Goal: Task Accomplishment & Management: Use online tool/utility

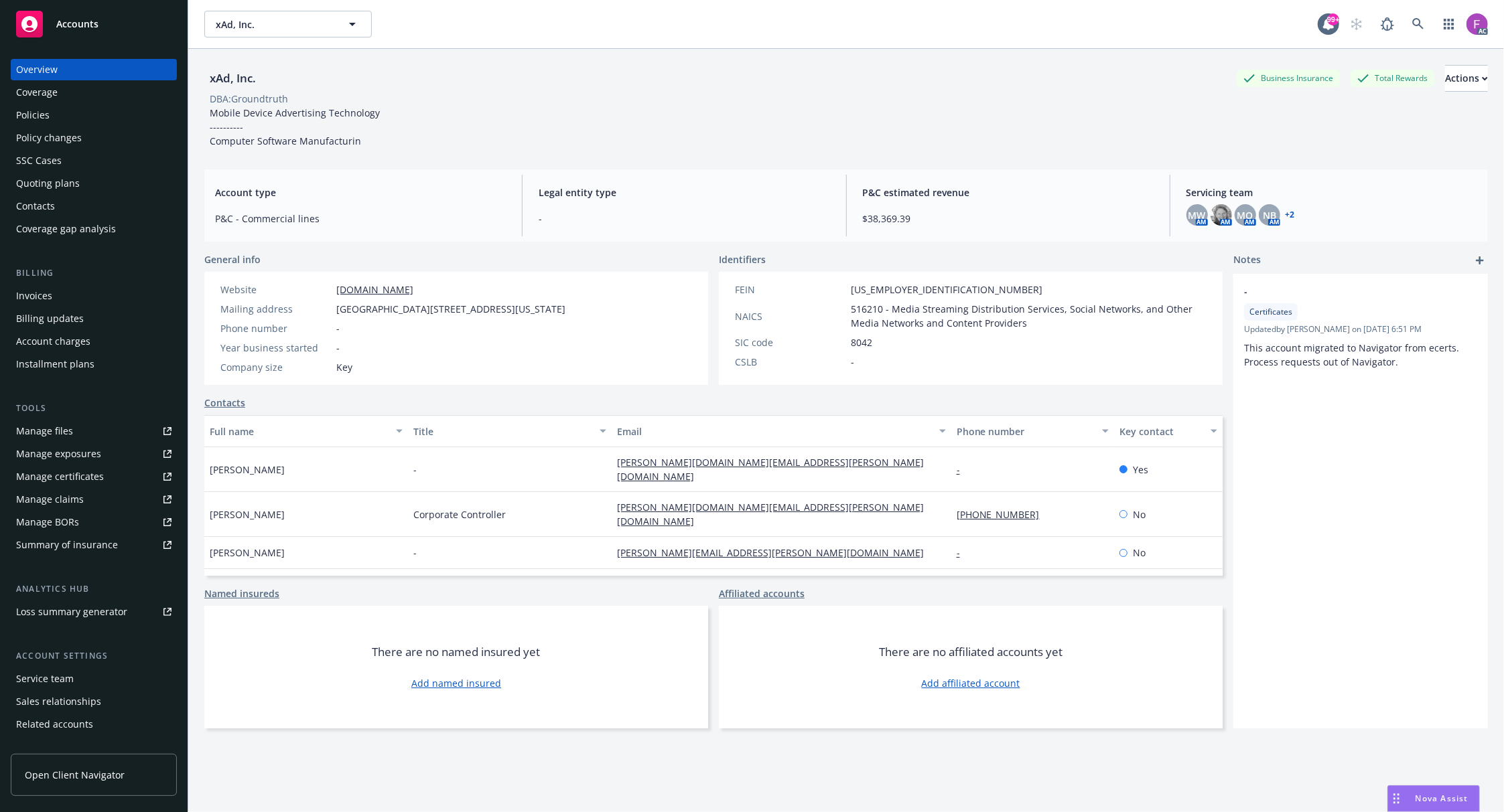
click at [23, 104] on div "Policies" at bounding box center [33, 115] width 34 height 22
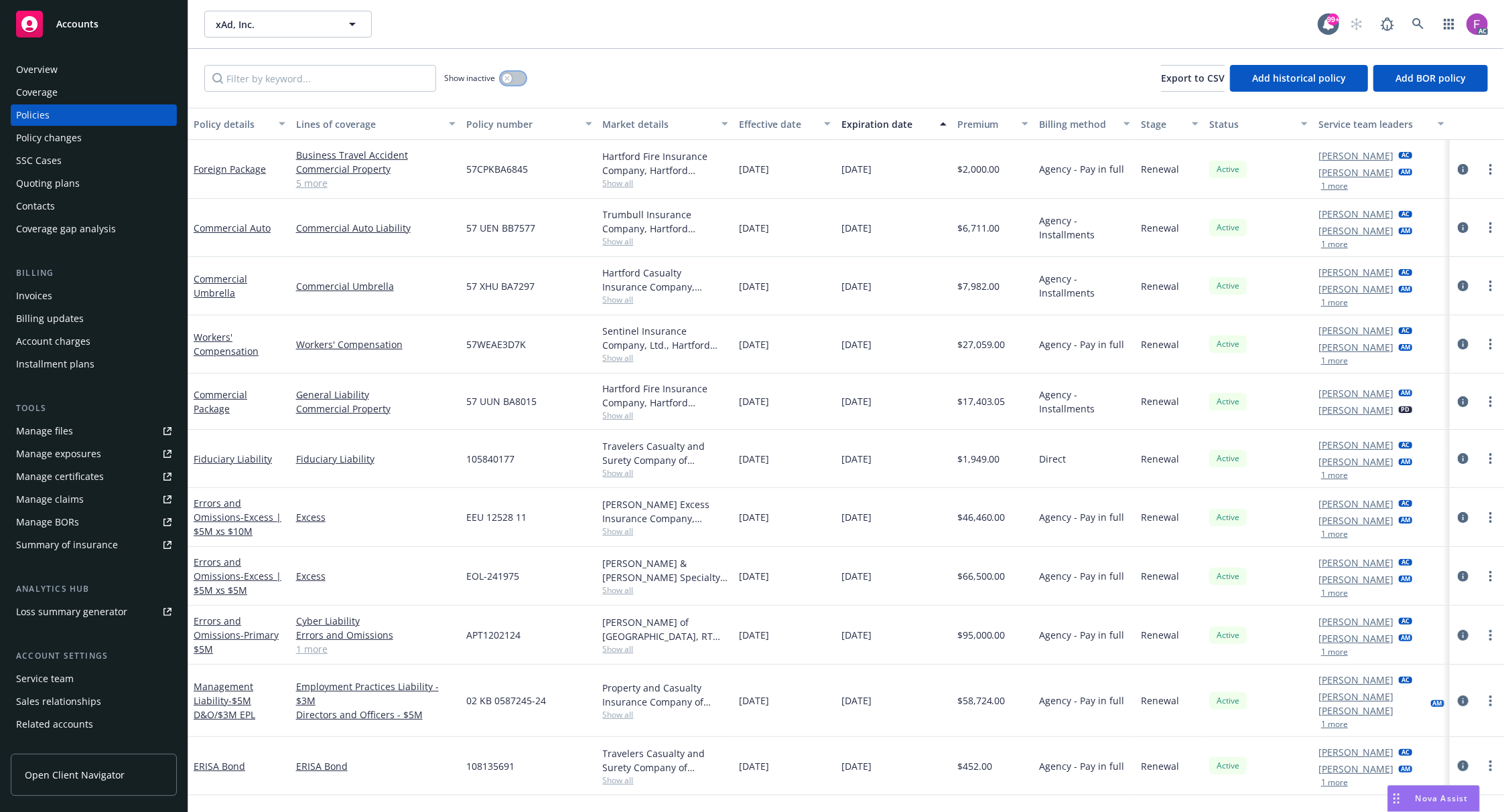
click at [513, 74] on button "button" at bounding box center [513, 78] width 25 height 13
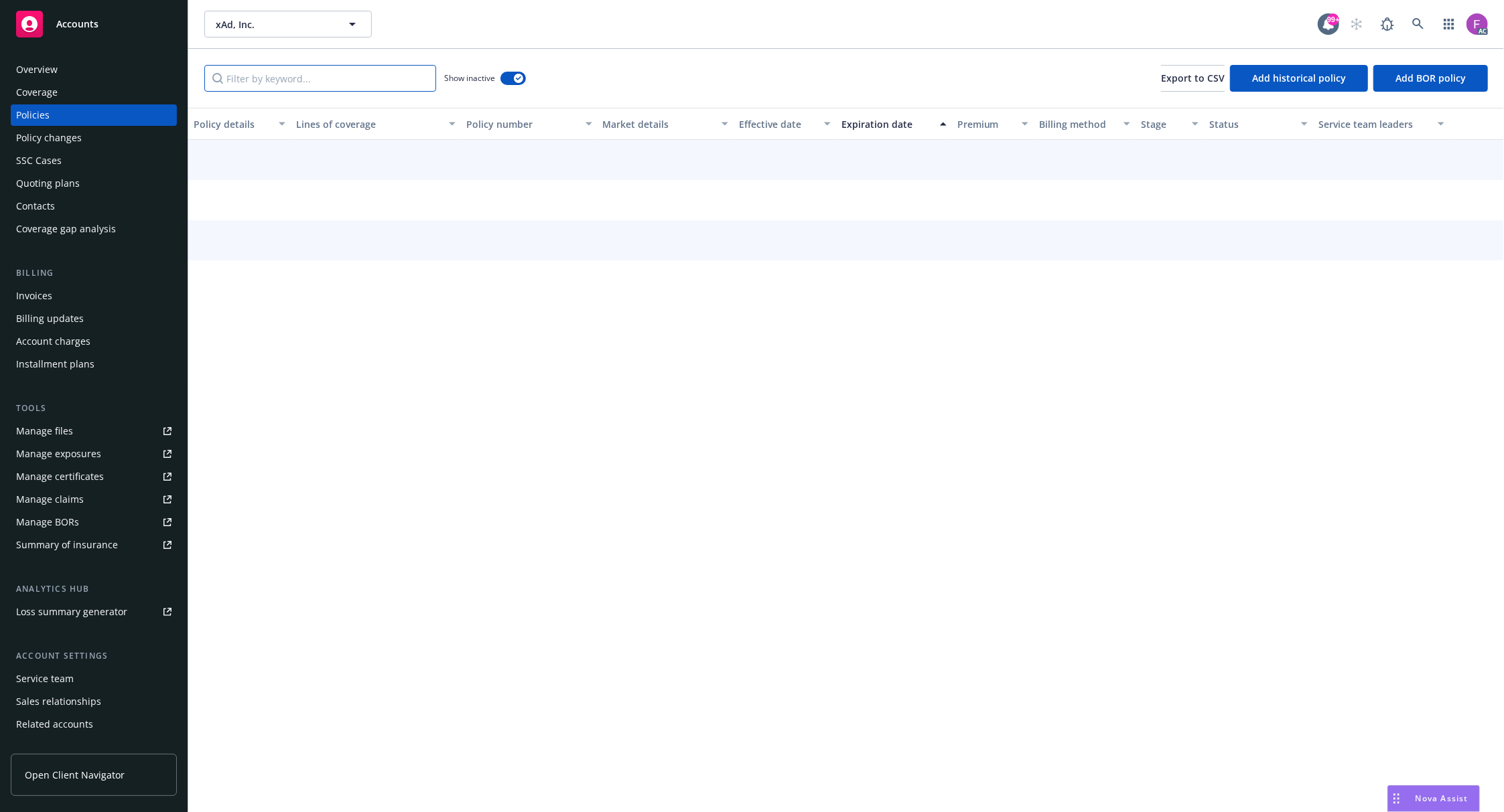
click at [387, 78] on input "Filter by keyword..." at bounding box center [320, 78] width 232 height 27
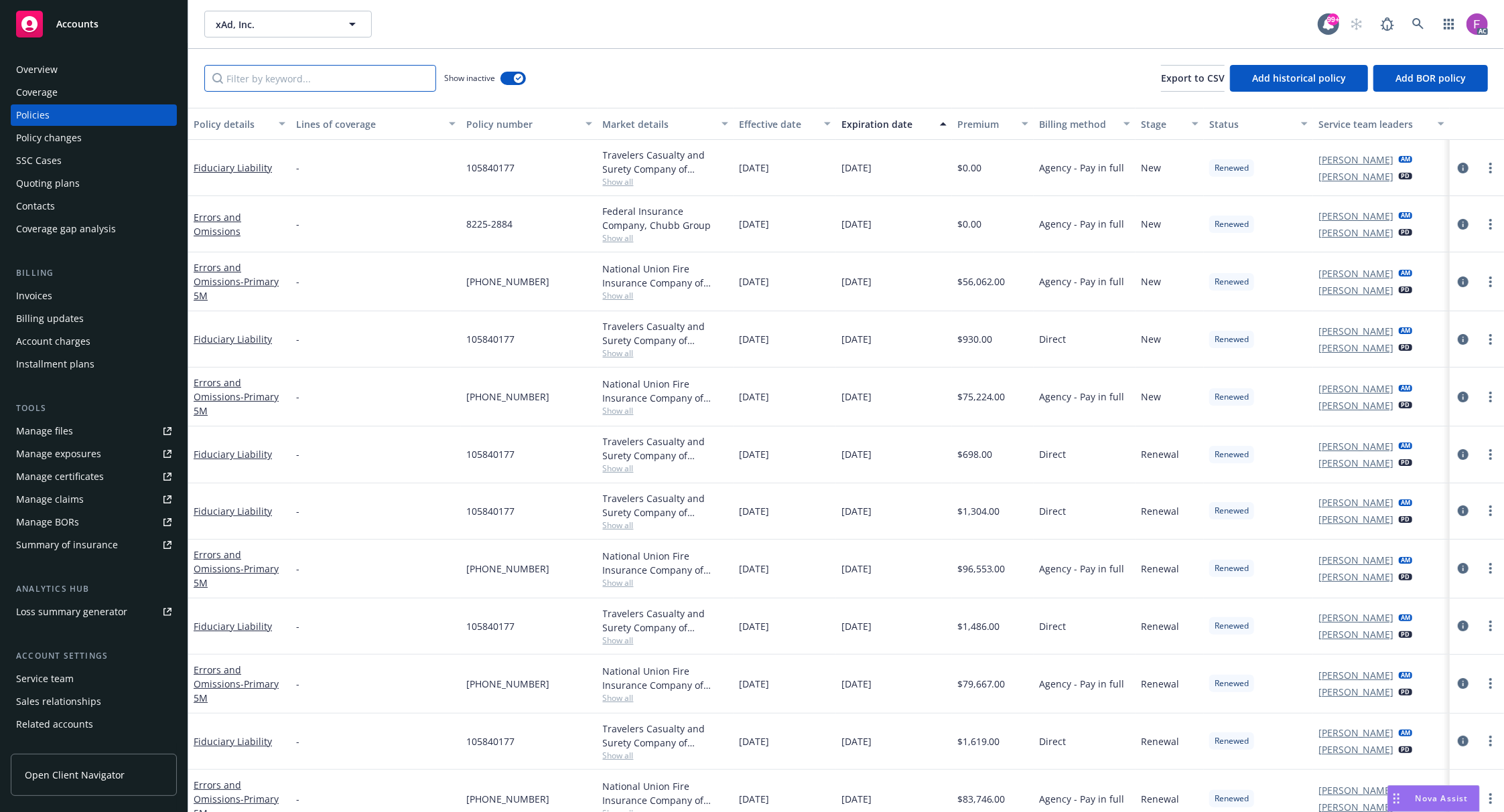
paste input "XEO 00 001 01 16"
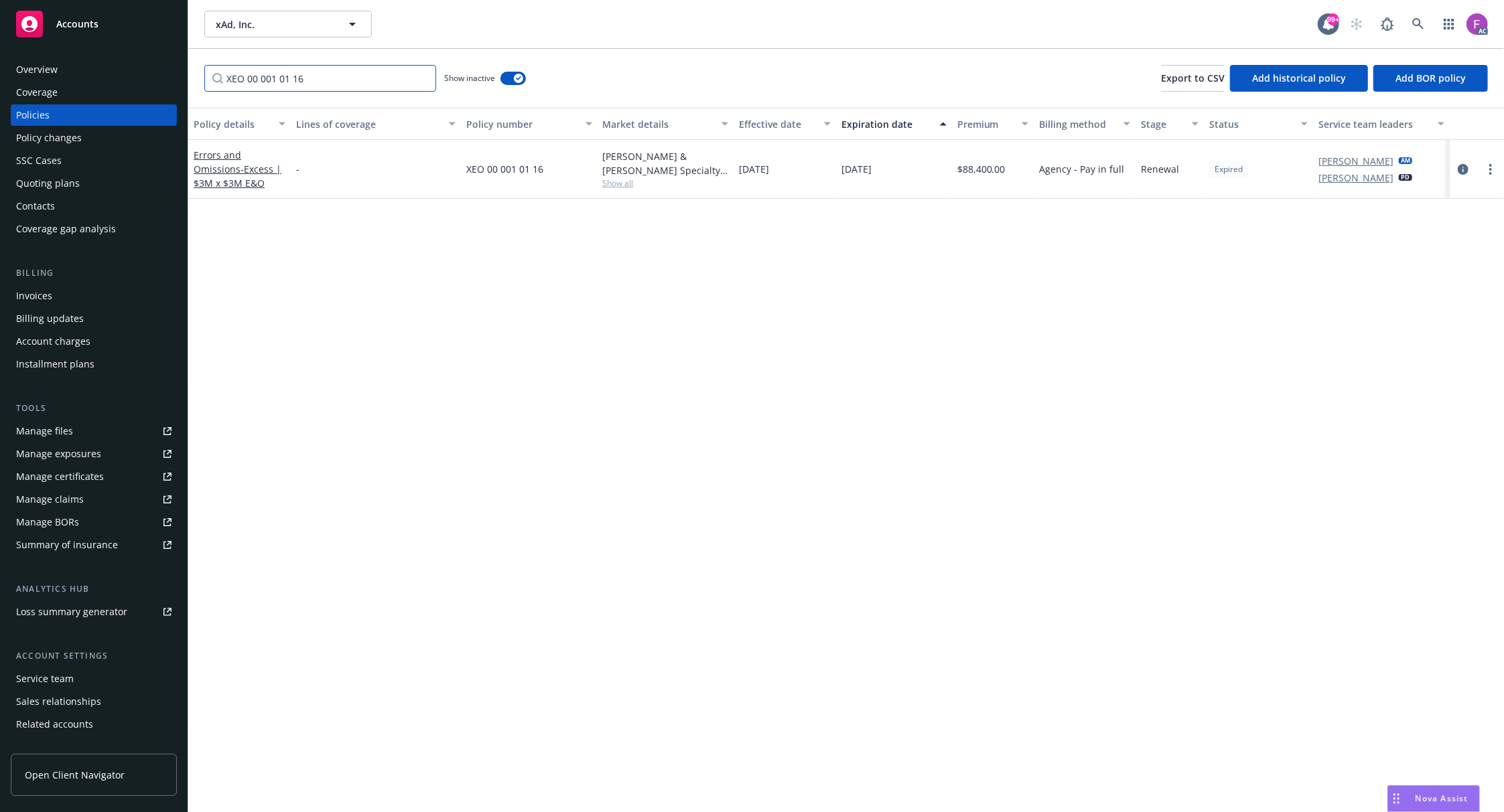
type input "XEO 00 001 01 16"
click at [619, 180] on span "Show all" at bounding box center [666, 183] width 126 height 12
click at [1065, 439] on div "Policy details Lines of coverage Policy number Market details Effective date Ex…" at bounding box center [846, 459] width 1316 height 704
click at [1463, 170] on icon "circleInformation" at bounding box center [1463, 170] width 11 height 11
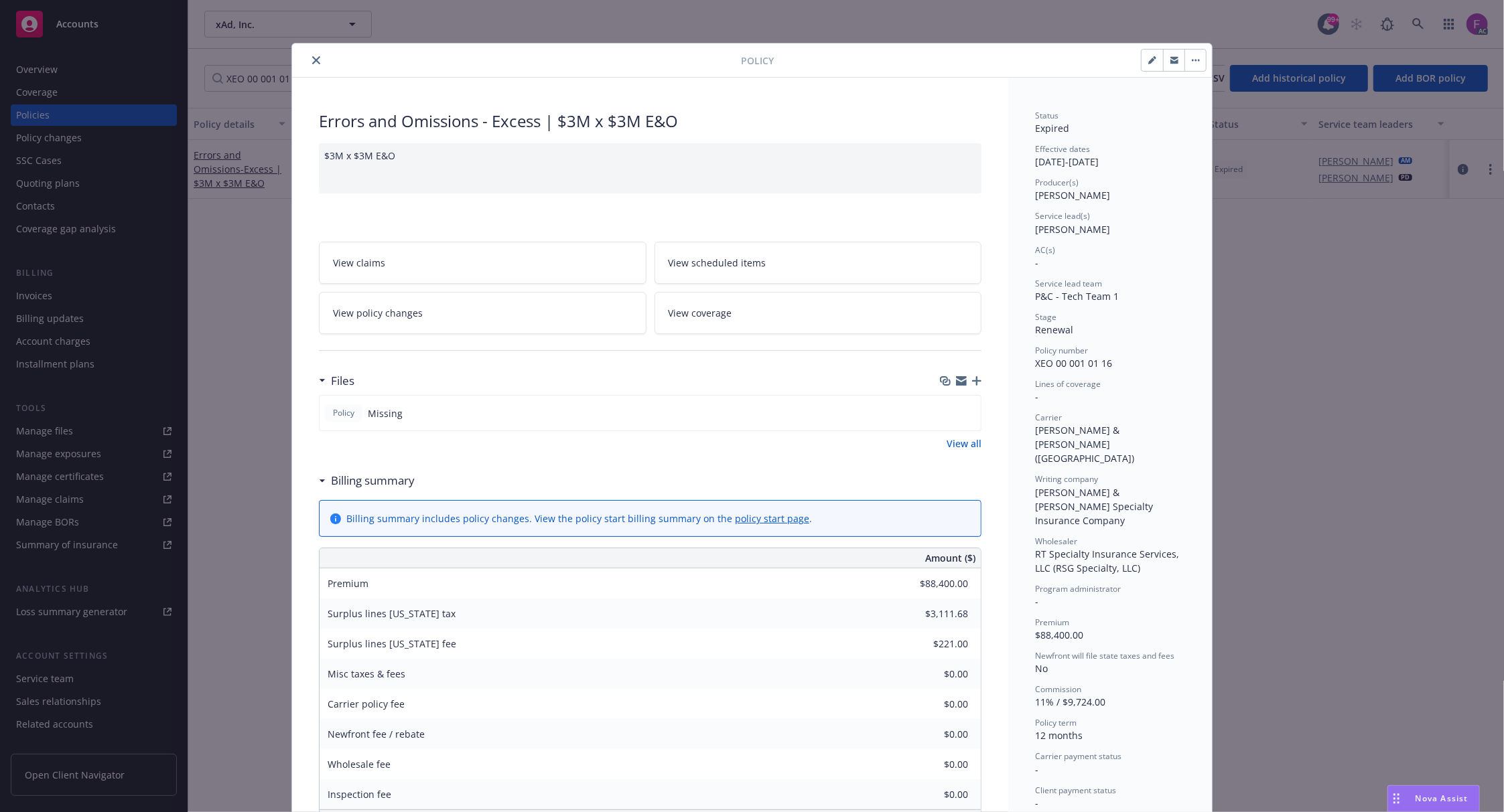
click at [309, 55] on button "close" at bounding box center [316, 60] width 16 height 16
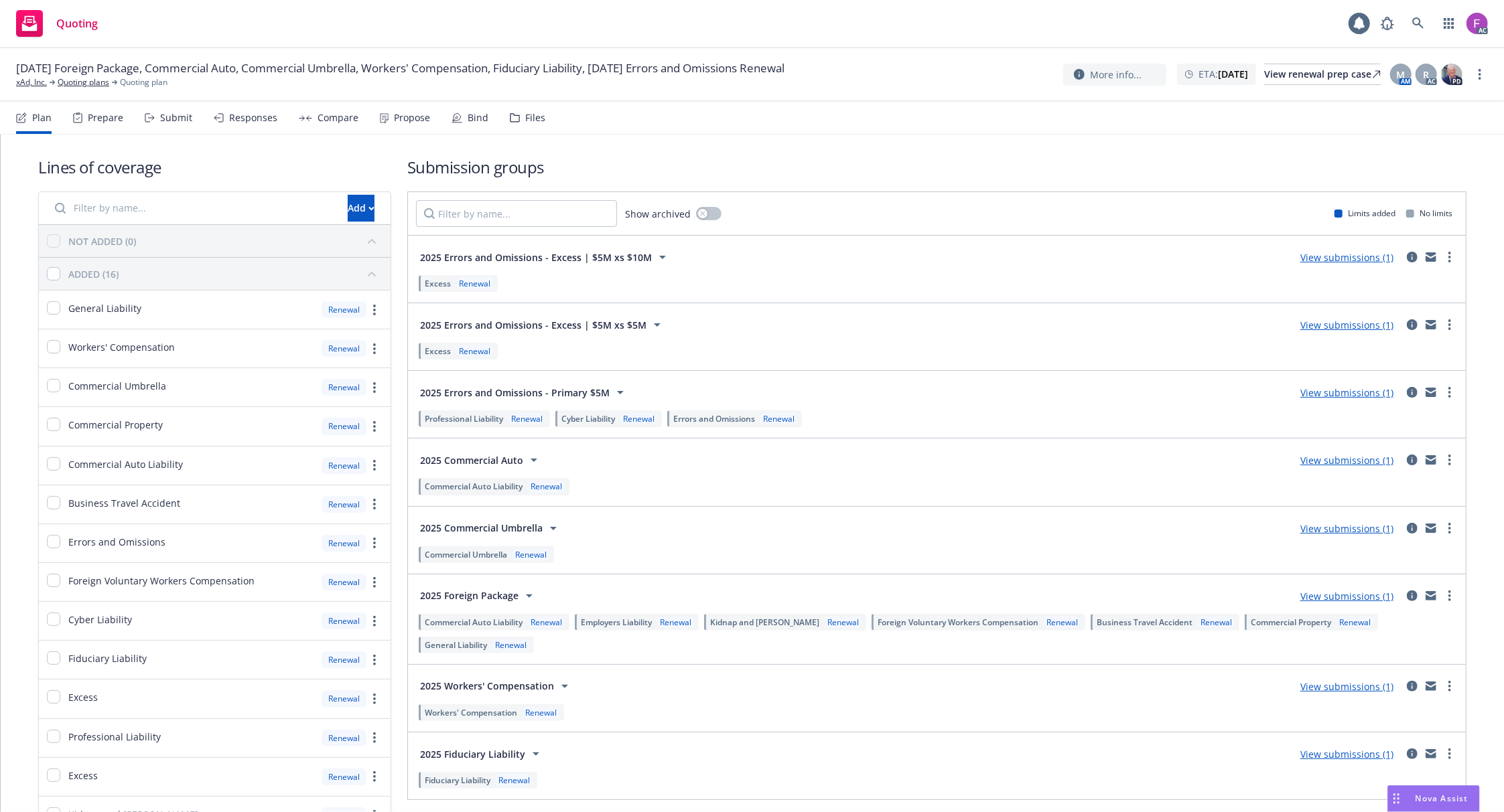
click at [518, 118] on div "Files" at bounding box center [527, 118] width 35 height 32
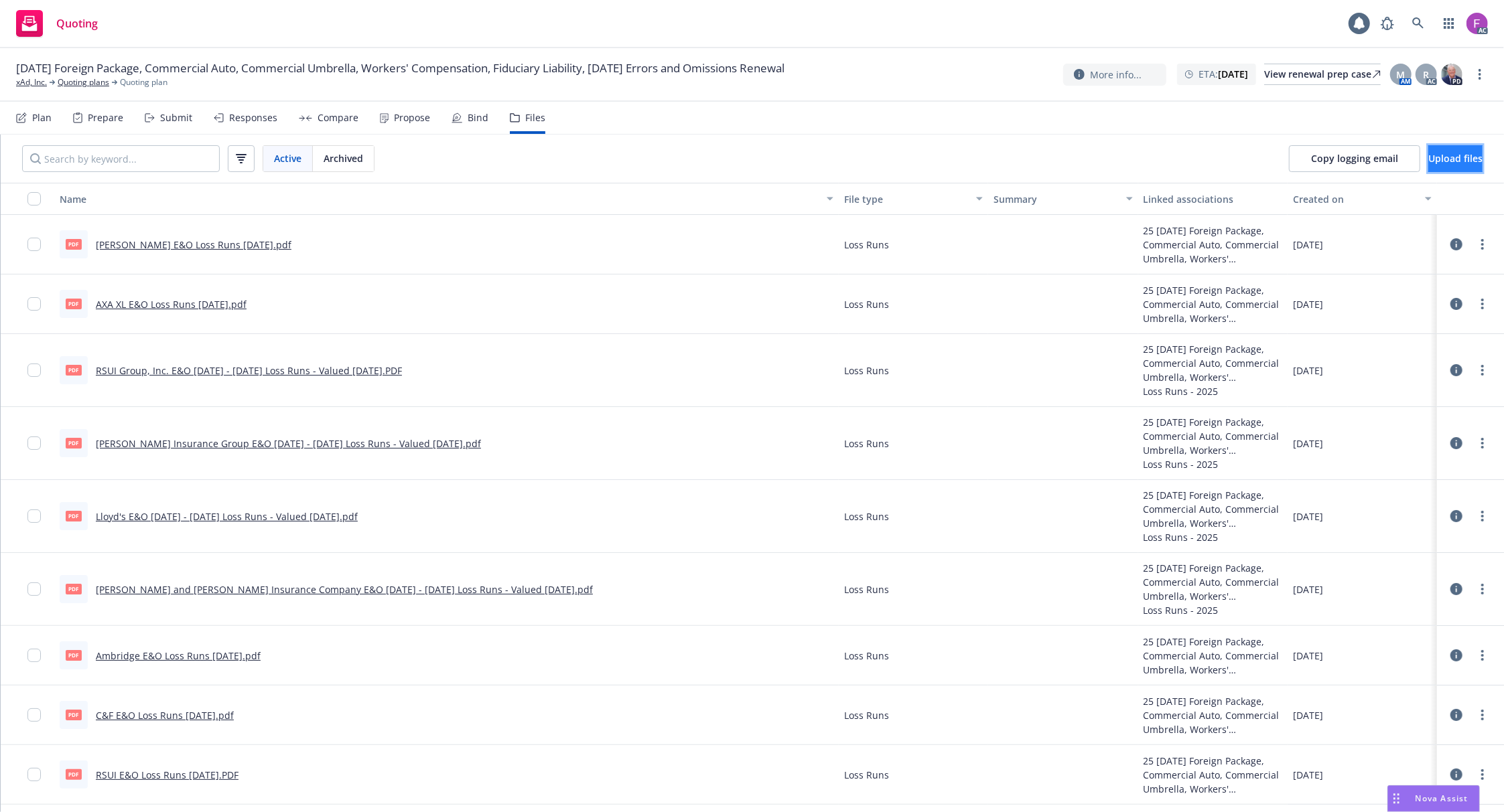
click at [1428, 156] on span "Upload files" at bounding box center [1455, 158] width 55 height 13
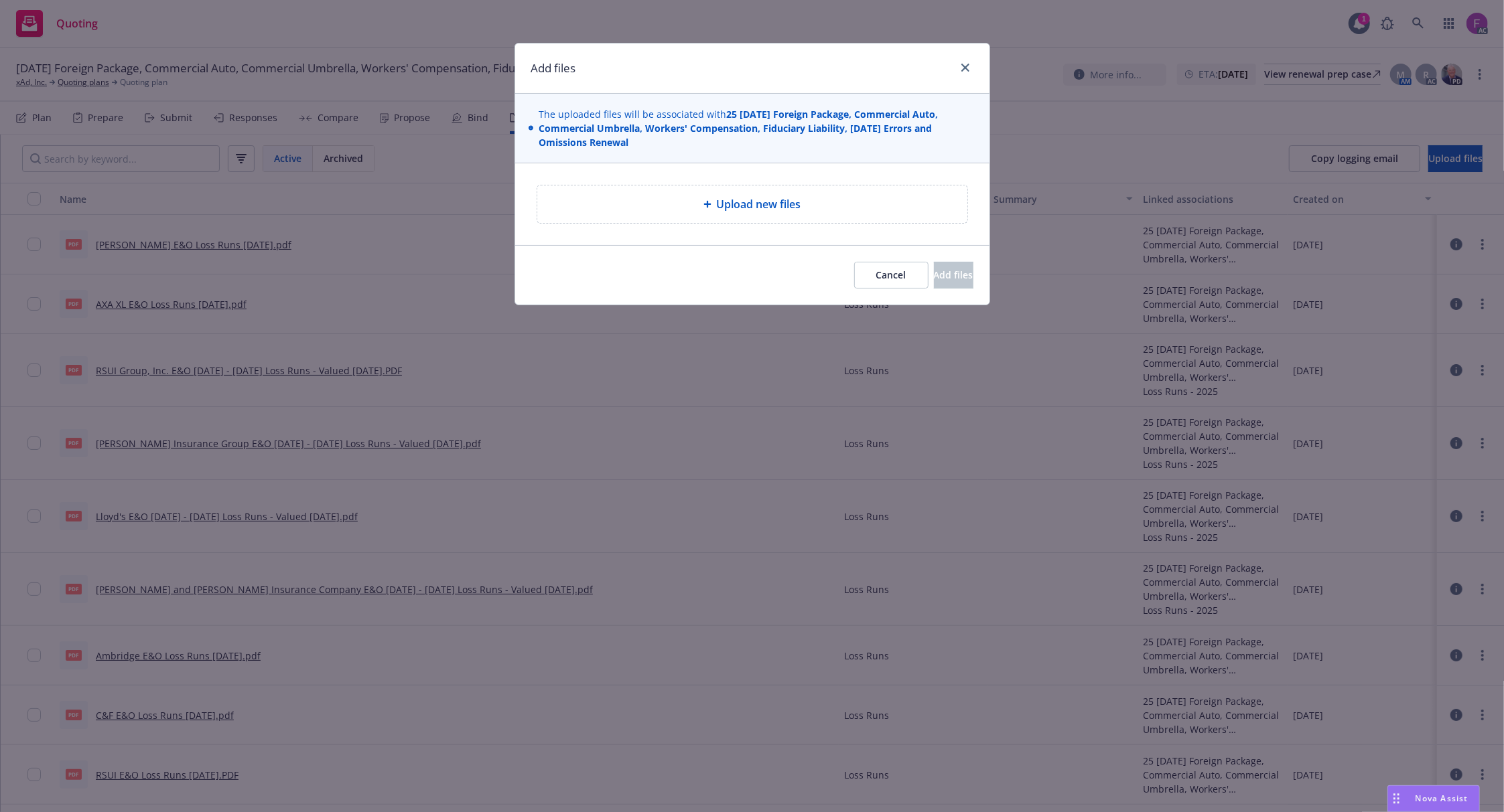
click at [710, 201] on icon at bounding box center [707, 204] width 8 height 8
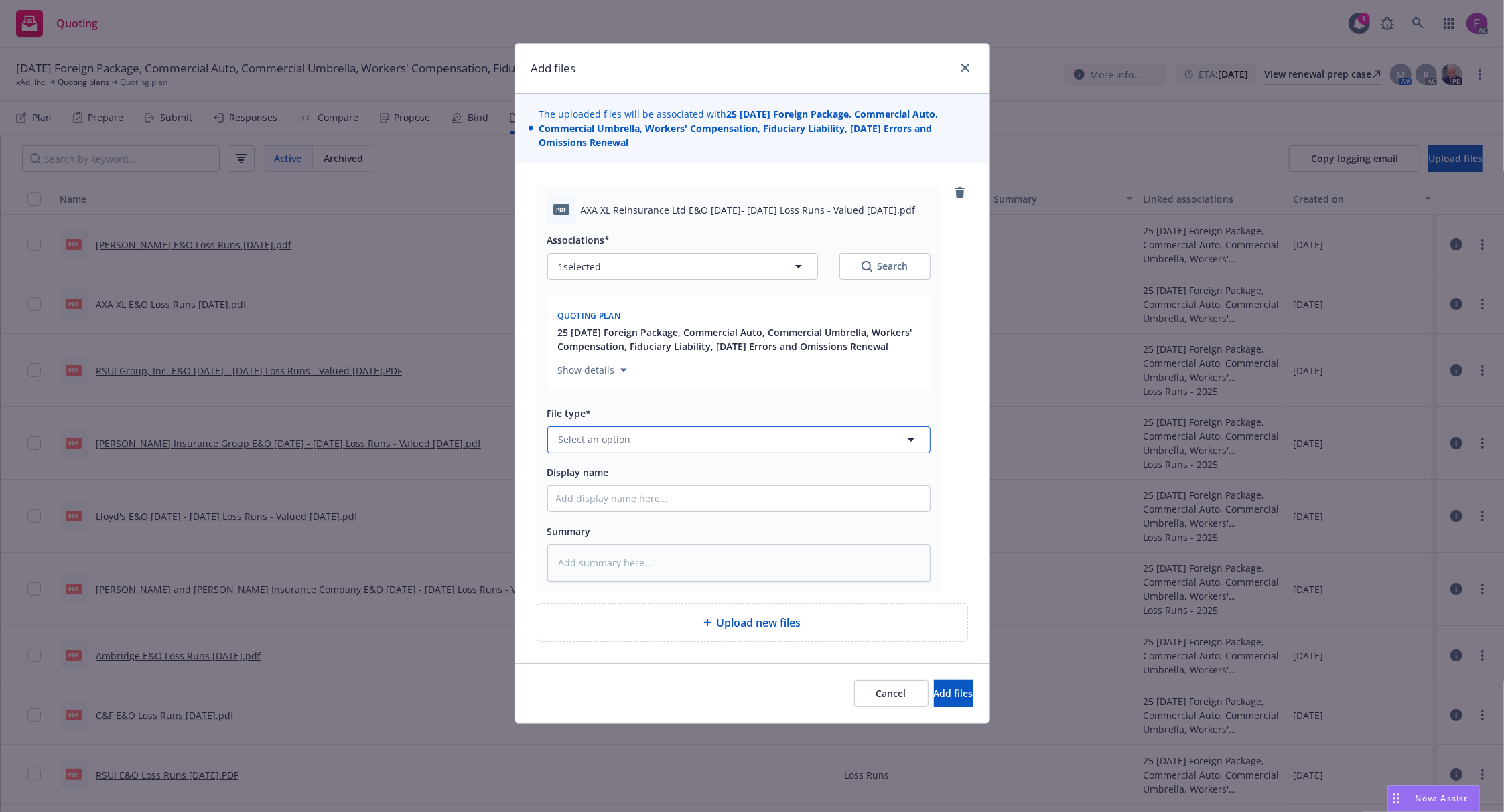
click at [659, 447] on button "Select an option" at bounding box center [739, 439] width 383 height 27
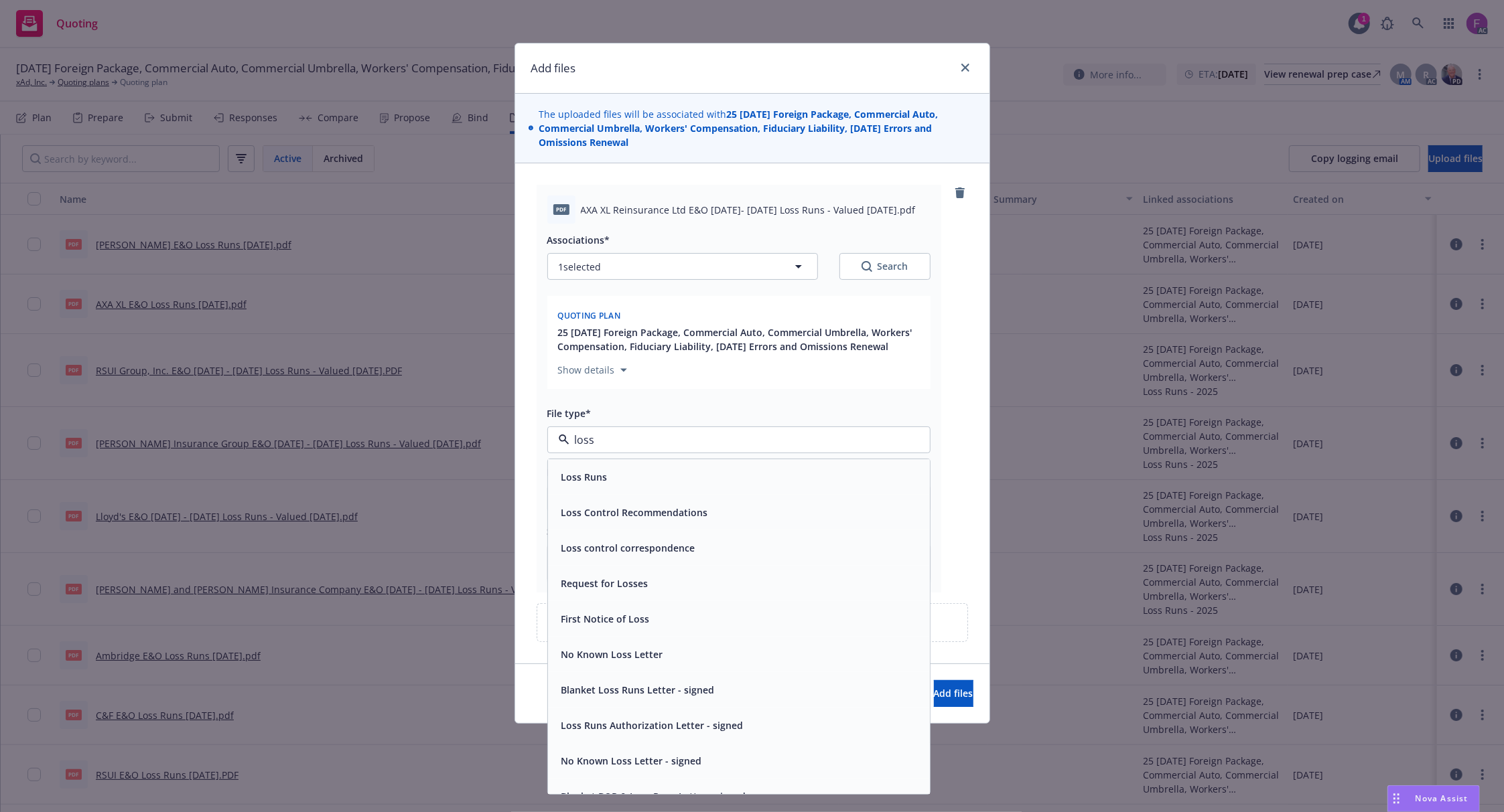
paste input "Loss Run"
type input "Loss Run"
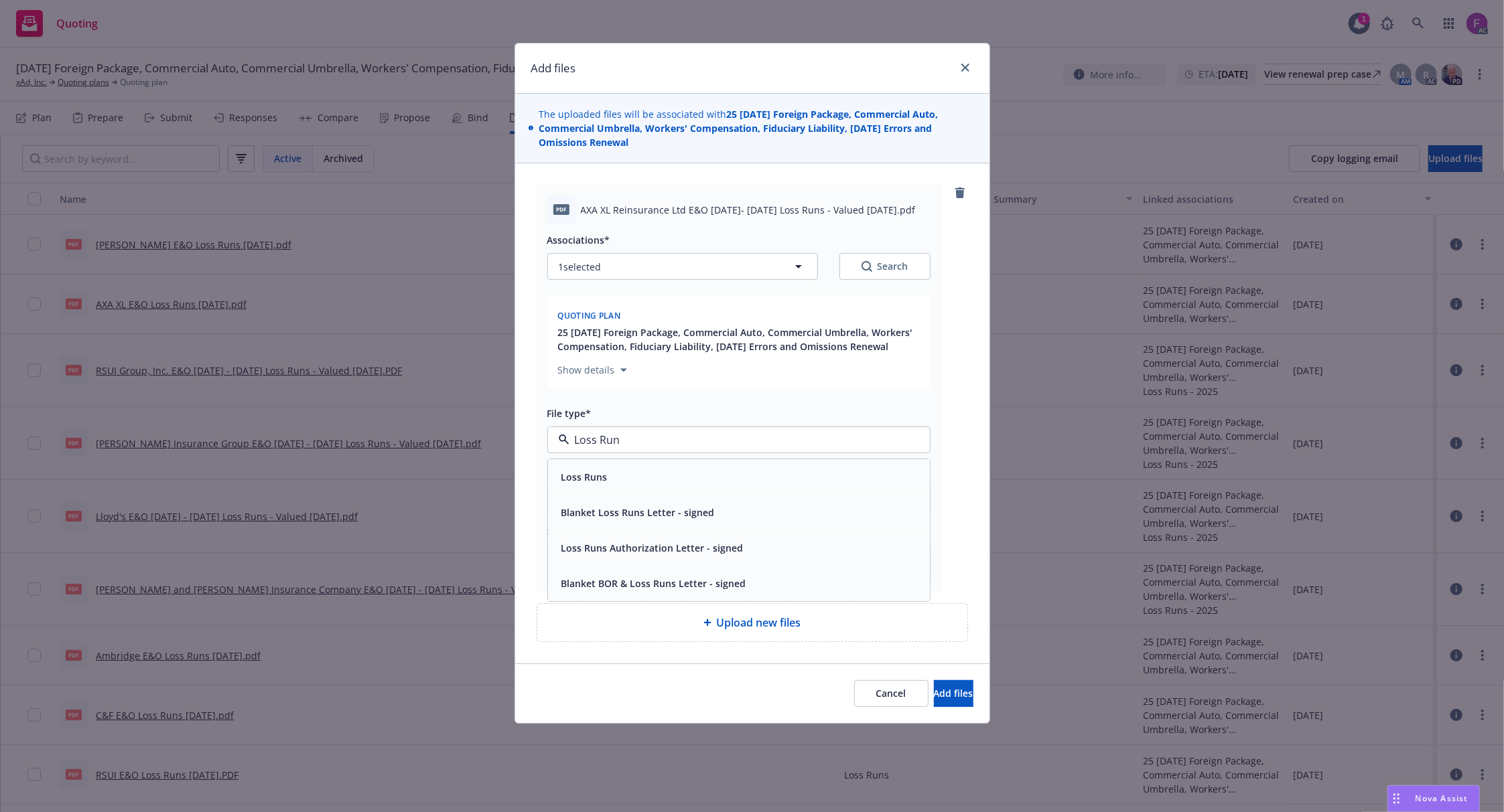
click at [629, 482] on div "Loss Runs" at bounding box center [739, 476] width 366 height 19
click at [626, 267] on button "1 selected" at bounding box center [682, 266] width 271 height 27
type textarea "x"
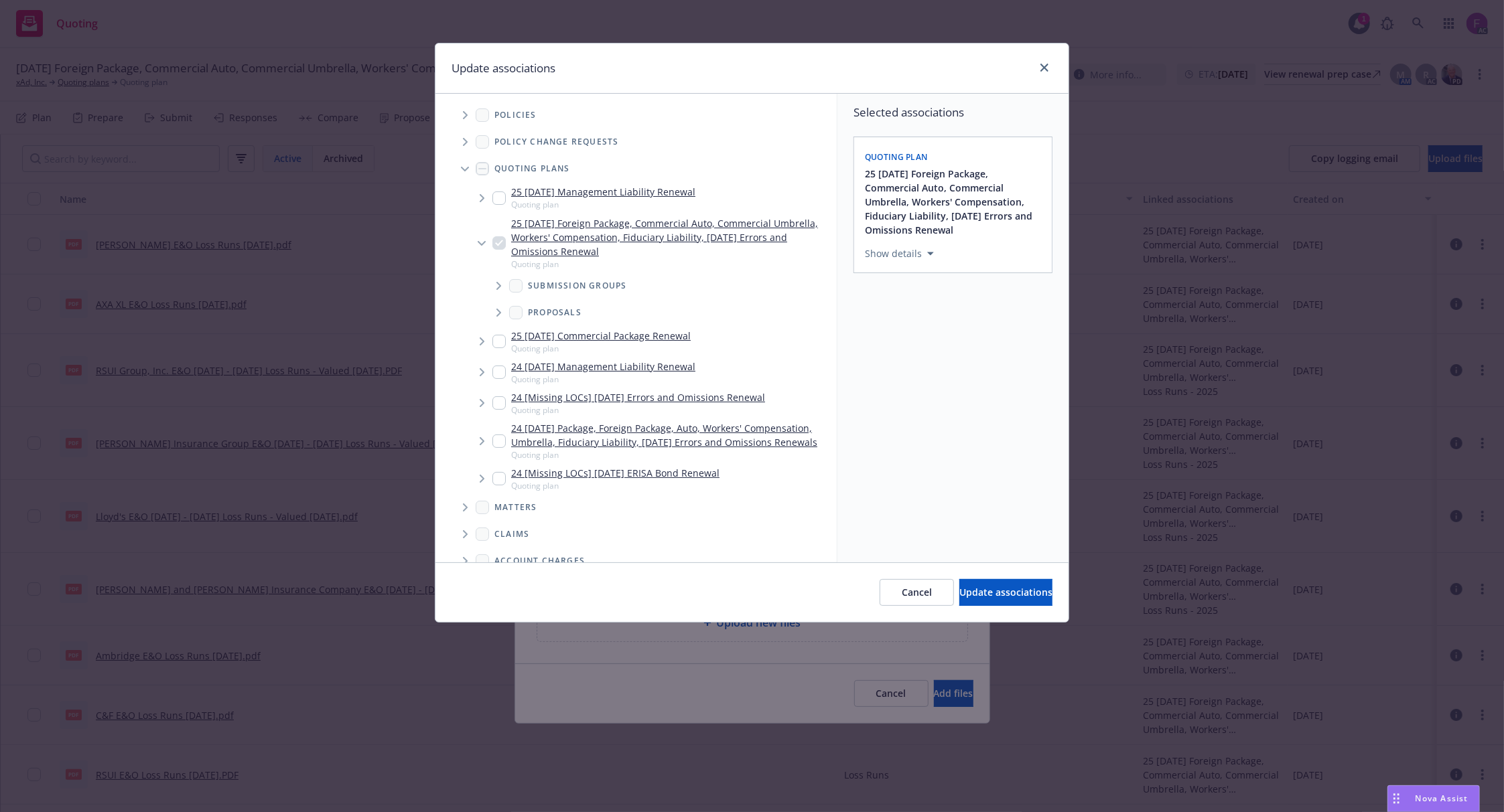
click at [466, 114] on icon "Tree Example" at bounding box center [465, 115] width 5 height 8
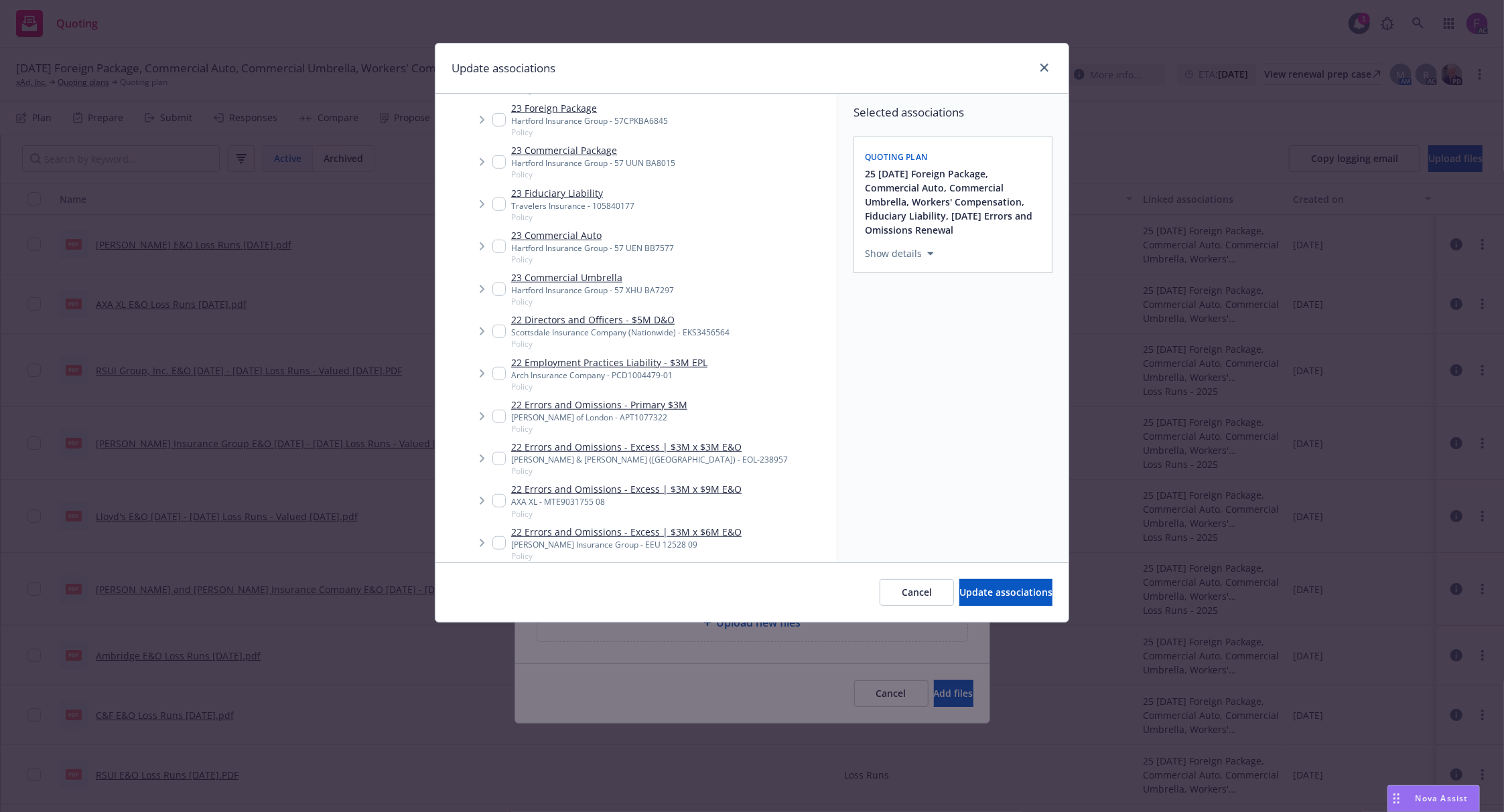
scroll to position [982, 0]
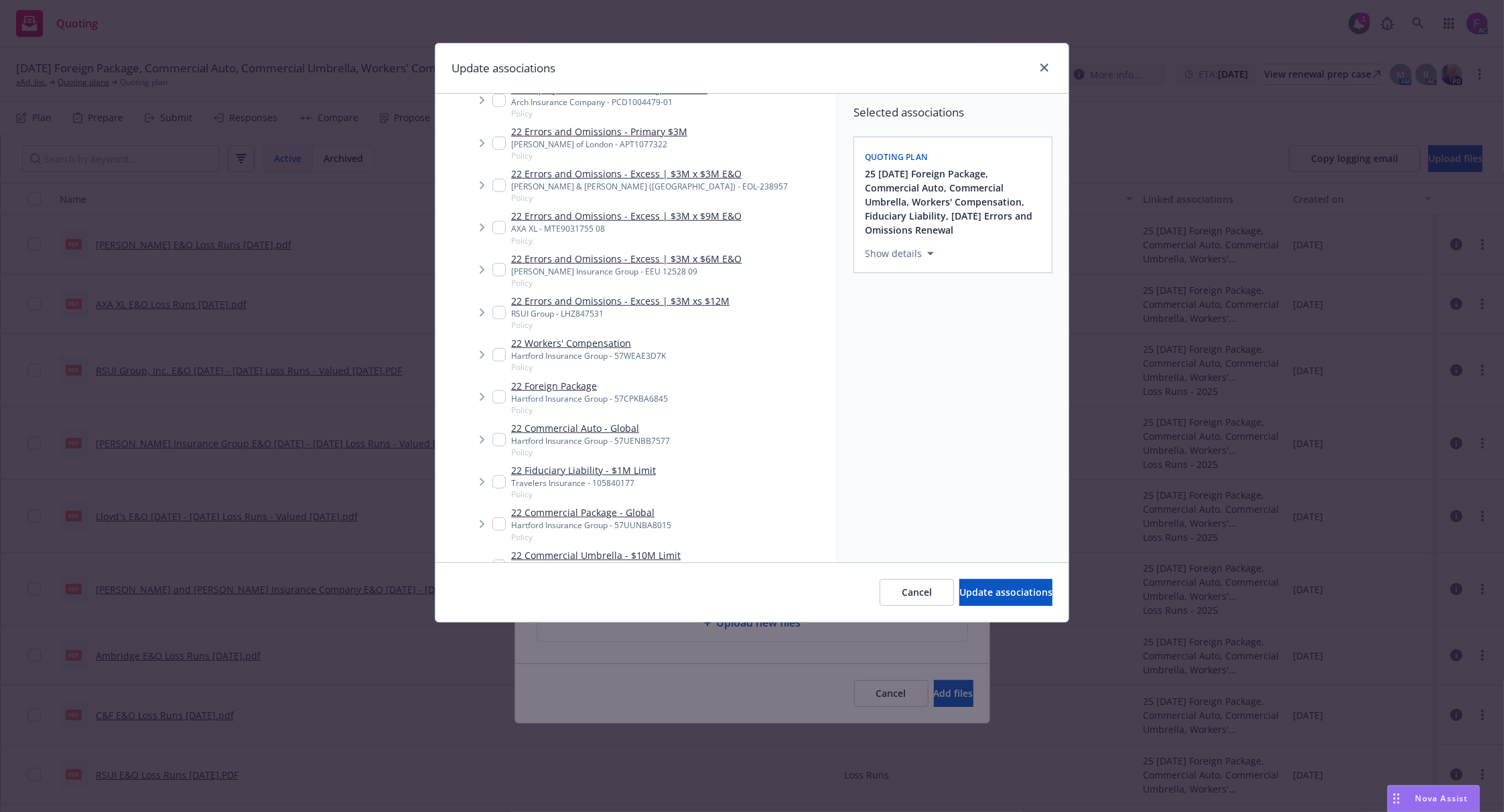
click at [499, 224] on input "Tree Example" at bounding box center [499, 227] width 13 height 13
checkbox input "true"
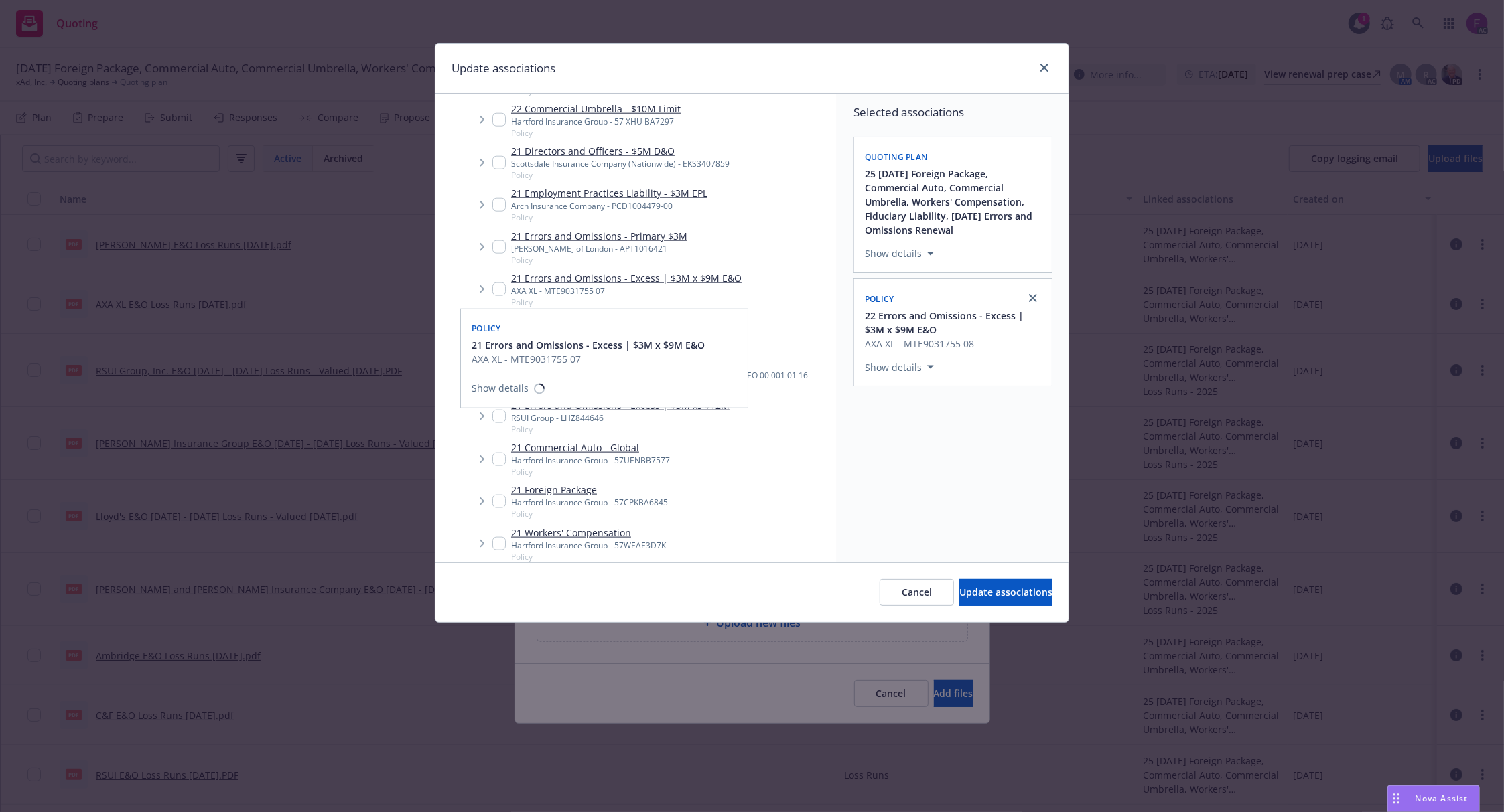
drag, startPoint x: 498, startPoint y: 281, endPoint x: 507, endPoint y: 284, distance: 9.5
click at [501, 281] on div "21 Errors and Omissions - Excess | $3M x $9M E&O AXA XL - MTE9031755 07 Policy" at bounding box center [617, 290] width 249 height 37
checkbox input "true"
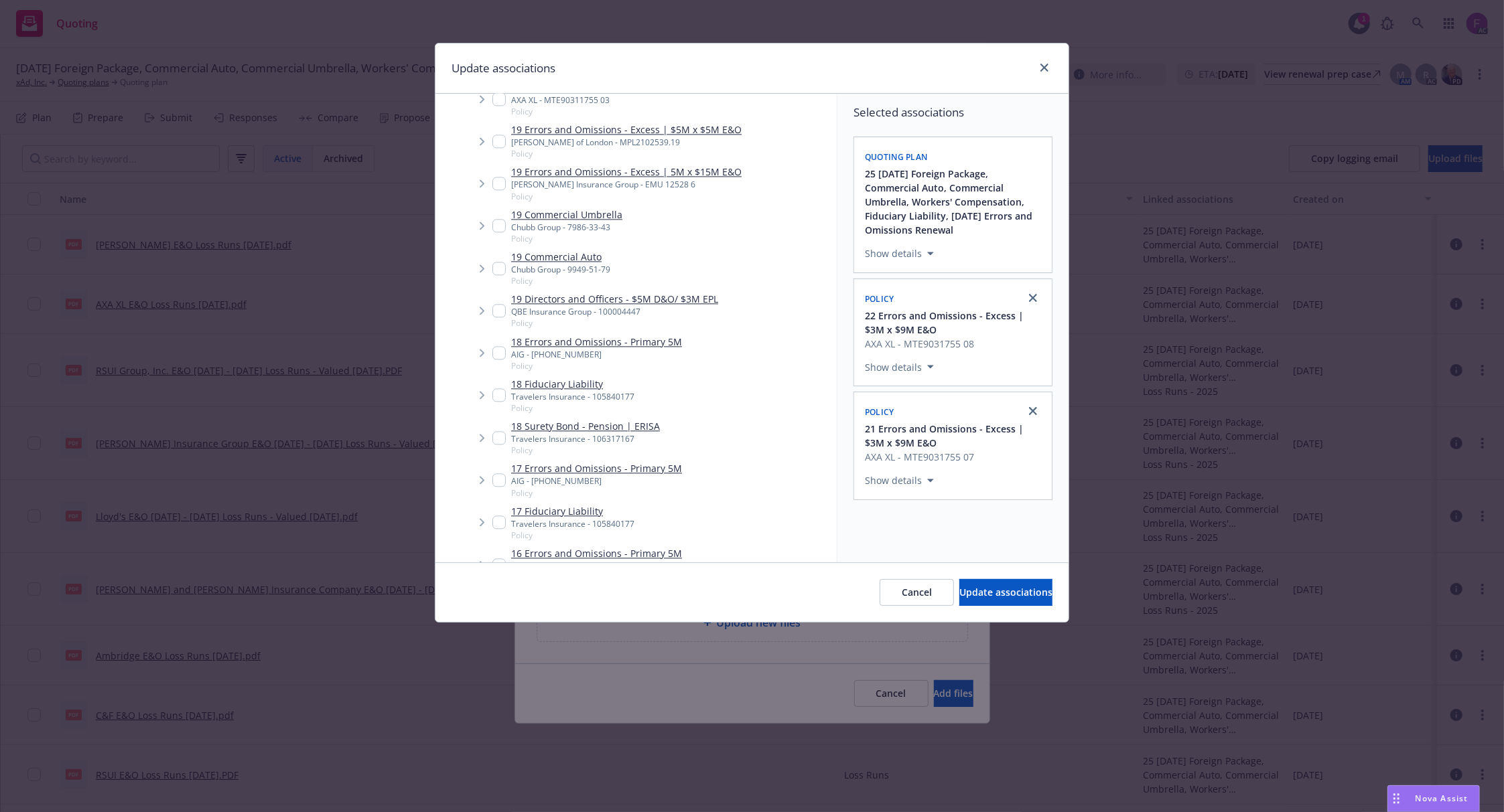
scroll to position [2321, 0]
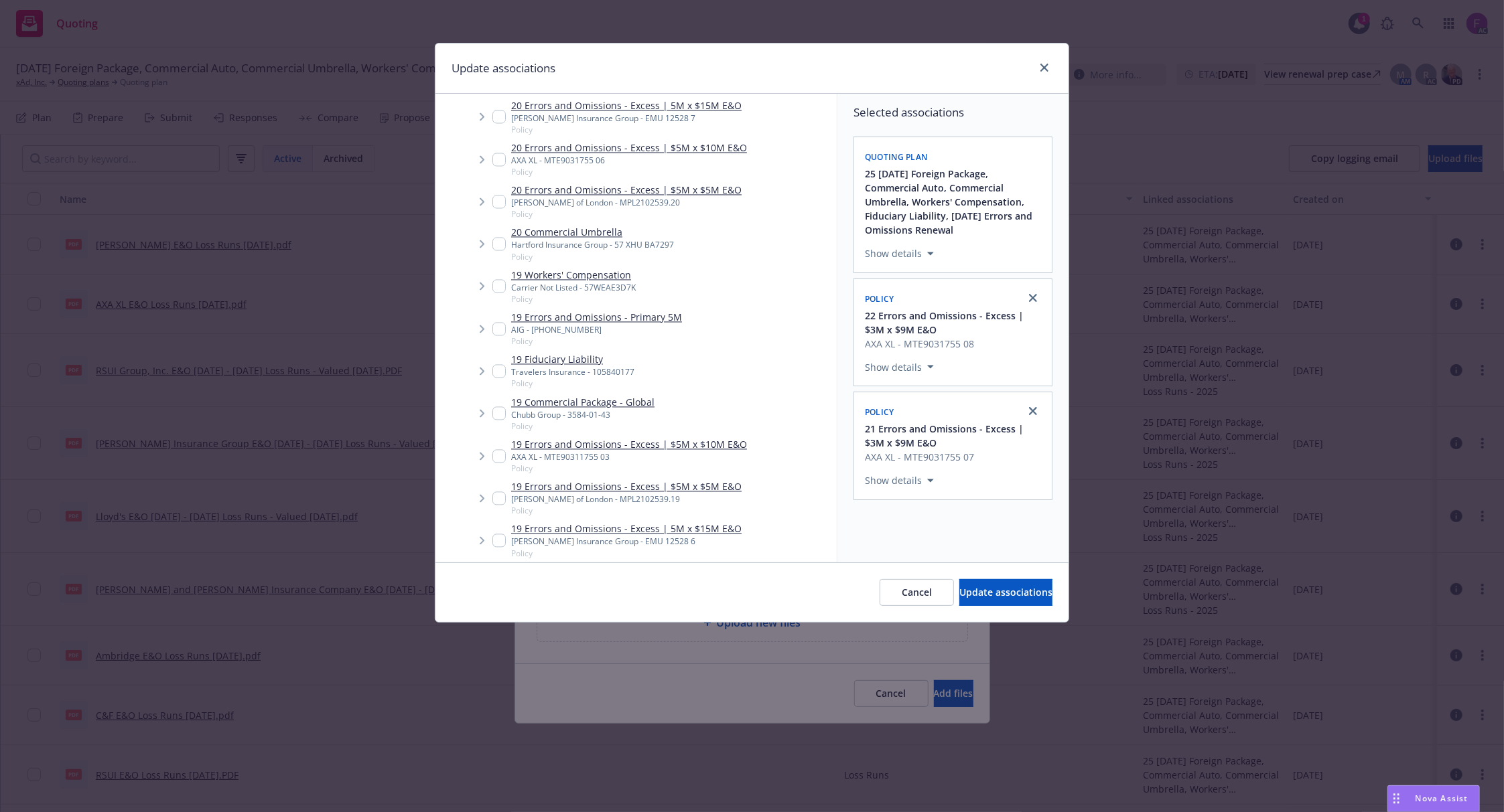
click at [493, 159] on input "Tree Example" at bounding box center [499, 160] width 13 height 13
checkbox input "true"
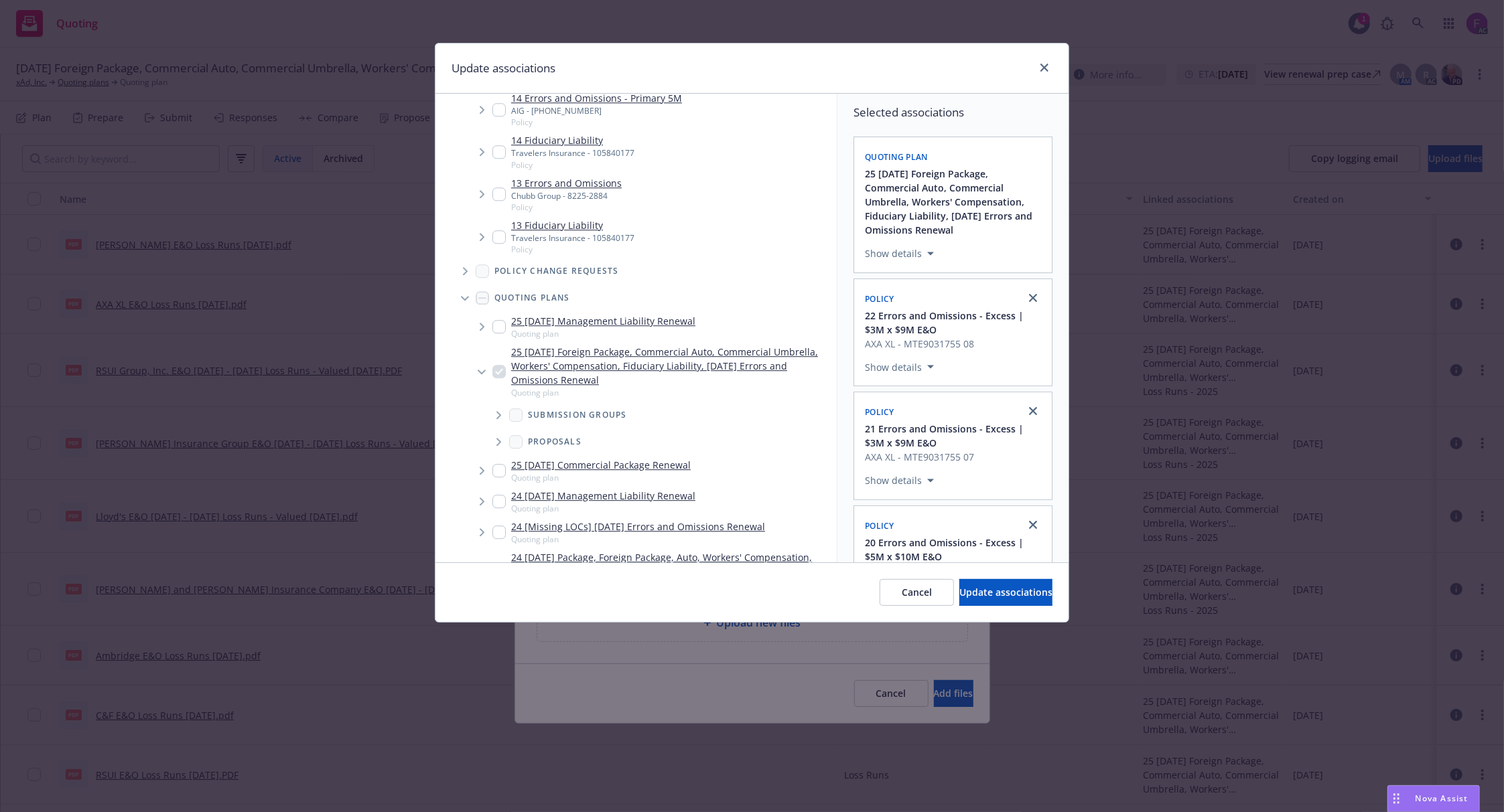
scroll to position [3678, 0]
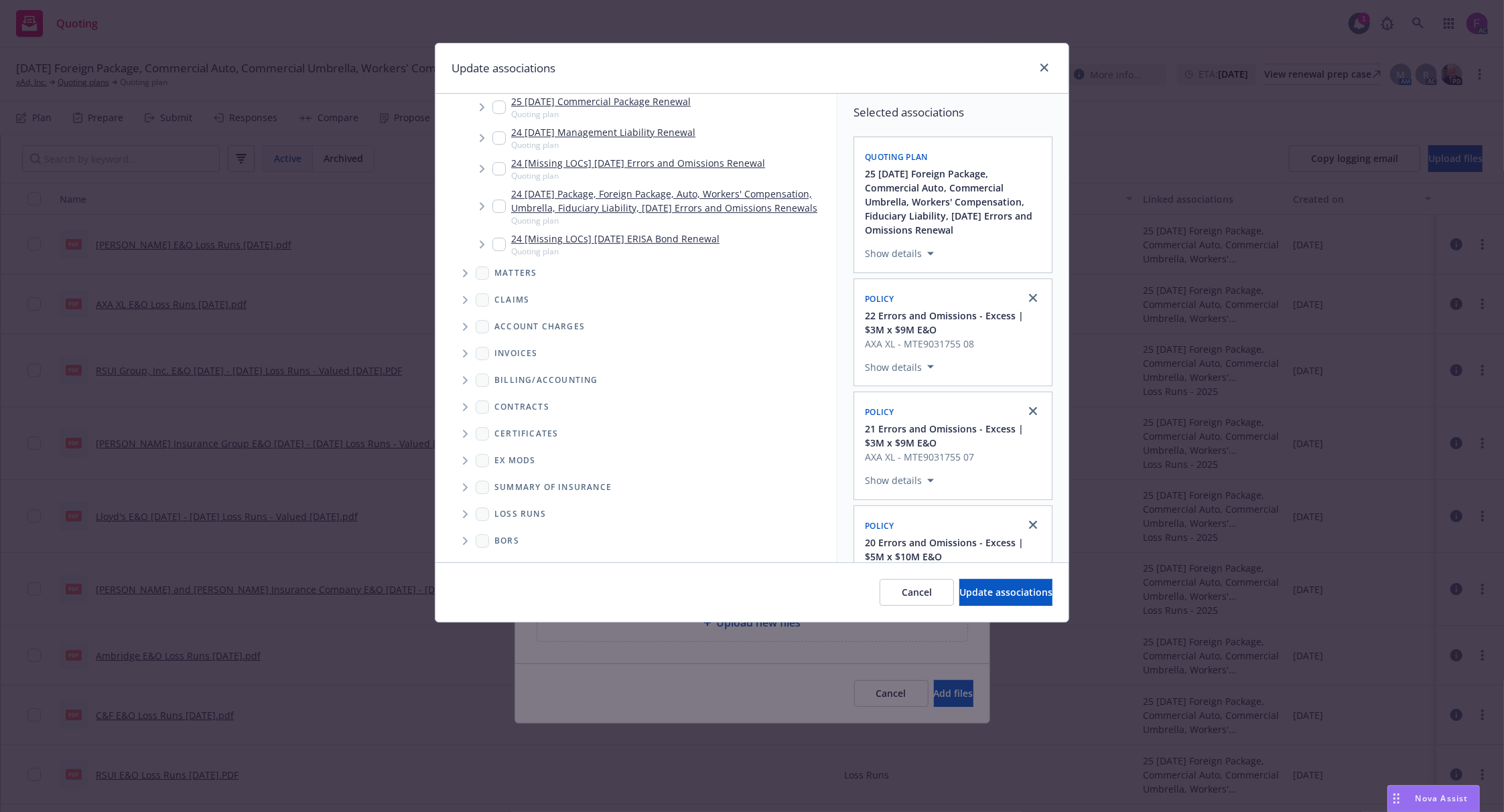
click at [463, 513] on icon "Folder Tree Example" at bounding box center [465, 514] width 5 height 8
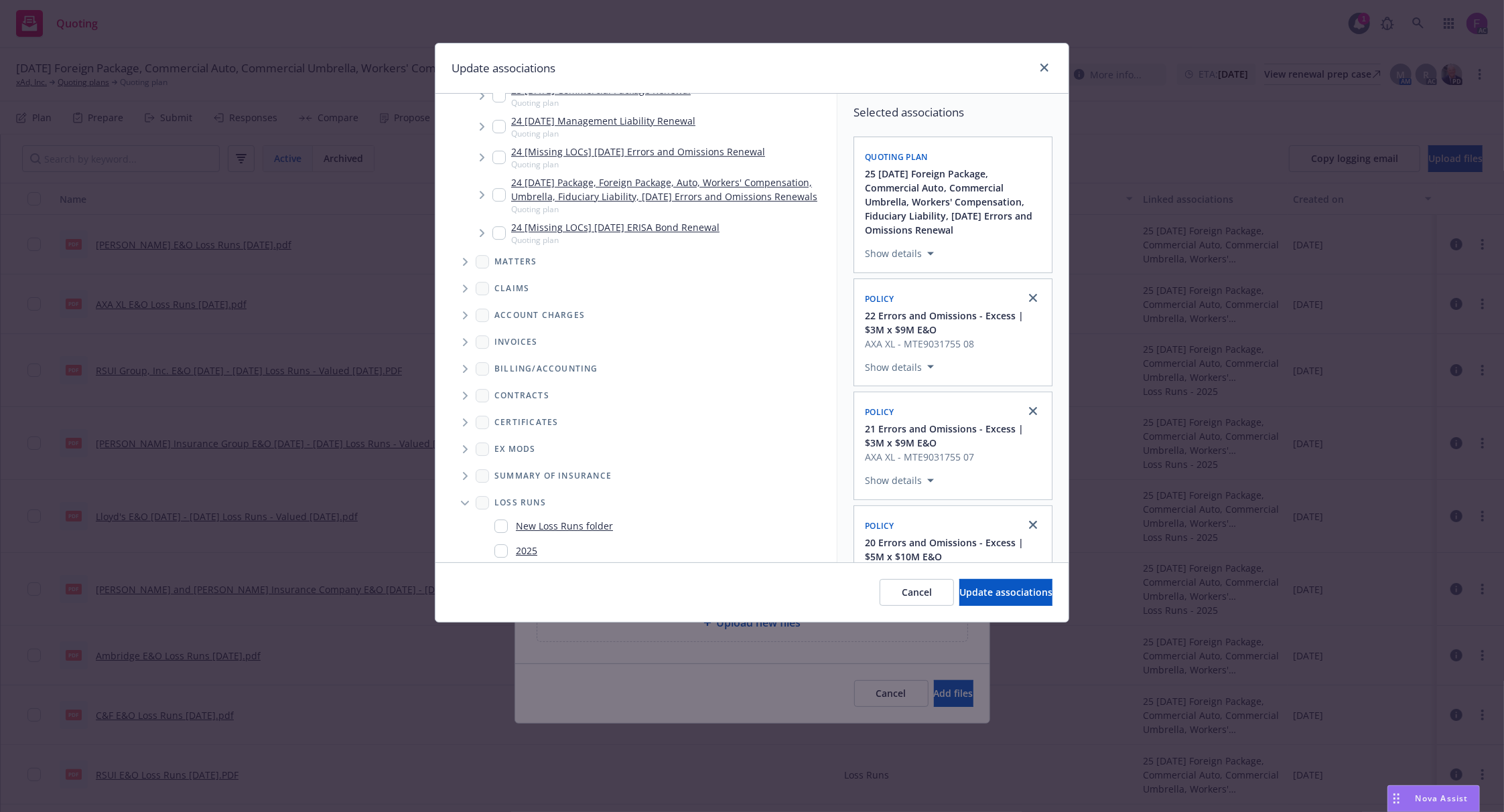
scroll to position [3728, 0]
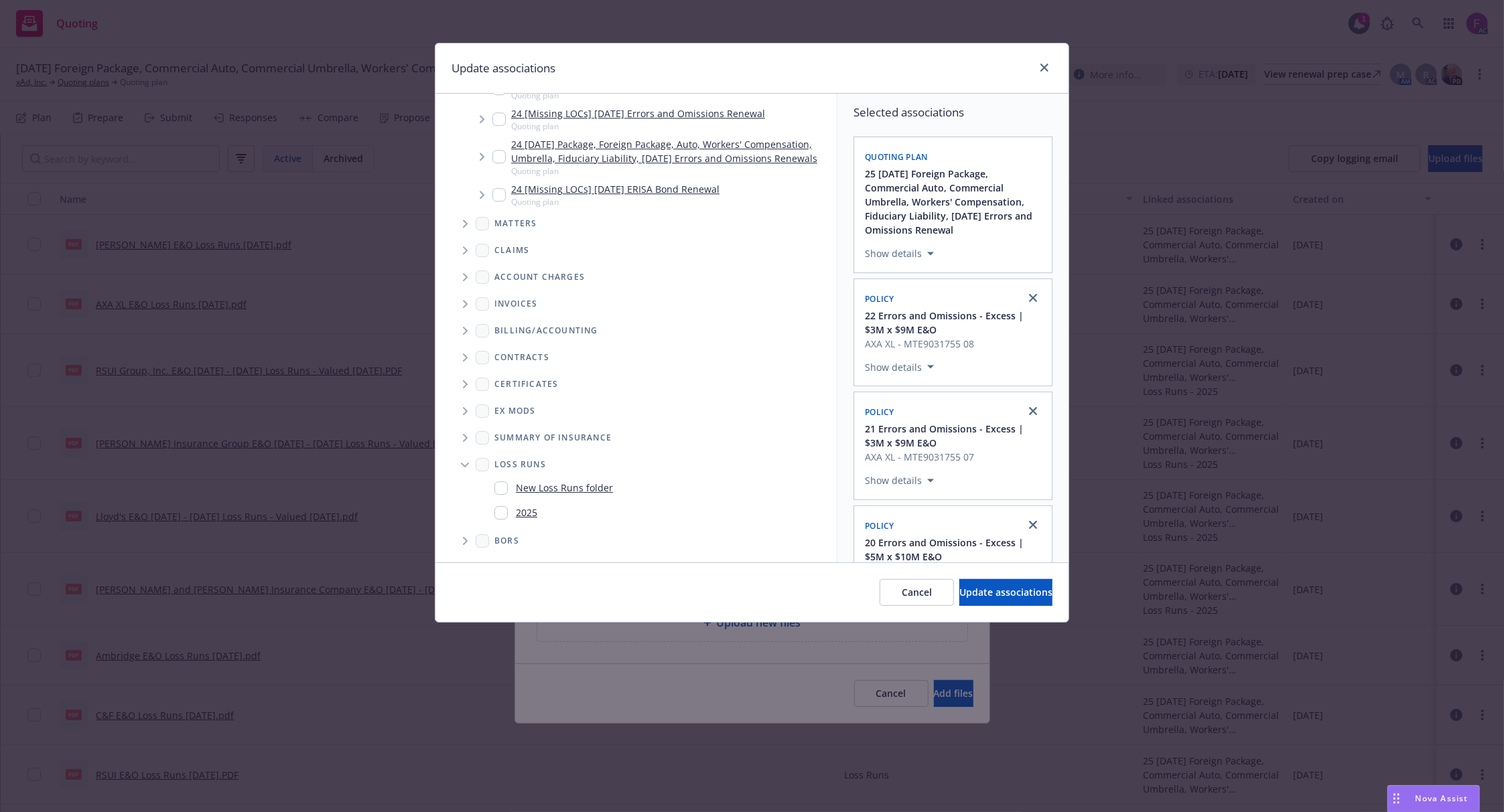
drag, startPoint x: 497, startPoint y: 512, endPoint x: 754, endPoint y: 533, distance: 257.9
click at [503, 515] on input "Folder Tree Example" at bounding box center [500, 512] width 13 height 13
checkbox input "true"
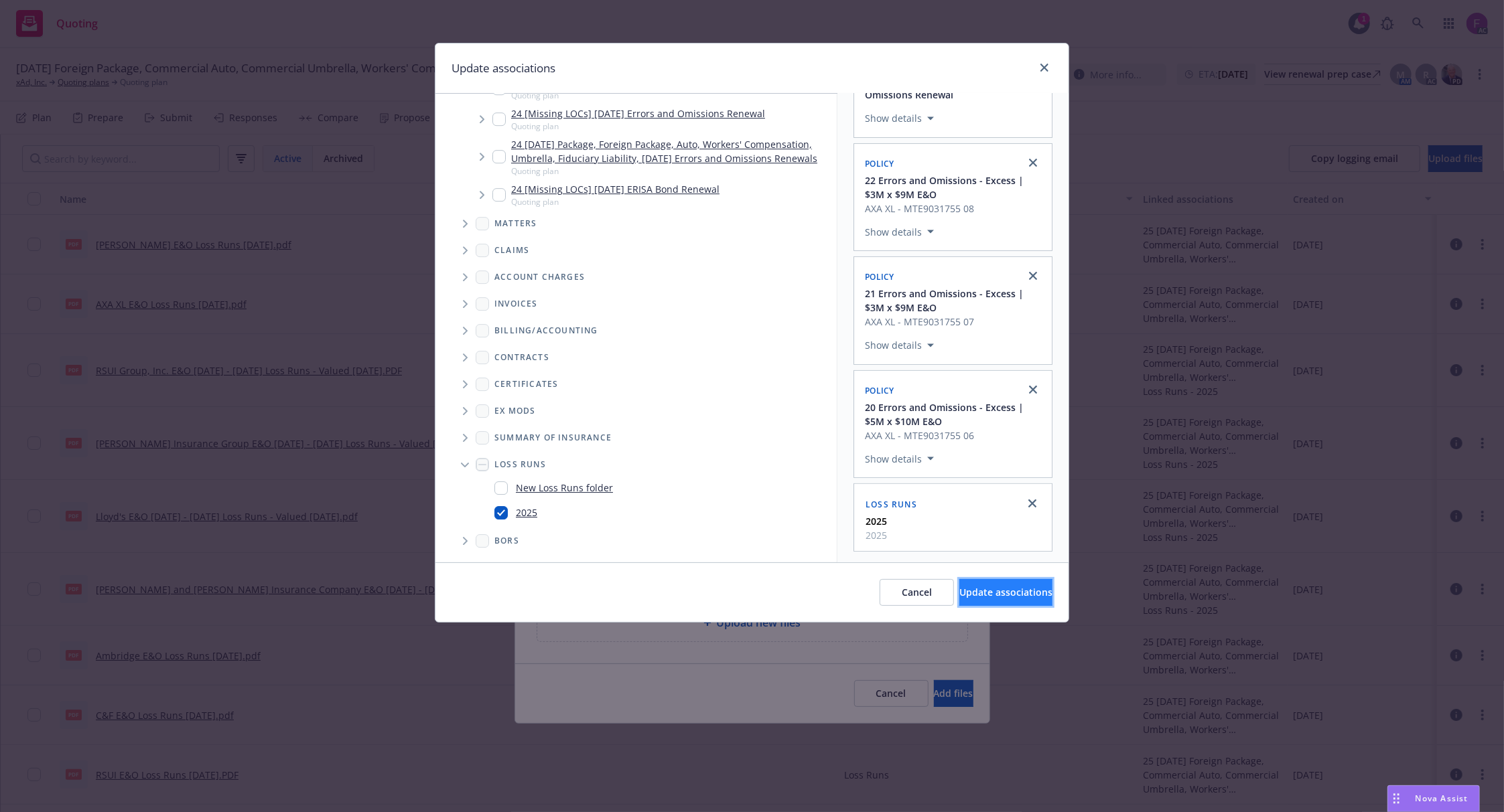
click at [993, 596] on span "Update associations" at bounding box center [1005, 592] width 93 height 13
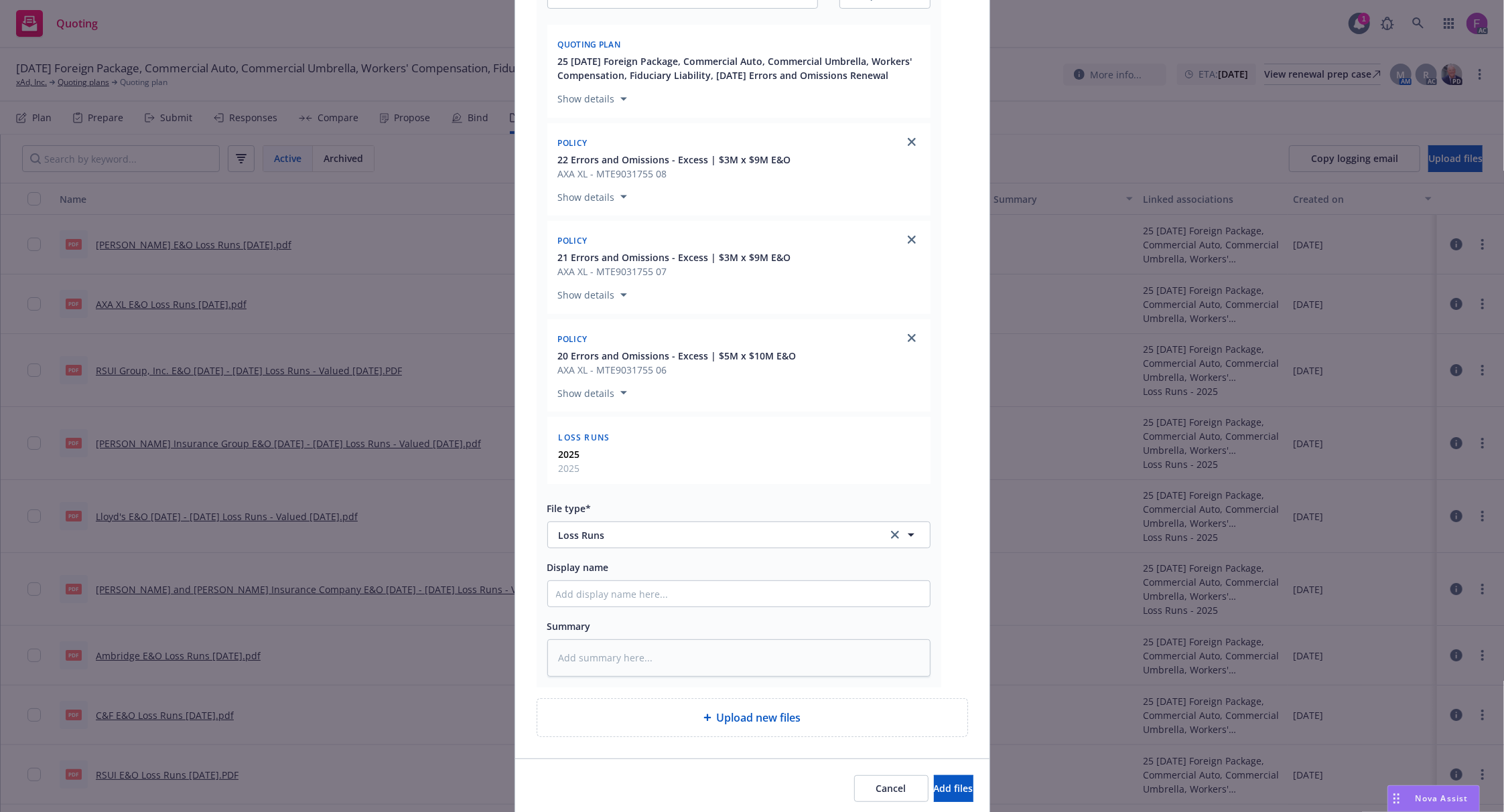
scroll to position [324, 0]
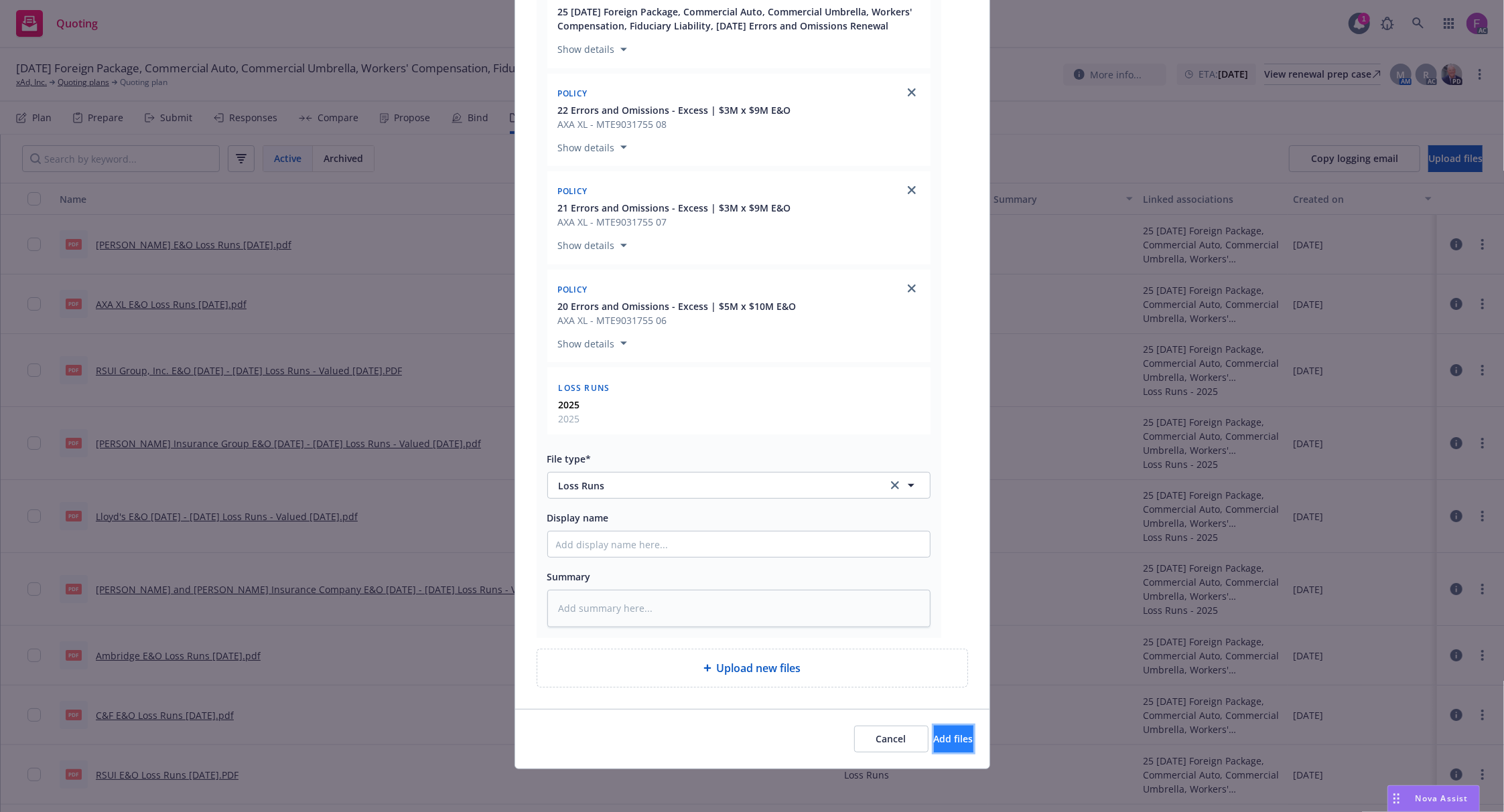
click at [934, 743] on span "Add files" at bounding box center [953, 739] width 39 height 13
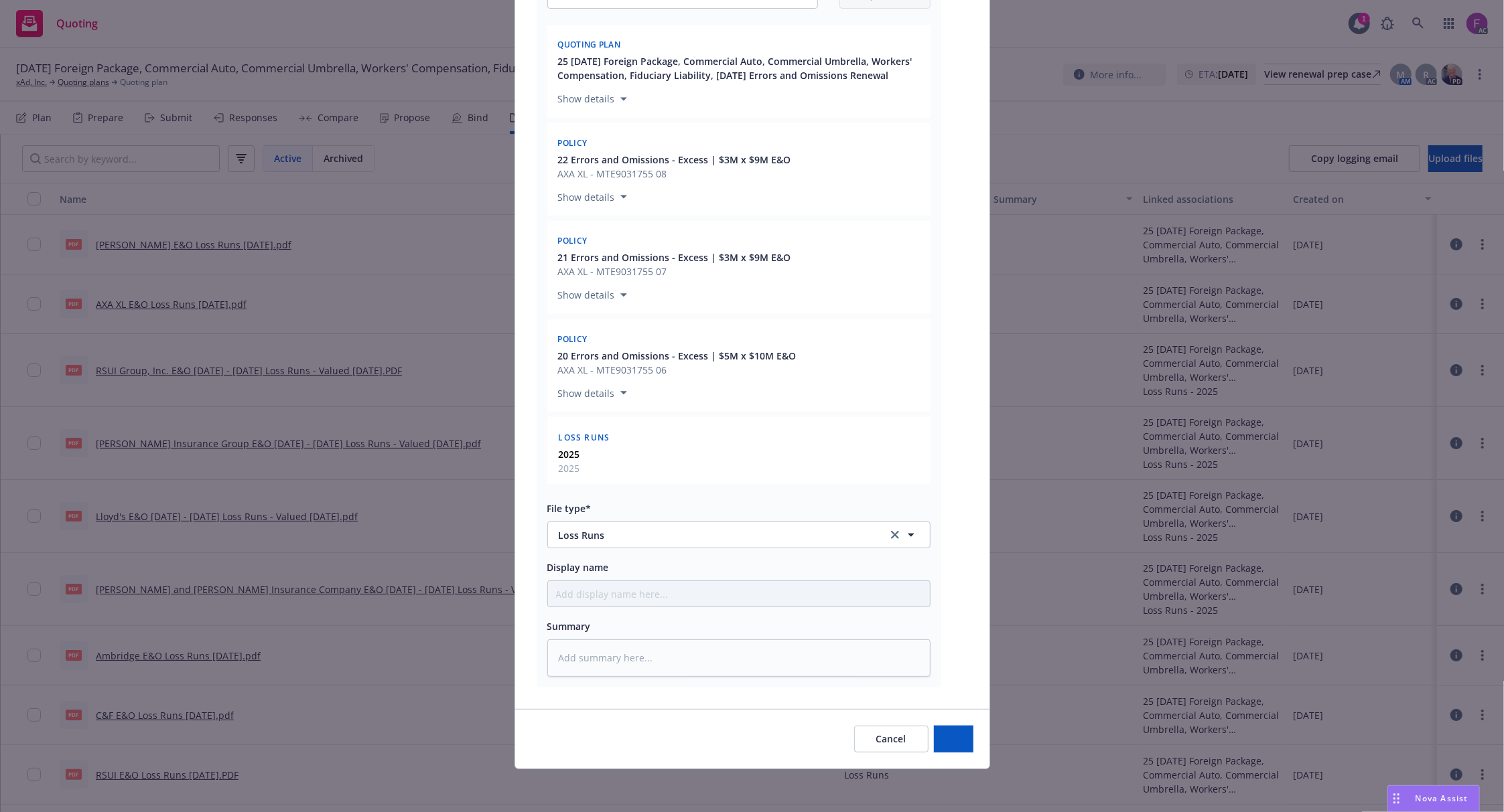
scroll to position [273, 0]
type textarea "x"
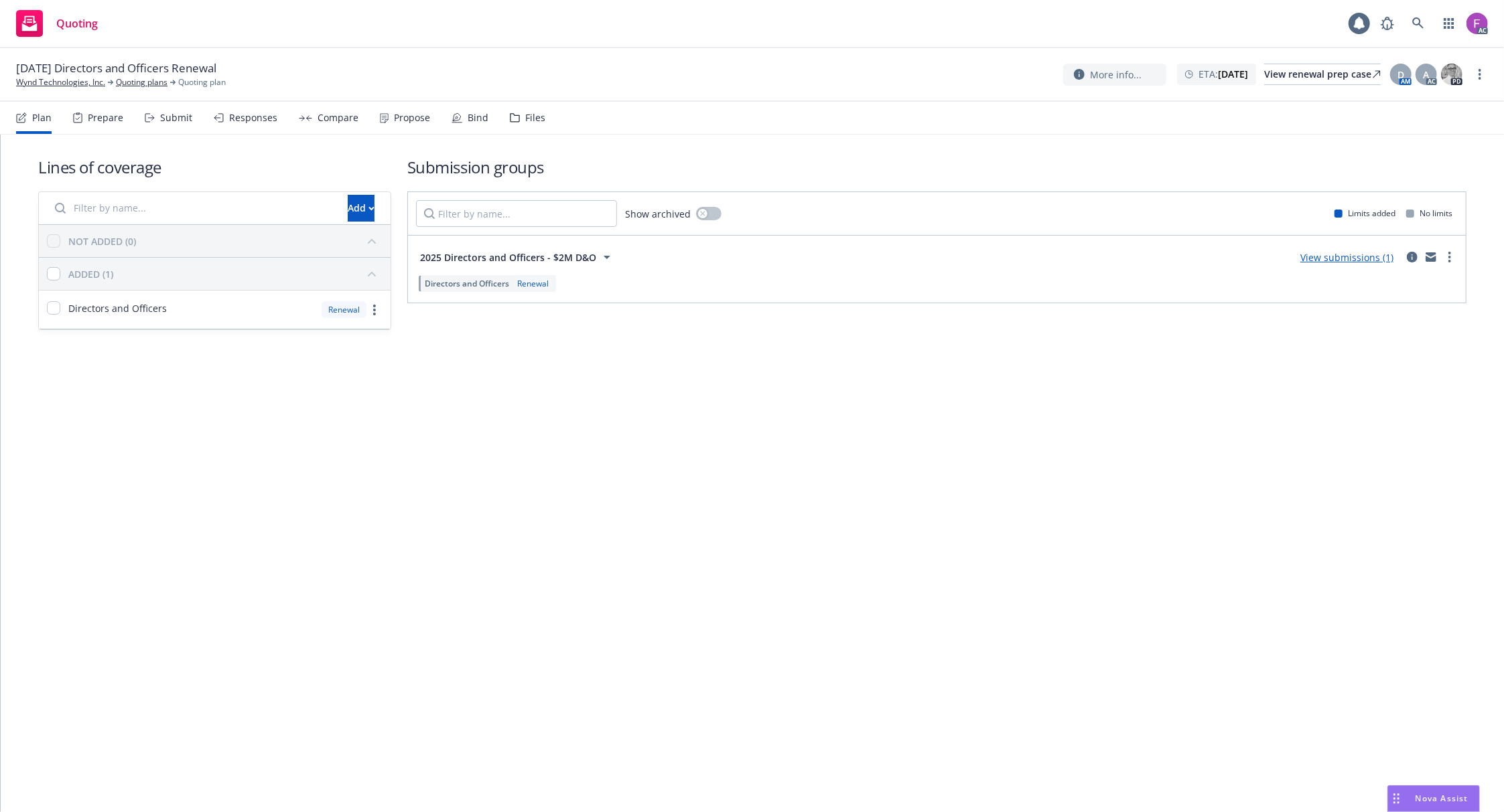
click at [525, 119] on div "Files" at bounding box center [535, 118] width 20 height 11
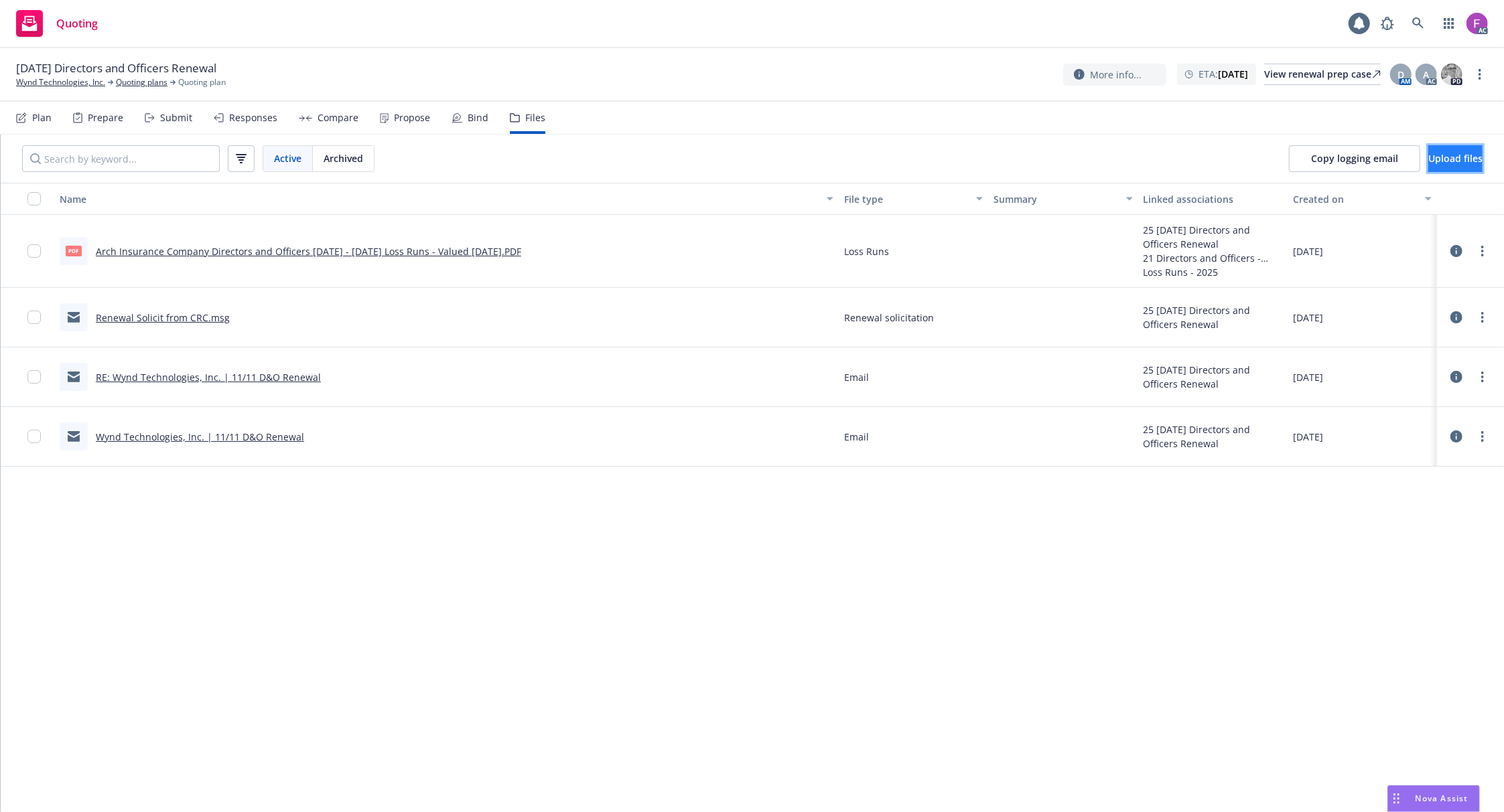
click at [1439, 164] on span "Upload files" at bounding box center [1455, 158] width 55 height 13
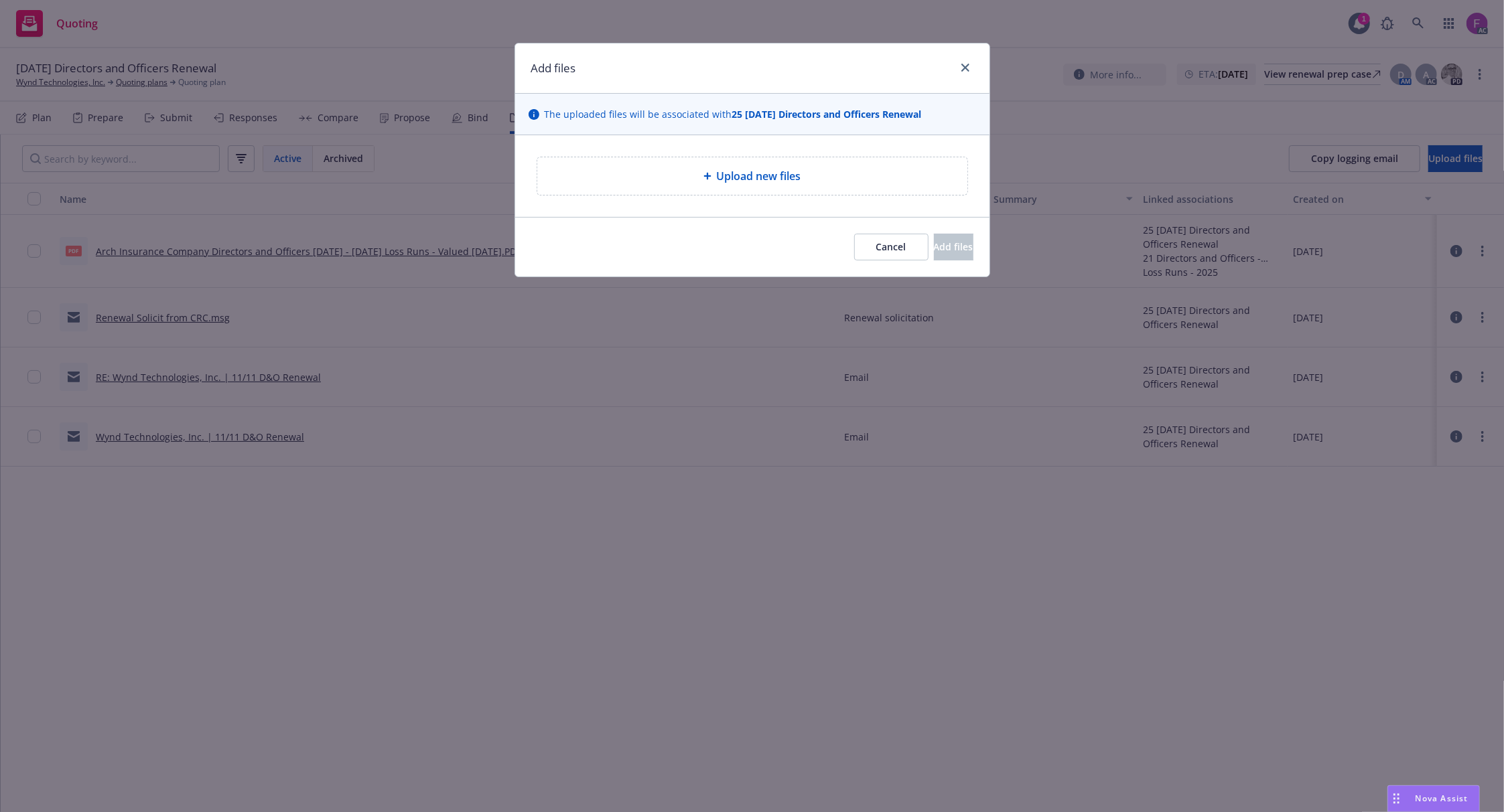
click at [802, 177] on div "Upload new files" at bounding box center [752, 176] width 409 height 16
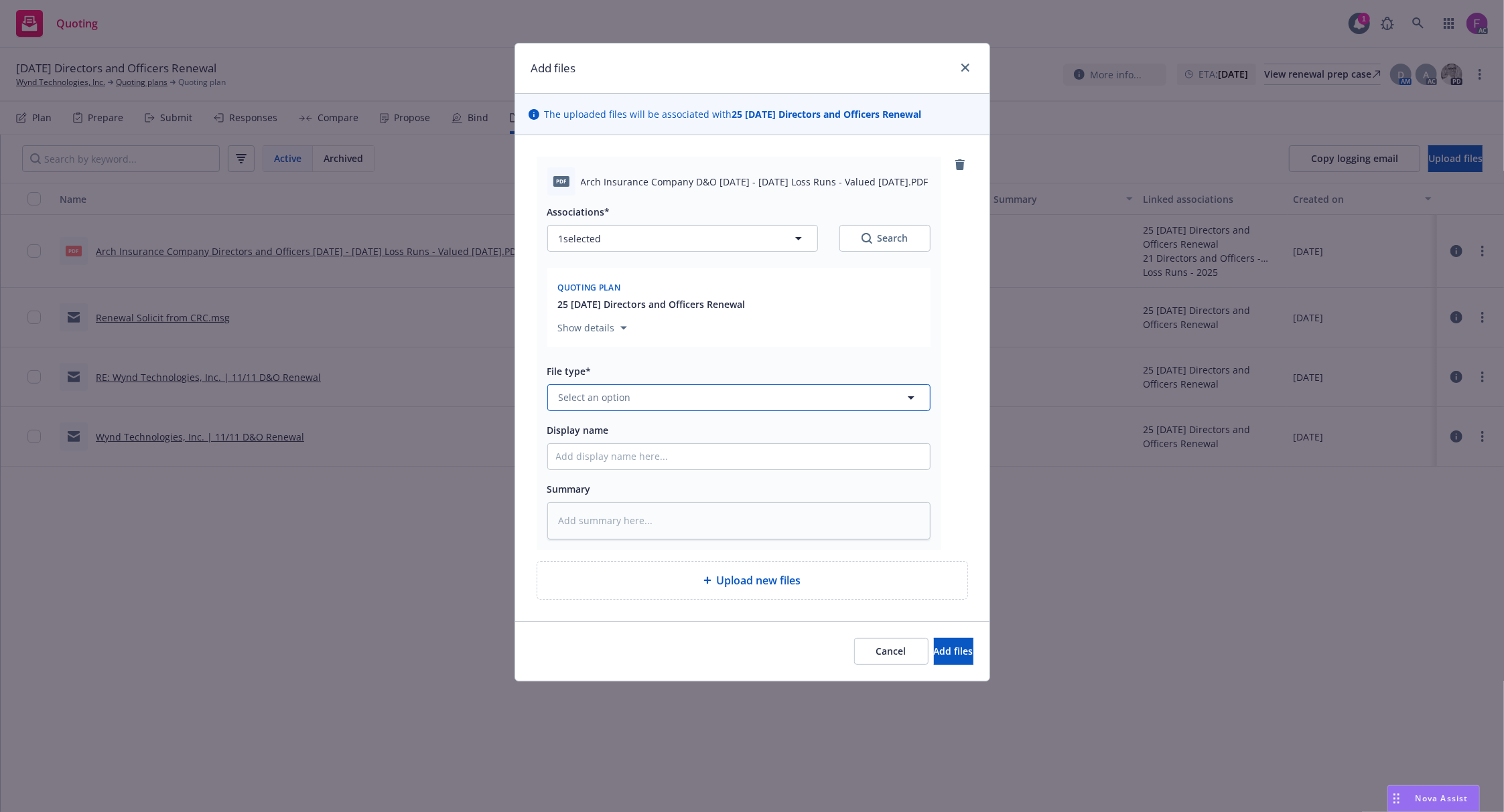
click at [623, 399] on span "Select an option" at bounding box center [595, 397] width 72 height 14
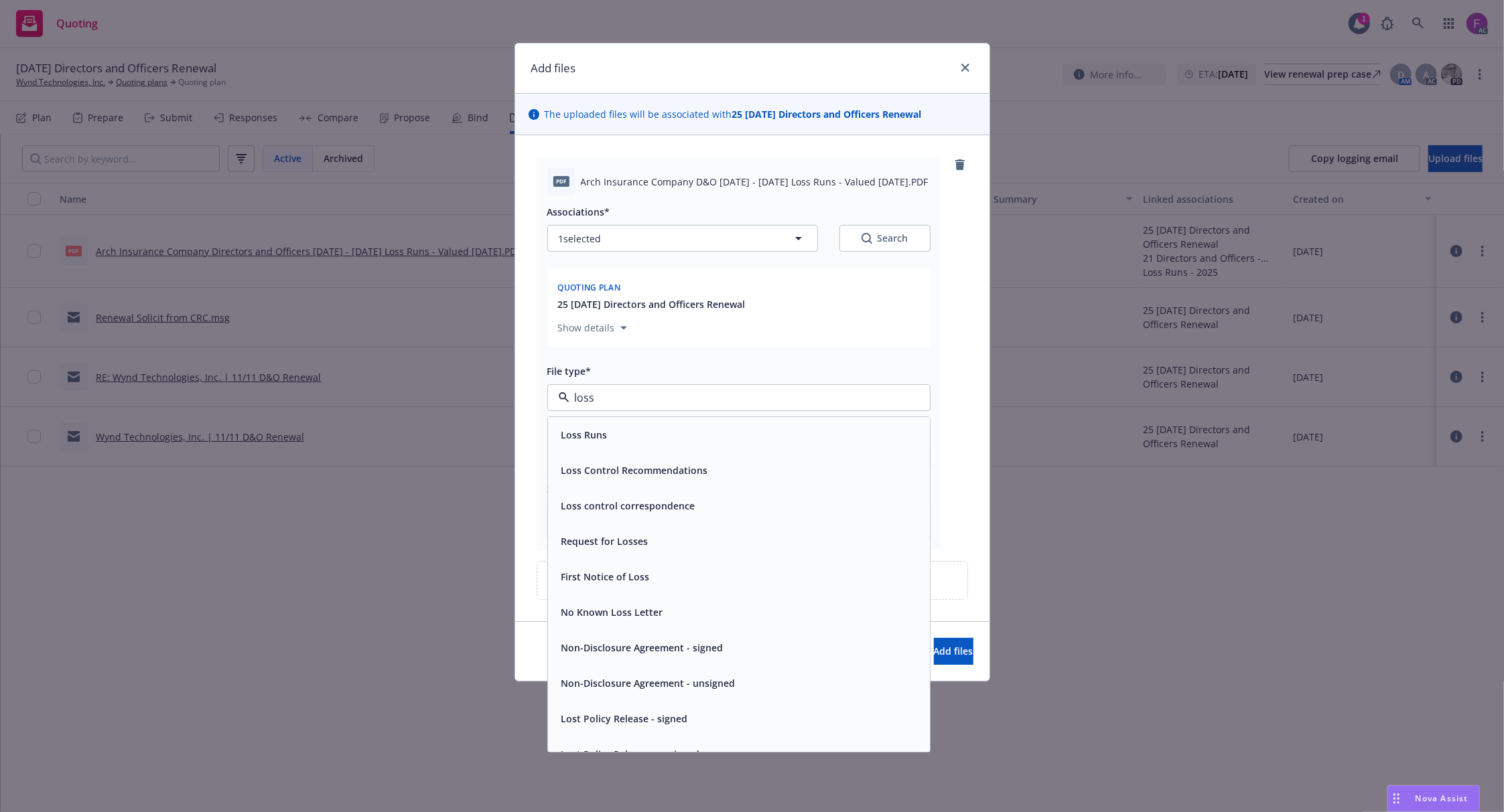
paste input "Loss Run"
type input "Loss Run"
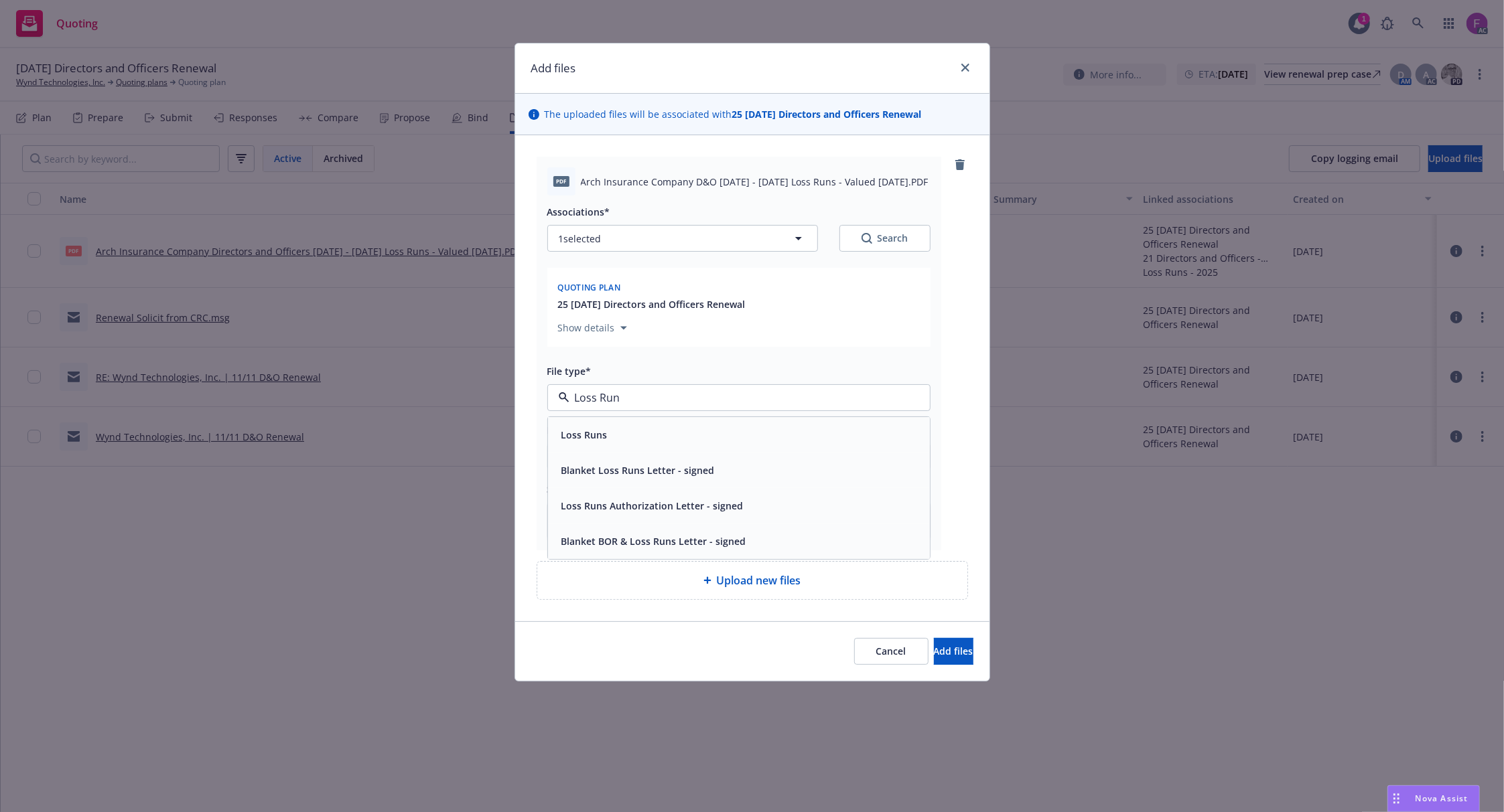
click at [613, 436] on div "Loss Runs" at bounding box center [739, 434] width 366 height 19
click at [596, 237] on span "1 selected" at bounding box center [580, 239] width 43 height 14
type textarea "x"
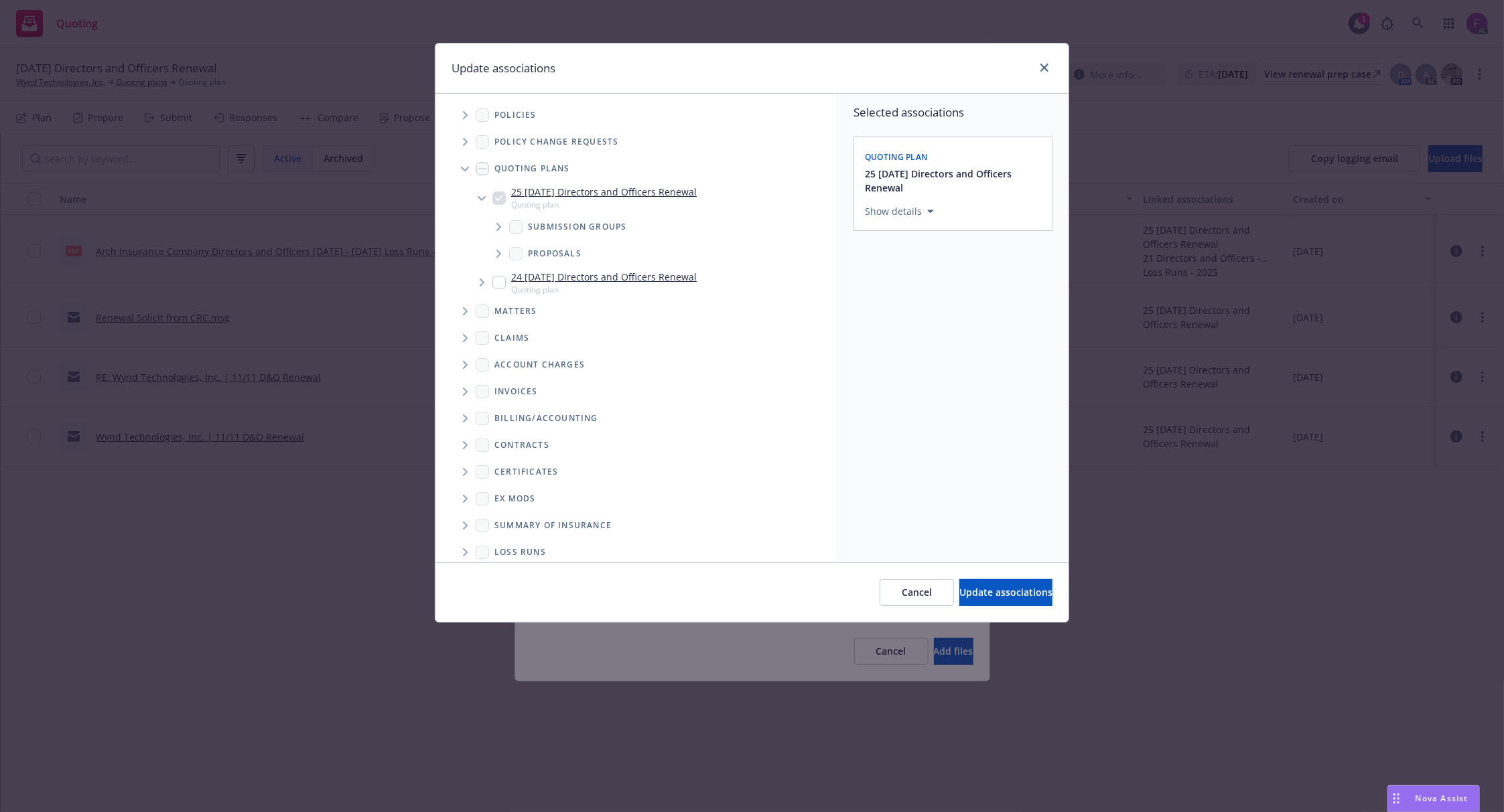
drag, startPoint x: 463, startPoint y: 119, endPoint x: 488, endPoint y: 142, distance: 34.0
click at [464, 118] on icon "Tree Example" at bounding box center [465, 115] width 5 height 8
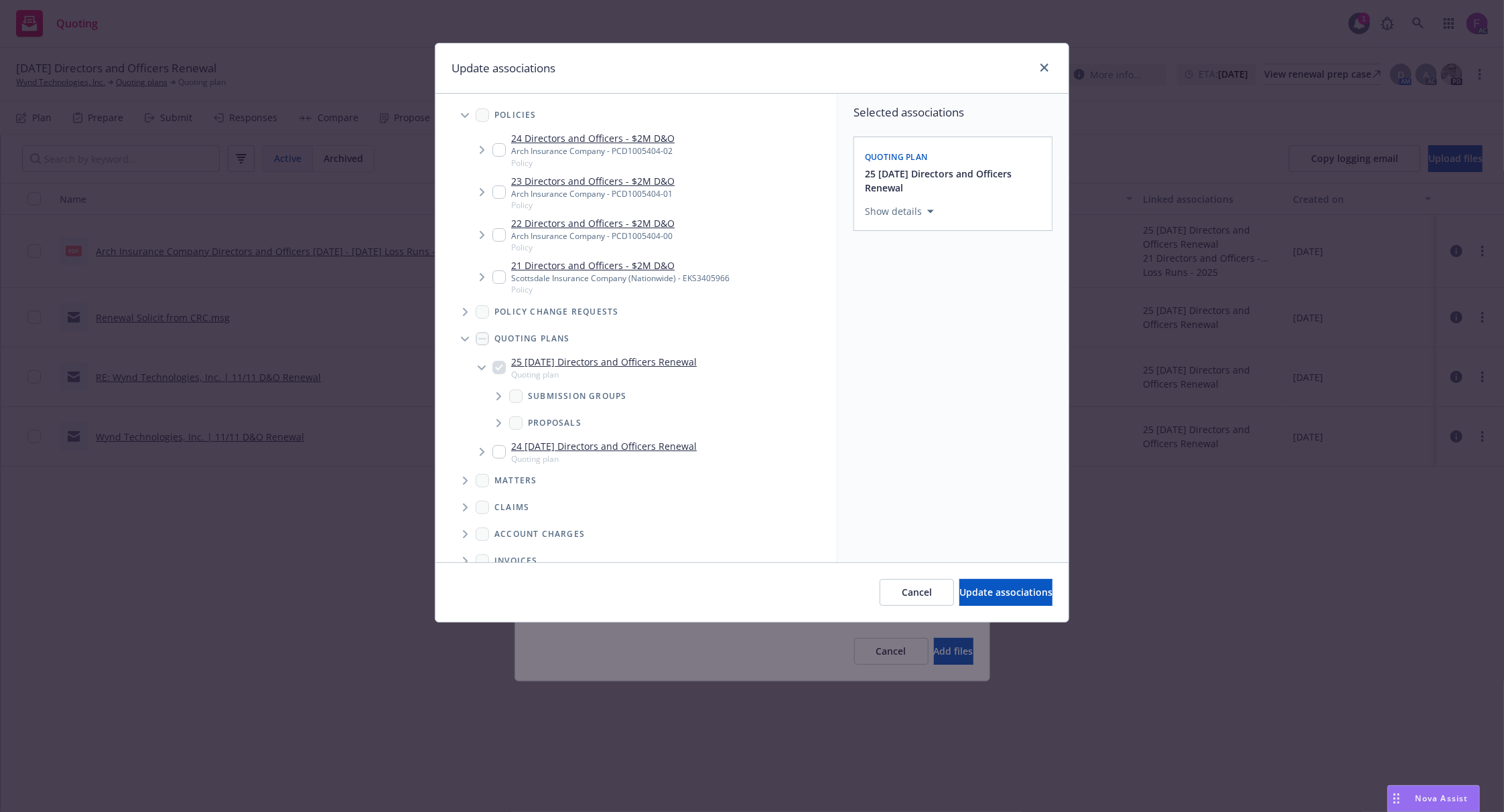
click at [499, 233] on input "Tree Example" at bounding box center [499, 234] width 13 height 13
checkbox input "true"
click at [502, 193] on input "Tree Example" at bounding box center [499, 191] width 13 height 13
checkbox input "true"
click at [493, 142] on div "24 Directors and Officers - $2M D&O Arch Insurance Company - PCD1005404-02 Poli…" at bounding box center [583, 150] width 182 height 37
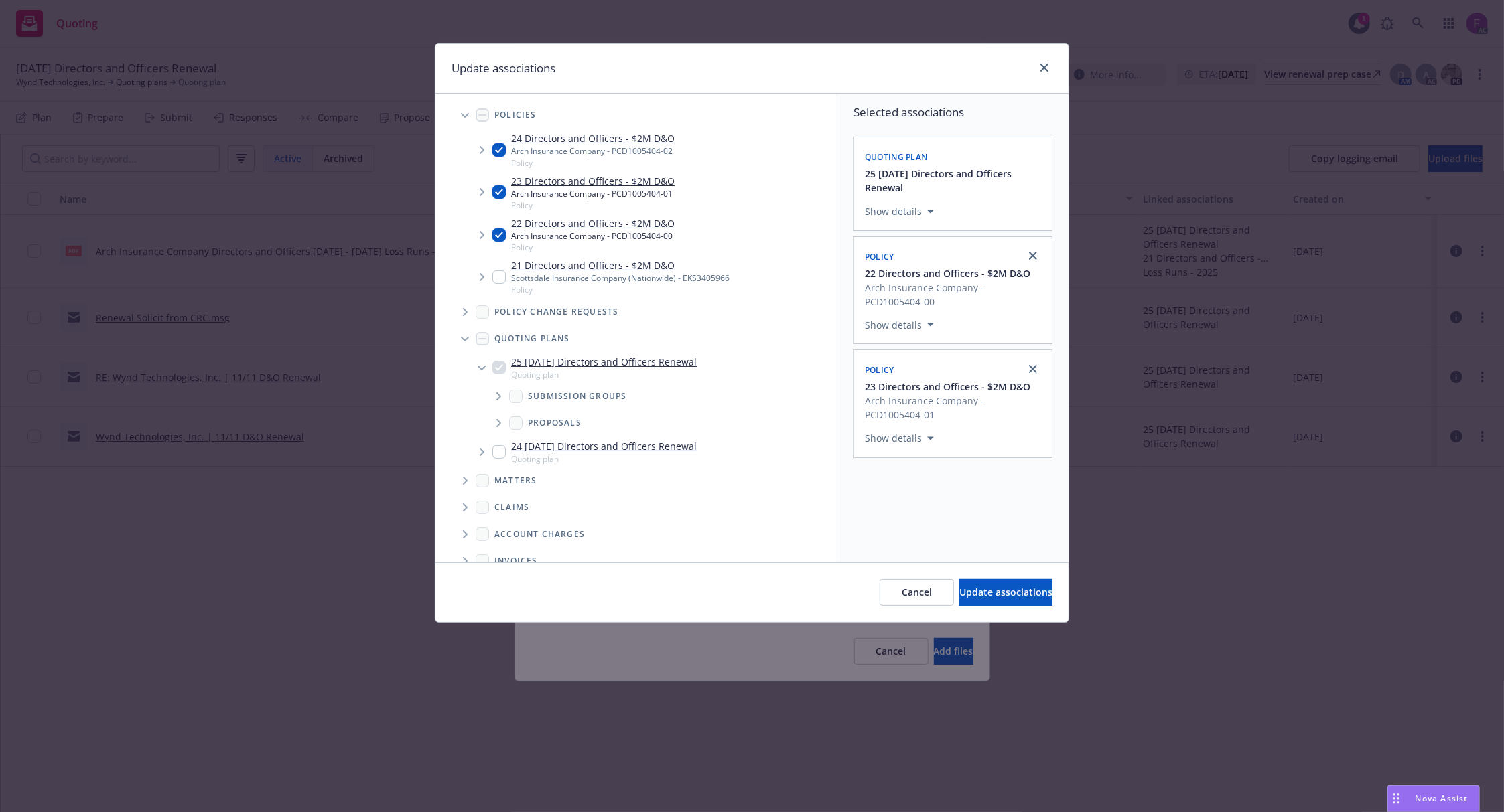
checkbox input "true"
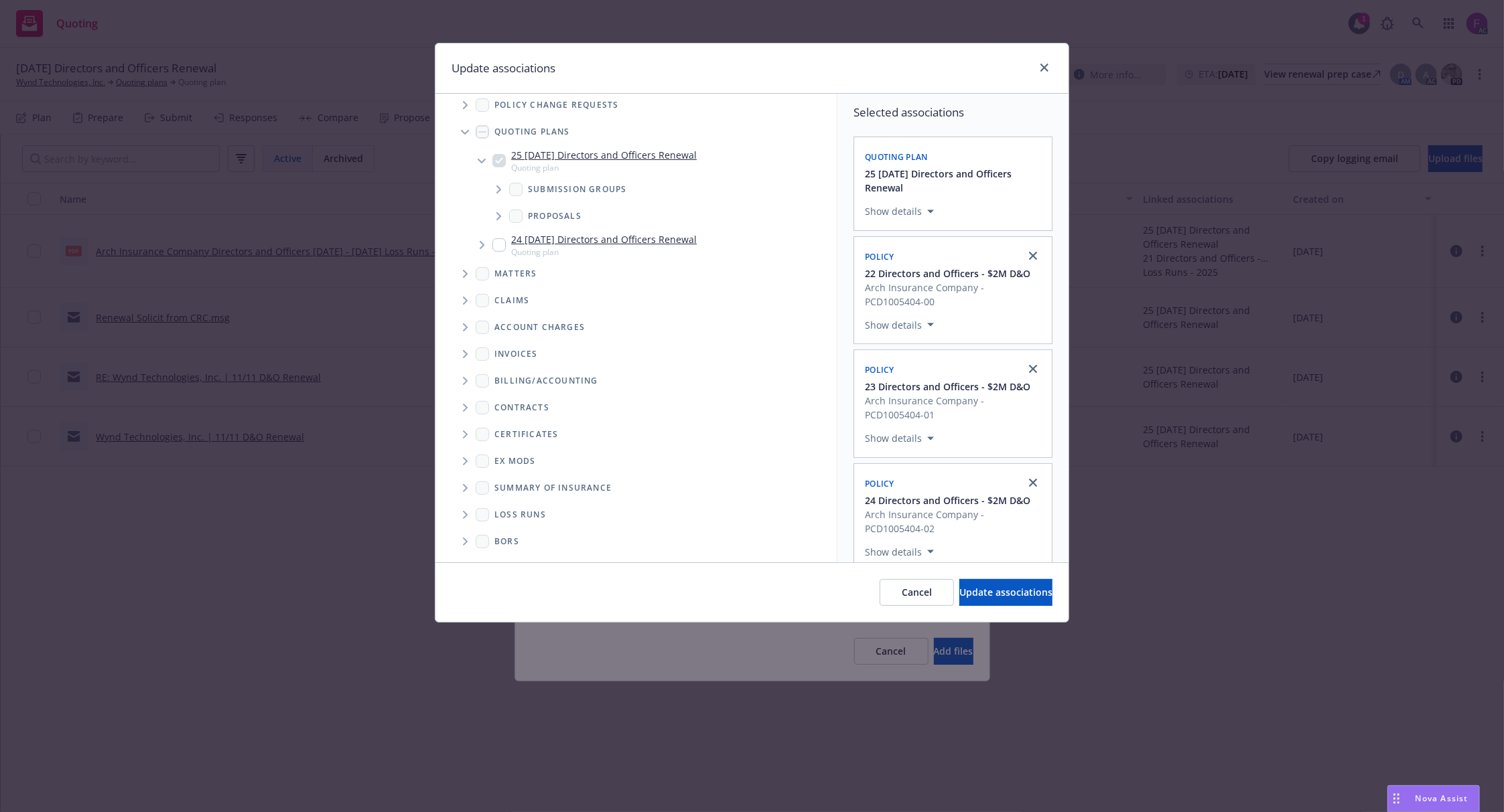
click at [465, 518] on icon "Folder Tree Example" at bounding box center [465, 515] width 5 height 8
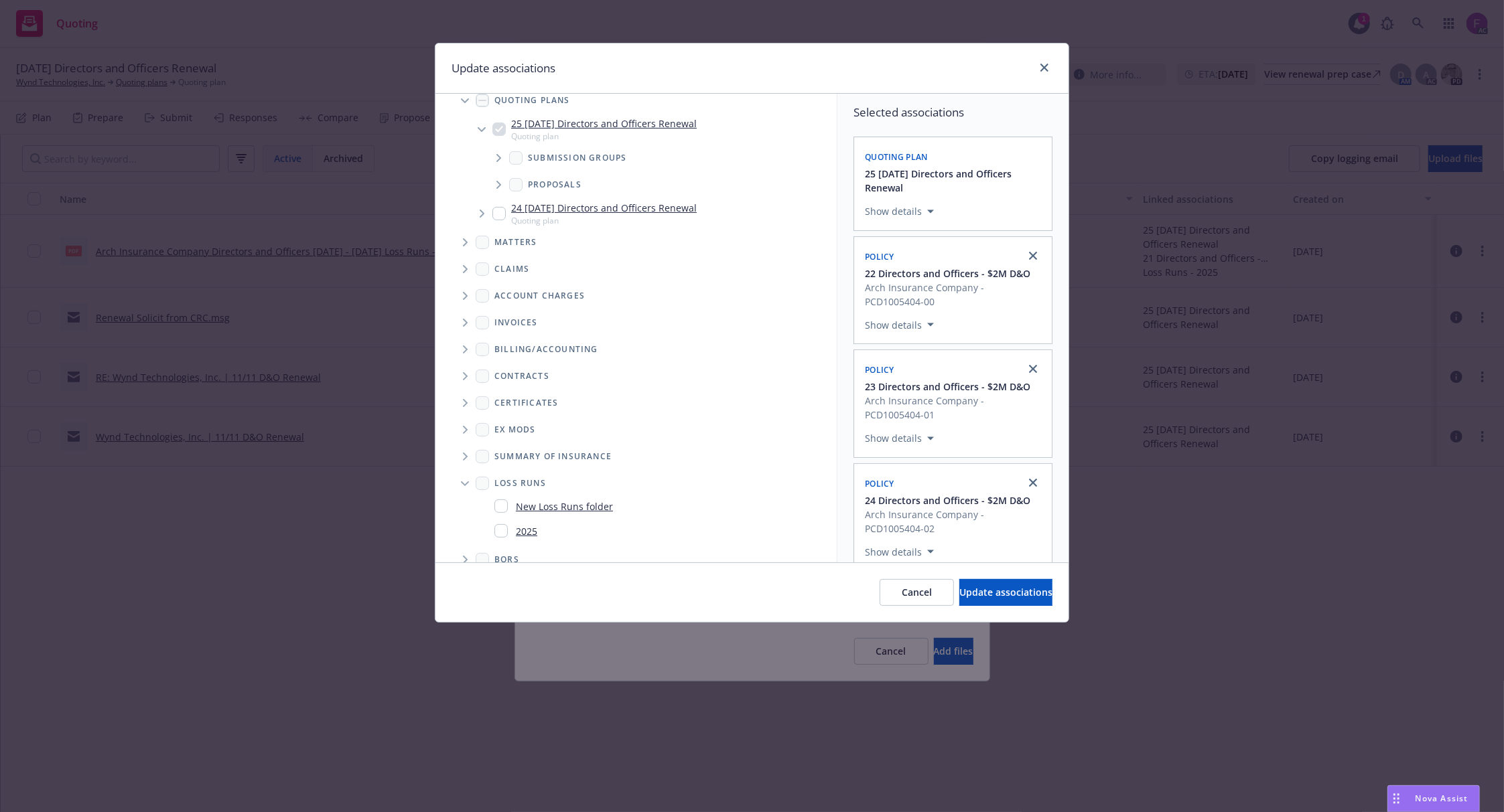
scroll to position [256, 0]
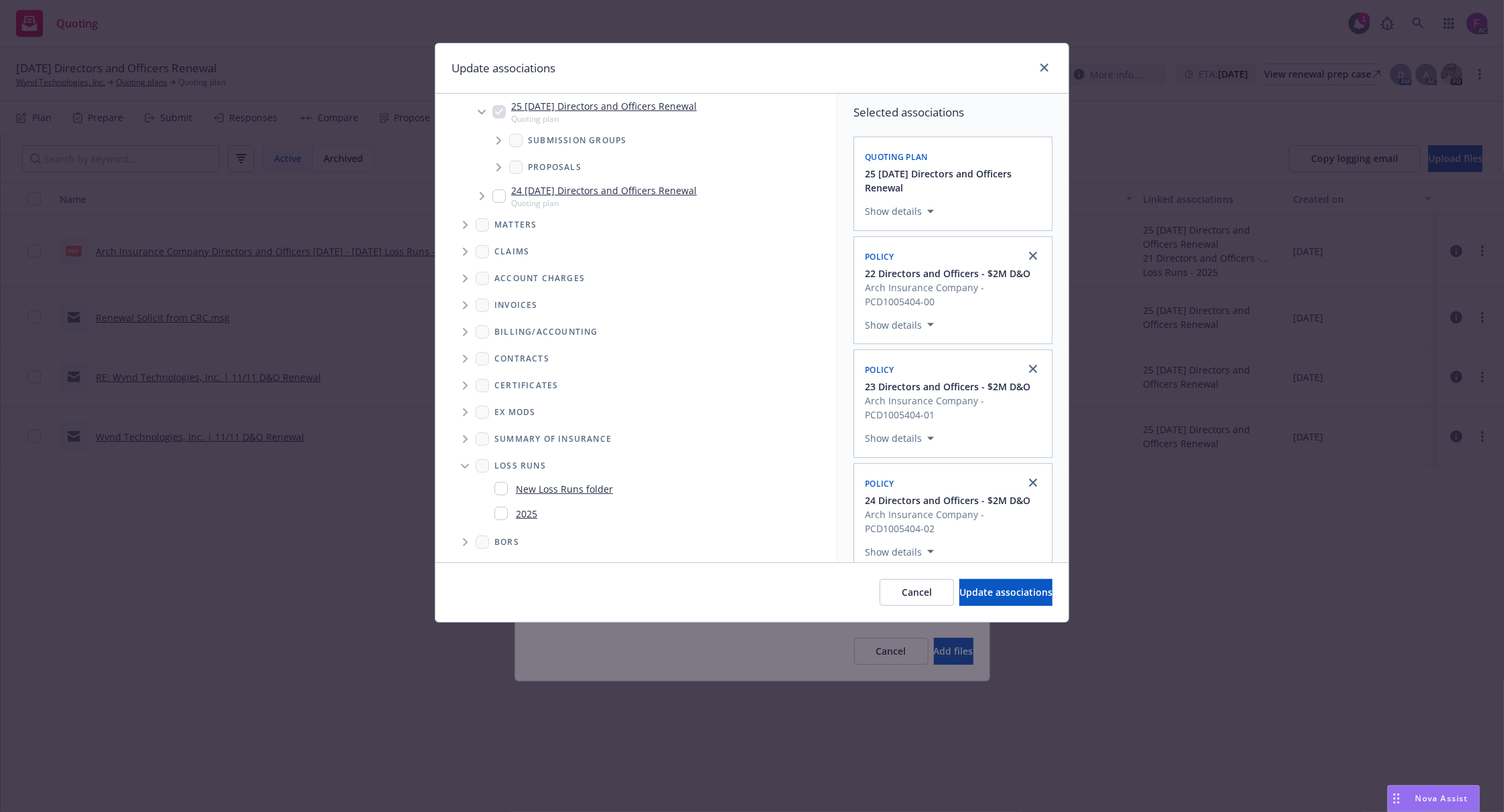
click at [499, 514] on input "Folder Tree Example" at bounding box center [500, 513] width 13 height 13
checkbox input "true"
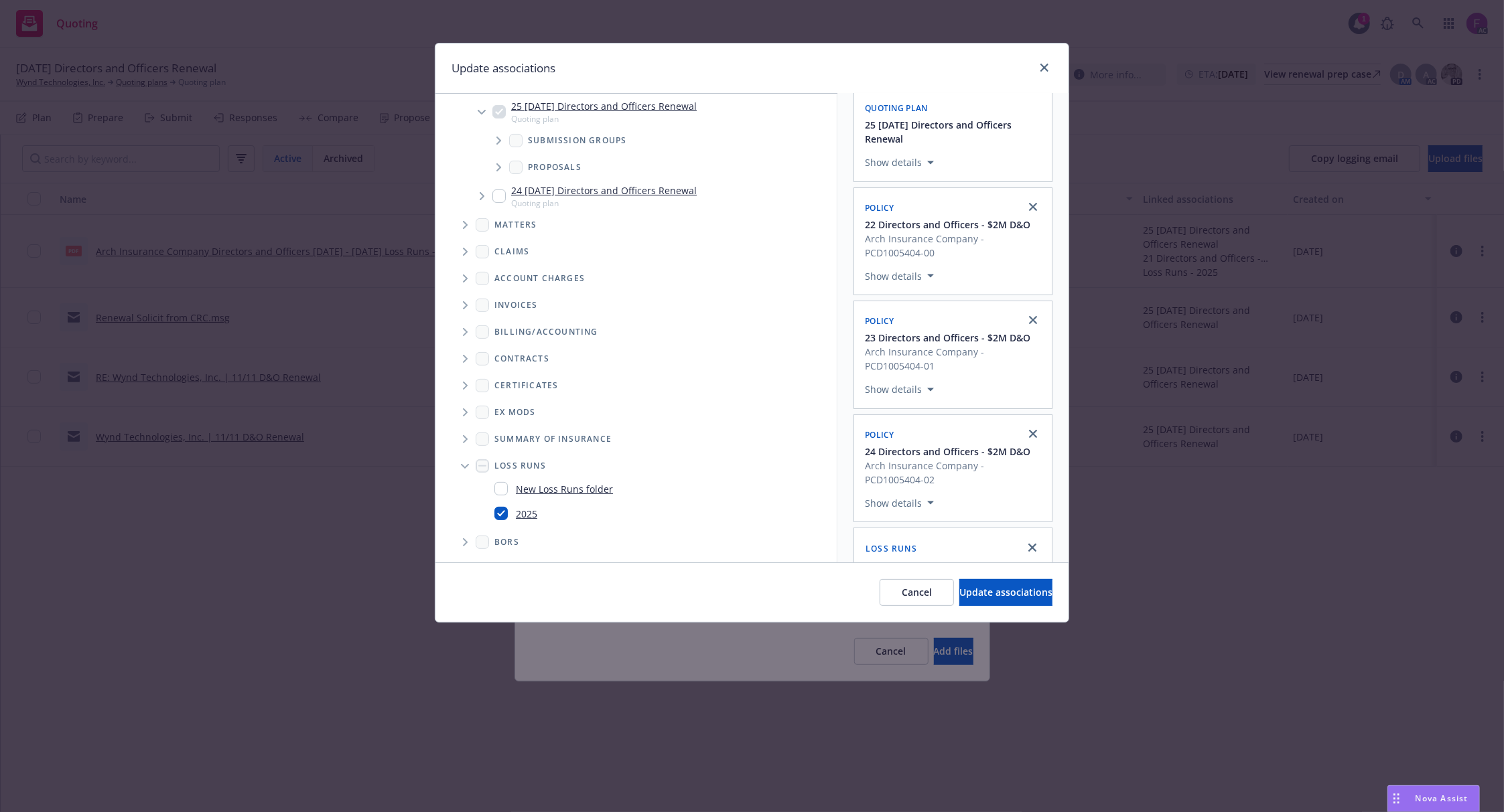
scroll to position [97, 0]
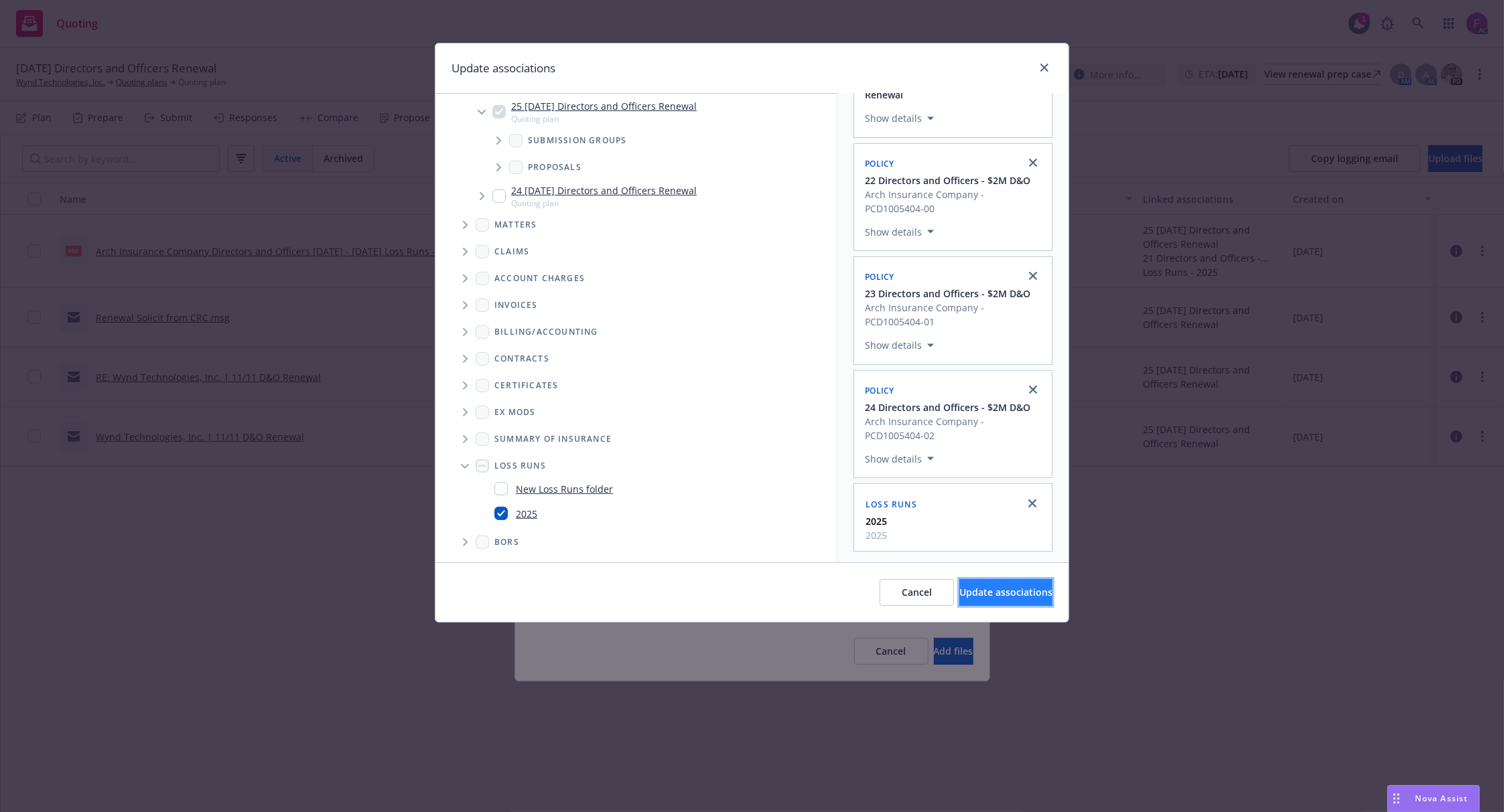
click at [1001, 598] on span "Update associations" at bounding box center [1005, 592] width 93 height 13
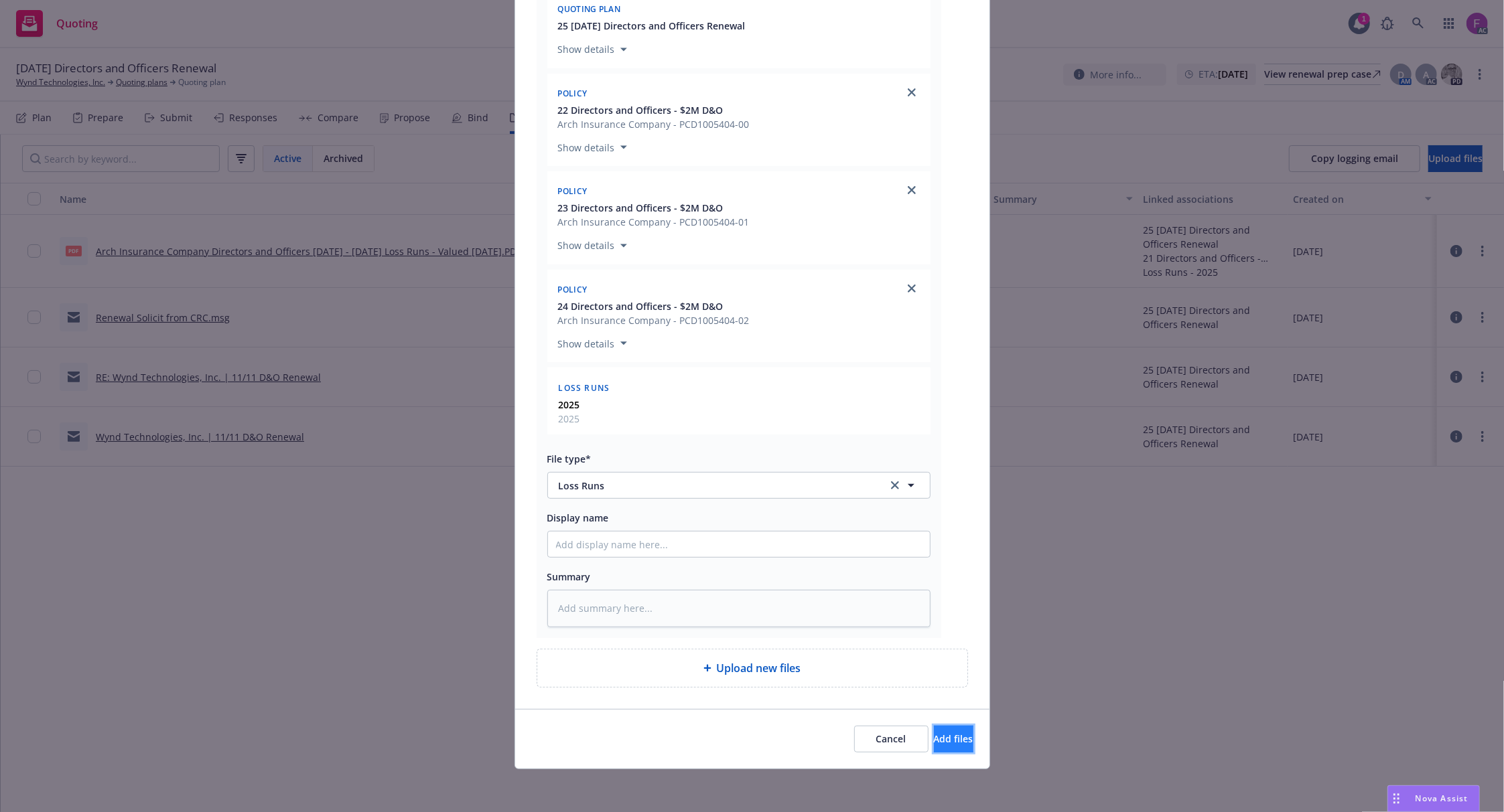
click at [941, 742] on span "Add files" at bounding box center [953, 739] width 39 height 13
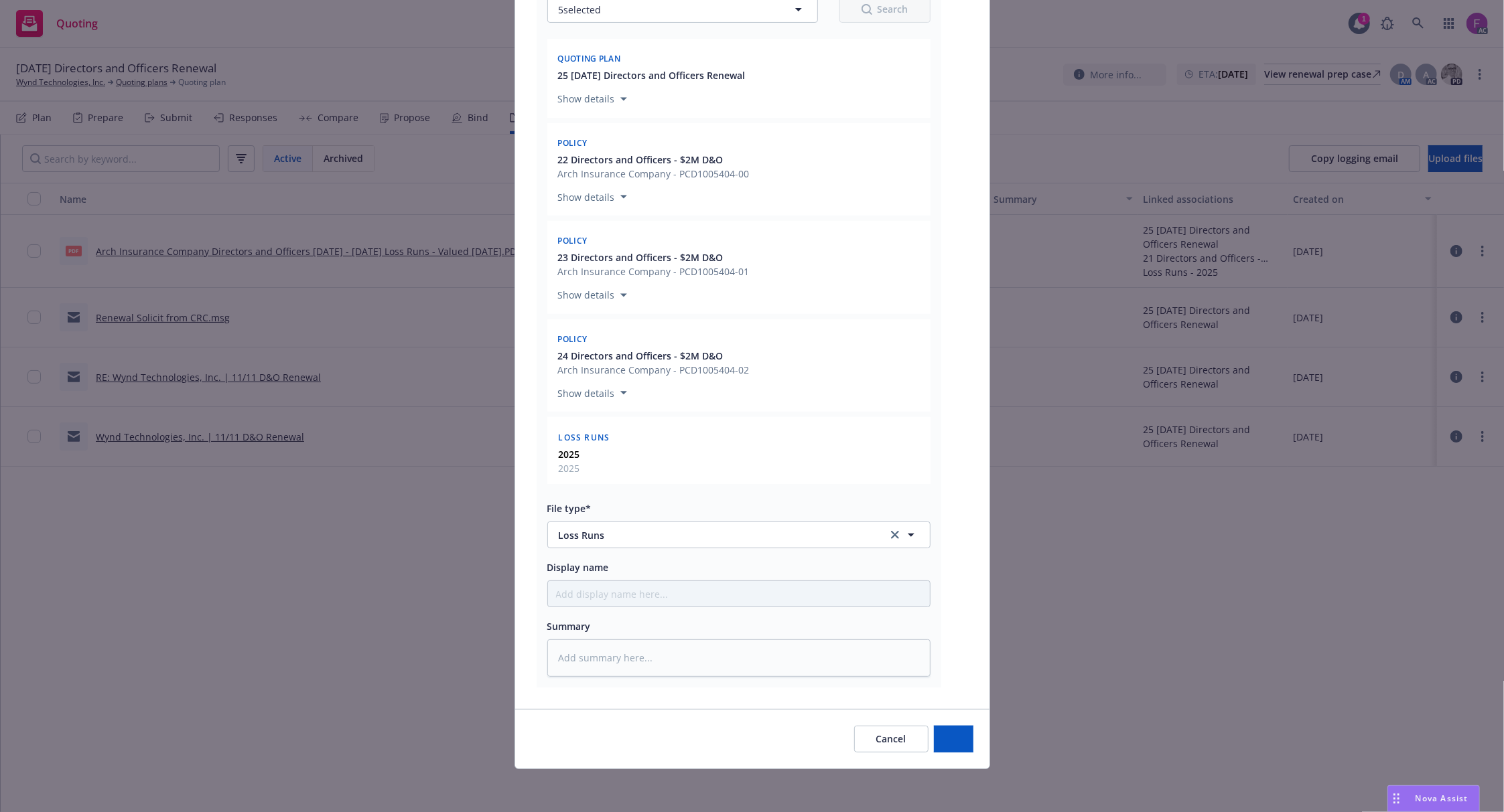
scroll to position [232, 0]
type textarea "x"
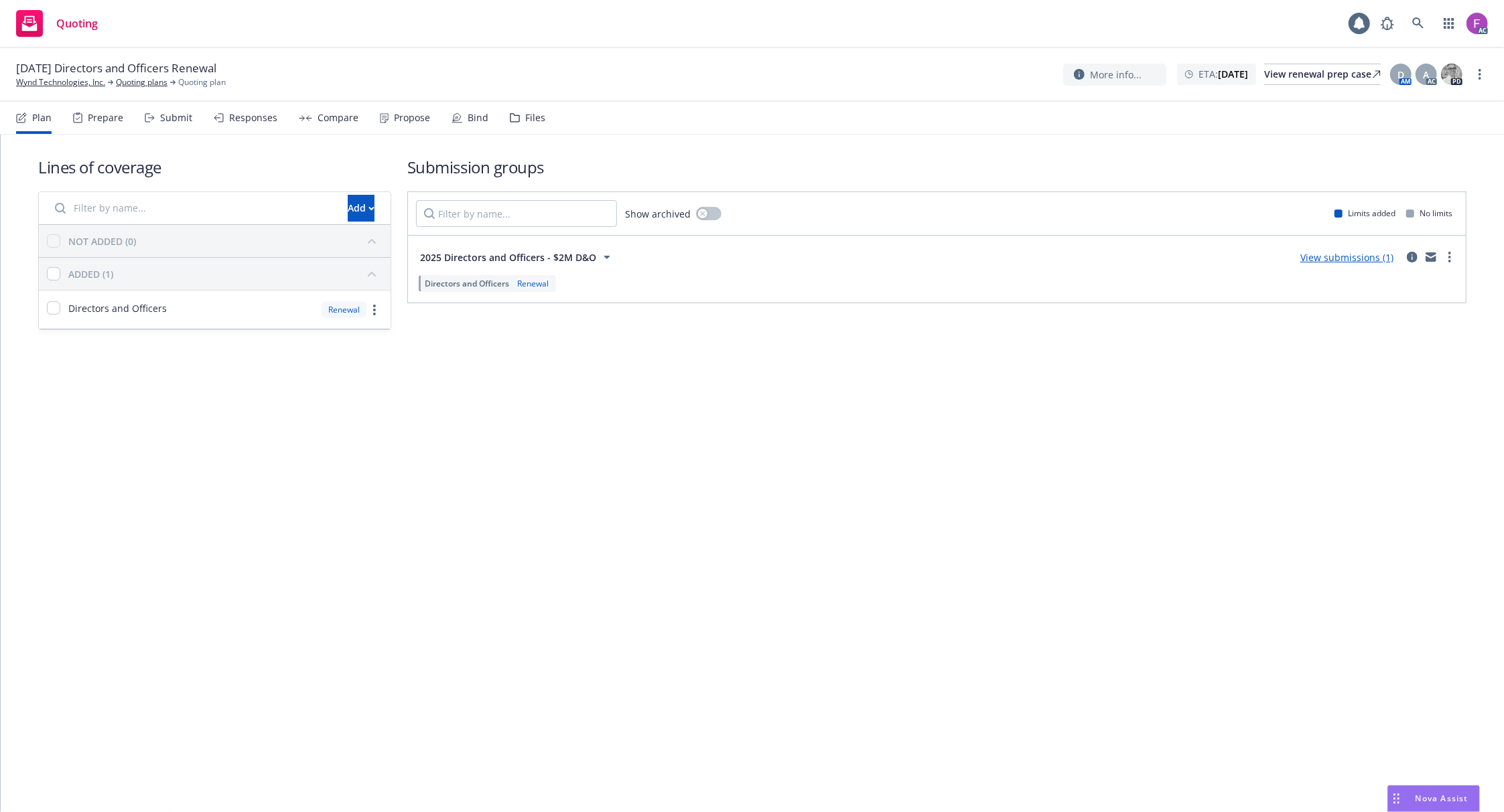
click at [512, 121] on icon at bounding box center [514, 118] width 10 height 9
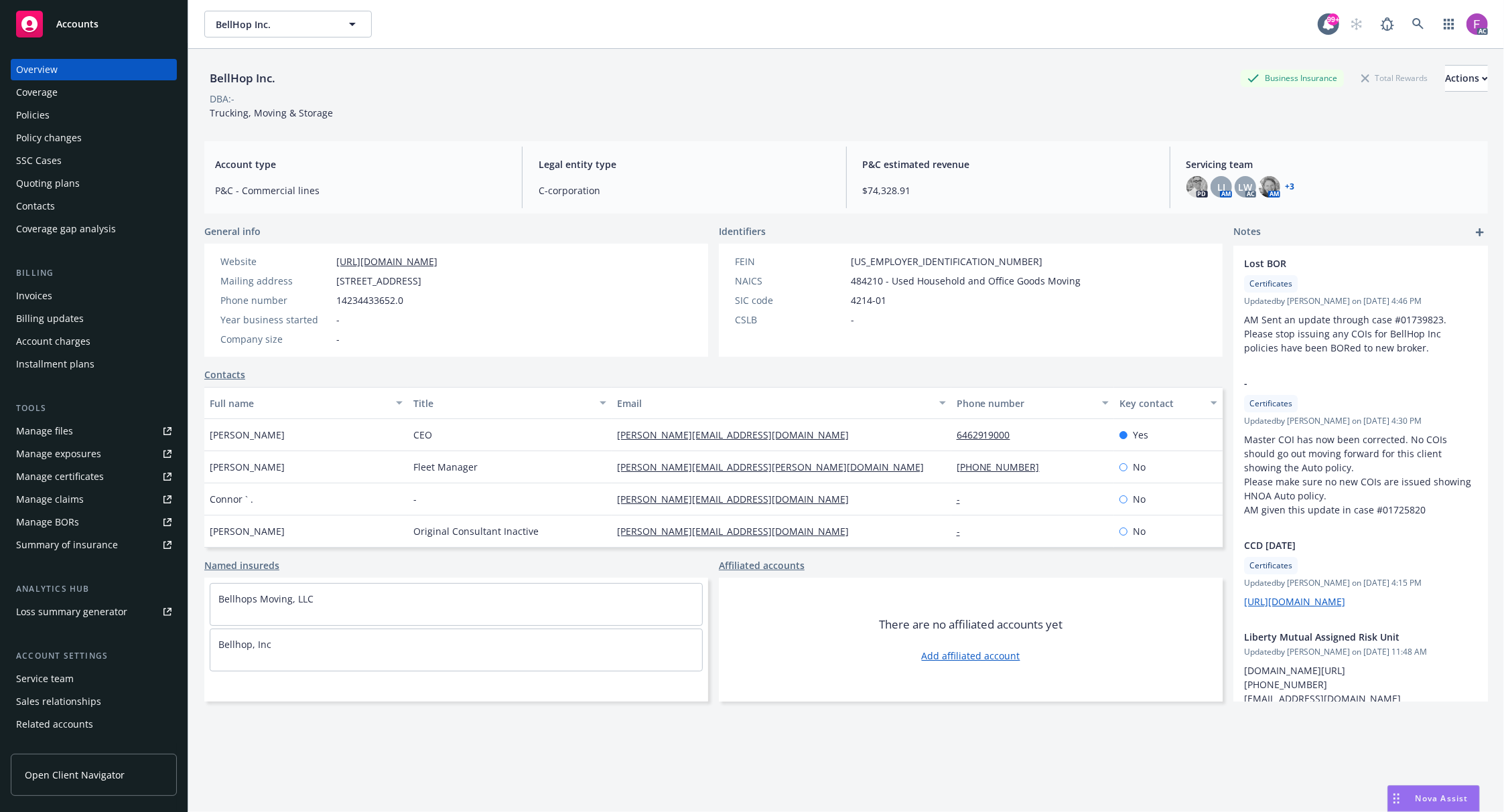
click at [61, 118] on div "Policies" at bounding box center [94, 115] width 155 height 22
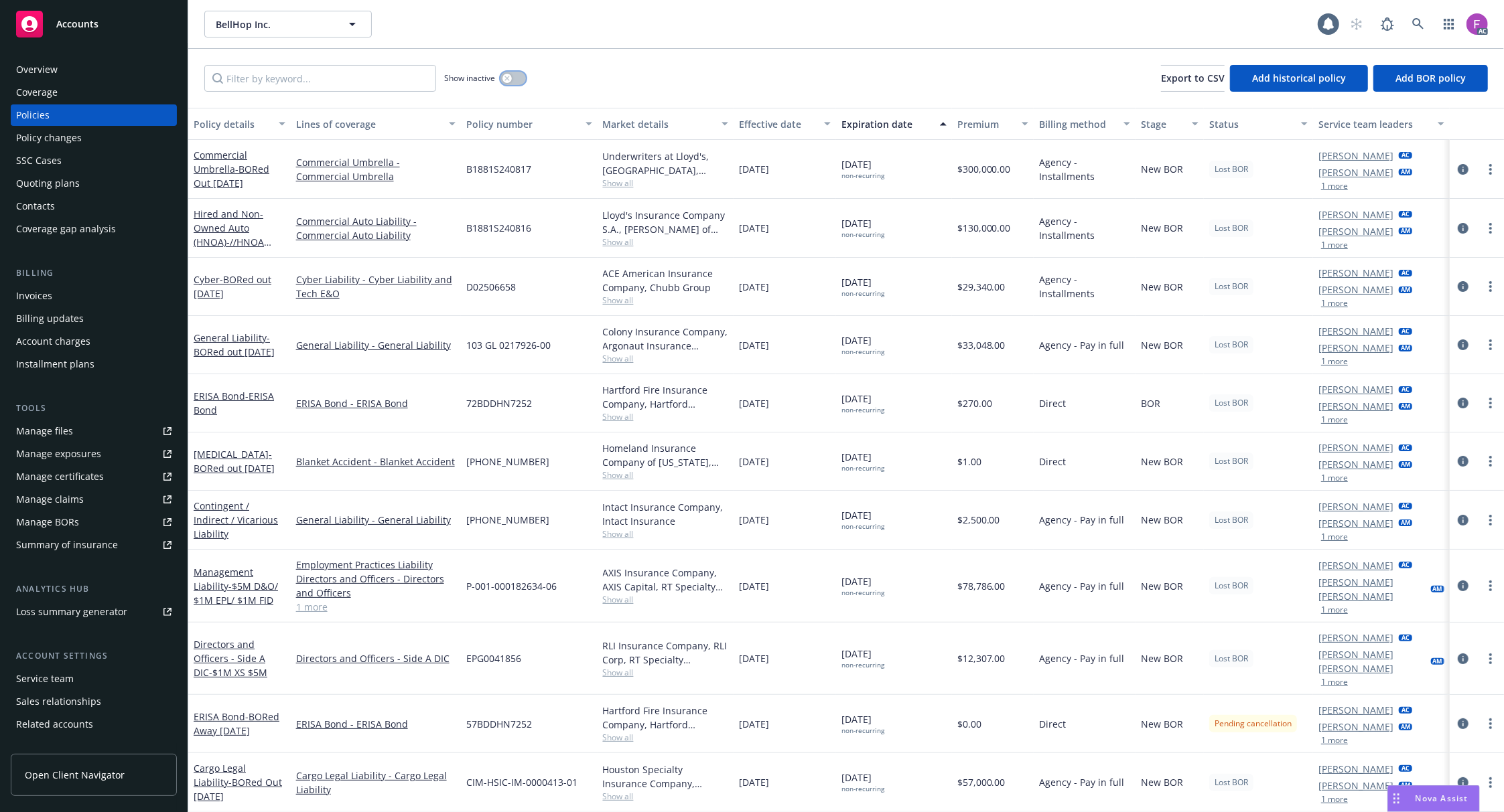
click at [520, 75] on button "button" at bounding box center [513, 78] width 25 height 13
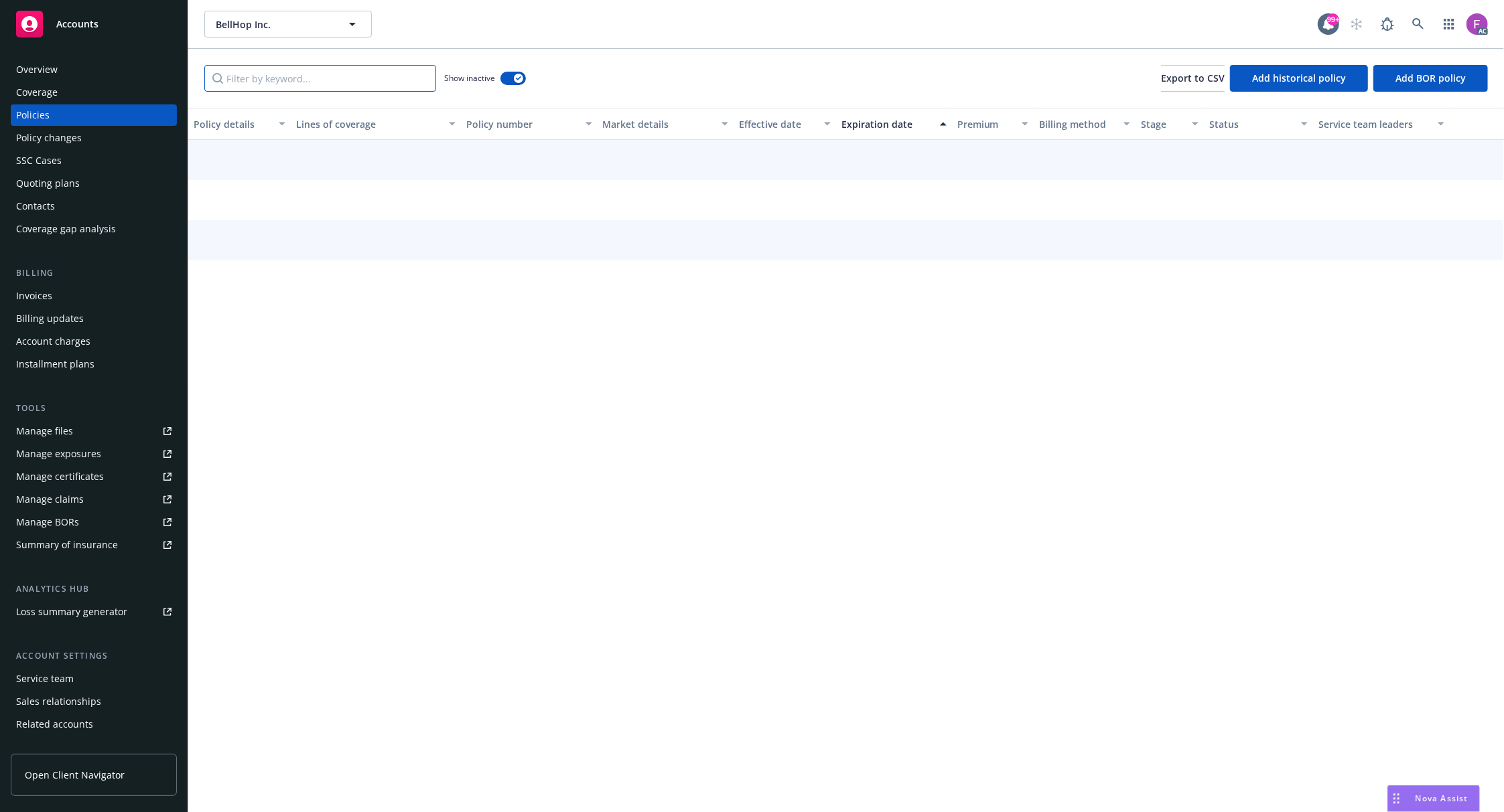
click at [373, 79] on input "Filter by keyword..." at bounding box center [320, 78] width 232 height 27
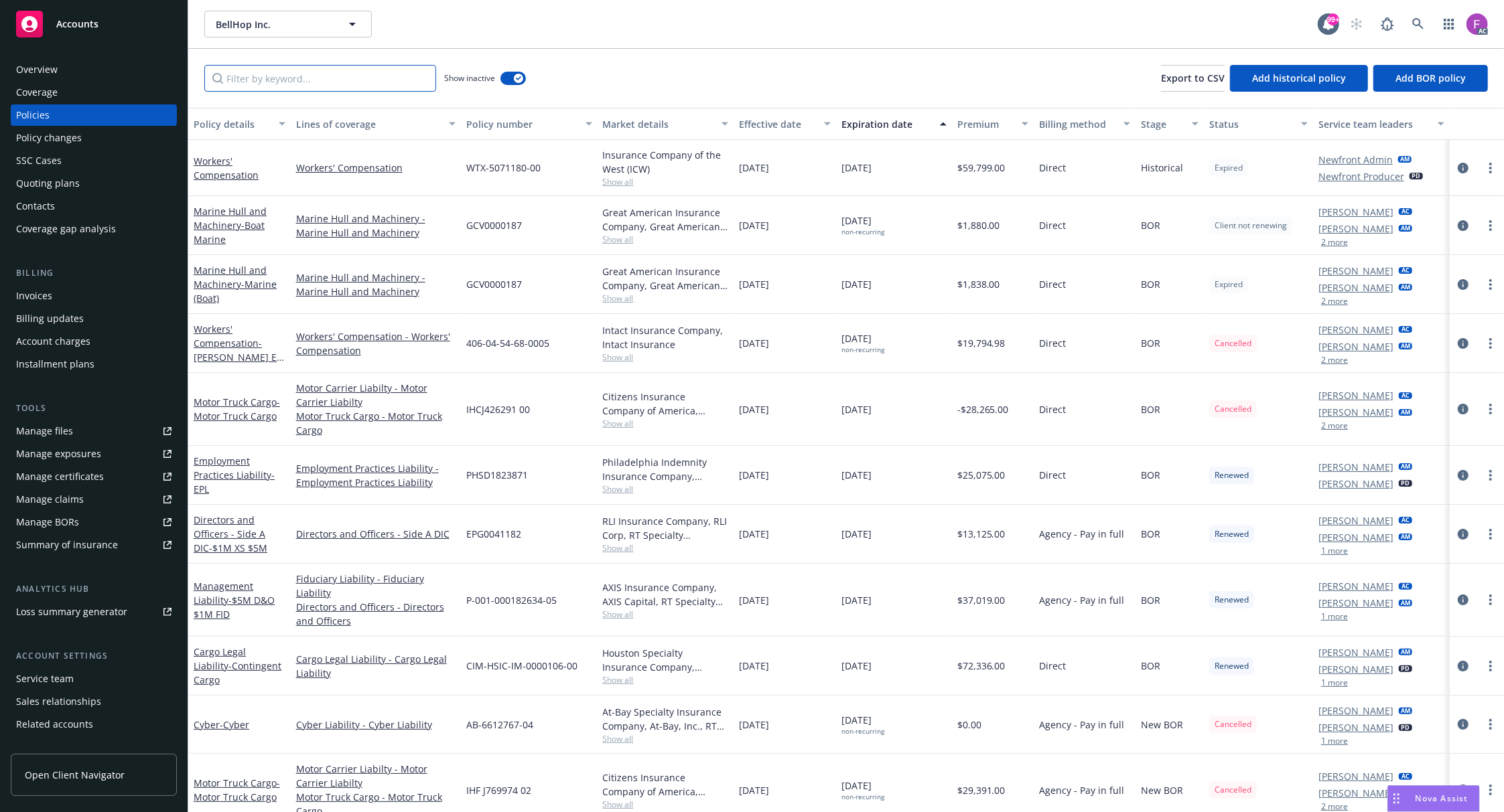
paste input "B1881S240816"
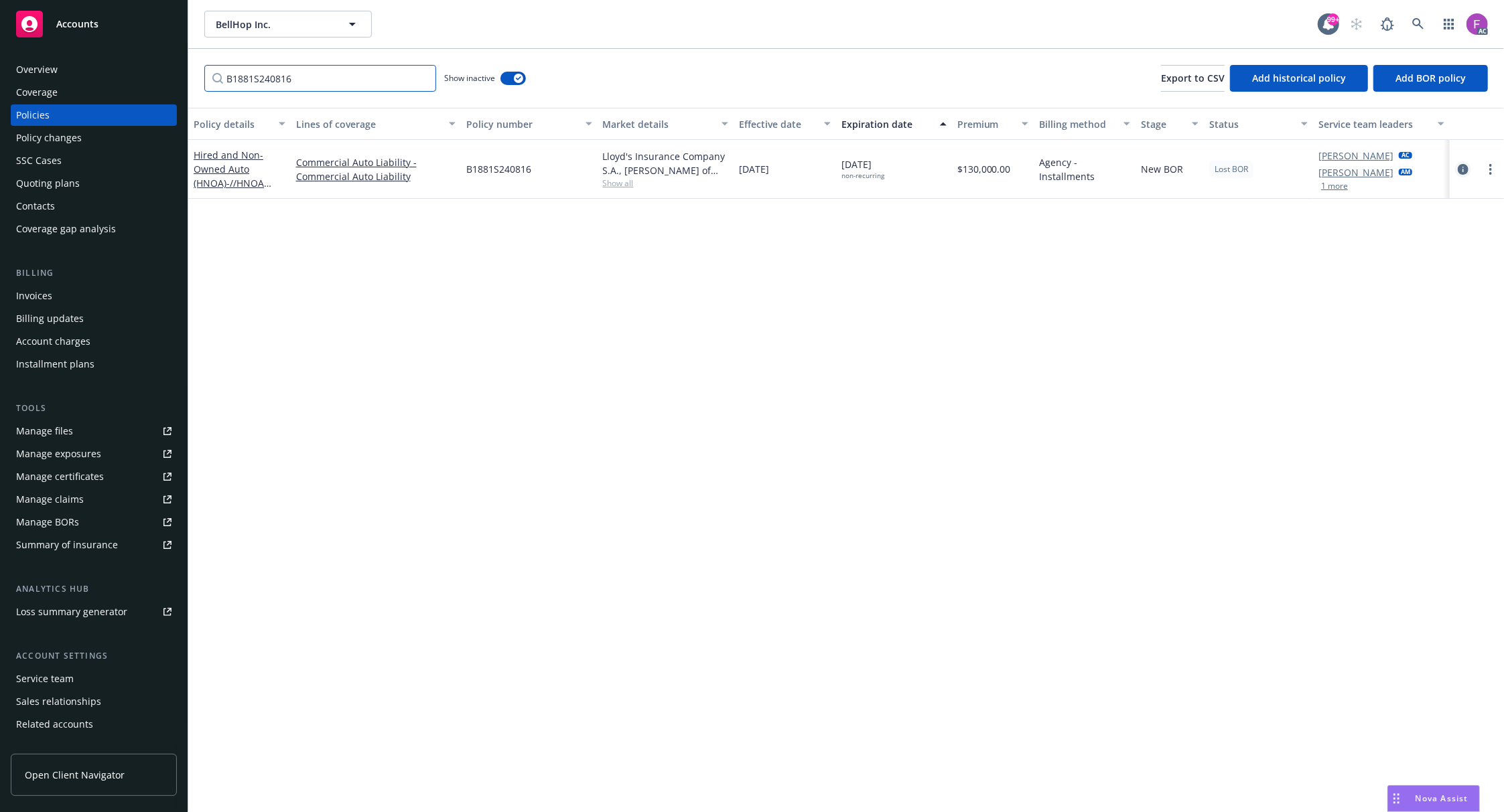
type input "B1881S240816"
click at [1459, 166] on icon "circleInformation" at bounding box center [1463, 170] width 11 height 11
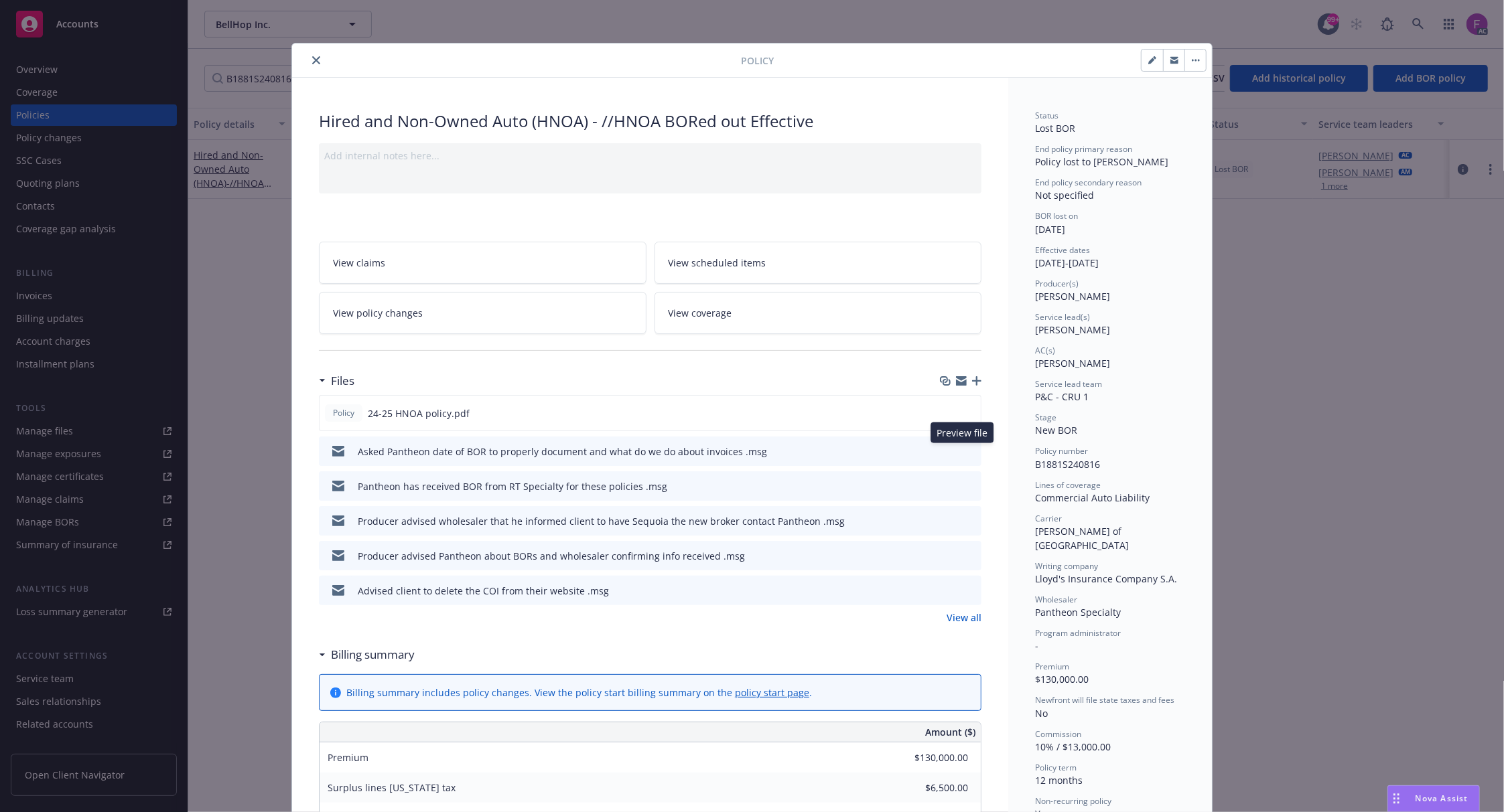
click at [963, 451] on icon "preview file" at bounding box center [969, 450] width 12 height 9
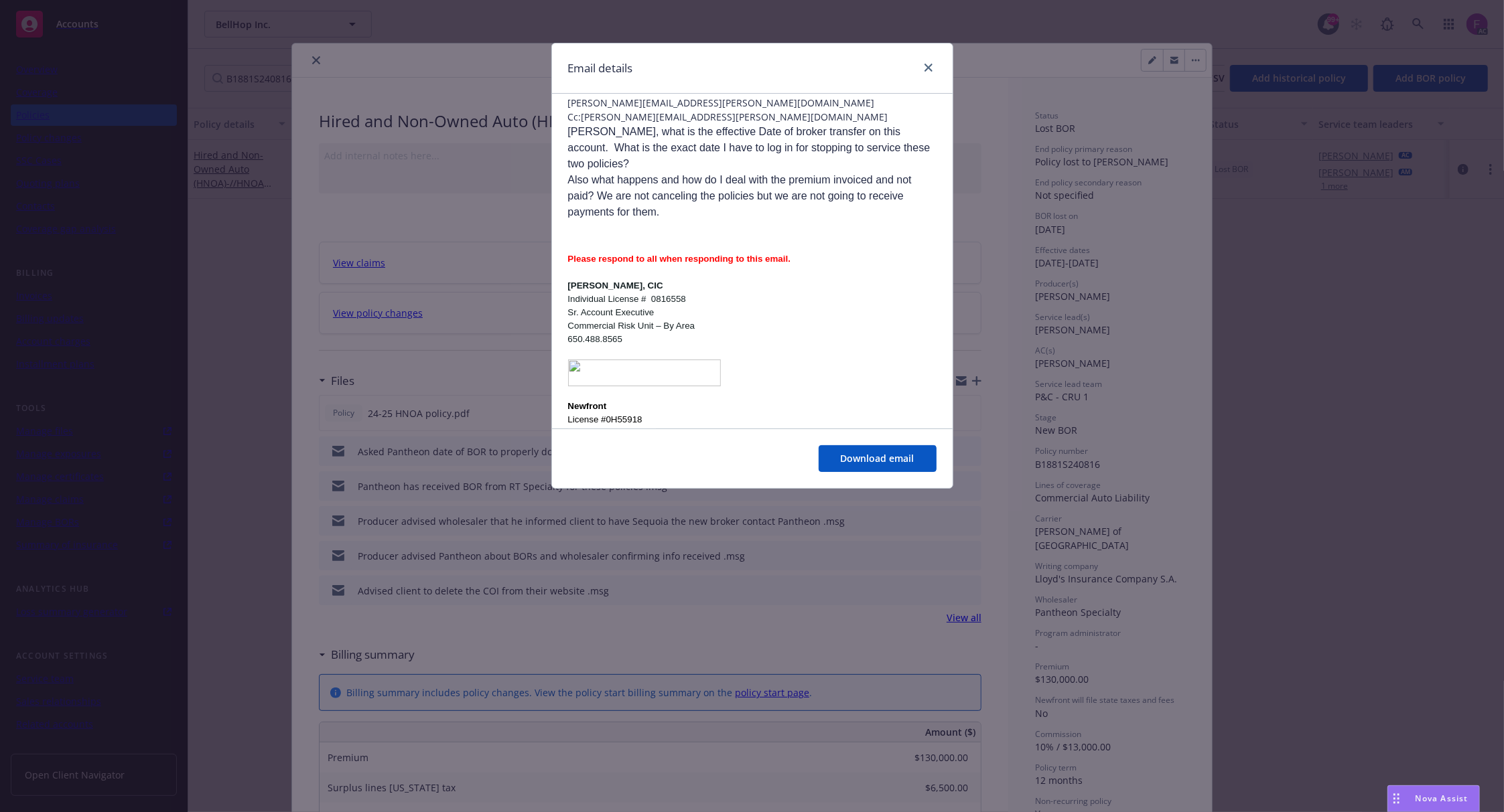
scroll to position [357, 0]
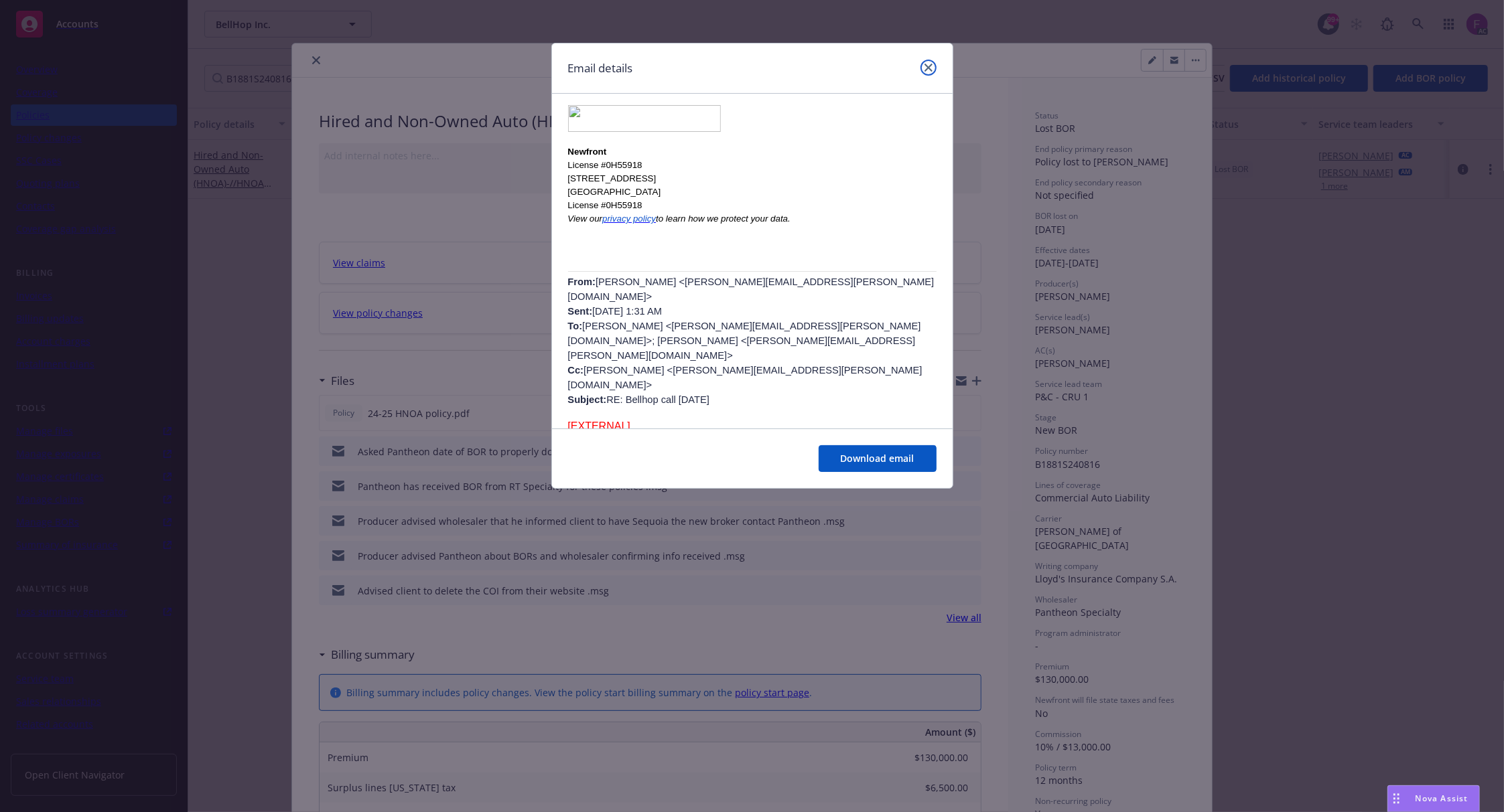
click at [928, 67] on icon "close" at bounding box center [928, 68] width 8 height 8
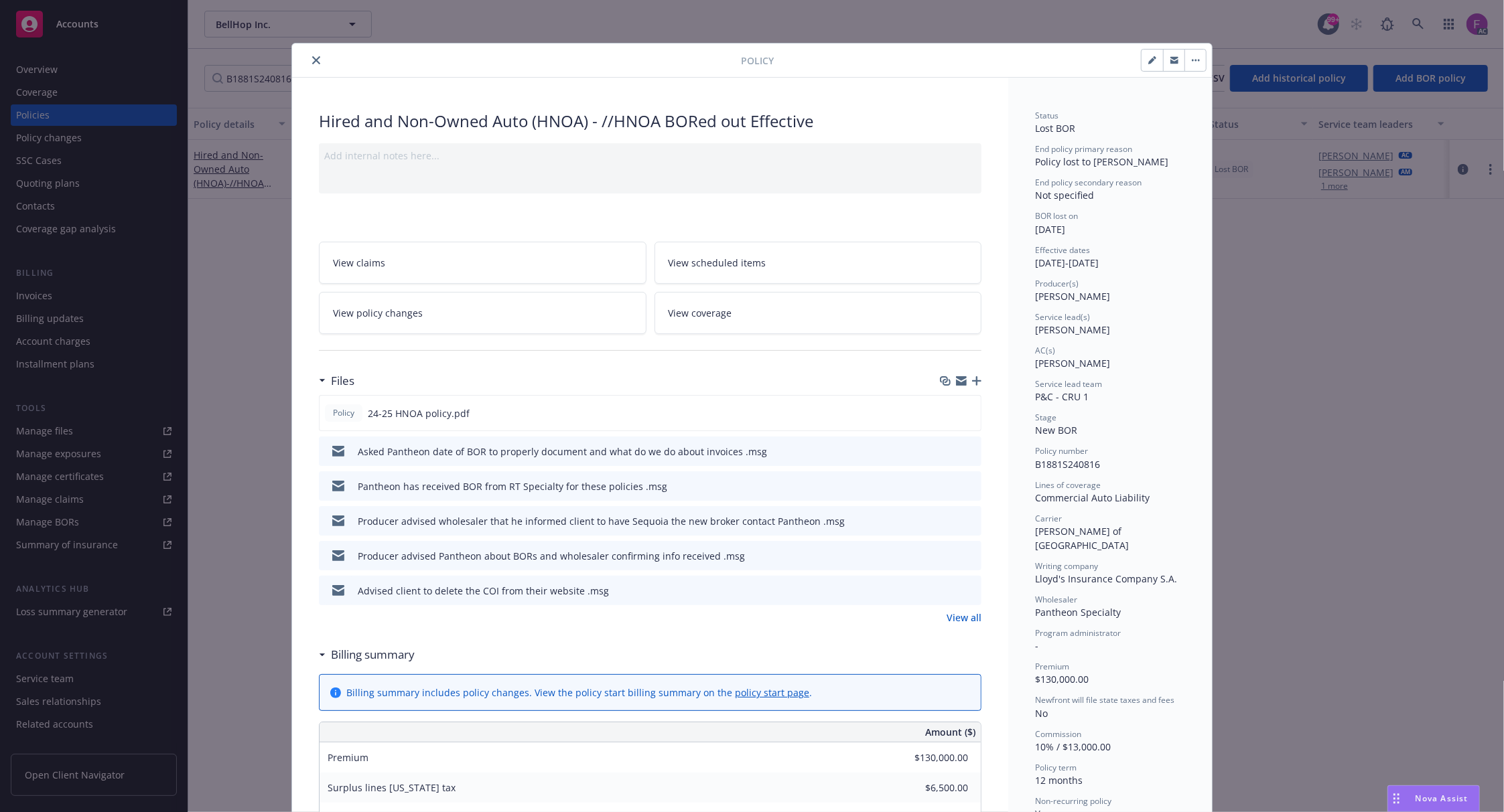
click at [963, 482] on icon "preview file" at bounding box center [969, 486] width 12 height 9
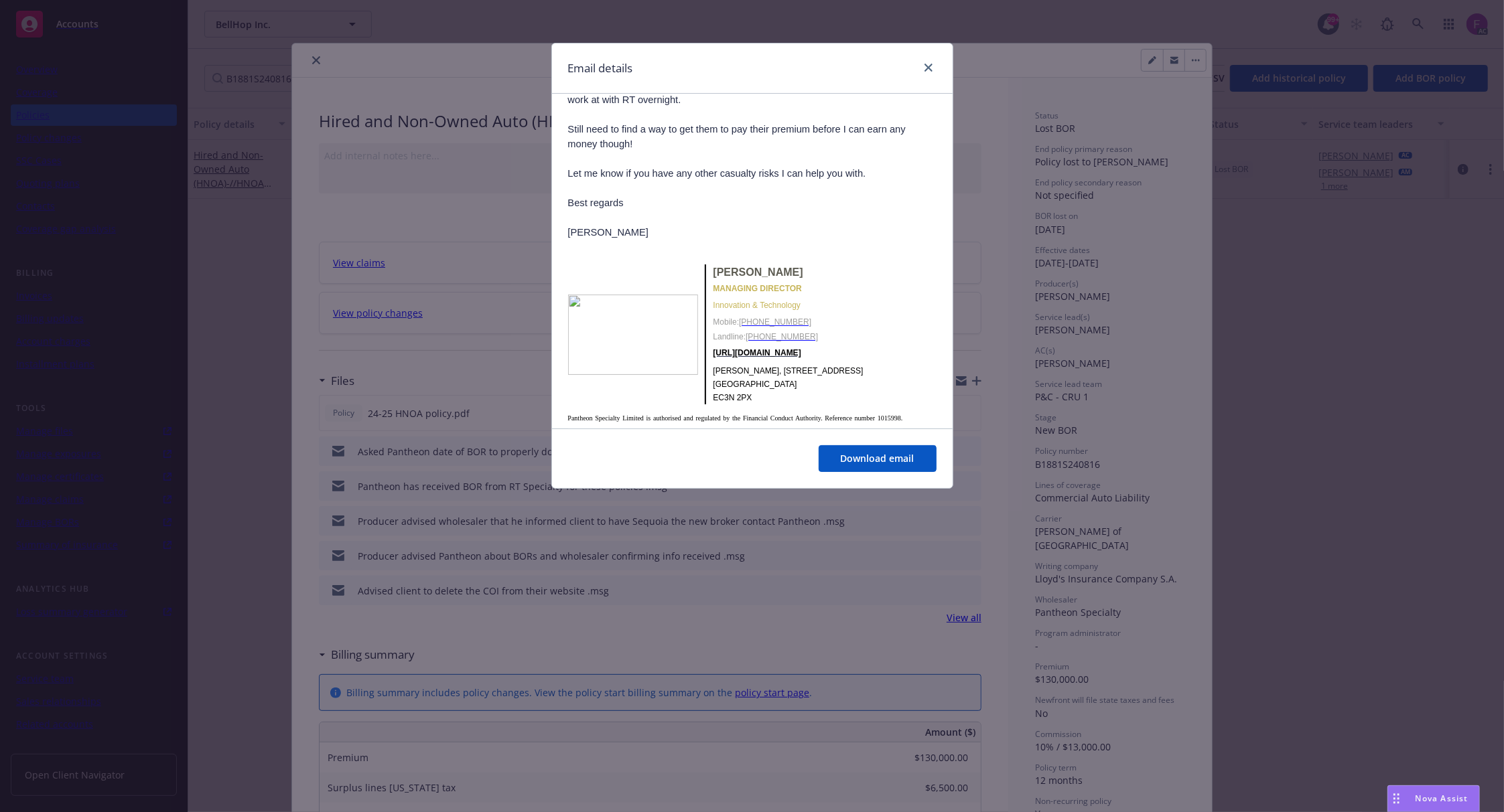
scroll to position [446, 0]
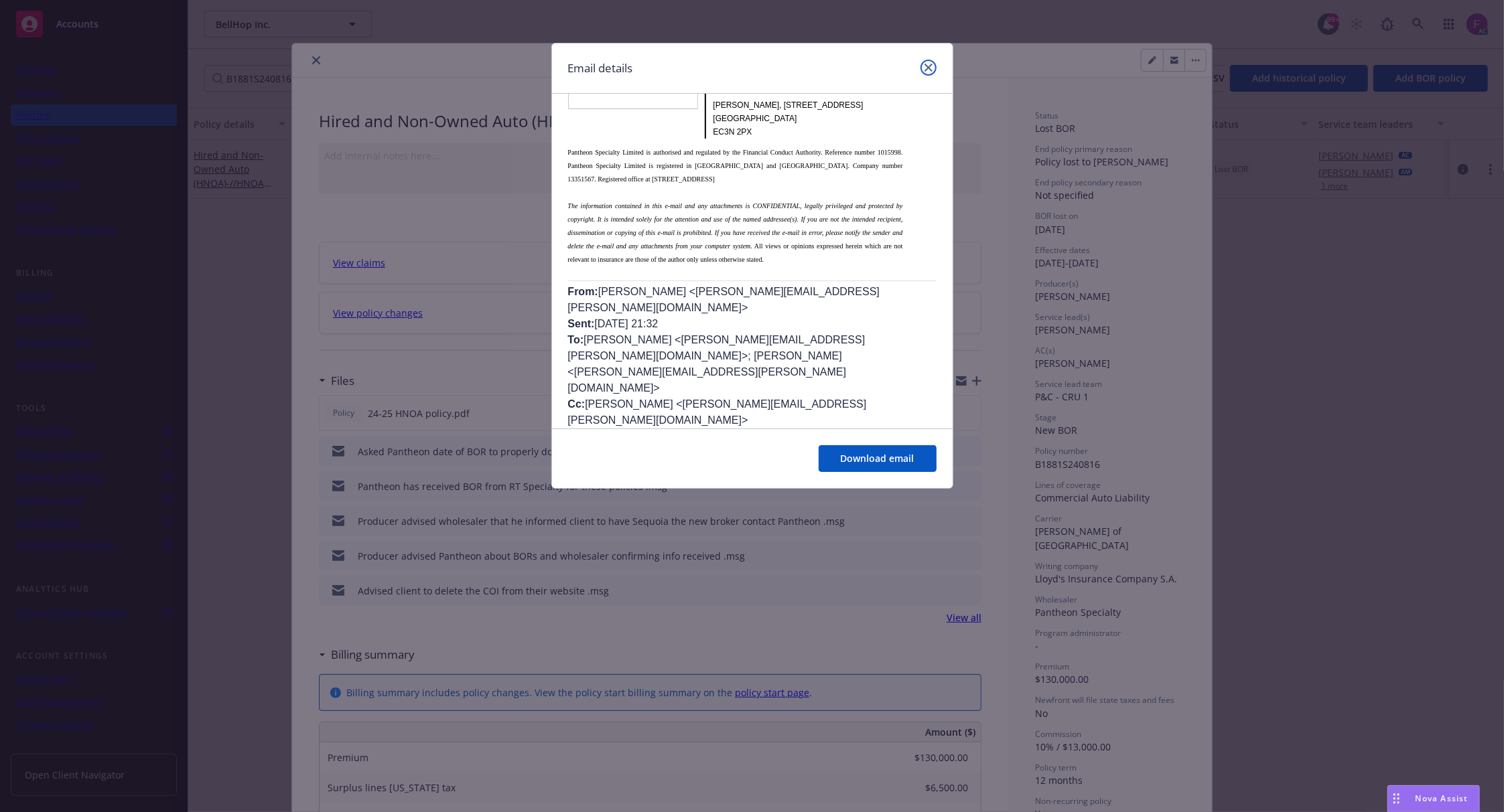
click at [926, 67] on icon "close" at bounding box center [928, 68] width 8 height 8
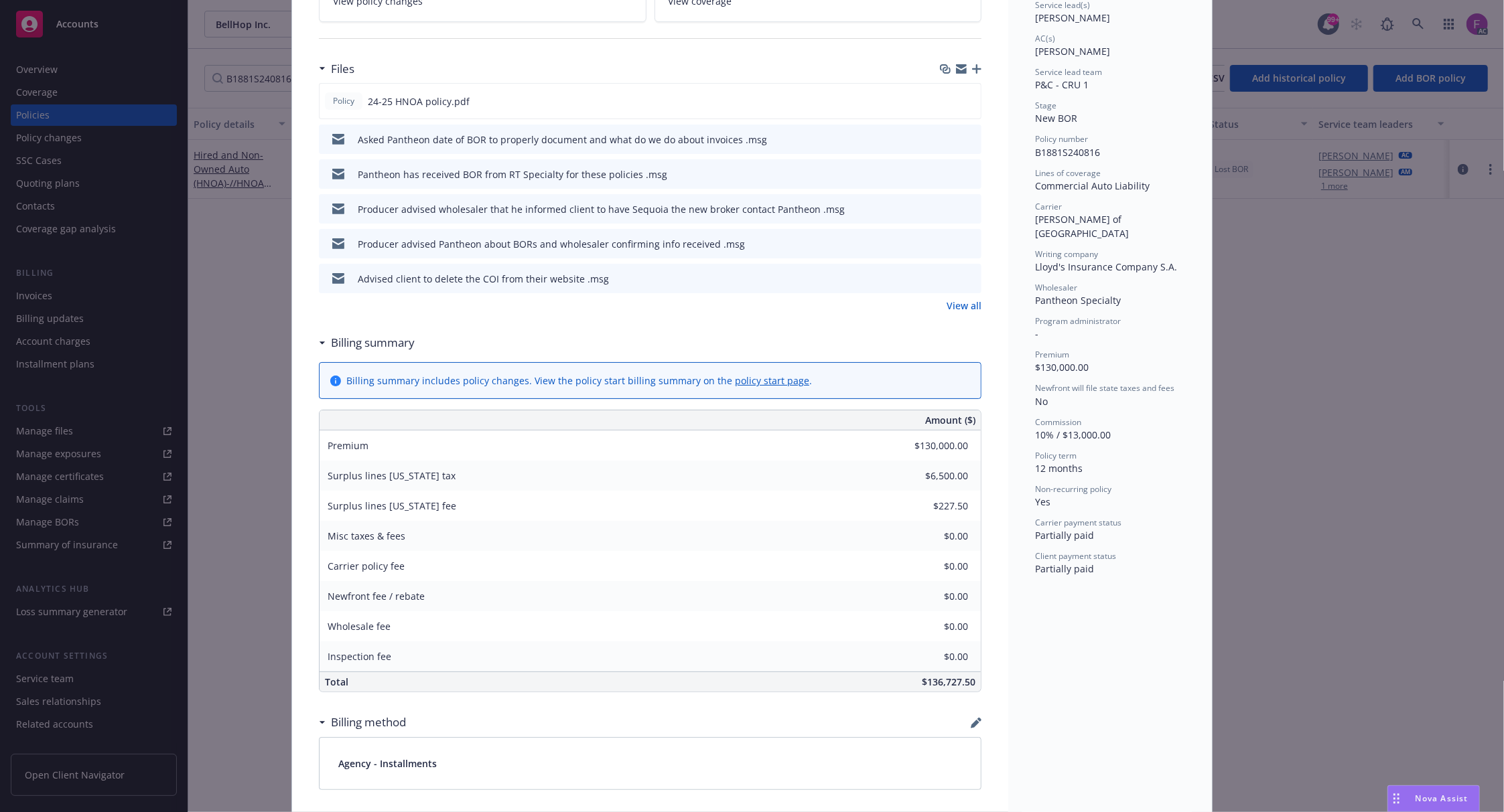
scroll to position [268, 0]
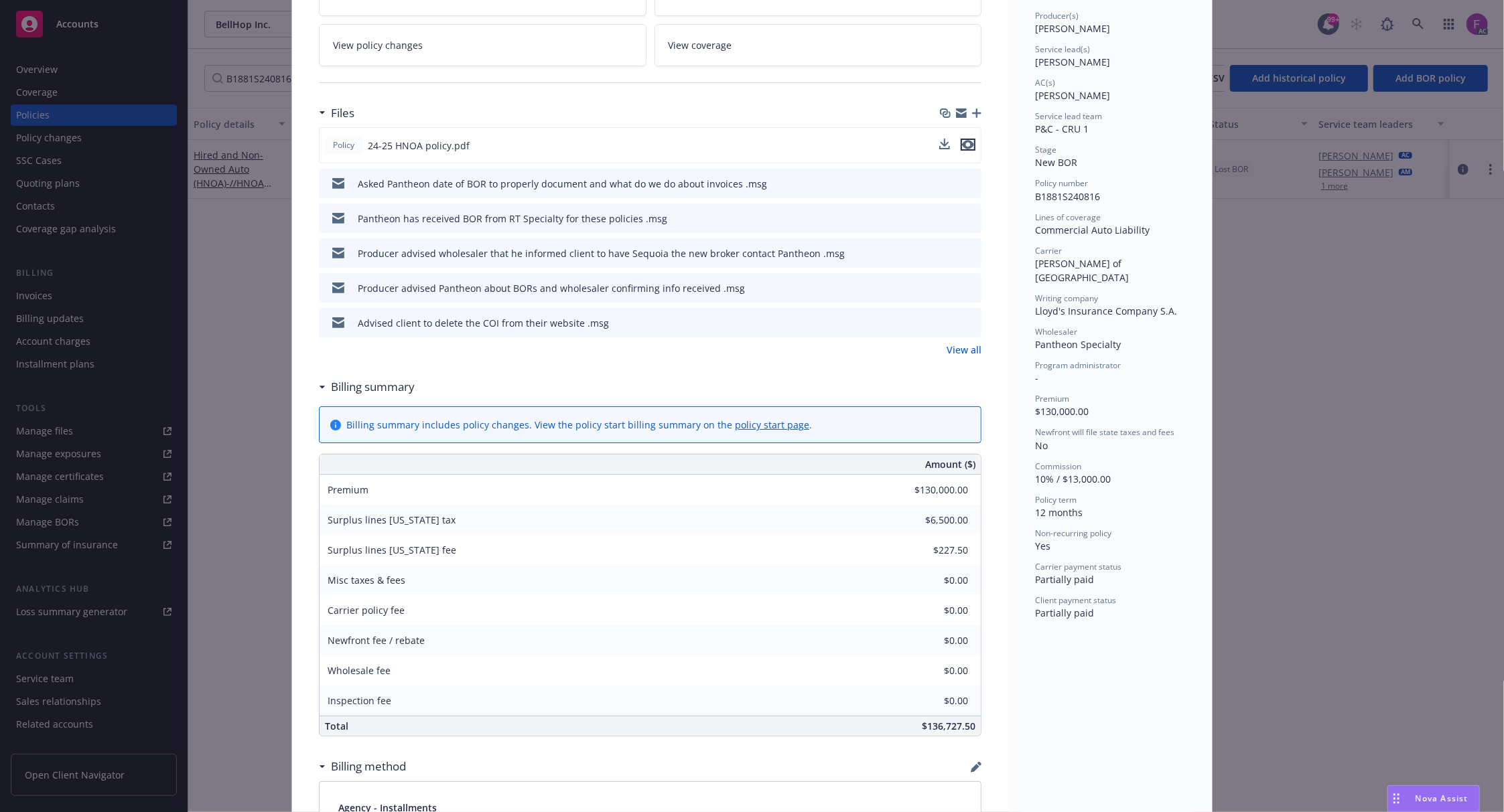
click at [965, 144] on icon "preview file" at bounding box center [968, 144] width 12 height 9
click at [964, 182] on icon "preview file" at bounding box center [969, 183] width 12 height 9
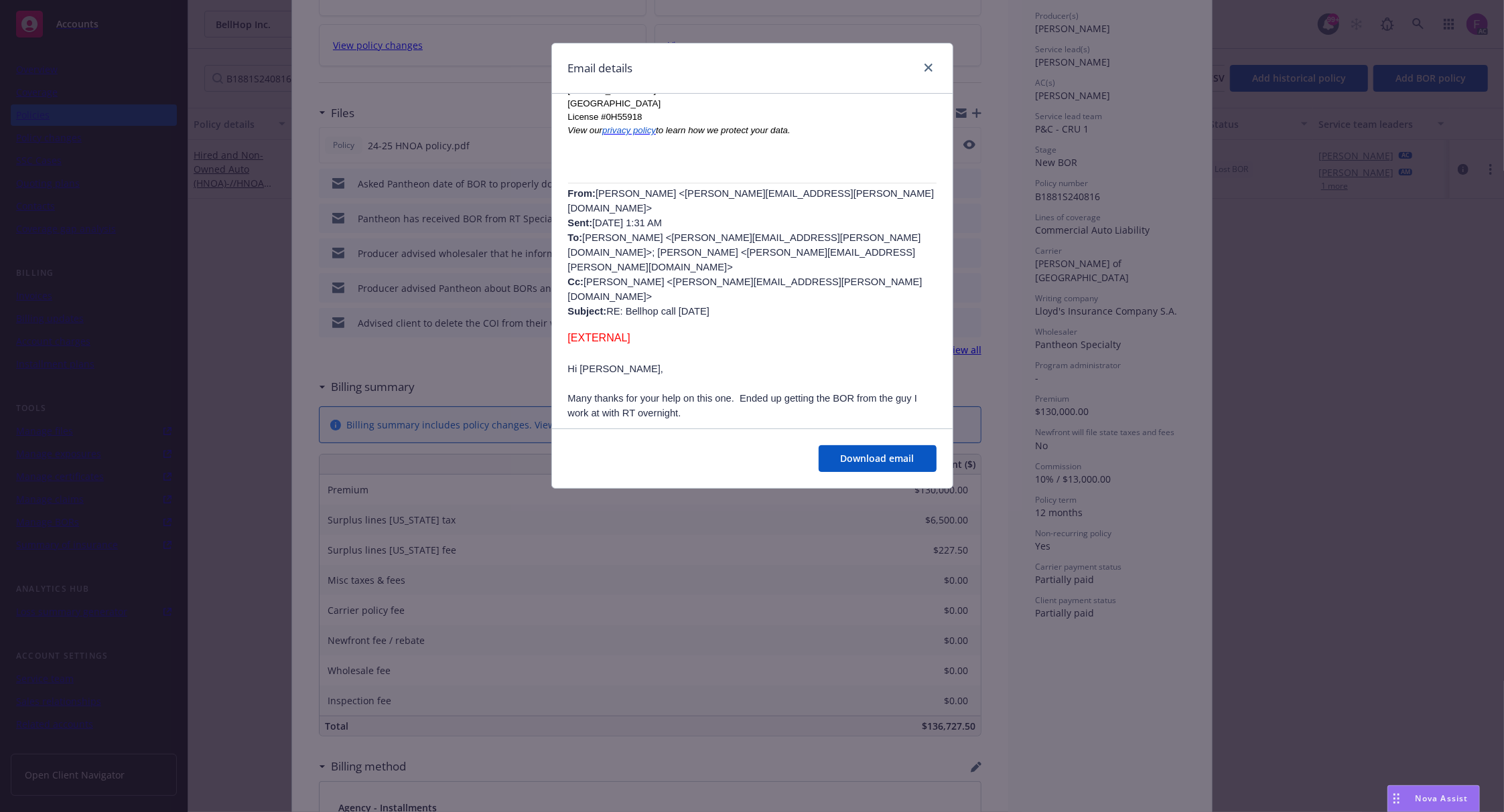
scroll to position [446, 0]
drag, startPoint x: 662, startPoint y: 164, endPoint x: 825, endPoint y: 164, distance: 163.0
click at [825, 187] on span "Andrew Cooper <andrew.cooper@pantheonspecialty.com> Sent: Tuesday, August 12, 2…" at bounding box center [751, 251] width 367 height 128
copy span "andrew.cooper@pantheonspecialty.com"
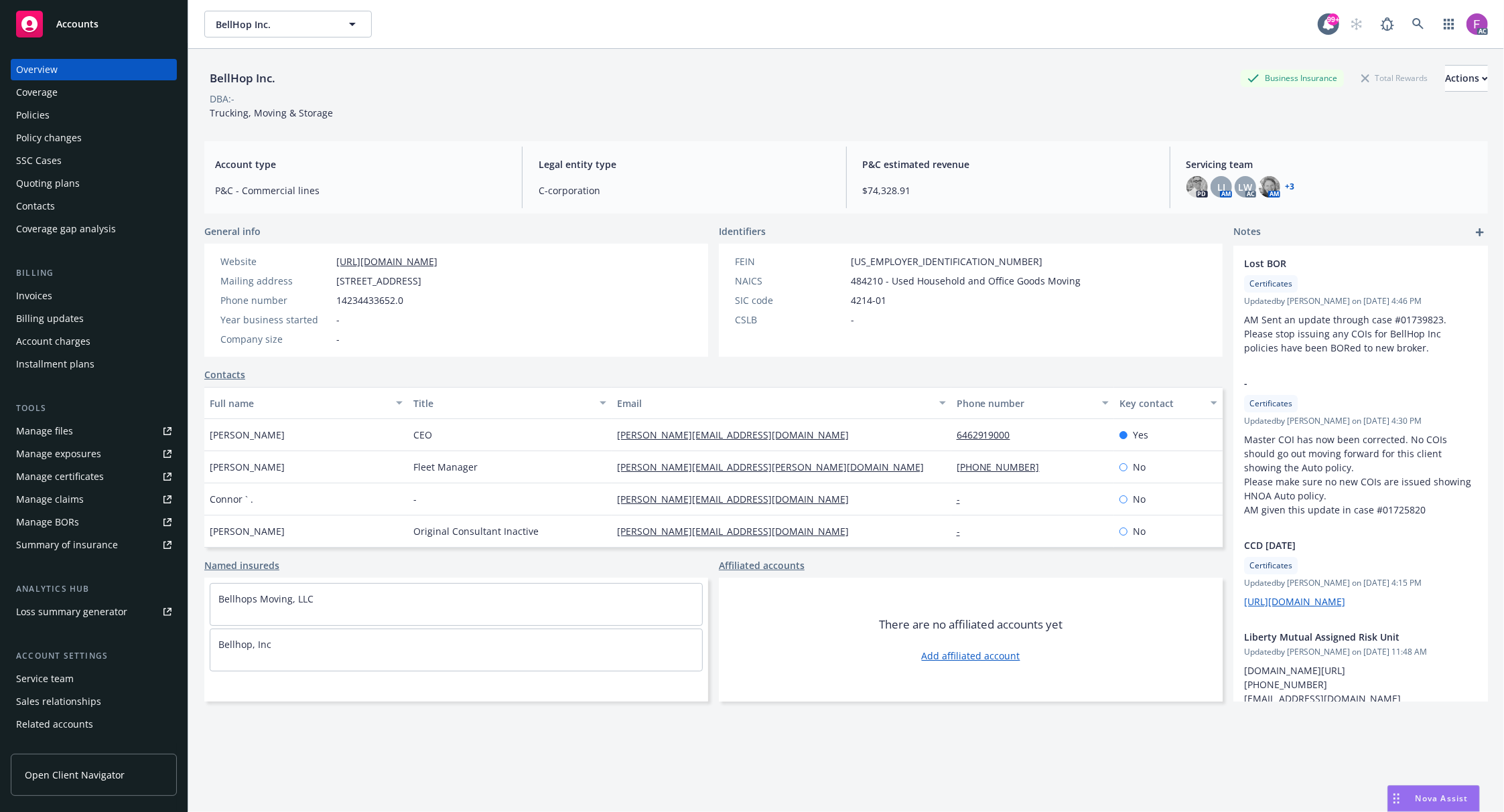
click at [28, 115] on div "Policies" at bounding box center [33, 115] width 34 height 22
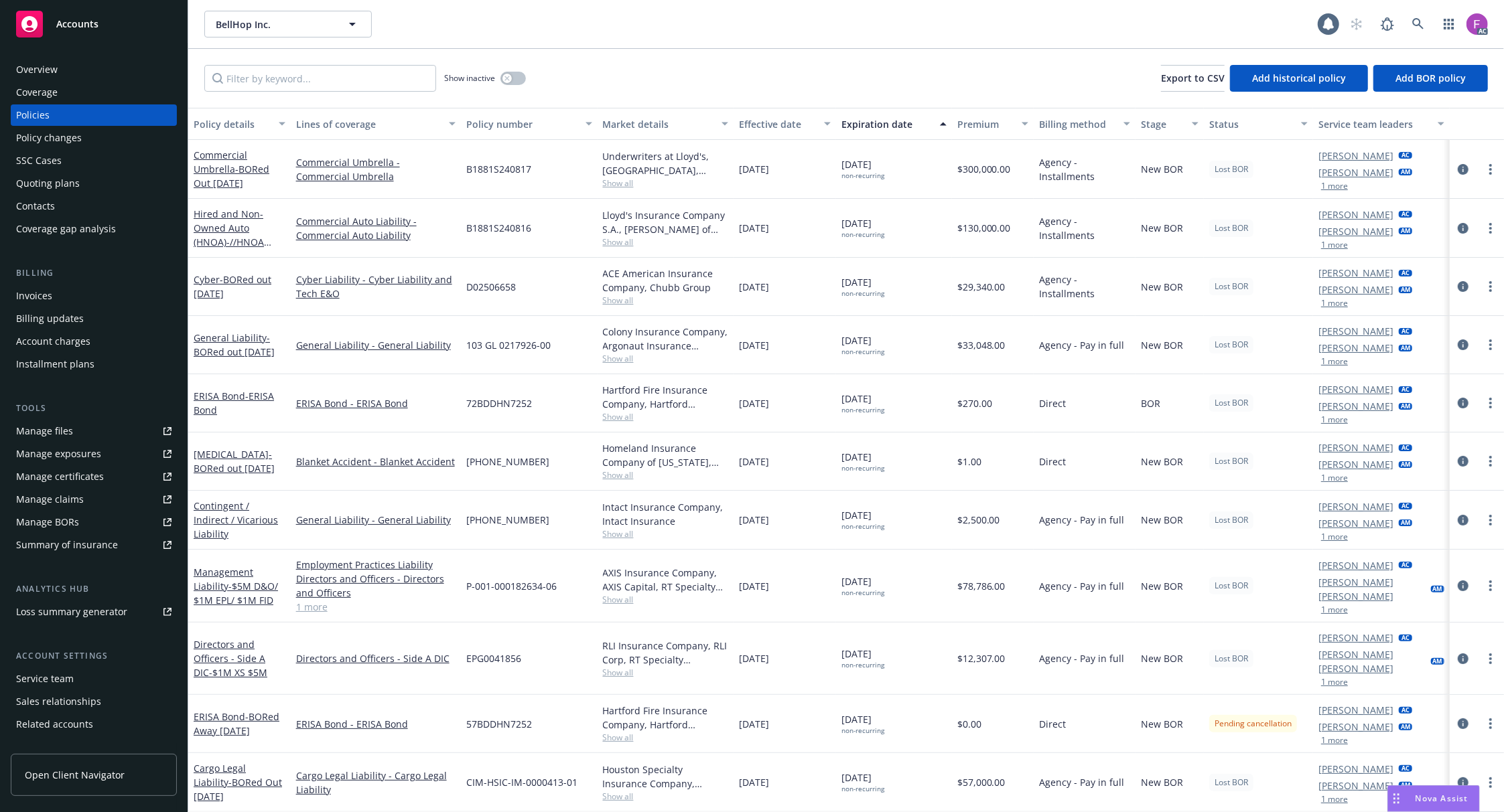
click at [535, 73] on div "Show inactive Export to CSV Add historical policy Add BOR policy" at bounding box center [846, 78] width 1316 height 59
click at [515, 75] on button "button" at bounding box center [513, 78] width 25 height 13
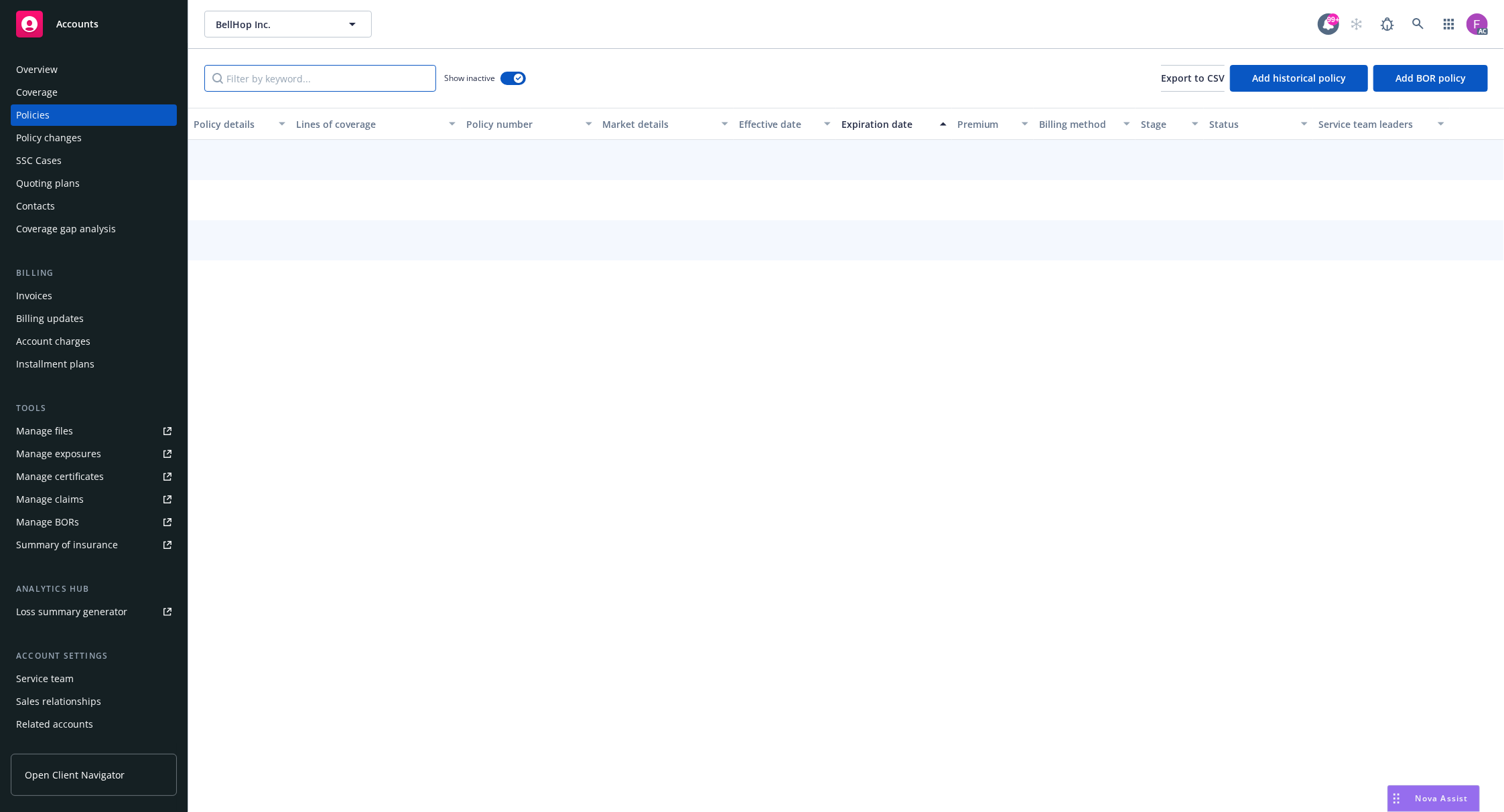
click at [343, 85] on input "Filter by keyword..." at bounding box center [320, 78] width 232 height 27
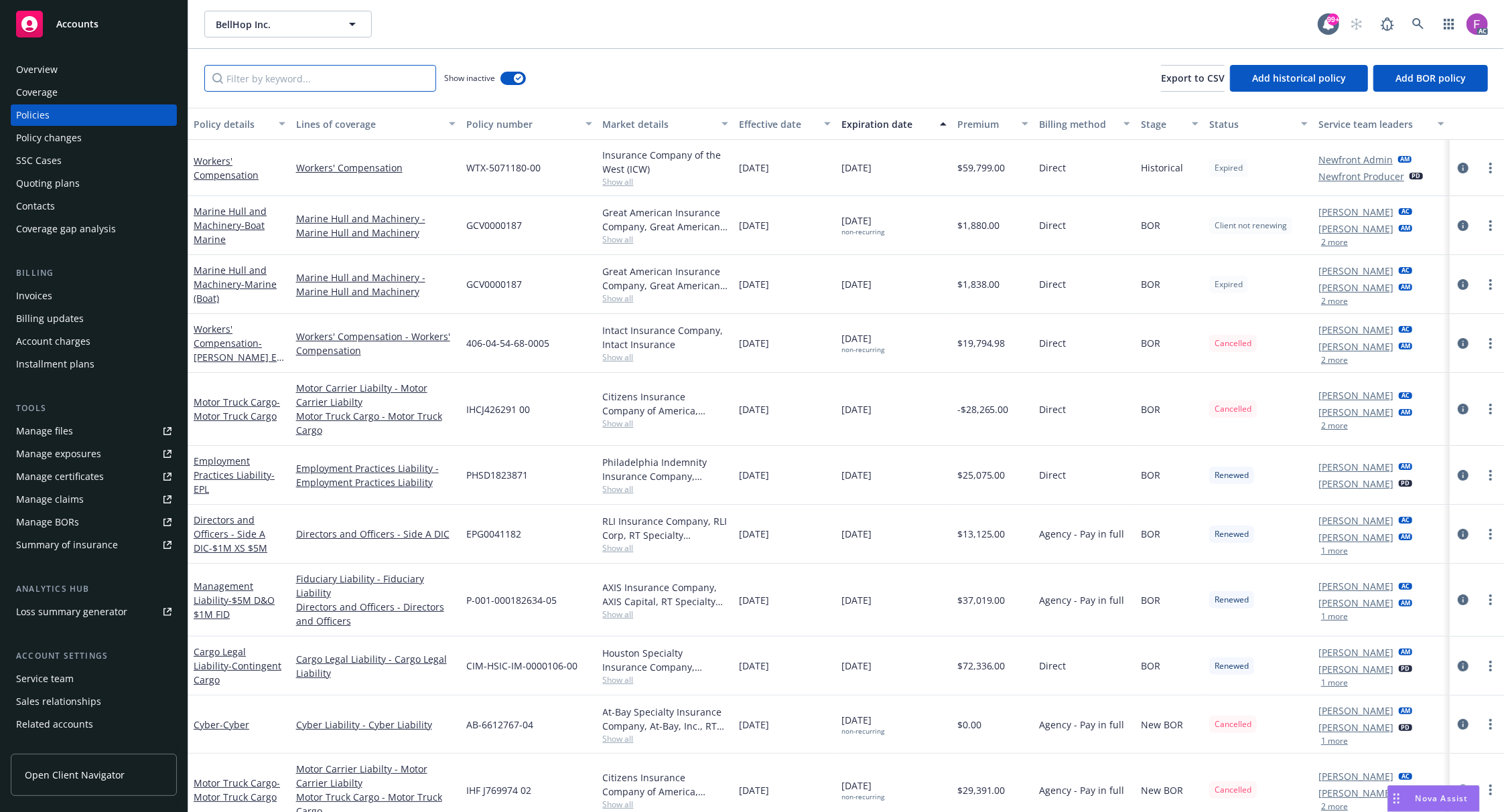
paste input "216-002-275"
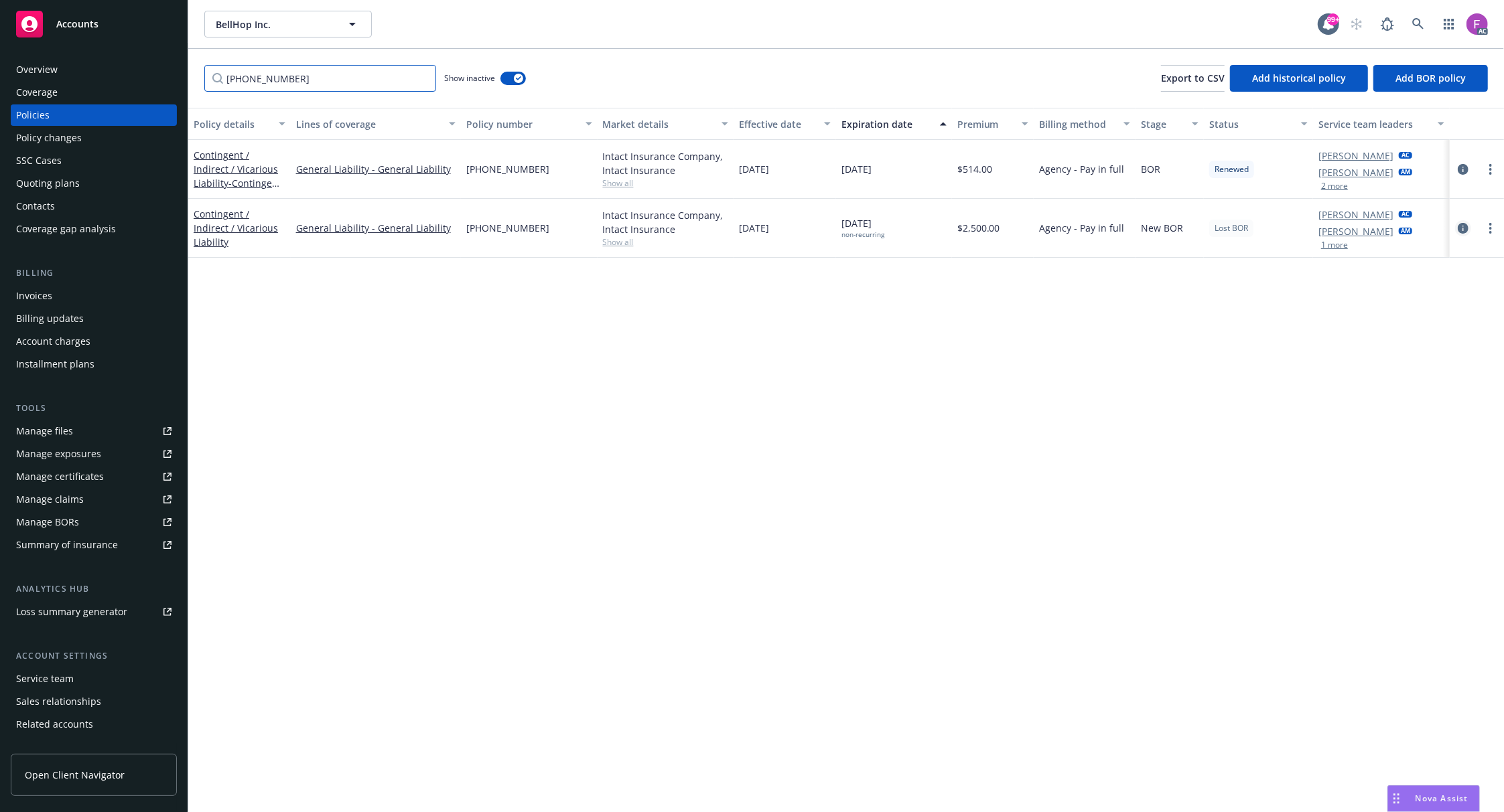
type input "216-002-275"
click at [1462, 227] on icon "circleInformation" at bounding box center [1463, 228] width 11 height 11
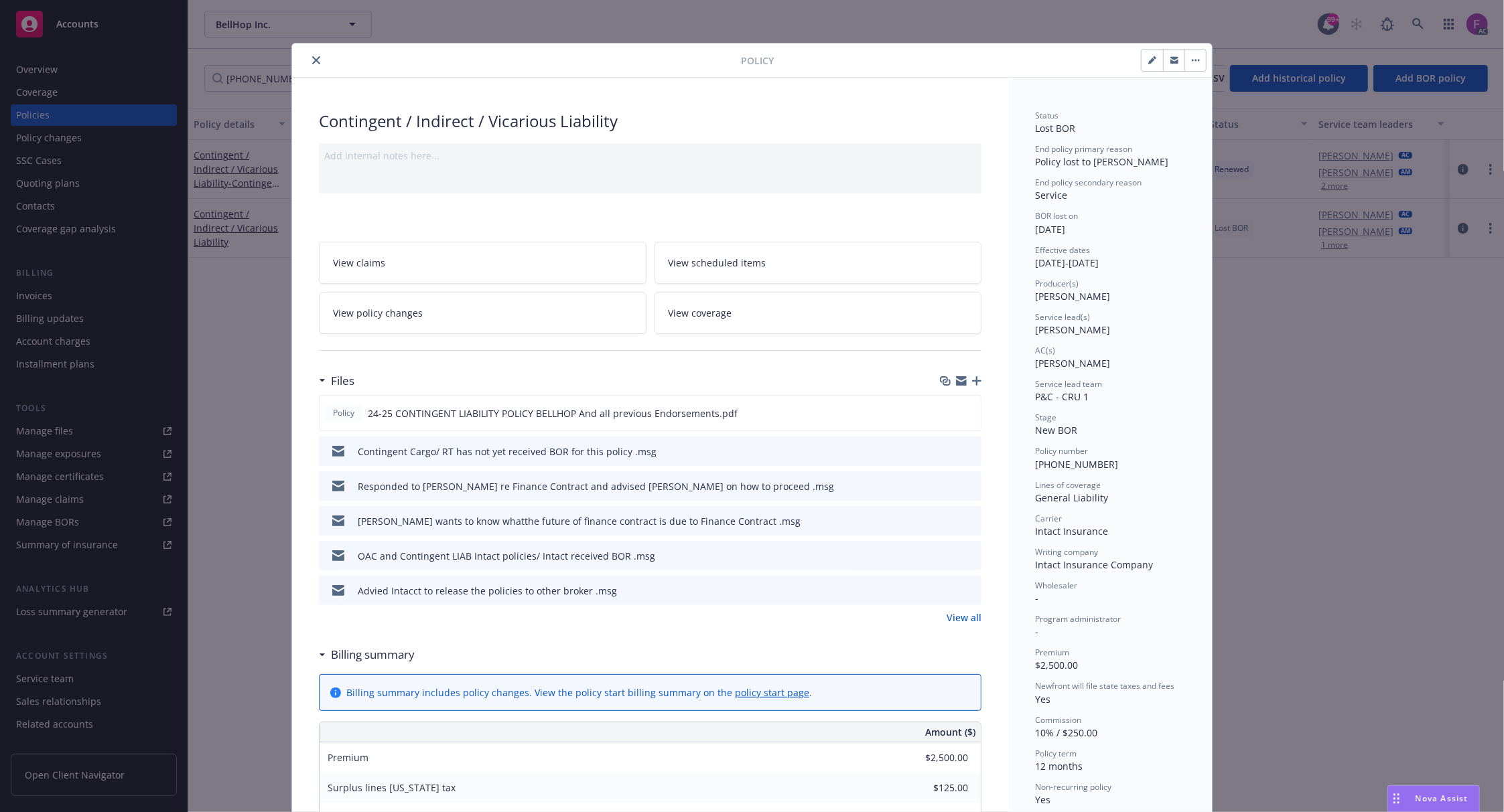
click at [963, 451] on icon "preview file" at bounding box center [969, 450] width 12 height 9
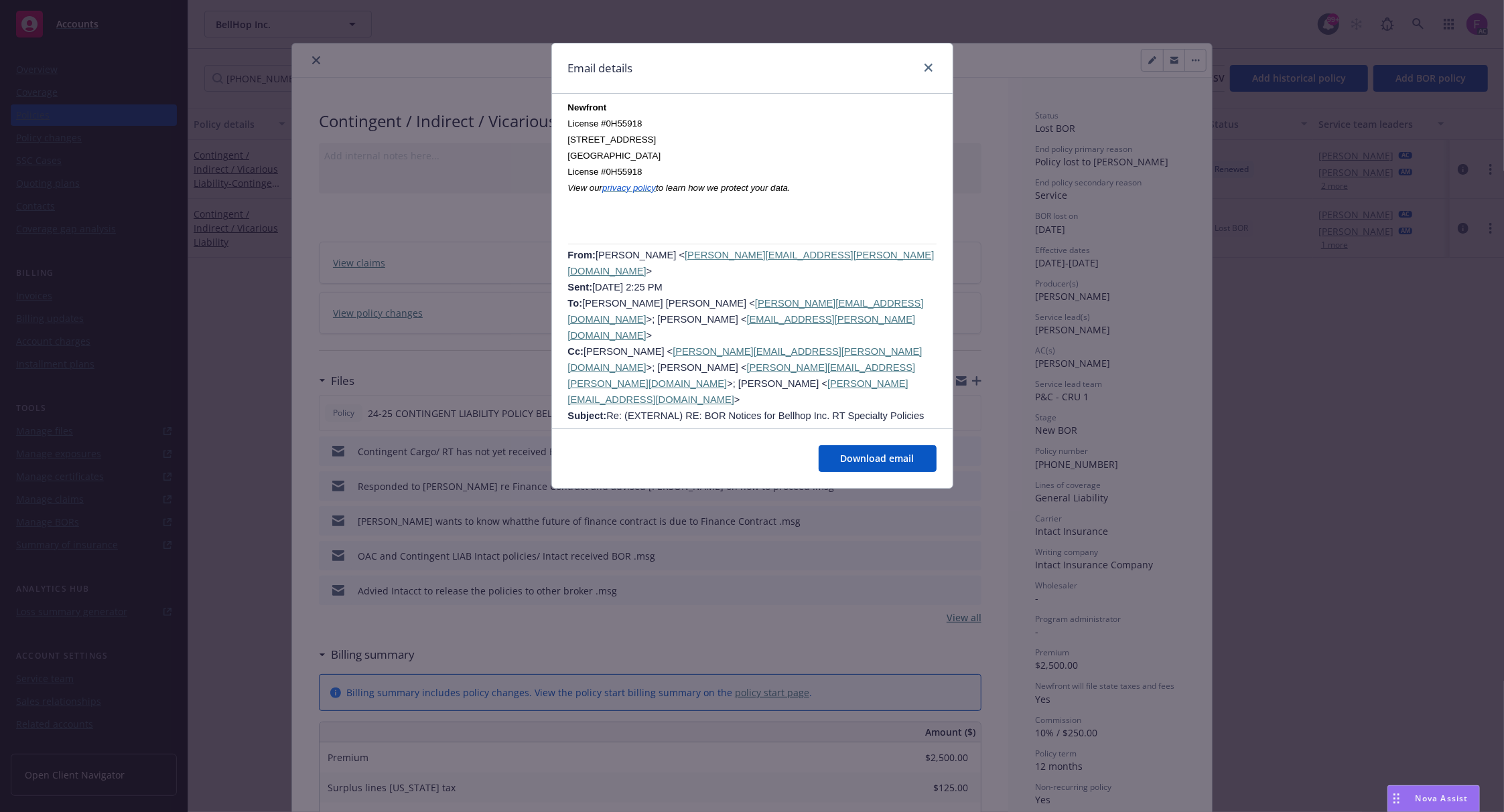
scroll to position [1339, 0]
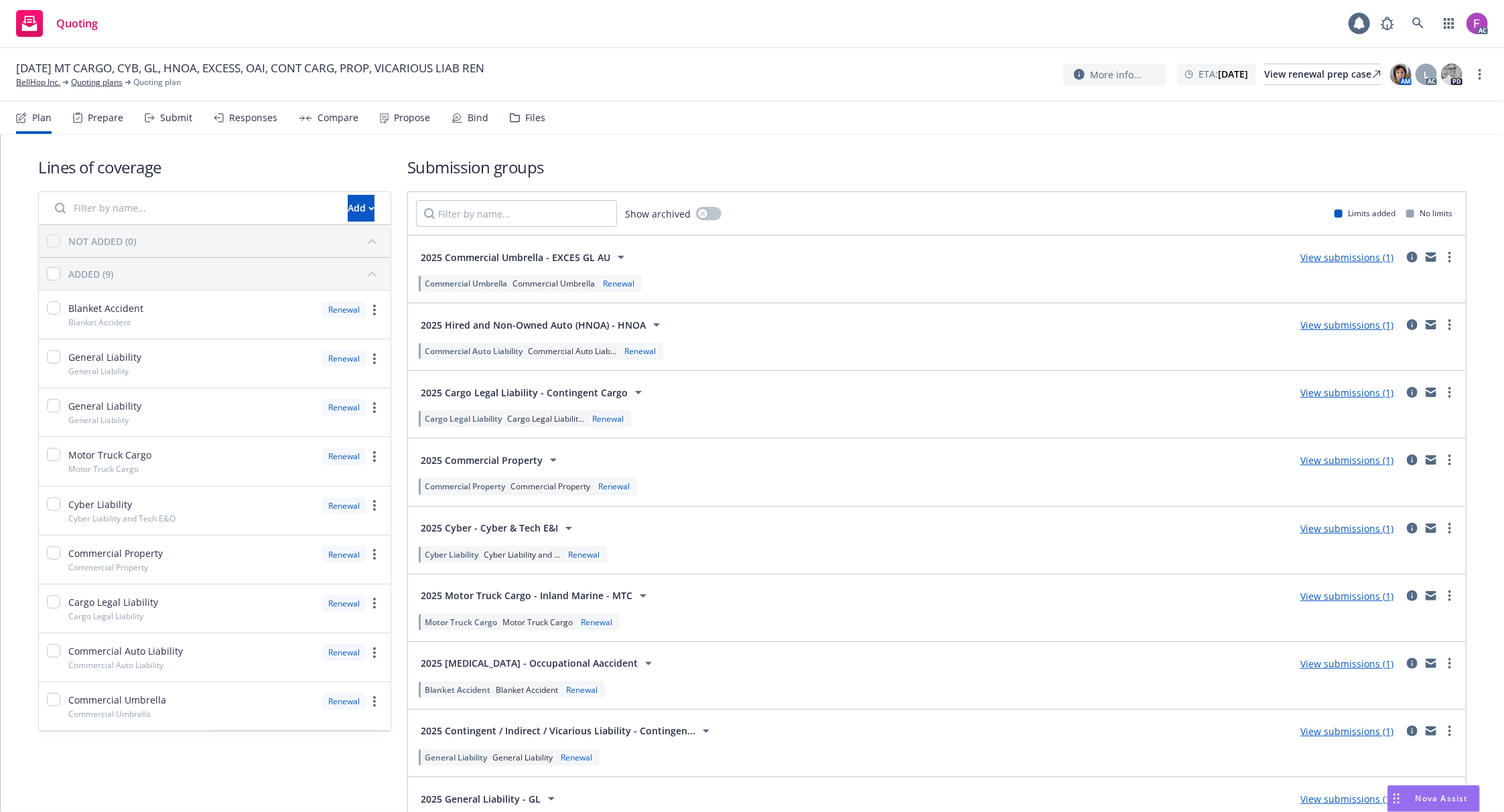
click at [513, 123] on div "Files" at bounding box center [527, 118] width 35 height 32
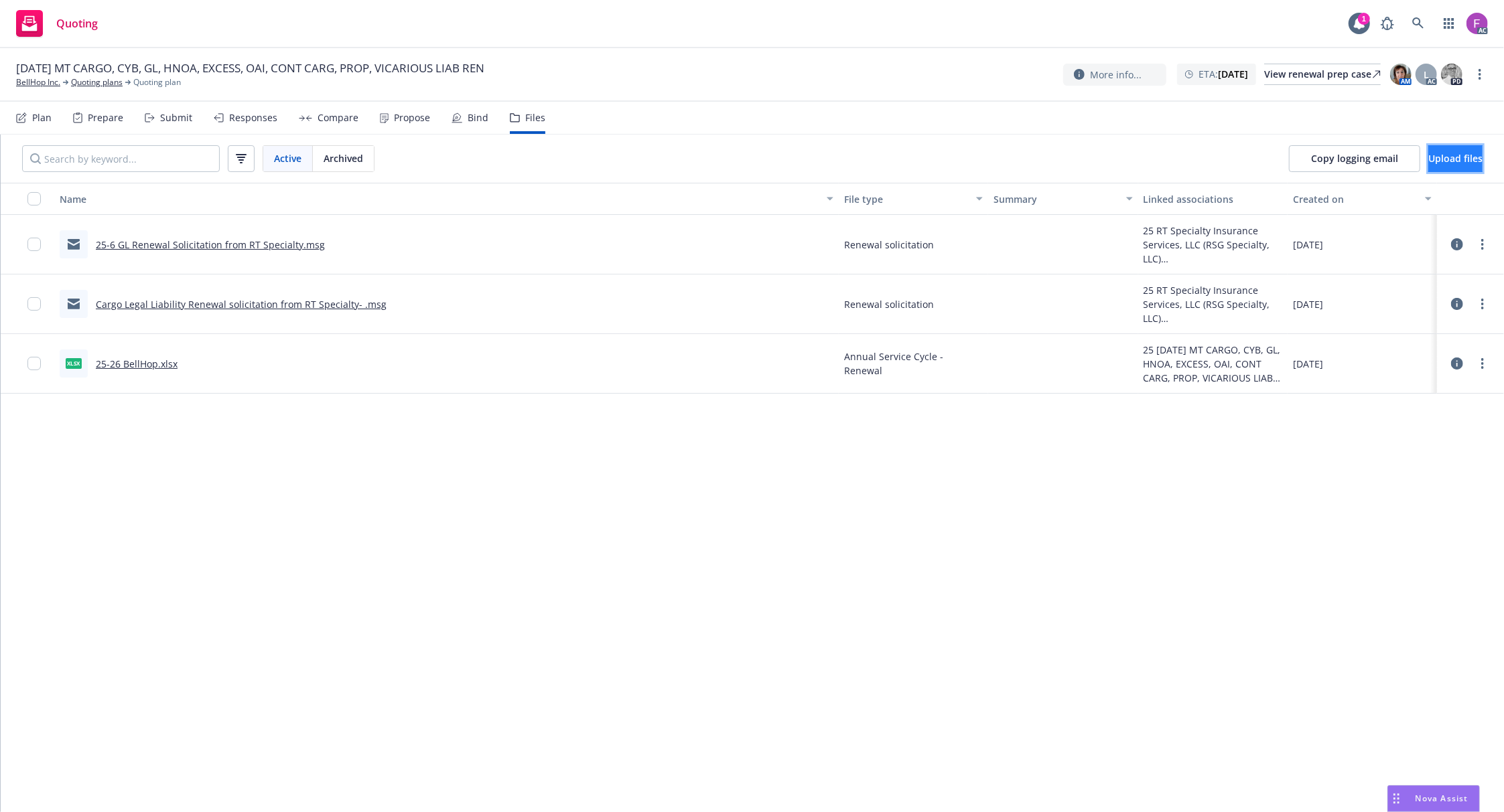
click at [1460, 156] on button "Upload files" at bounding box center [1455, 158] width 55 height 27
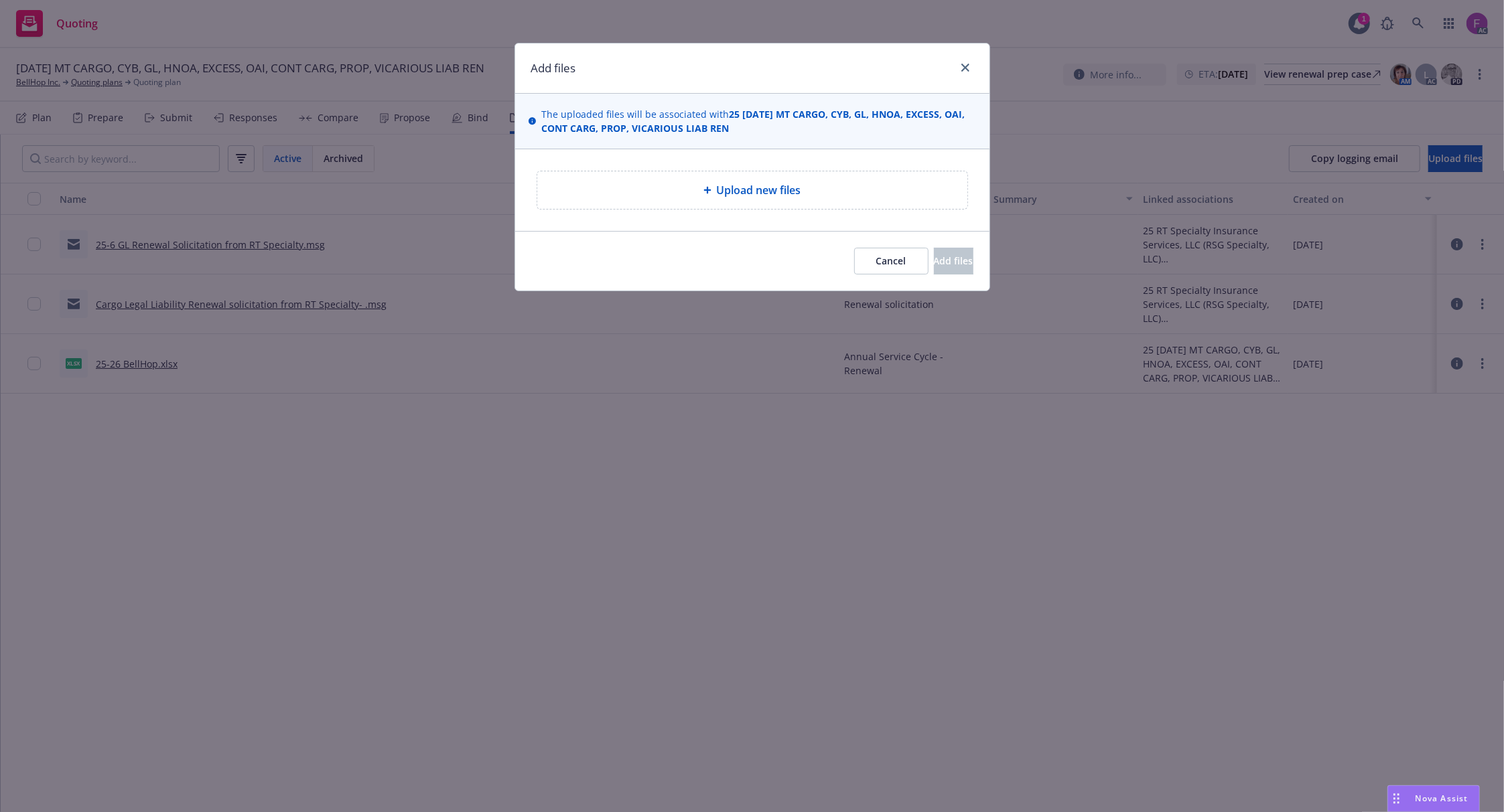
click at [678, 185] on div "Upload new files" at bounding box center [752, 190] width 409 height 16
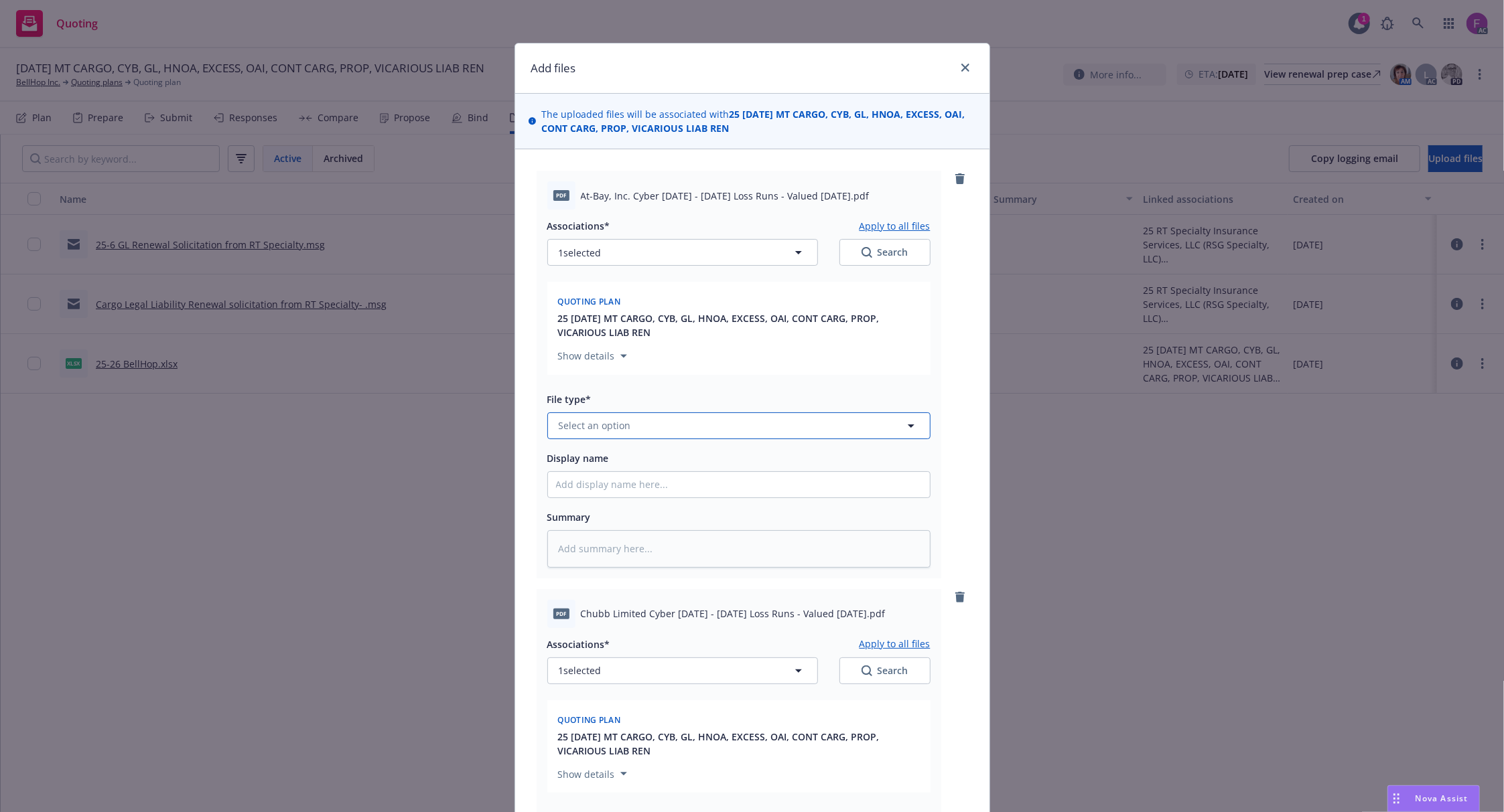
click at [698, 429] on button "Select an option" at bounding box center [739, 426] width 383 height 27
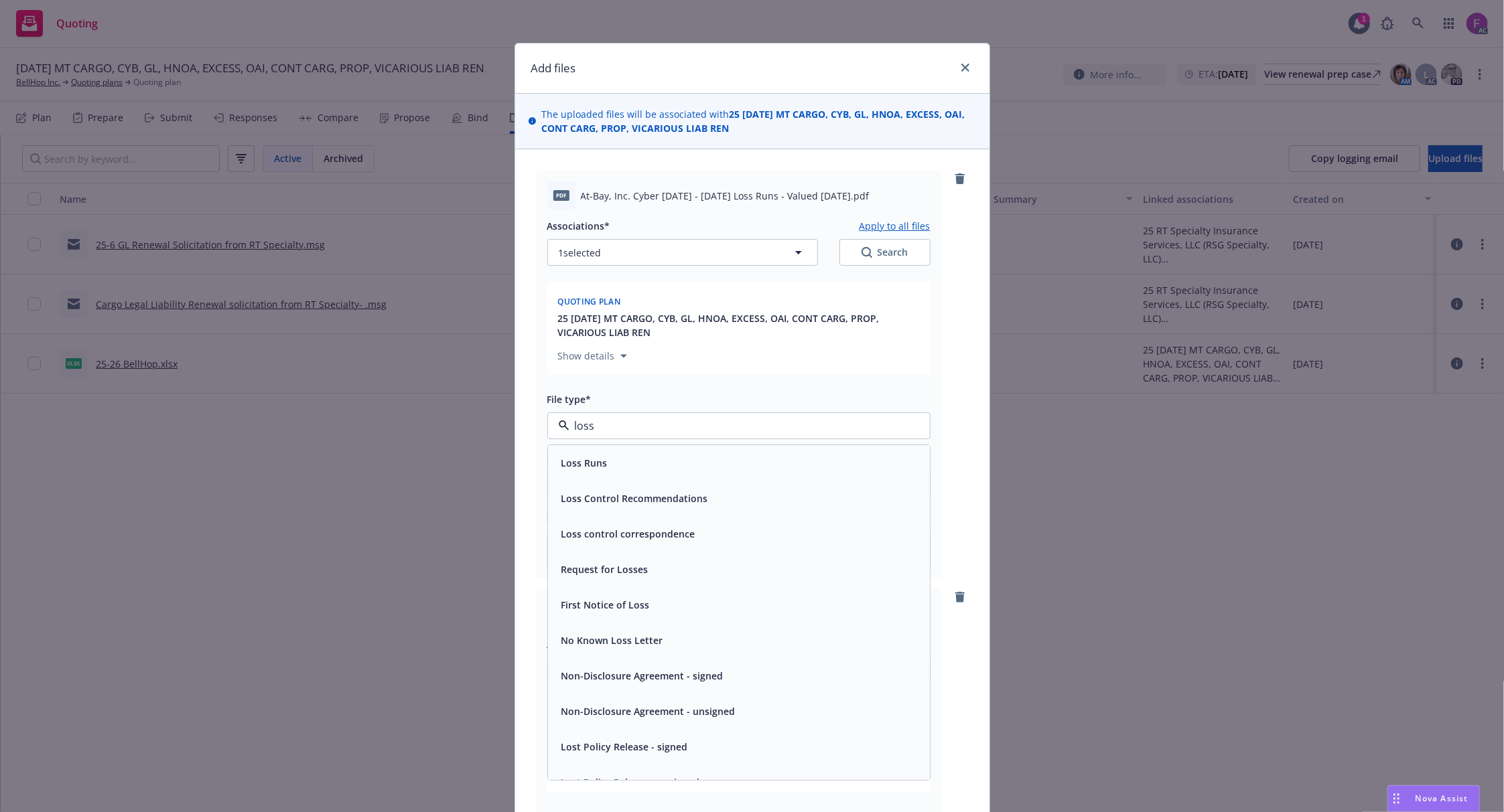
paste input "Loss Run"
type input "Loss Run"
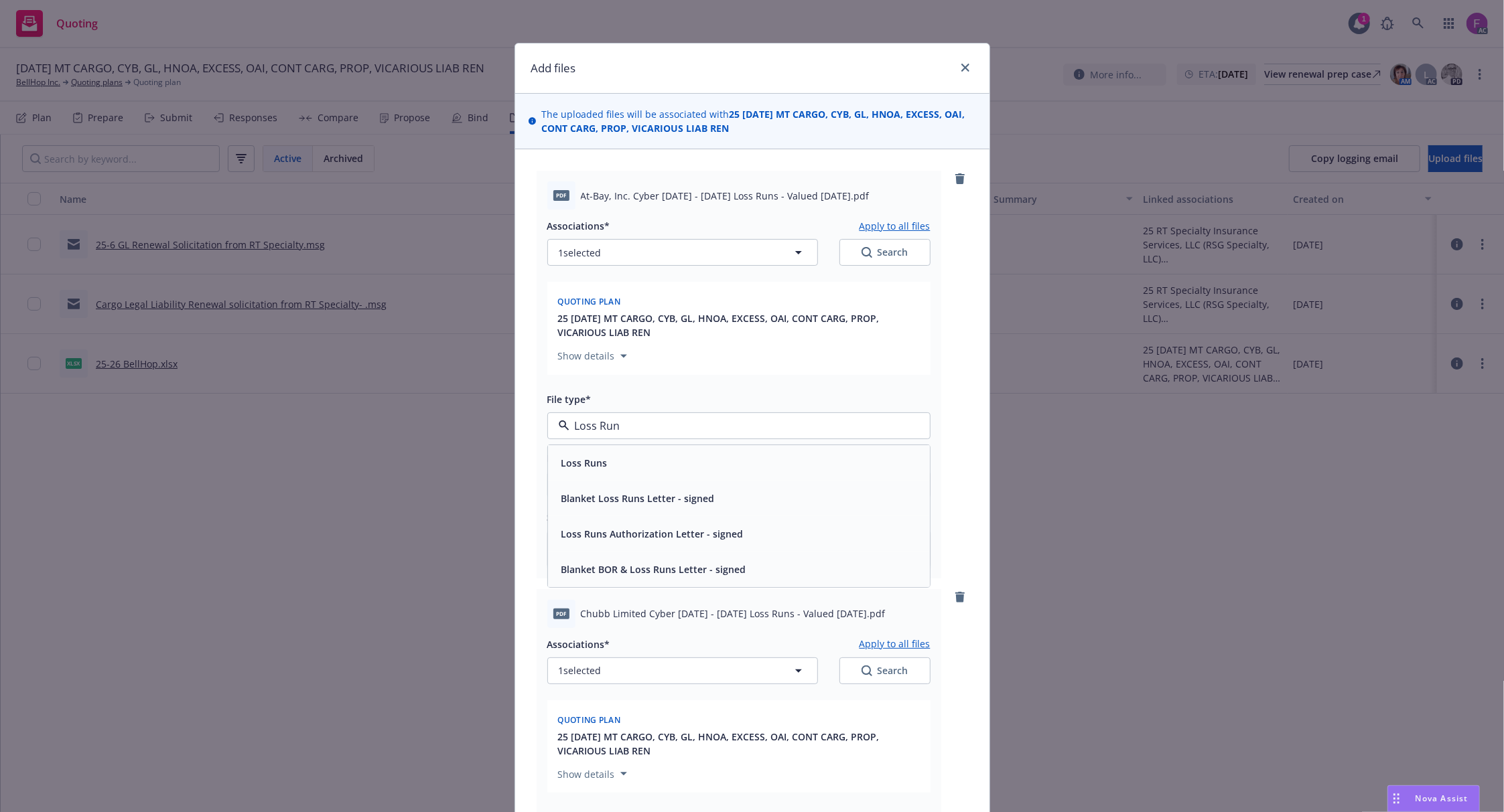
drag, startPoint x: 711, startPoint y: 424, endPoint x: 467, endPoint y: 456, distance: 246.1
click at [414, 446] on div "Add files The uploaded files will be associated with 25 11/15/25 MT CARGO, CYB,…" at bounding box center [752, 406] width 1504 height 812
click at [619, 469] on div "Loss Runs" at bounding box center [739, 462] width 366 height 19
type textarea "x"
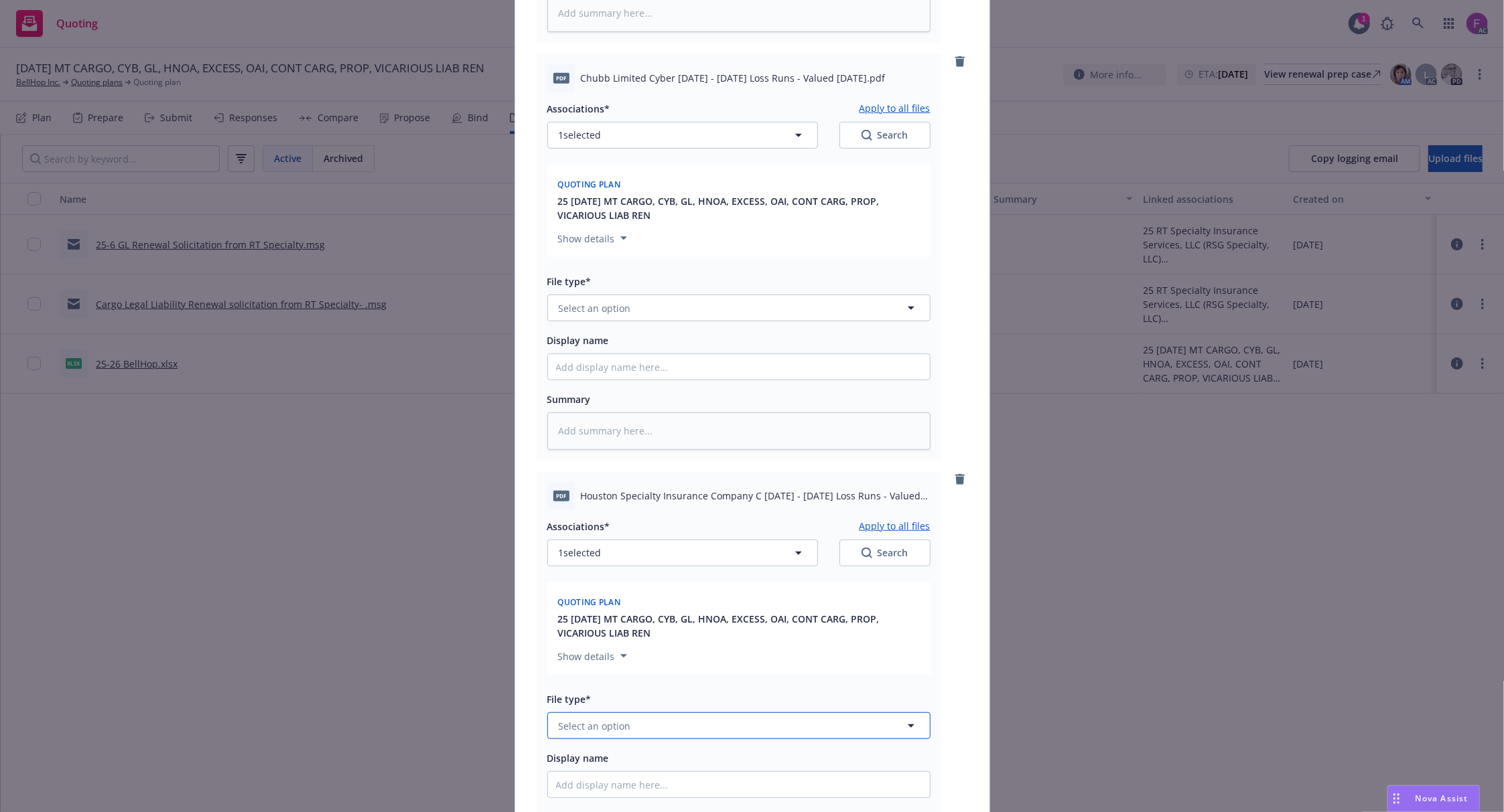
click at [599, 733] on span "Select an option" at bounding box center [595, 726] width 72 height 14
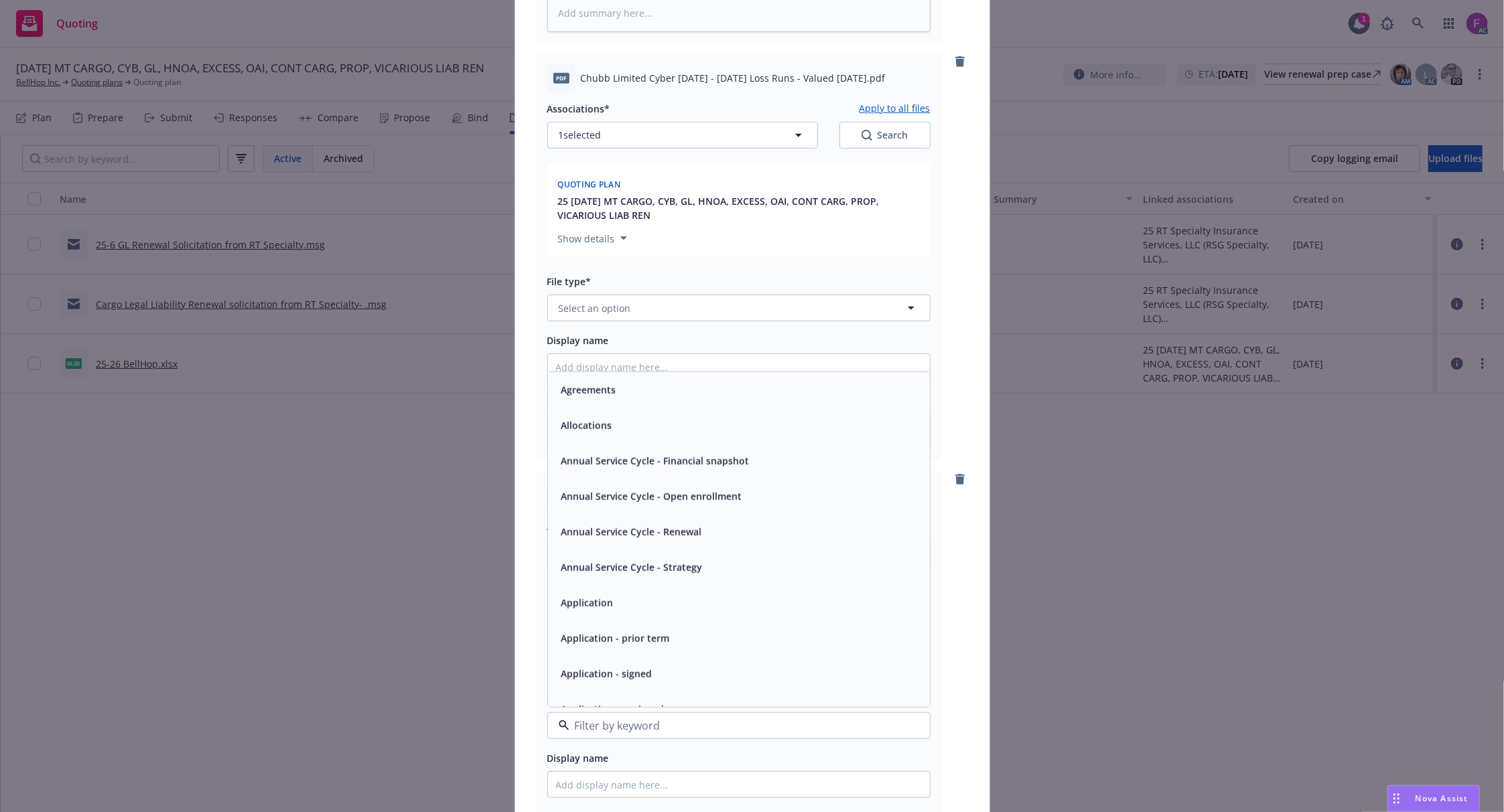
paste input "Loss Run"
type input "Loss Run"
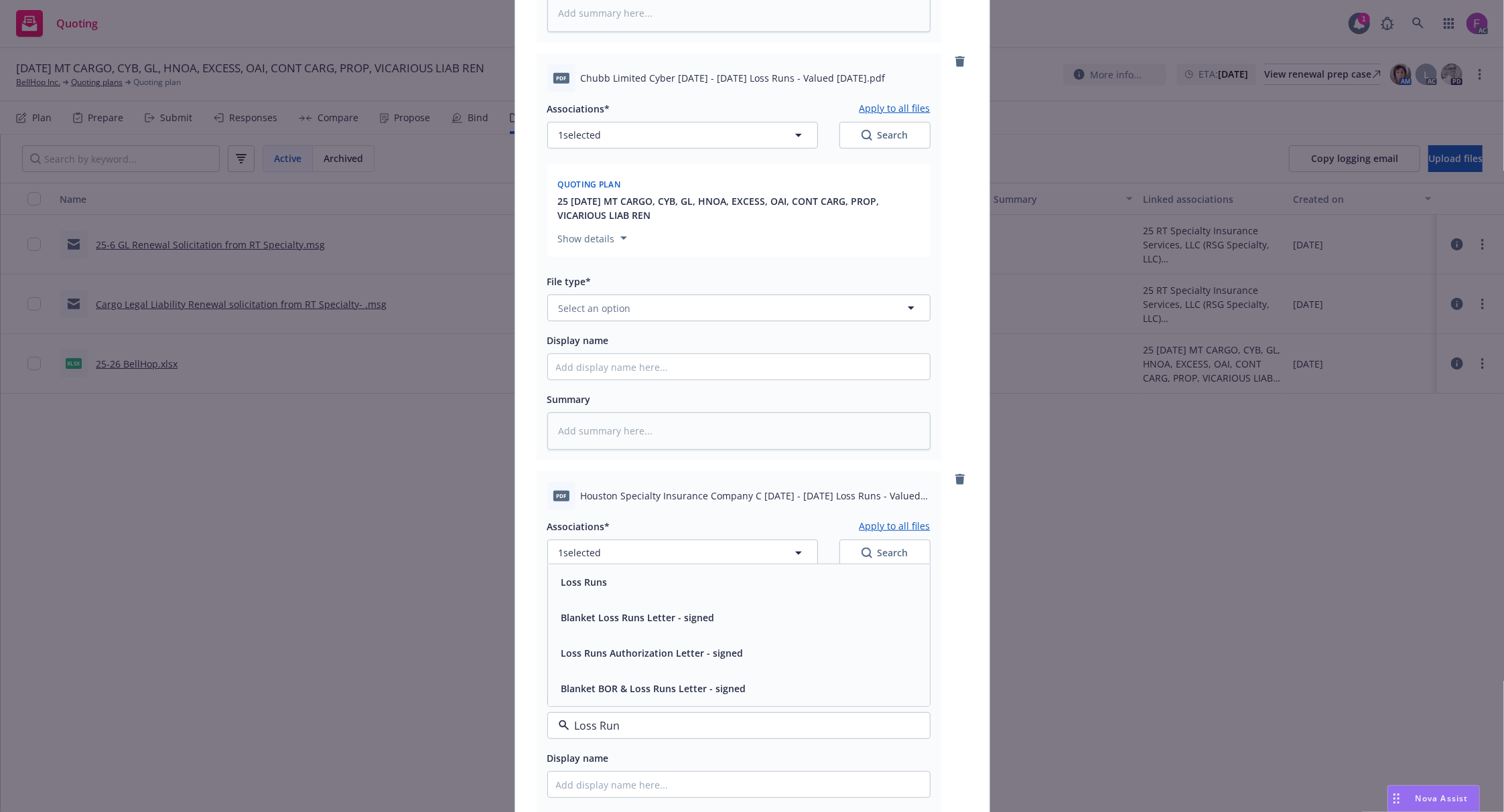
click at [601, 579] on div "Loss Runs" at bounding box center [583, 582] width 55 height 19
type textarea "x"
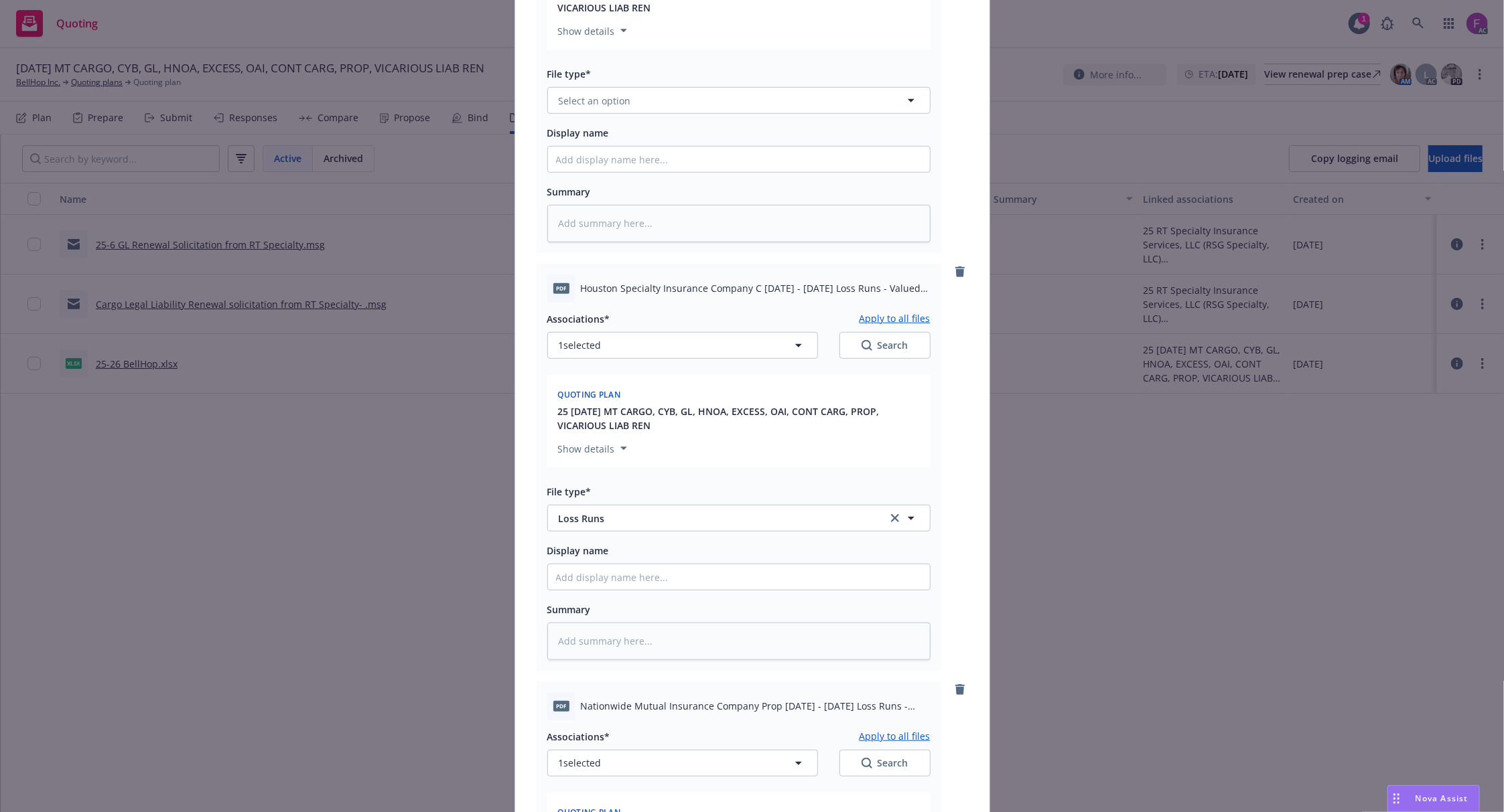
scroll to position [1072, 0]
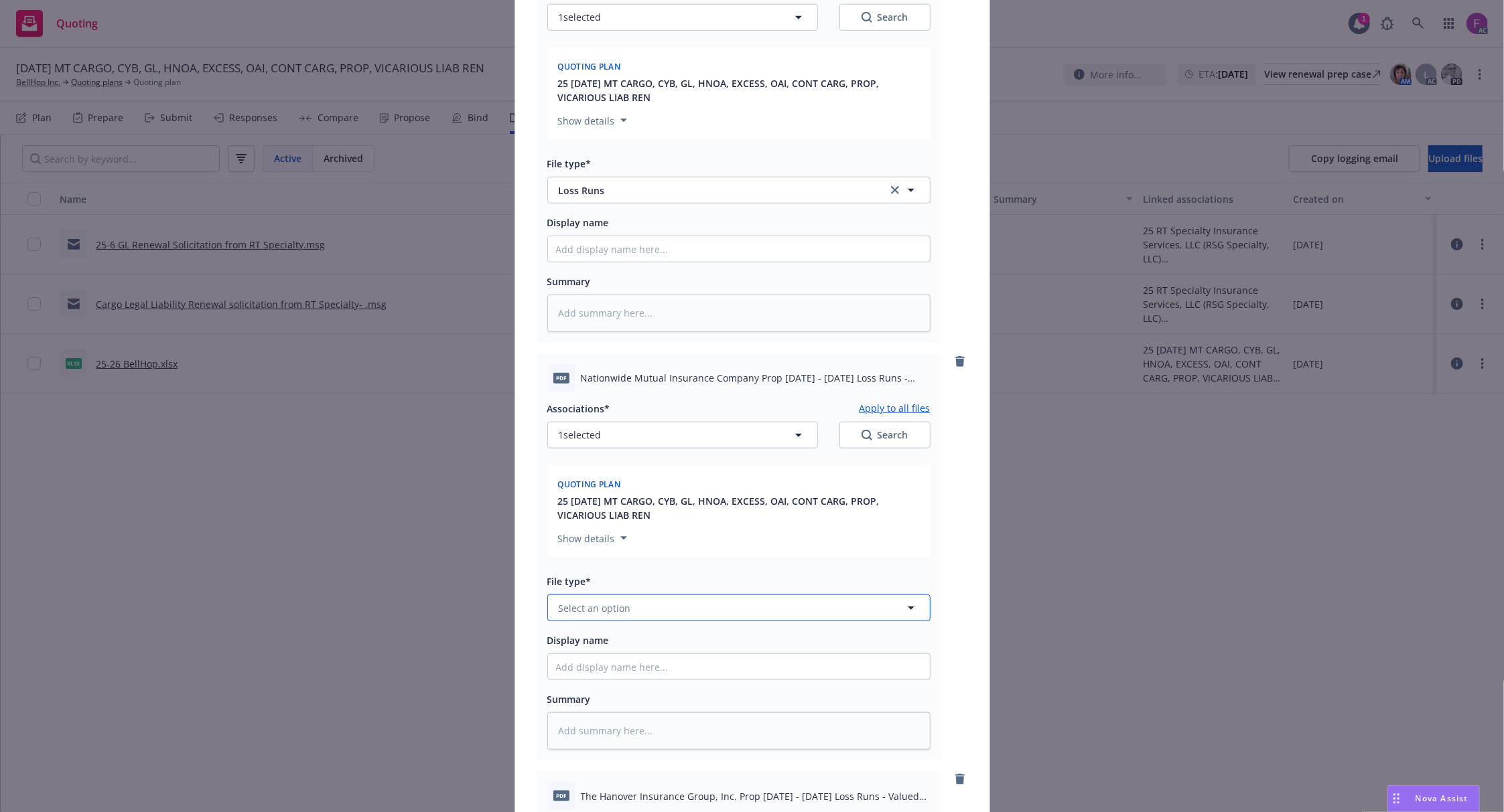
click at [603, 615] on span "Select an option" at bounding box center [595, 608] width 72 height 14
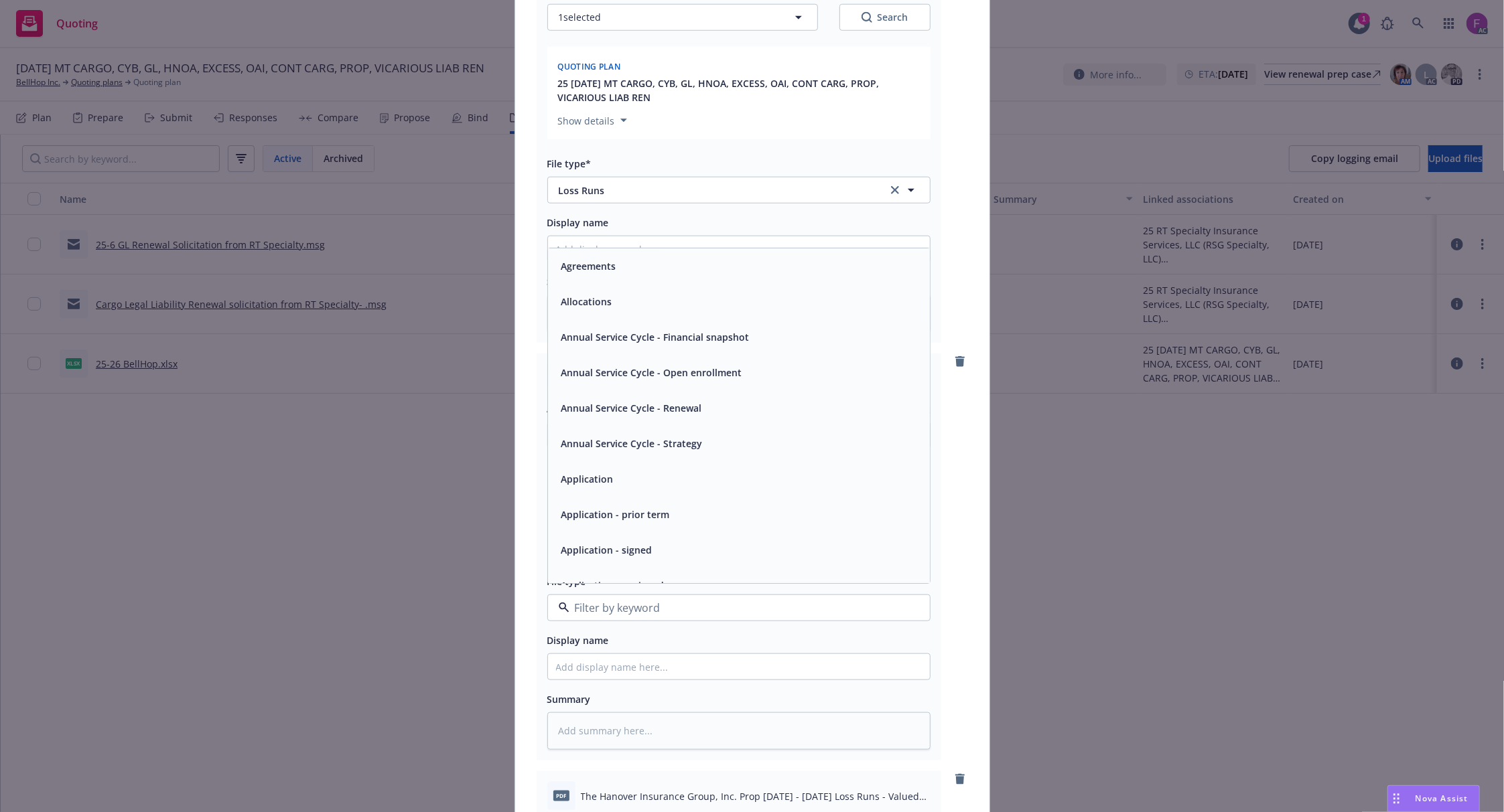
paste input "Loss Run"
type input "Loss Run"
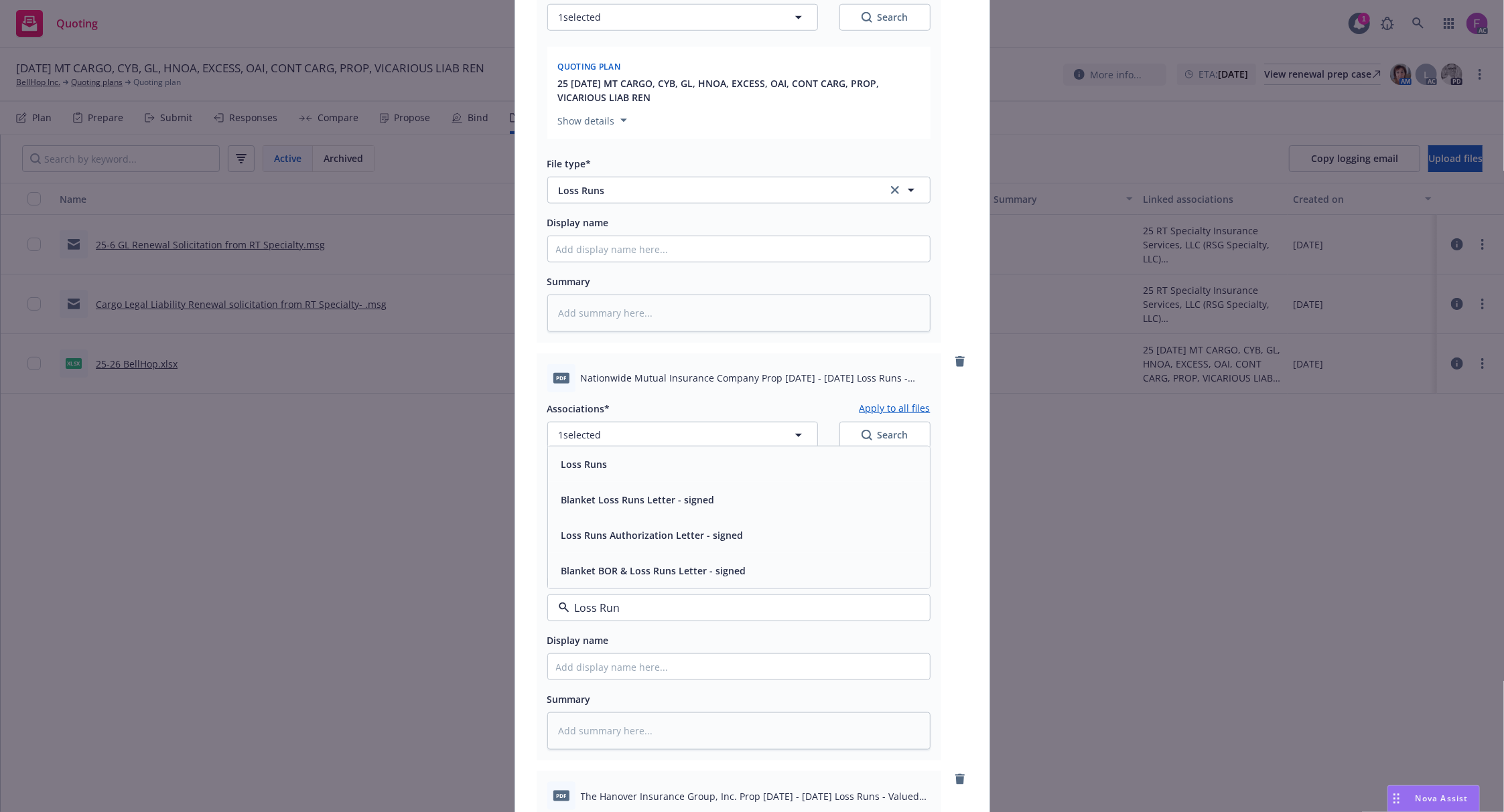
click at [587, 467] on span "Loss Runs" at bounding box center [584, 464] width 46 height 14
type textarea "x"
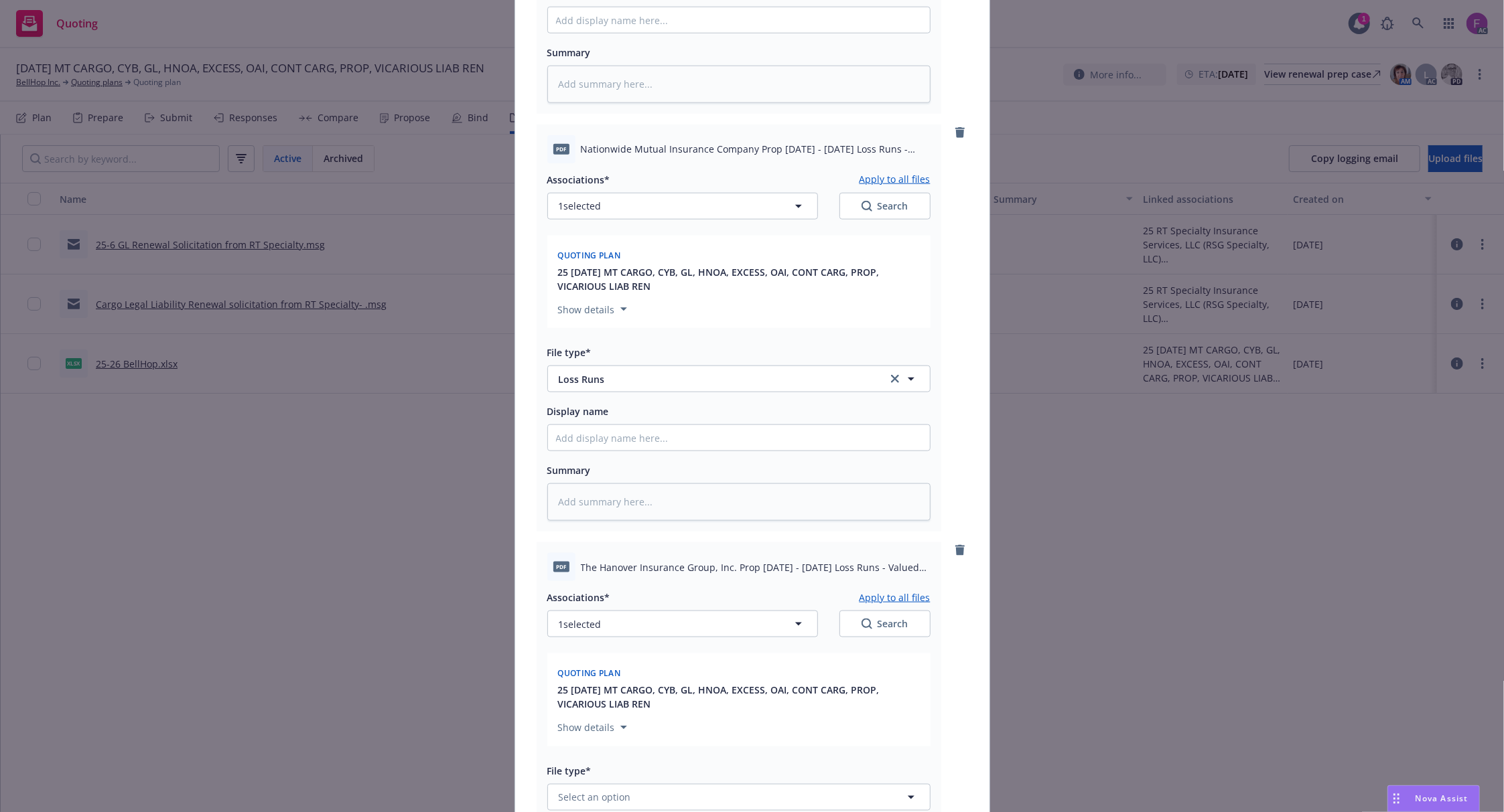
scroll to position [1428, 0]
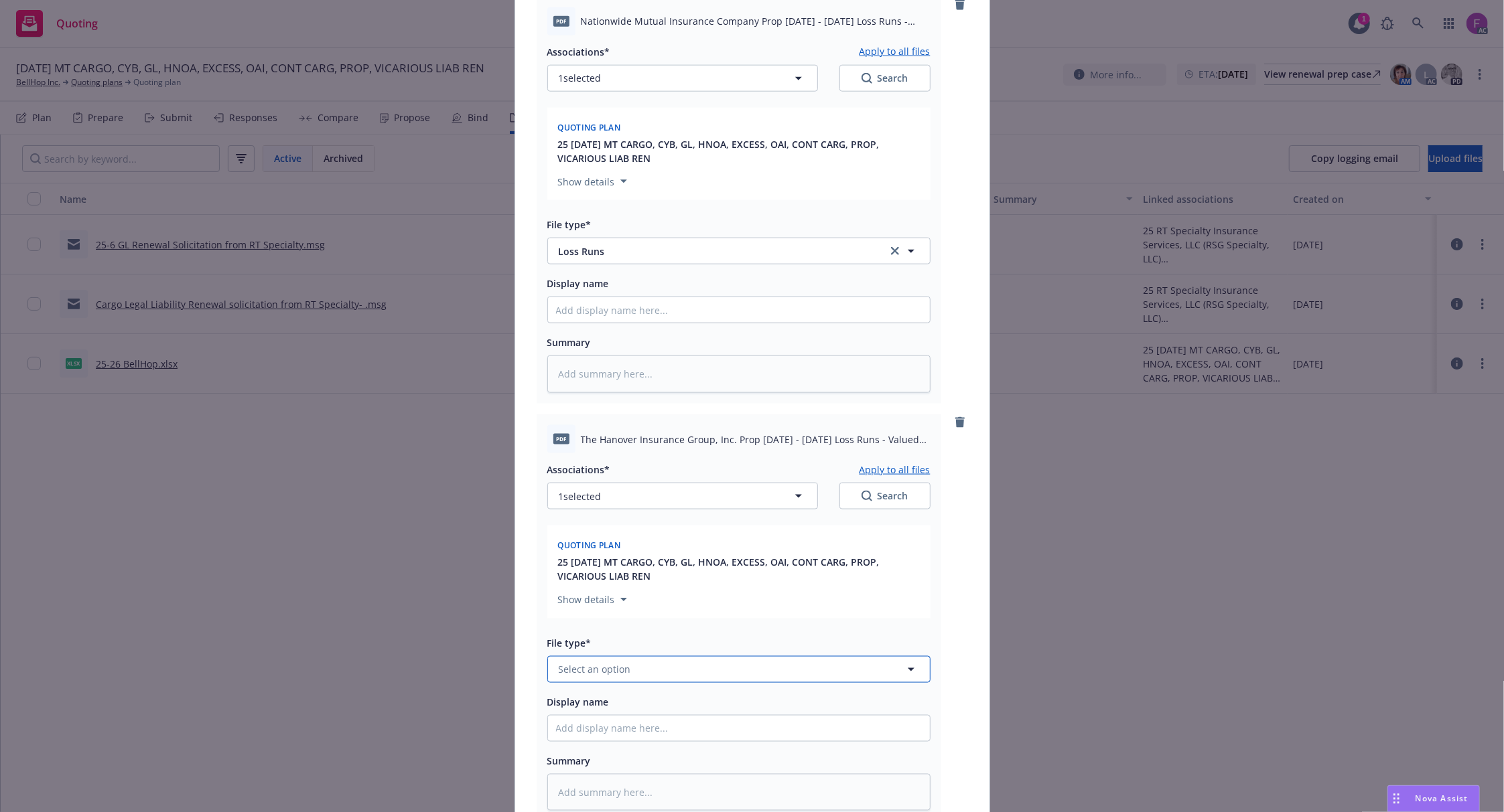
click at [629, 665] on button "Select an option" at bounding box center [739, 669] width 383 height 27
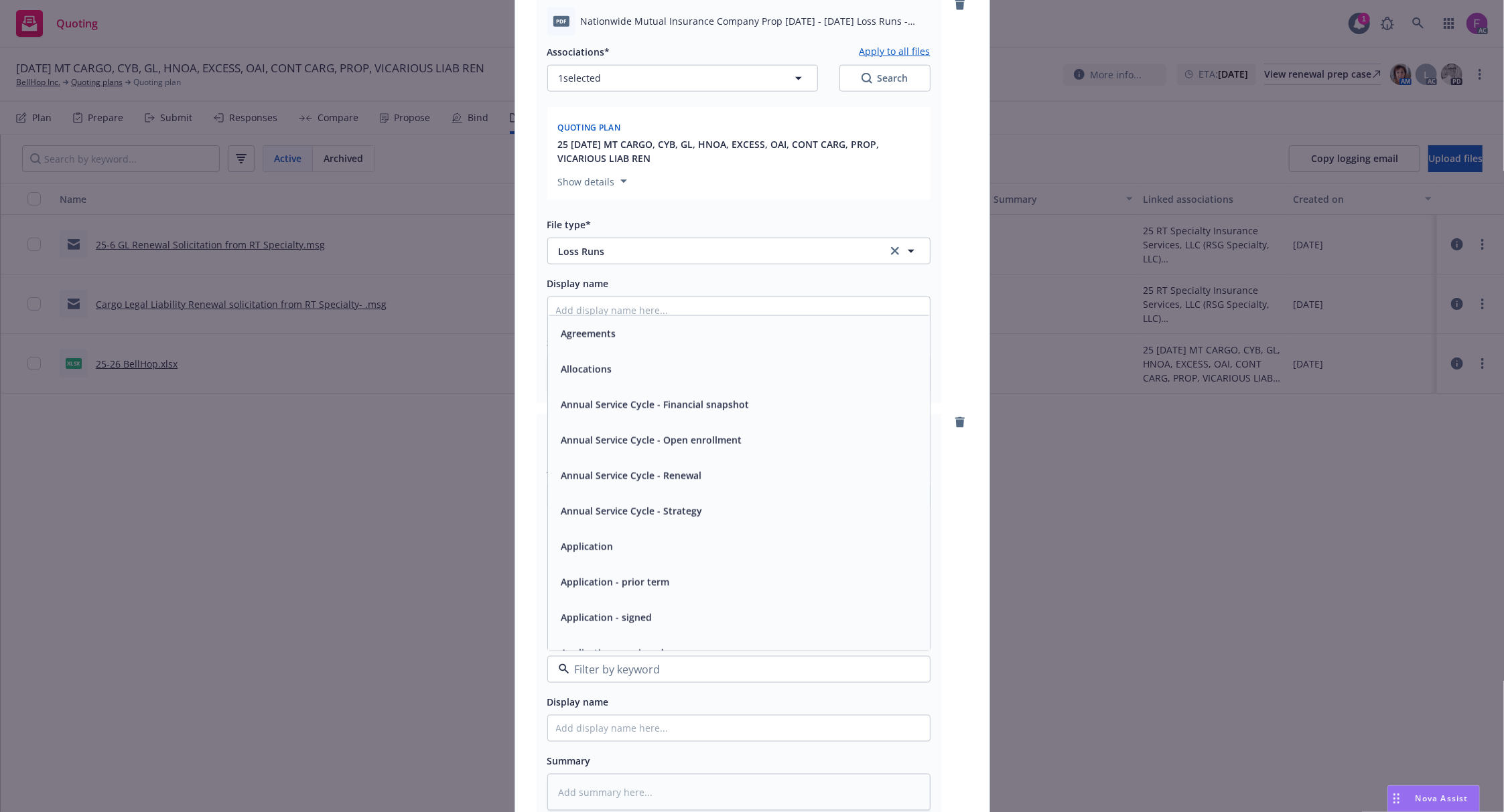
paste input "Loss Run"
type input "Loss Run"
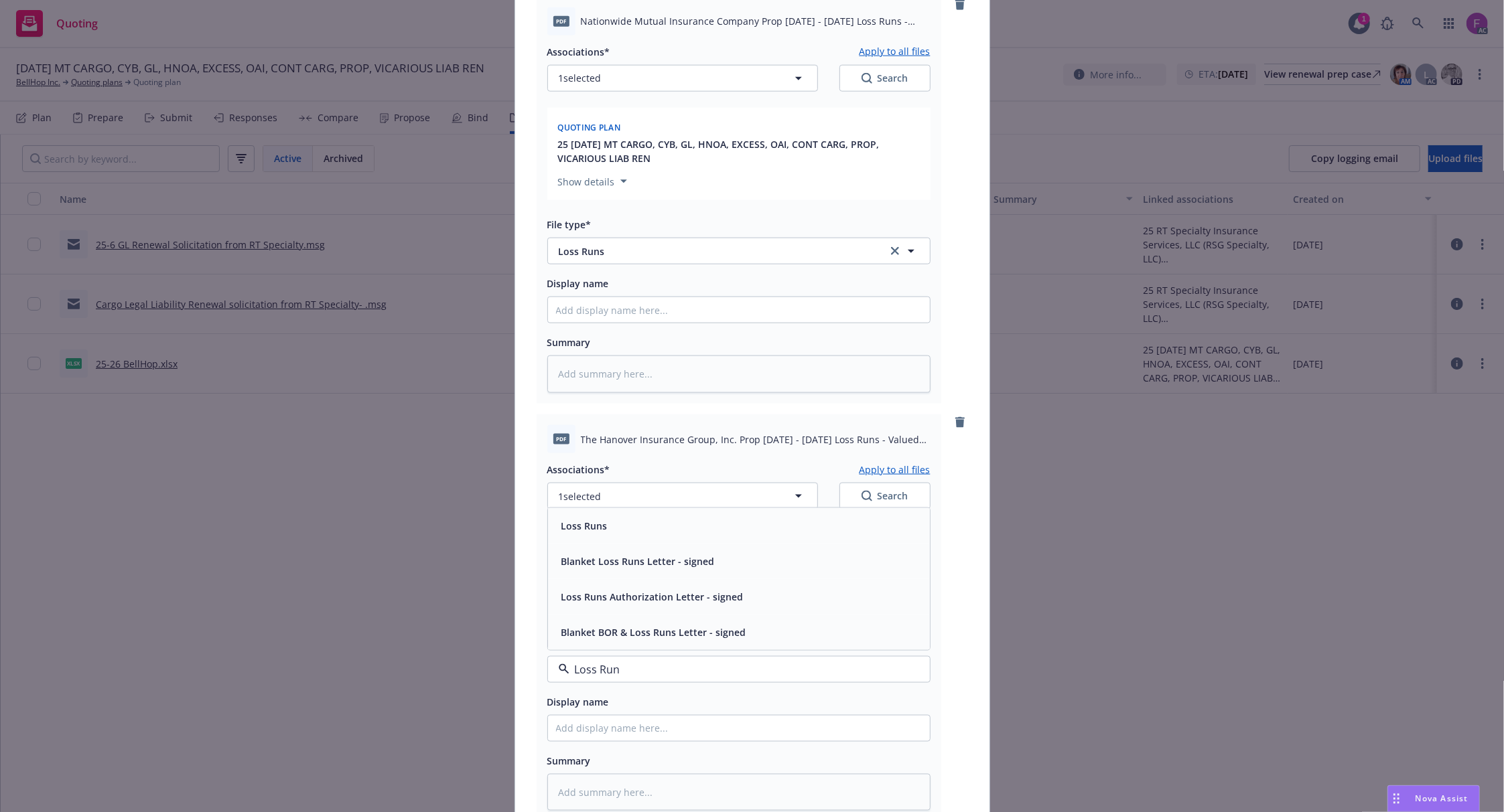
click at [623, 532] on div "Loss Runs" at bounding box center [739, 525] width 366 height 19
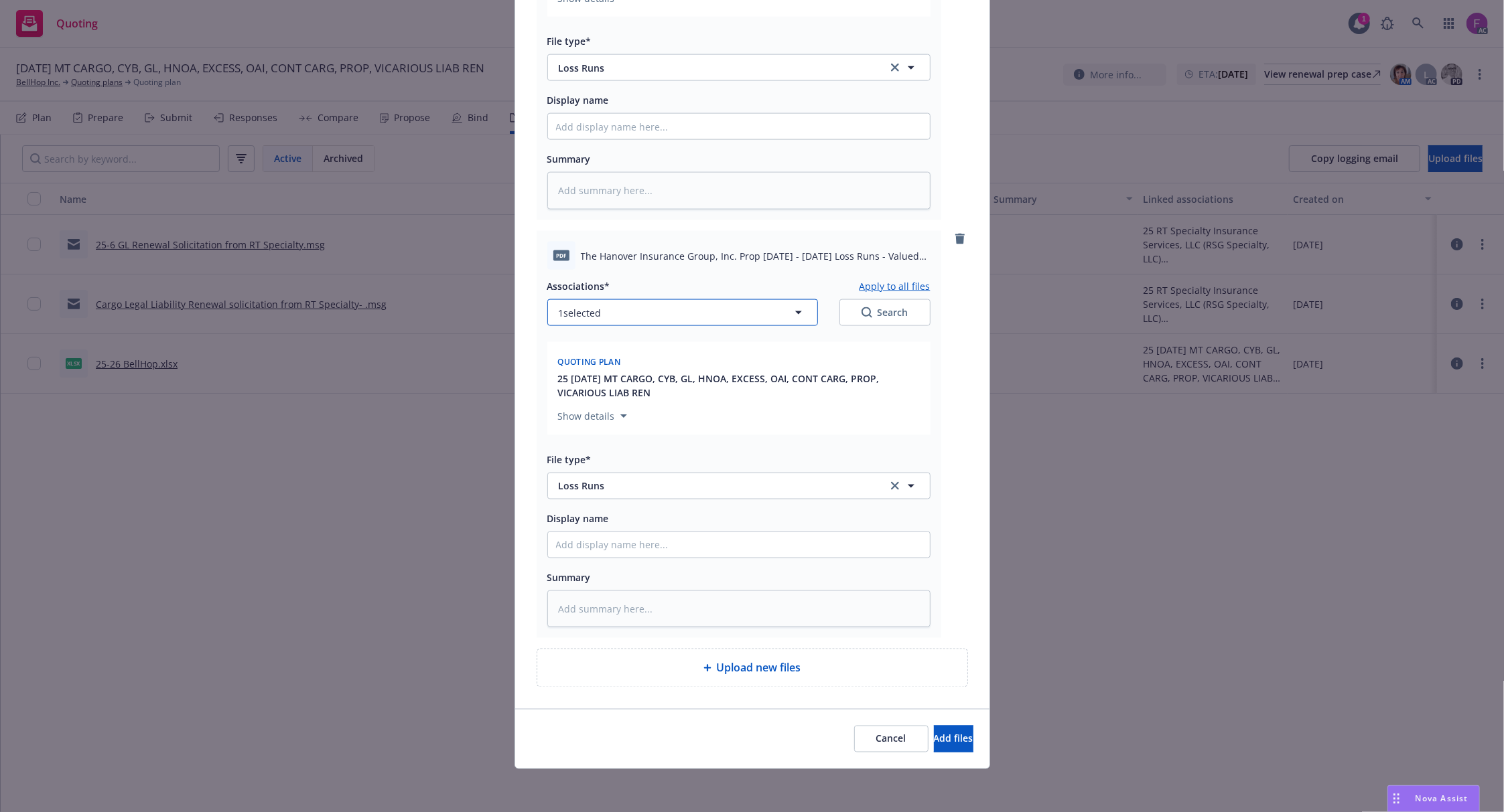
click at [646, 317] on button "1 selected" at bounding box center [682, 313] width 271 height 27
type textarea "x"
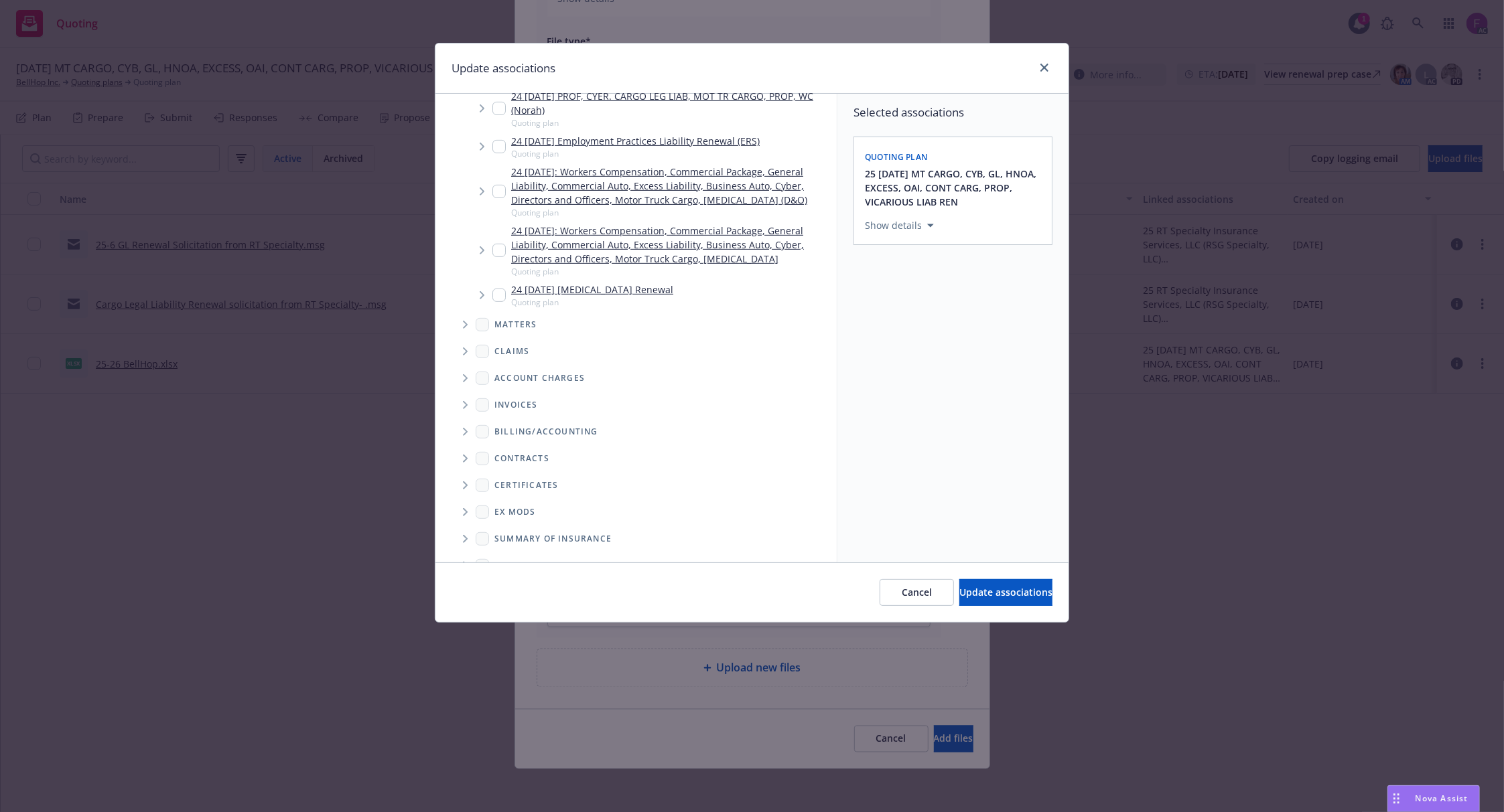
scroll to position [579, 0]
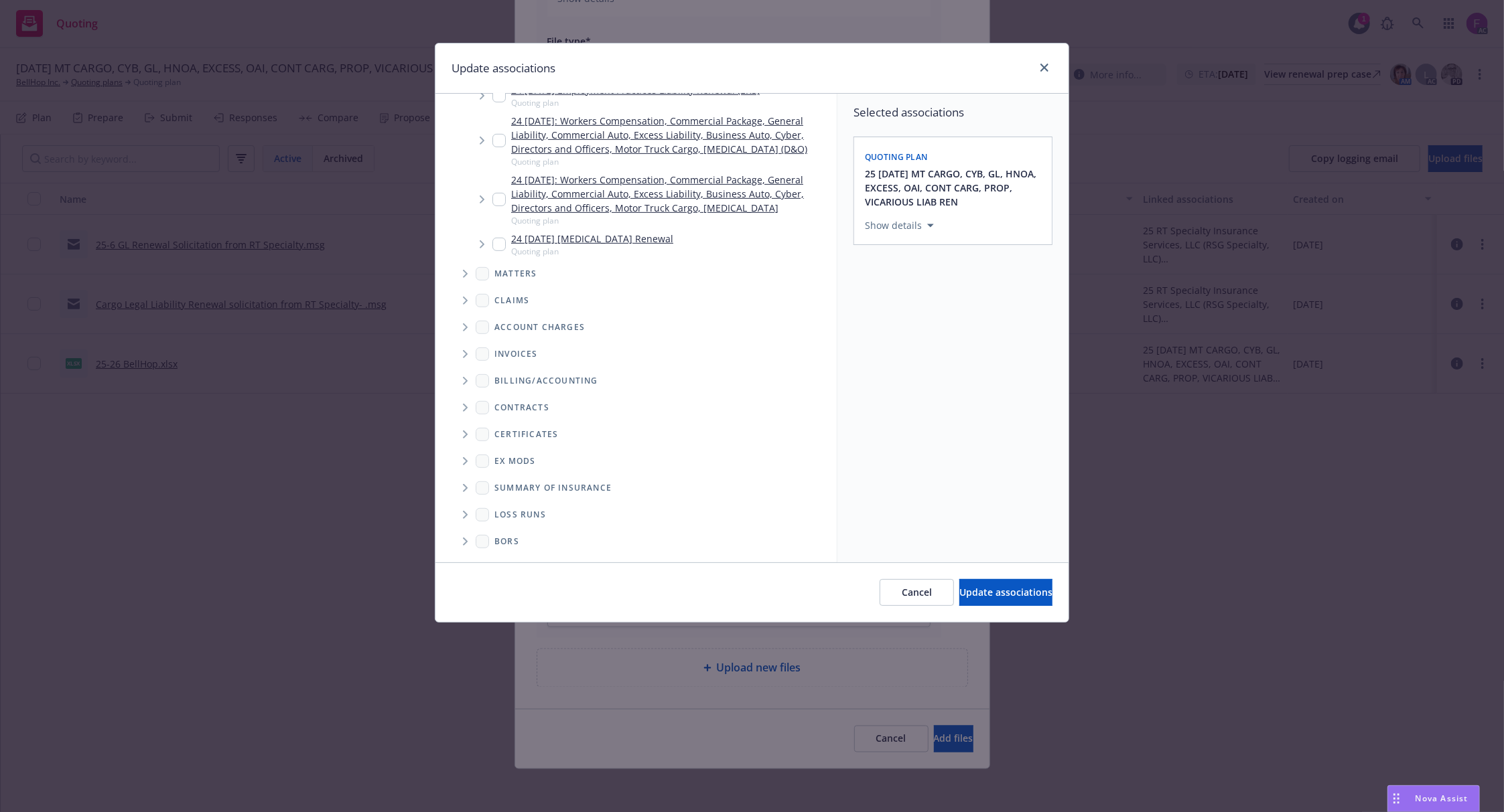
click at [467, 515] on icon "Folder Tree Example" at bounding box center [465, 515] width 5 height 8
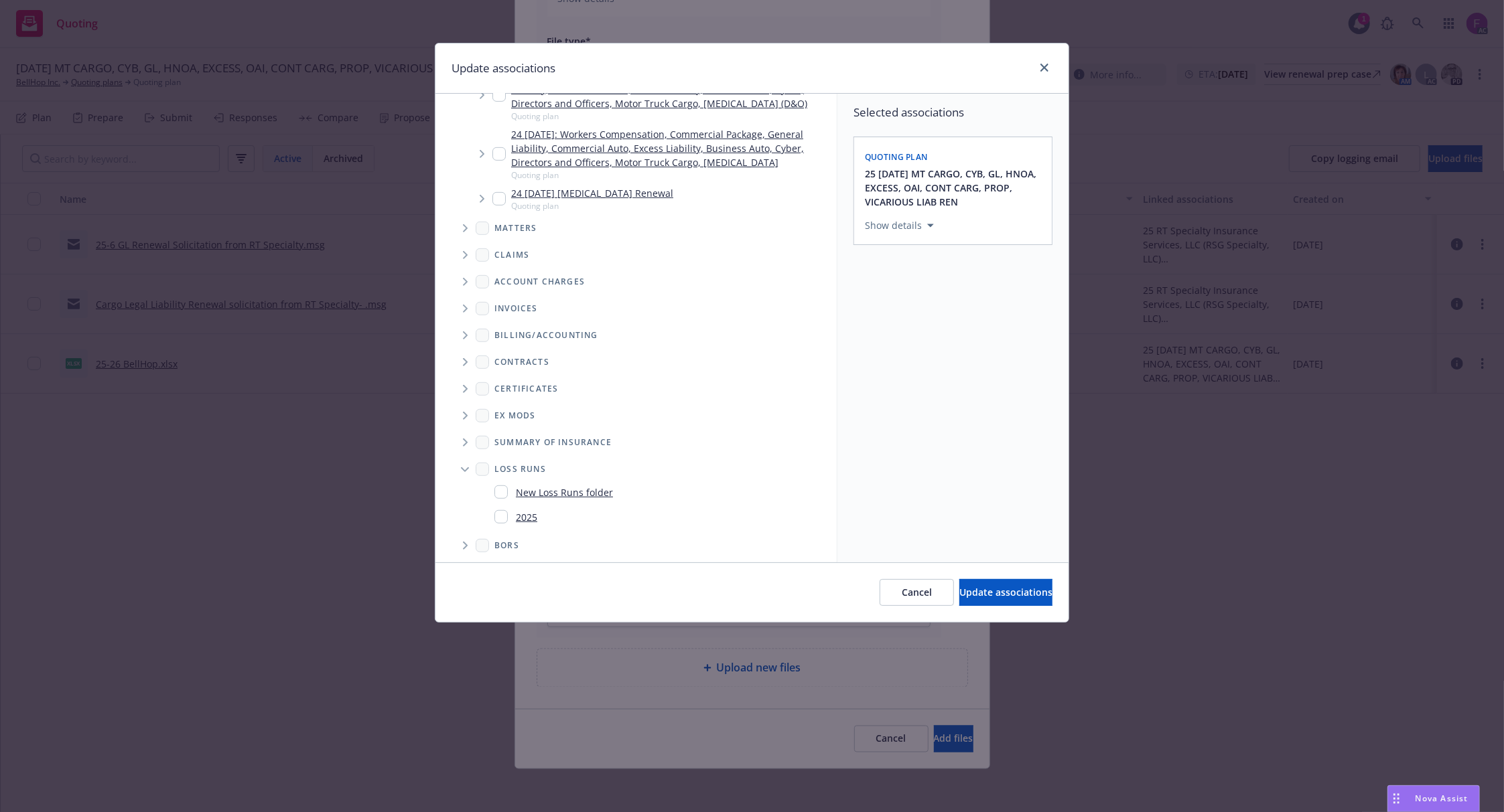
scroll to position [629, 0]
drag, startPoint x: 500, startPoint y: 510, endPoint x: 733, endPoint y: 539, distance: 234.8
click at [506, 512] on input "Folder Tree Example" at bounding box center [500, 512] width 13 height 13
checkbox input "true"
click at [961, 493] on div "Selected associations Quoting plan 25 11/15/25 MT CARGO, CYB, GL, HNOA, EXCESS,…" at bounding box center [953, 328] width 231 height 469
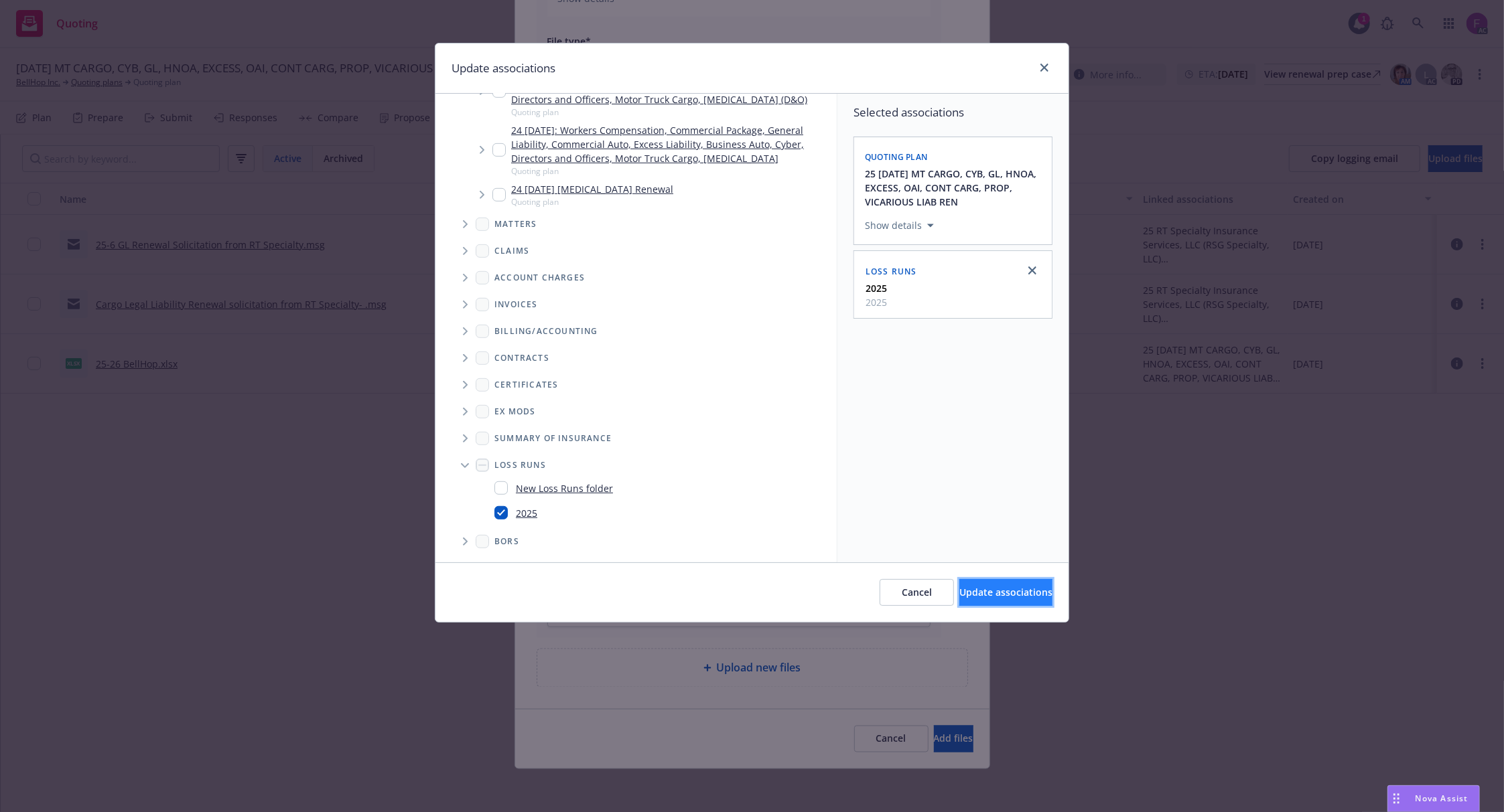
click at [965, 593] on span "Update associations" at bounding box center [1005, 592] width 93 height 13
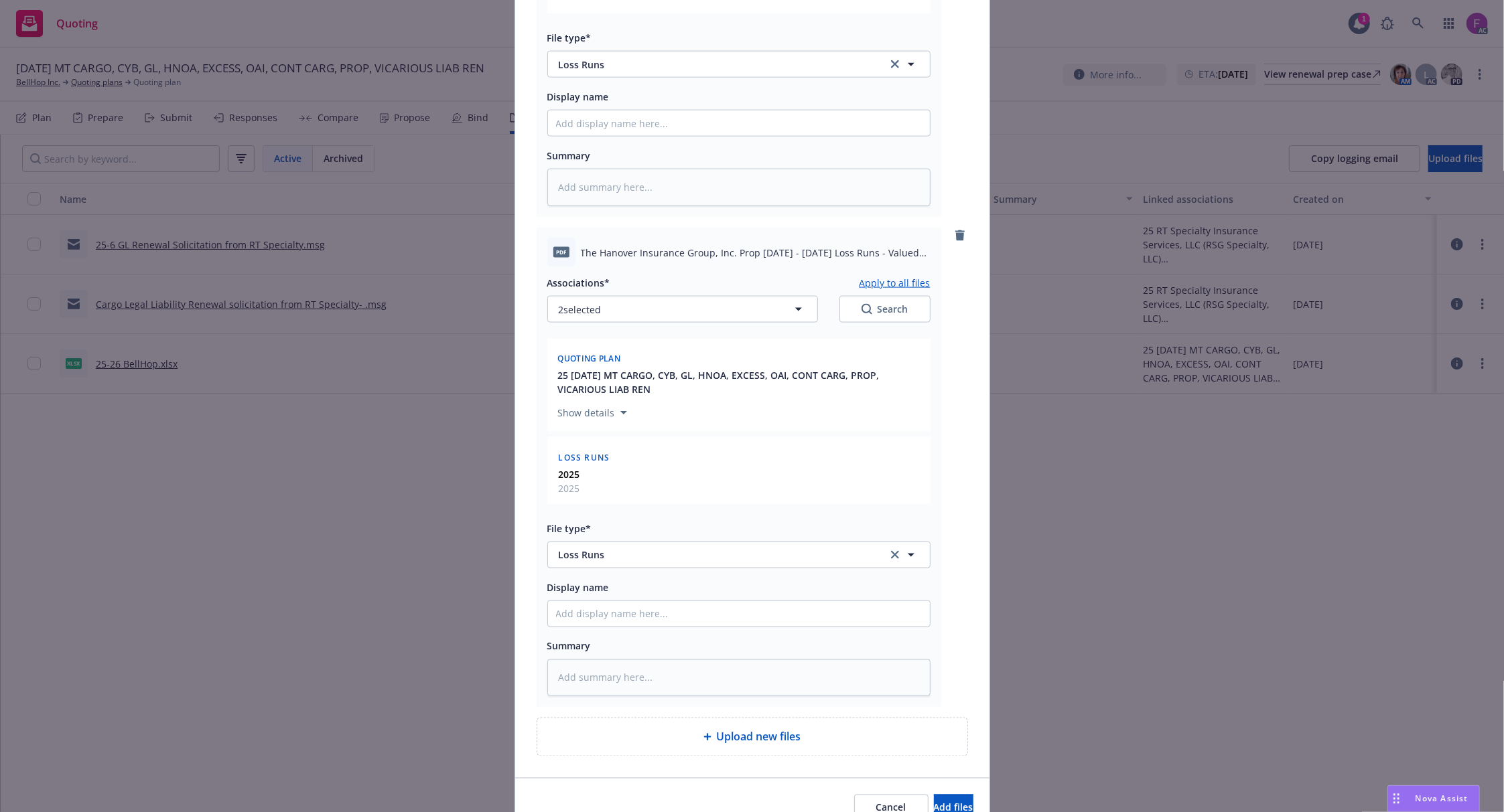
click at [865, 280] on button "Apply to all files" at bounding box center [895, 282] width 71 height 16
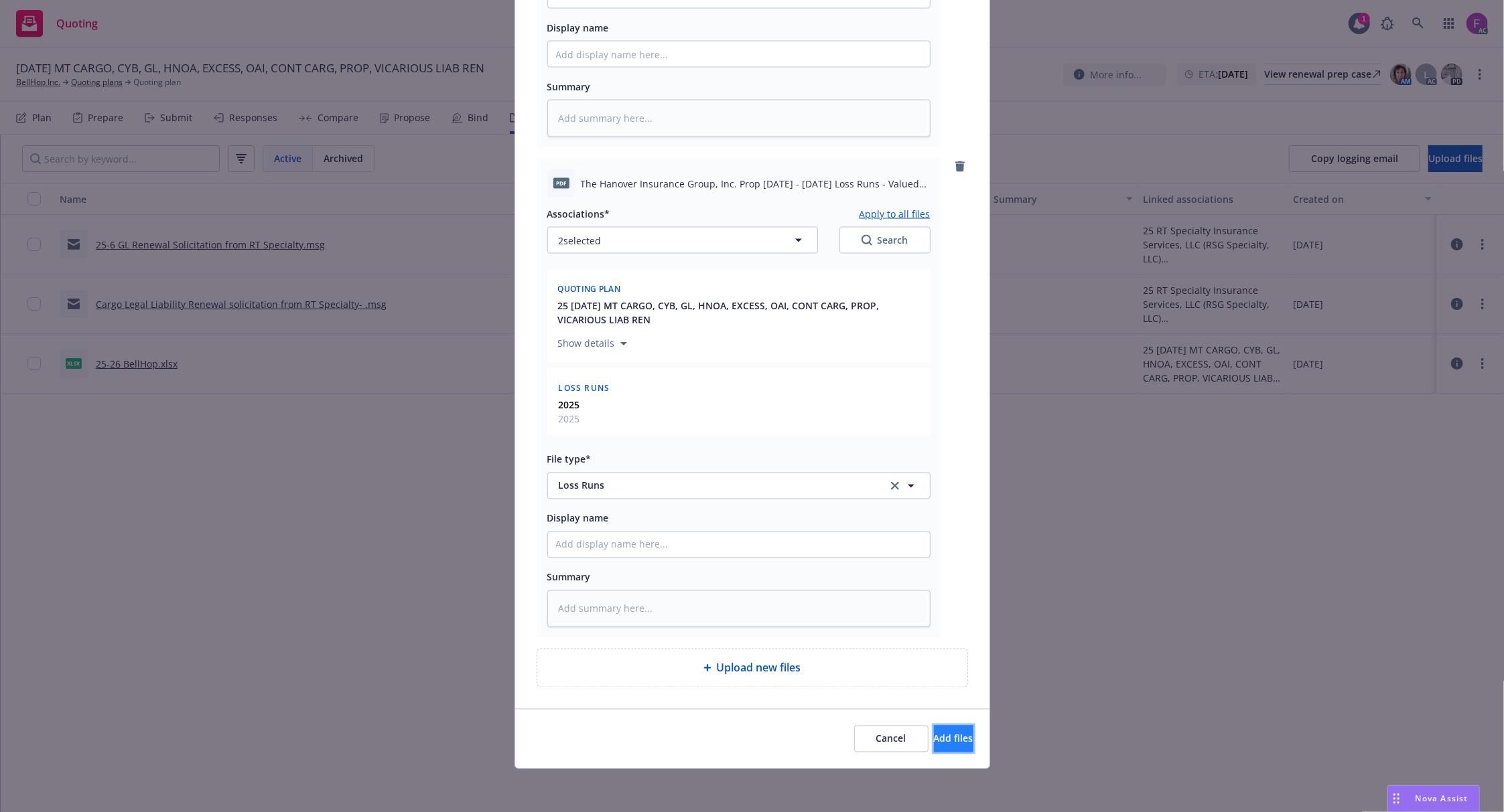
click at [934, 727] on button "Add files" at bounding box center [953, 739] width 39 height 27
click at [934, 743] on span "Add files" at bounding box center [953, 739] width 39 height 13
type textarea "x"
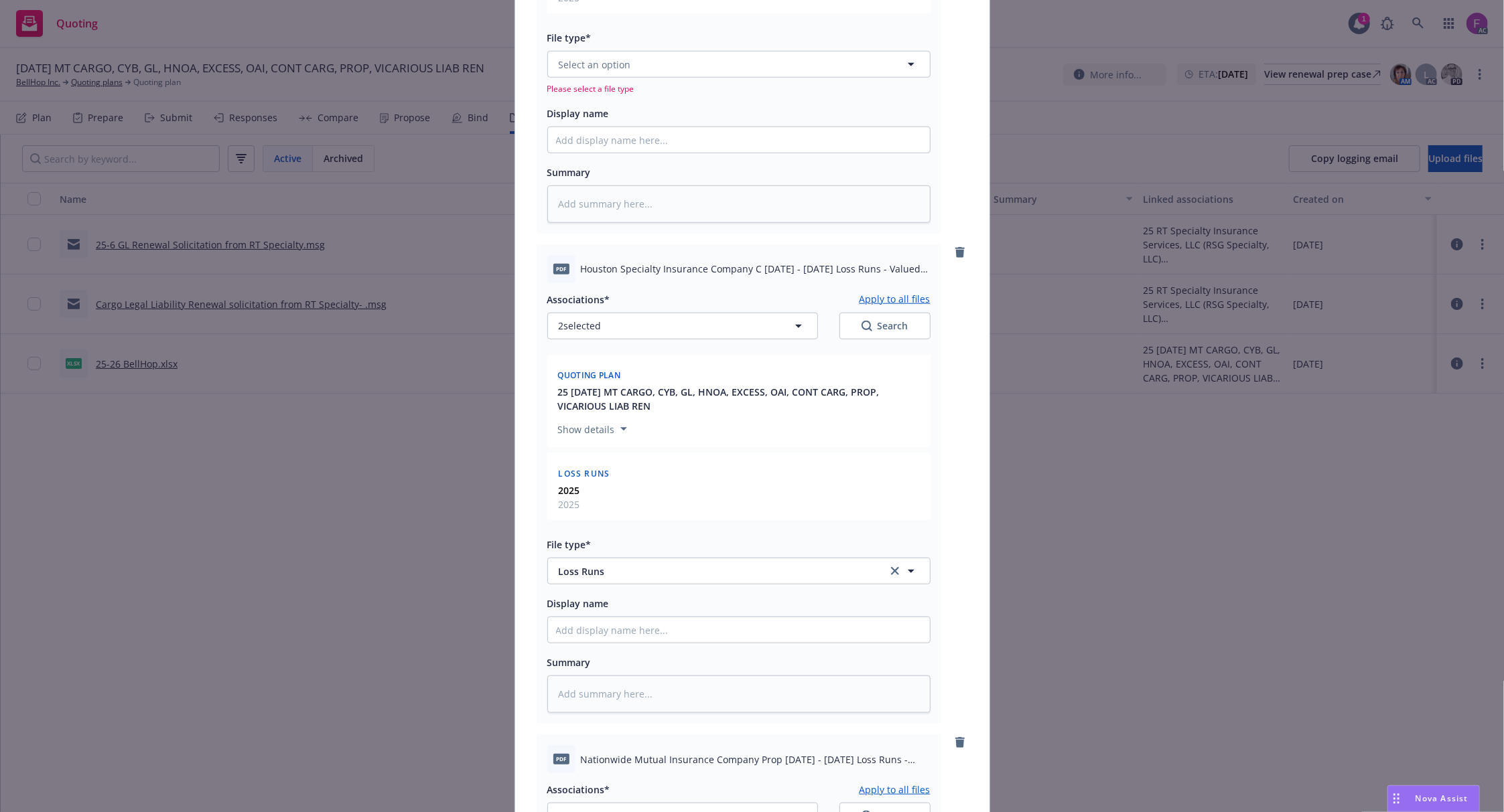
scroll to position [657, 0]
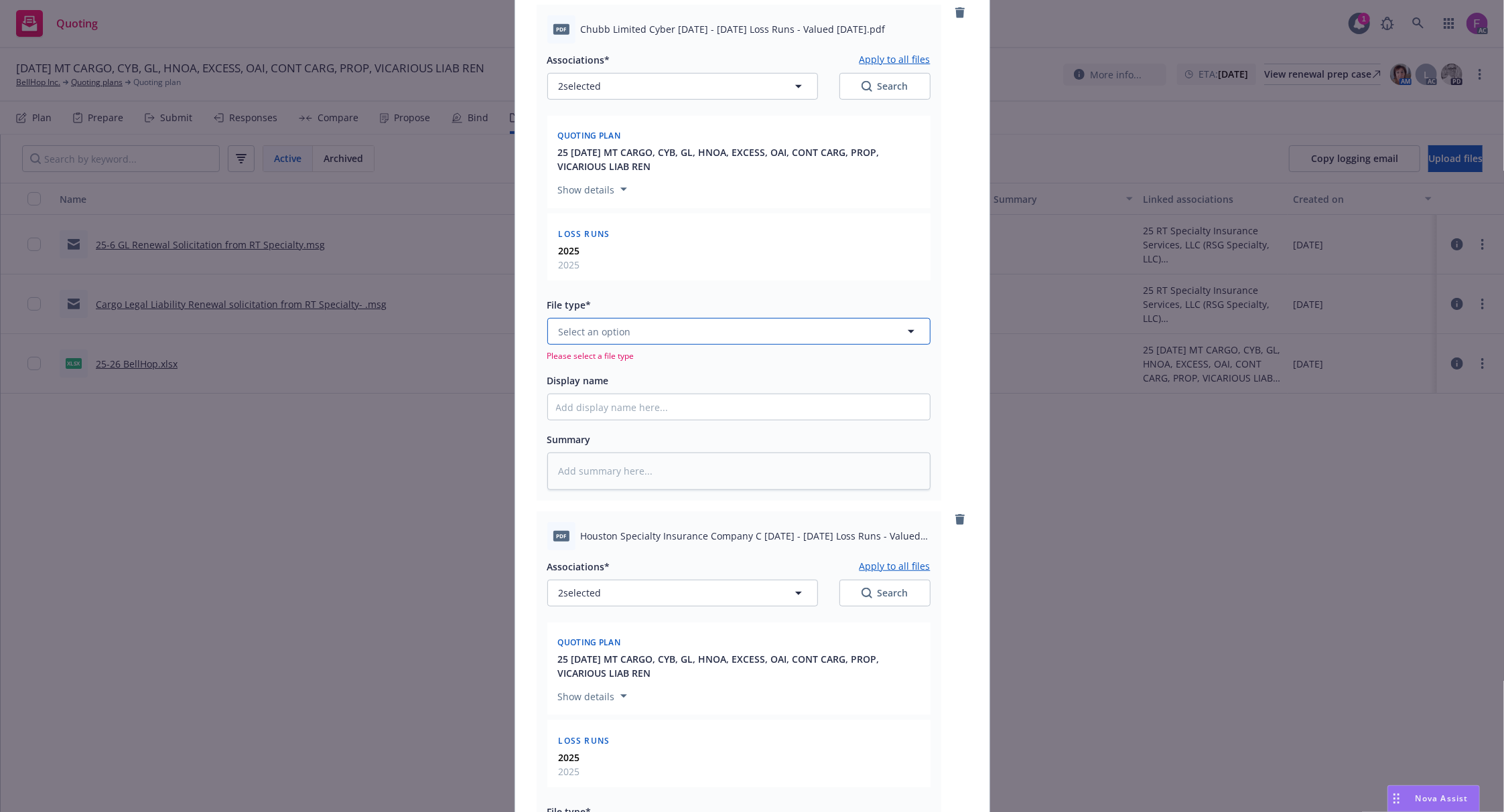
click at [590, 328] on span "Select an option" at bounding box center [595, 332] width 72 height 14
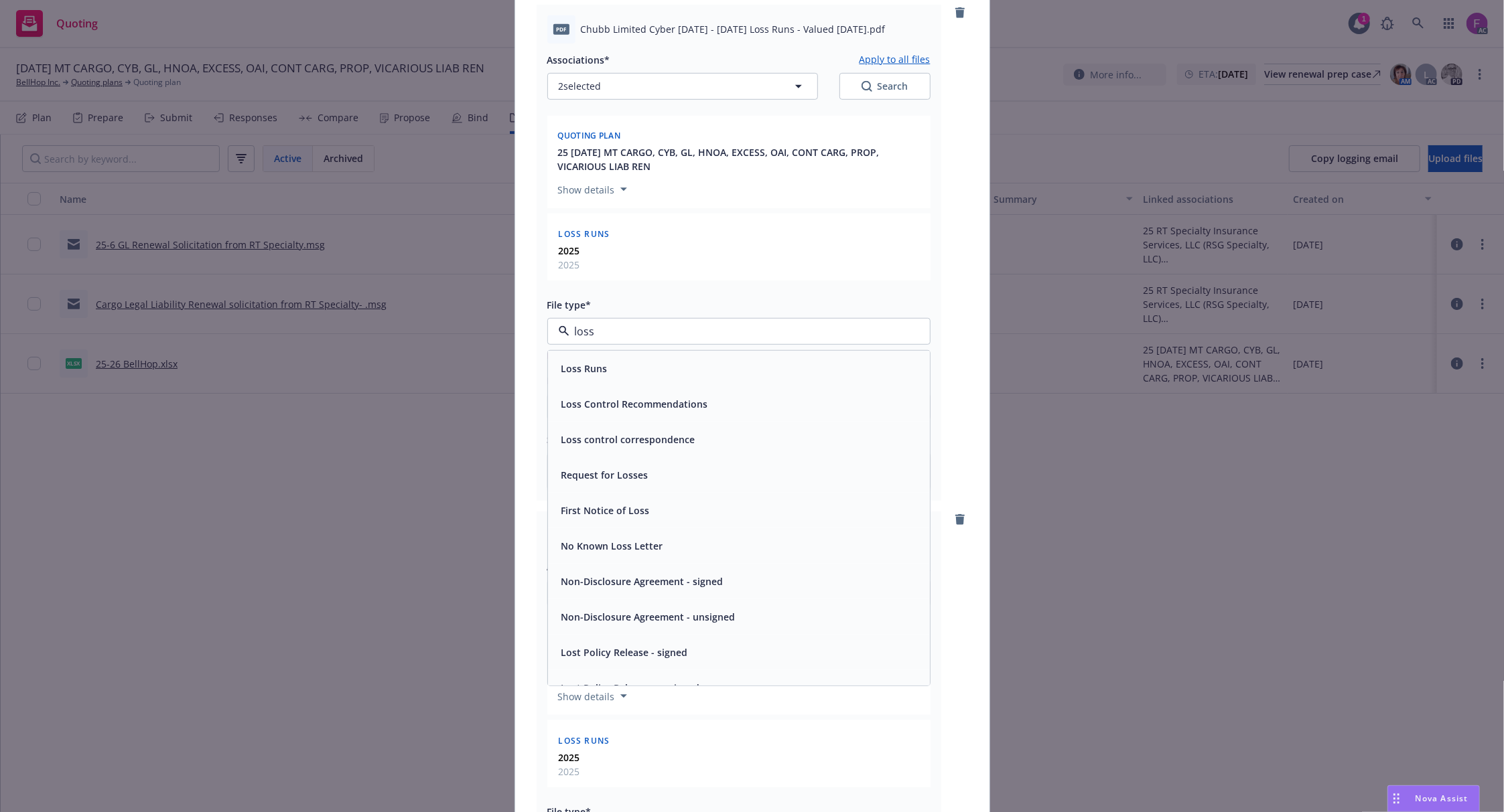
paste input "Loss Run"
type input "Loss Run"
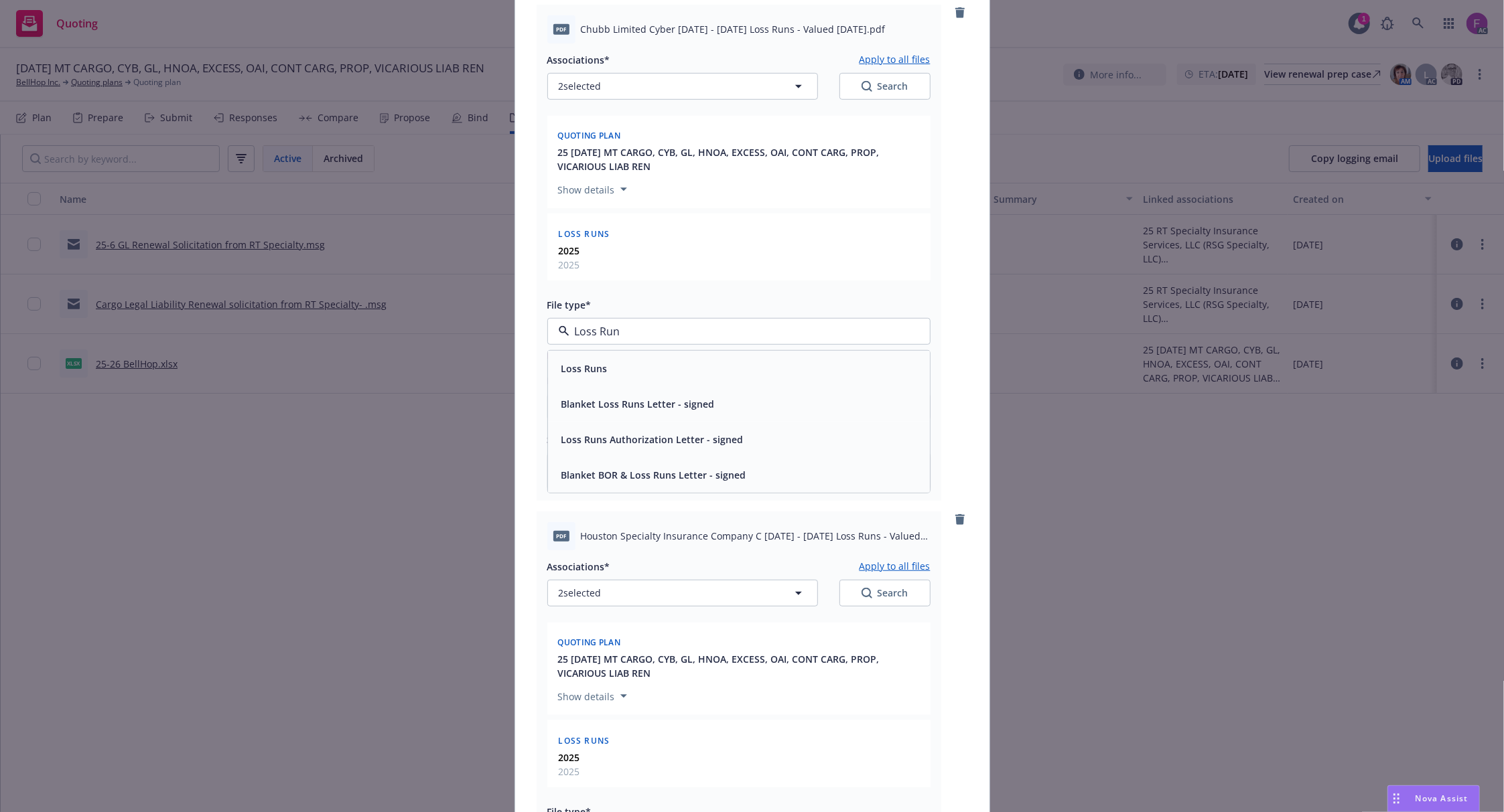
click at [596, 373] on span "Loss Runs" at bounding box center [584, 369] width 46 height 14
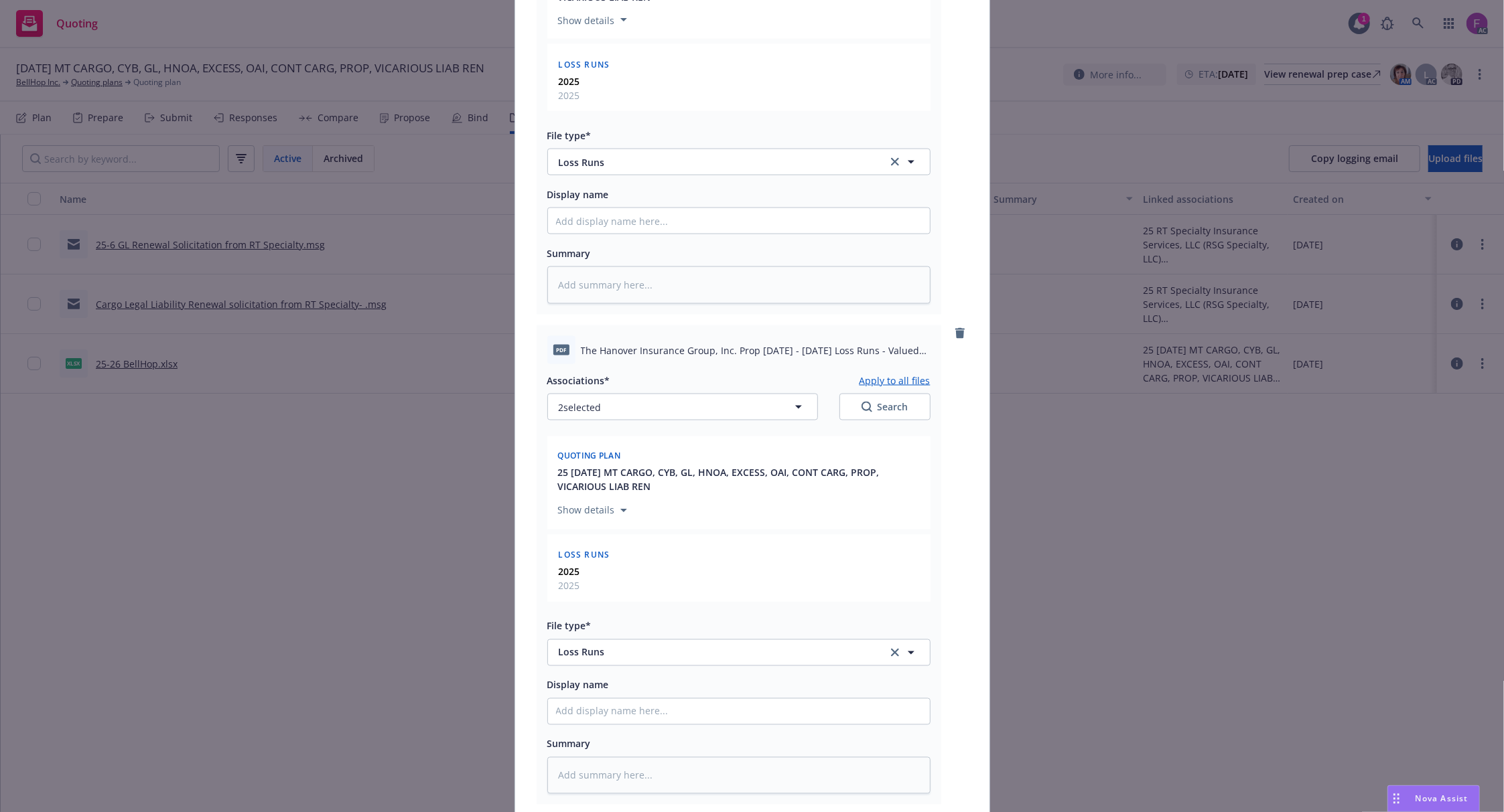
scroll to position [1980, 0]
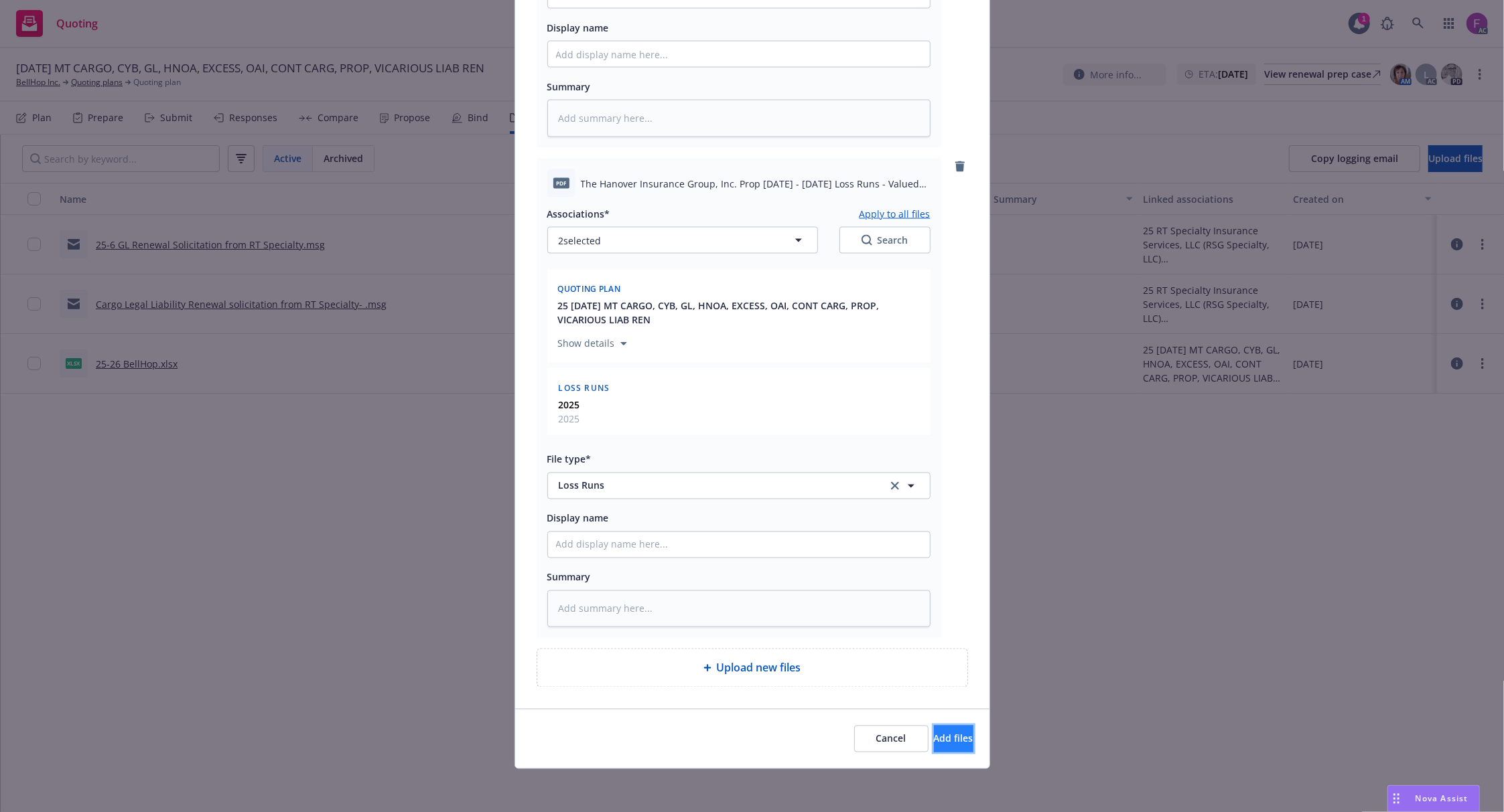
click at [934, 735] on span "Add files" at bounding box center [953, 739] width 39 height 13
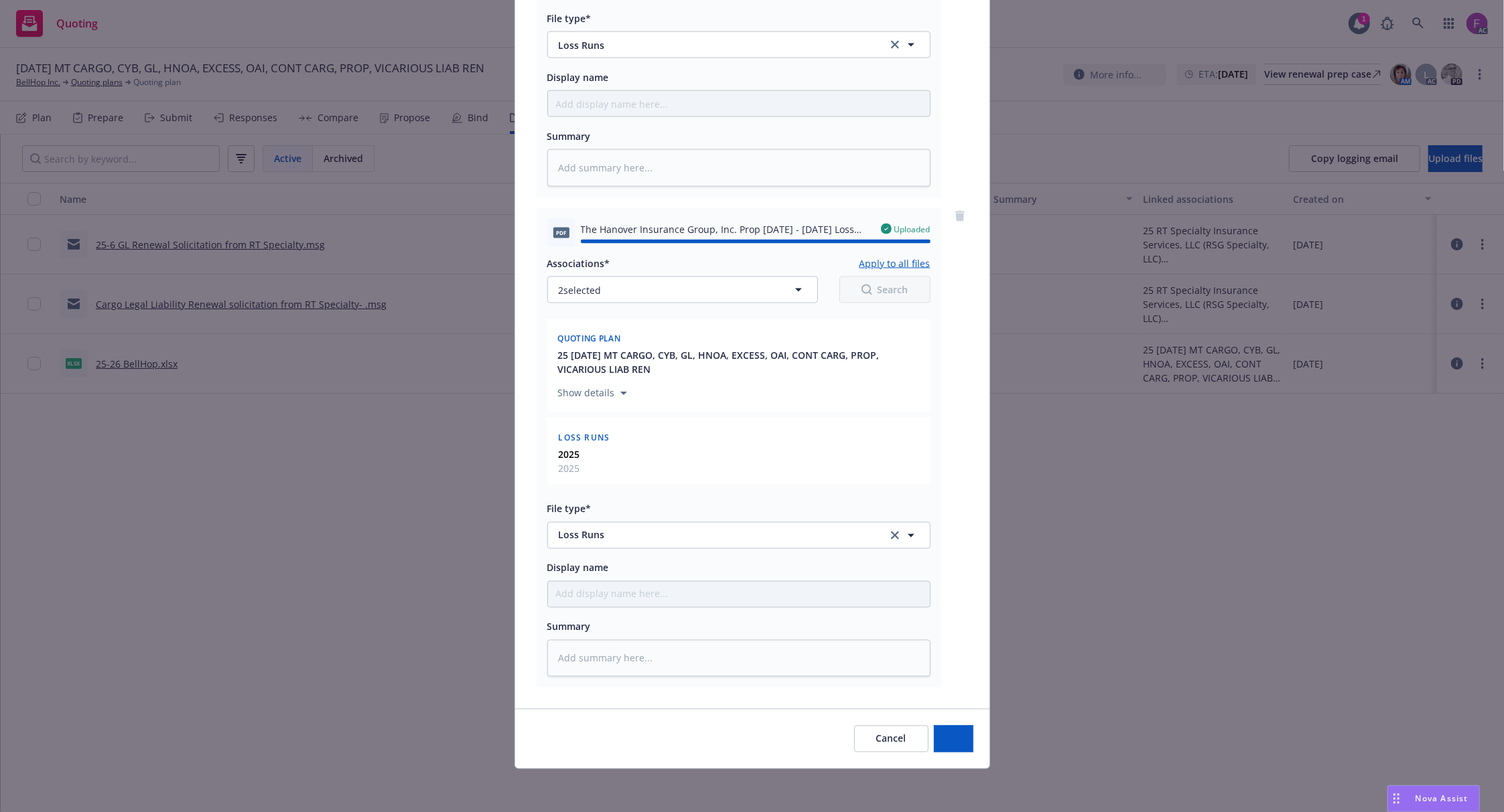
type textarea "x"
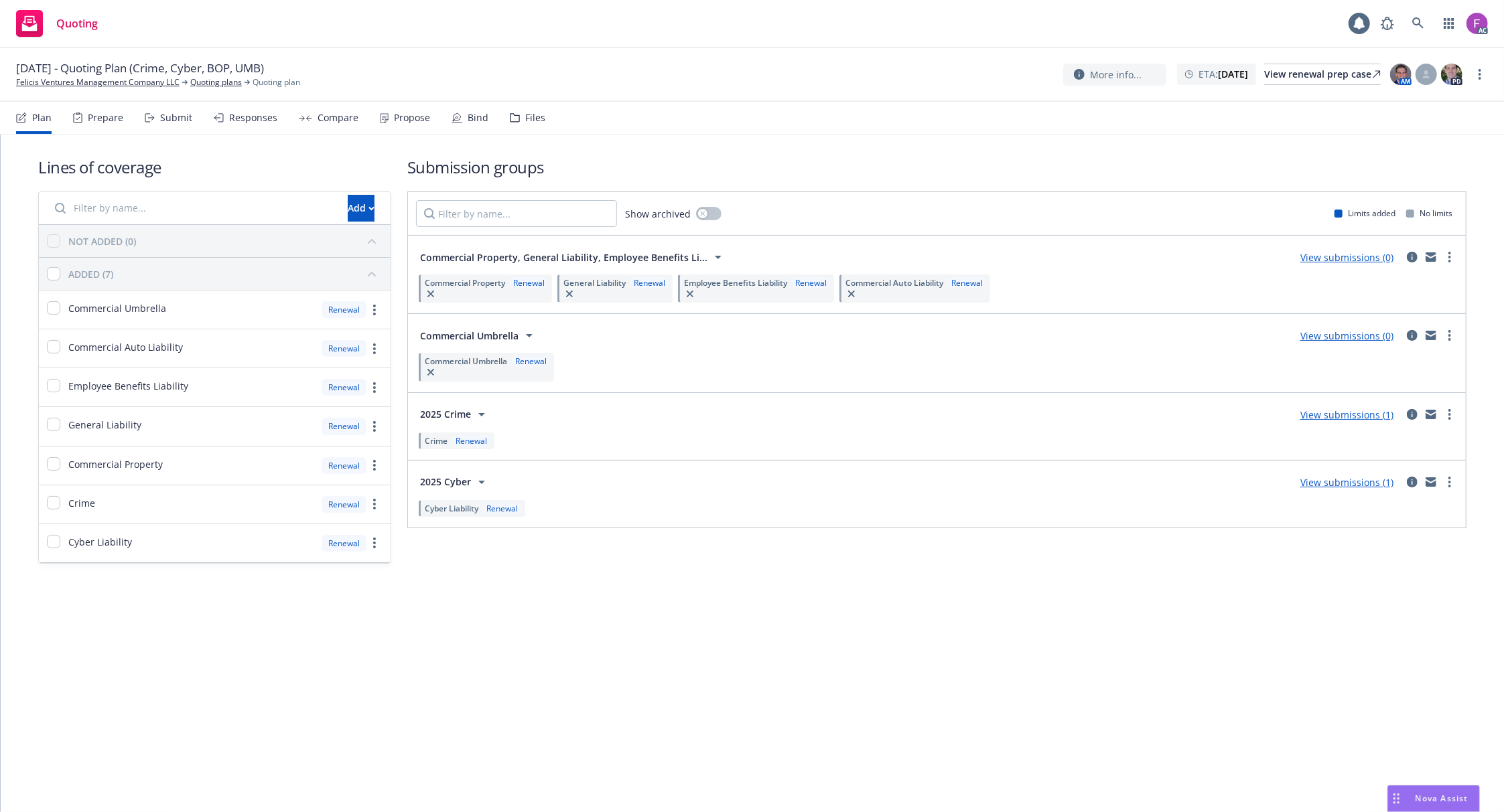
click at [519, 108] on div "Files" at bounding box center [527, 118] width 35 height 32
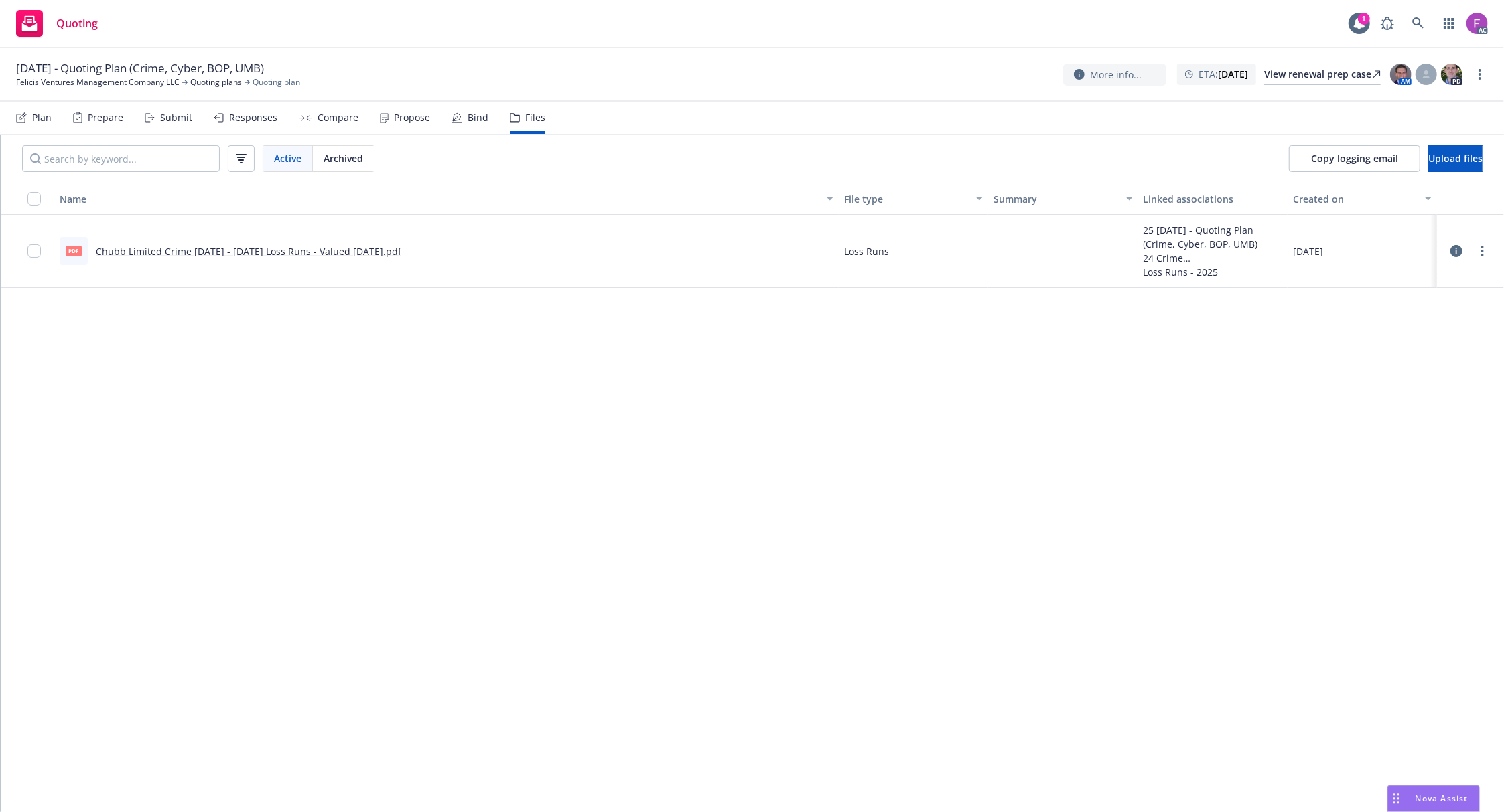
click at [328, 576] on div "Name File type Summary Linked associations Created on pdf Chubb Limited Crime […" at bounding box center [752, 497] width 1503 height 628
click at [1428, 156] on span "Upload files" at bounding box center [1455, 158] width 55 height 13
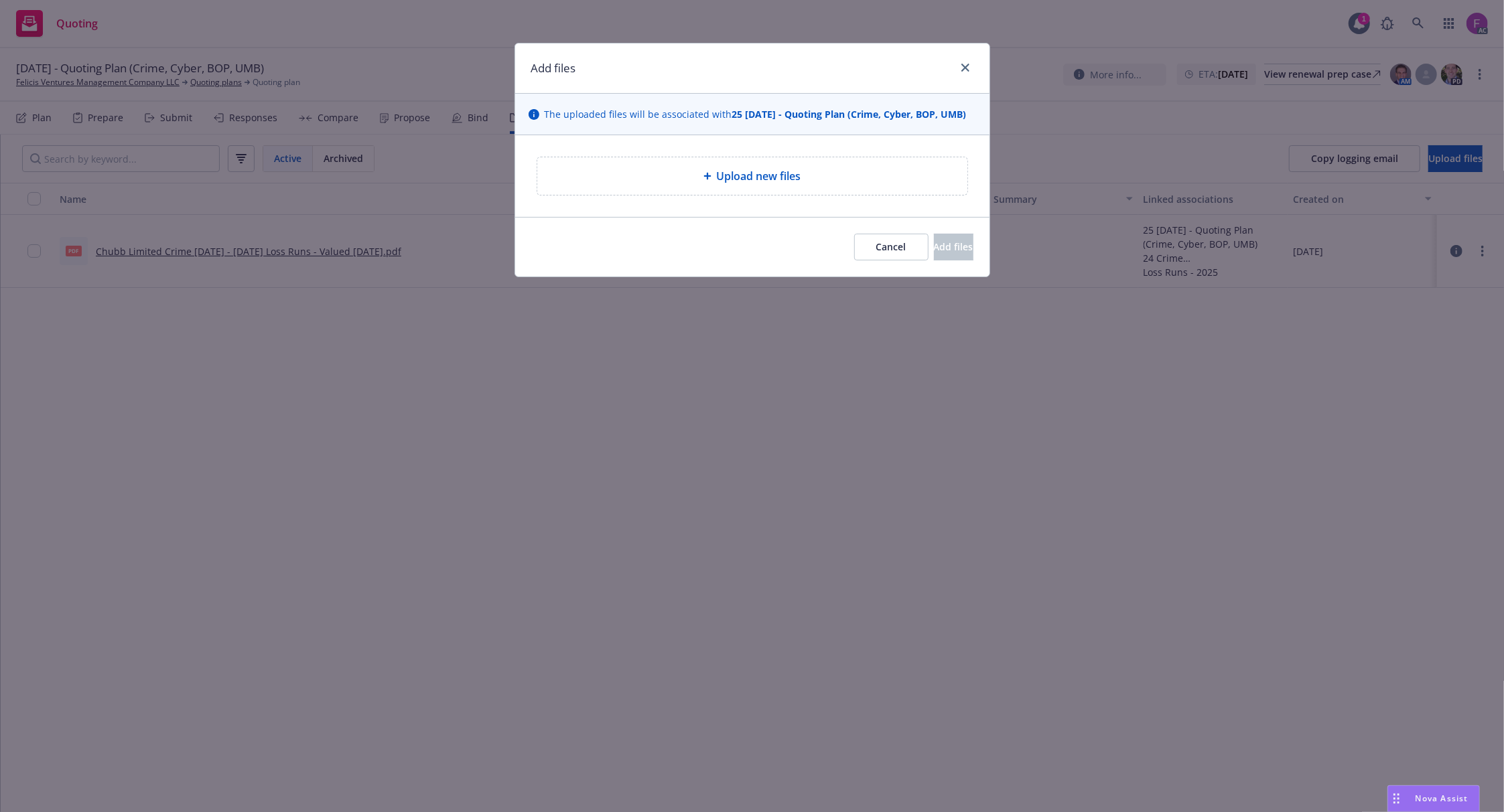
click at [750, 174] on span "Upload new files" at bounding box center [759, 176] width 85 height 16
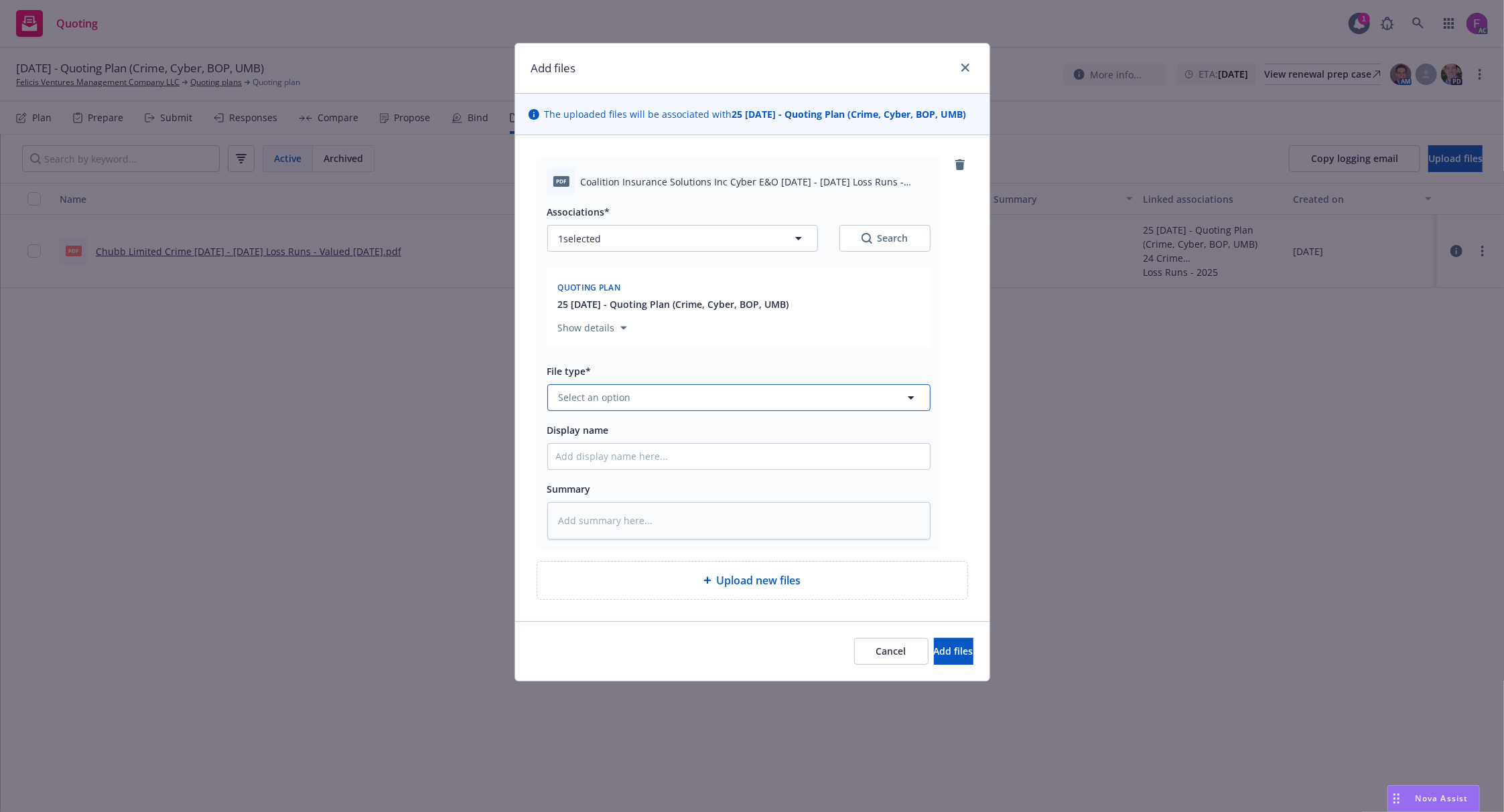
click at [624, 399] on span "Select an option" at bounding box center [595, 397] width 72 height 14
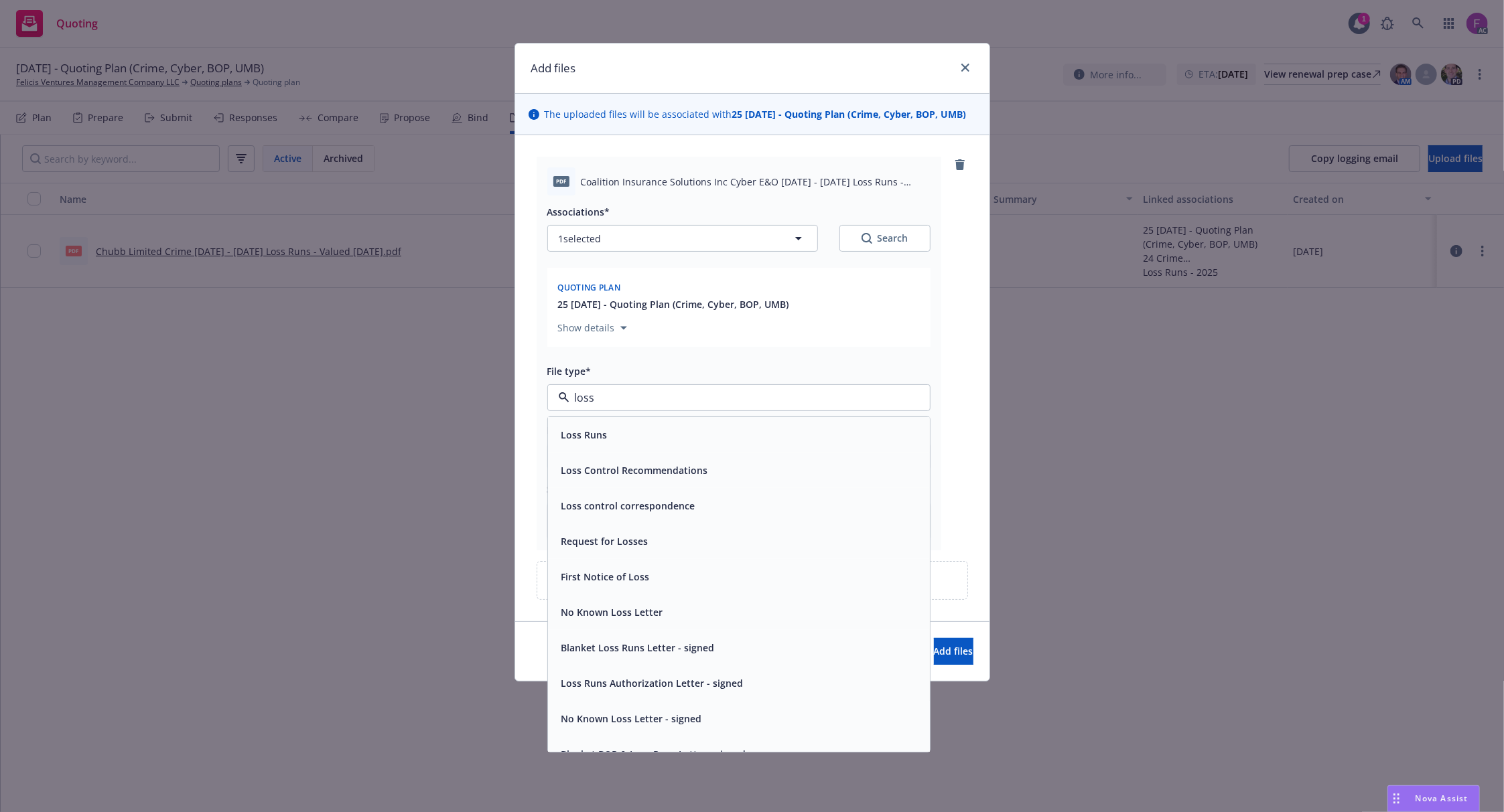
paste input "Loss Run"
type input "Loss Run"
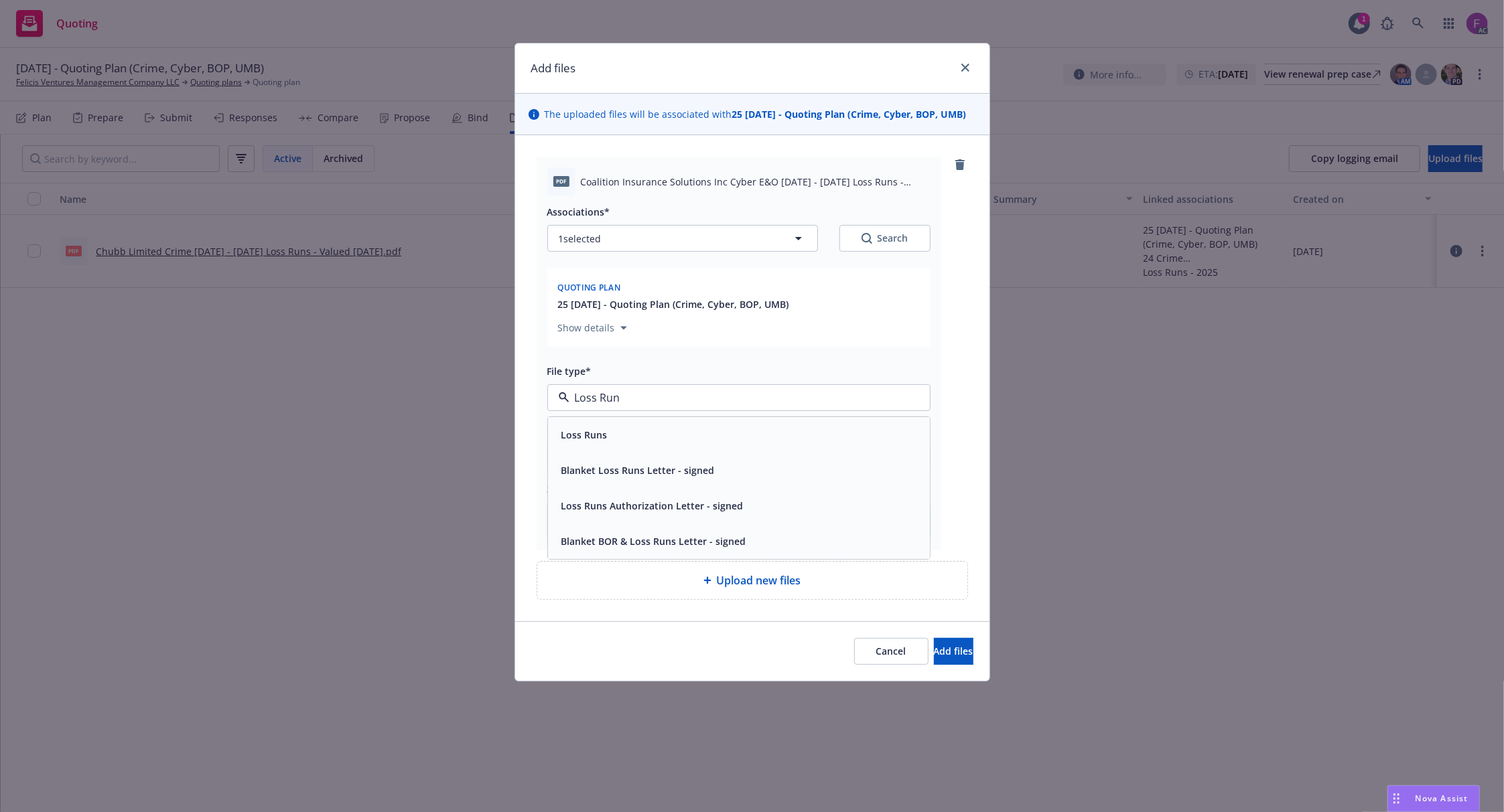
click at [624, 433] on div "Loss Runs" at bounding box center [739, 434] width 366 height 19
click at [623, 241] on button "1 selected" at bounding box center [682, 238] width 271 height 27
type textarea "x"
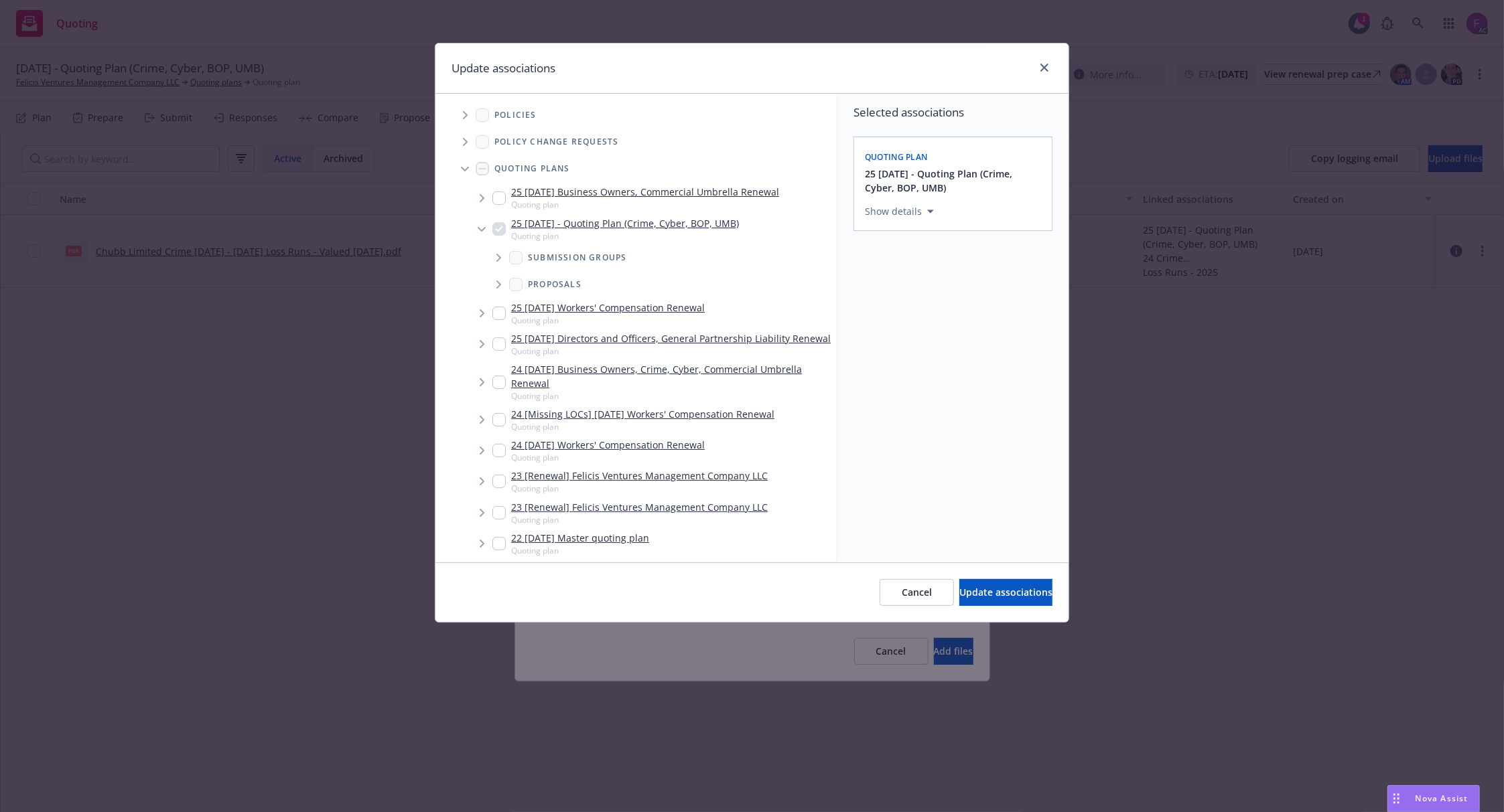
click at [465, 117] on icon "Tree Example" at bounding box center [465, 115] width 5 height 8
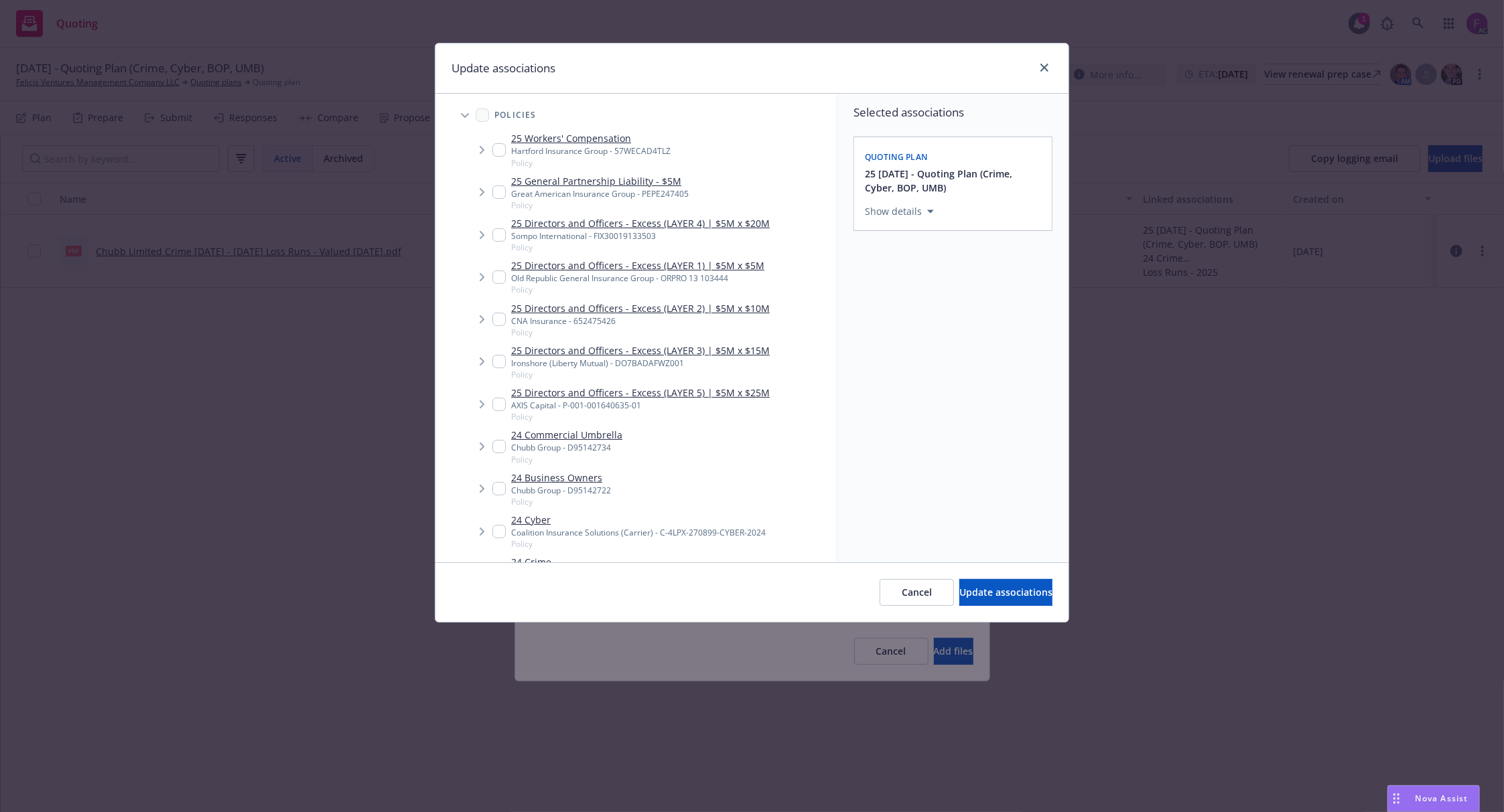
scroll to position [178, 0]
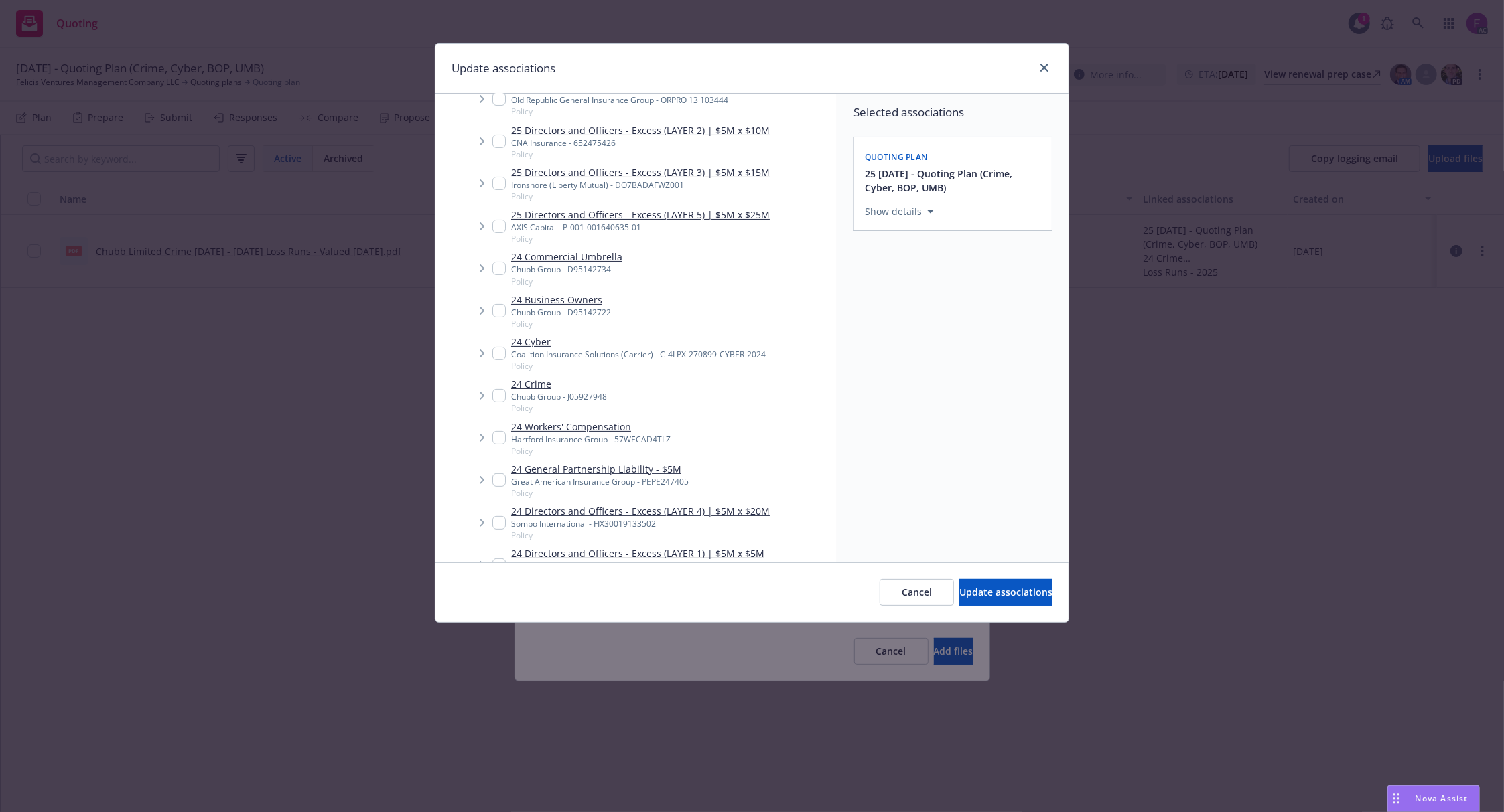
click at [496, 350] on input "Tree Example" at bounding box center [499, 353] width 13 height 13
checkbox input "true"
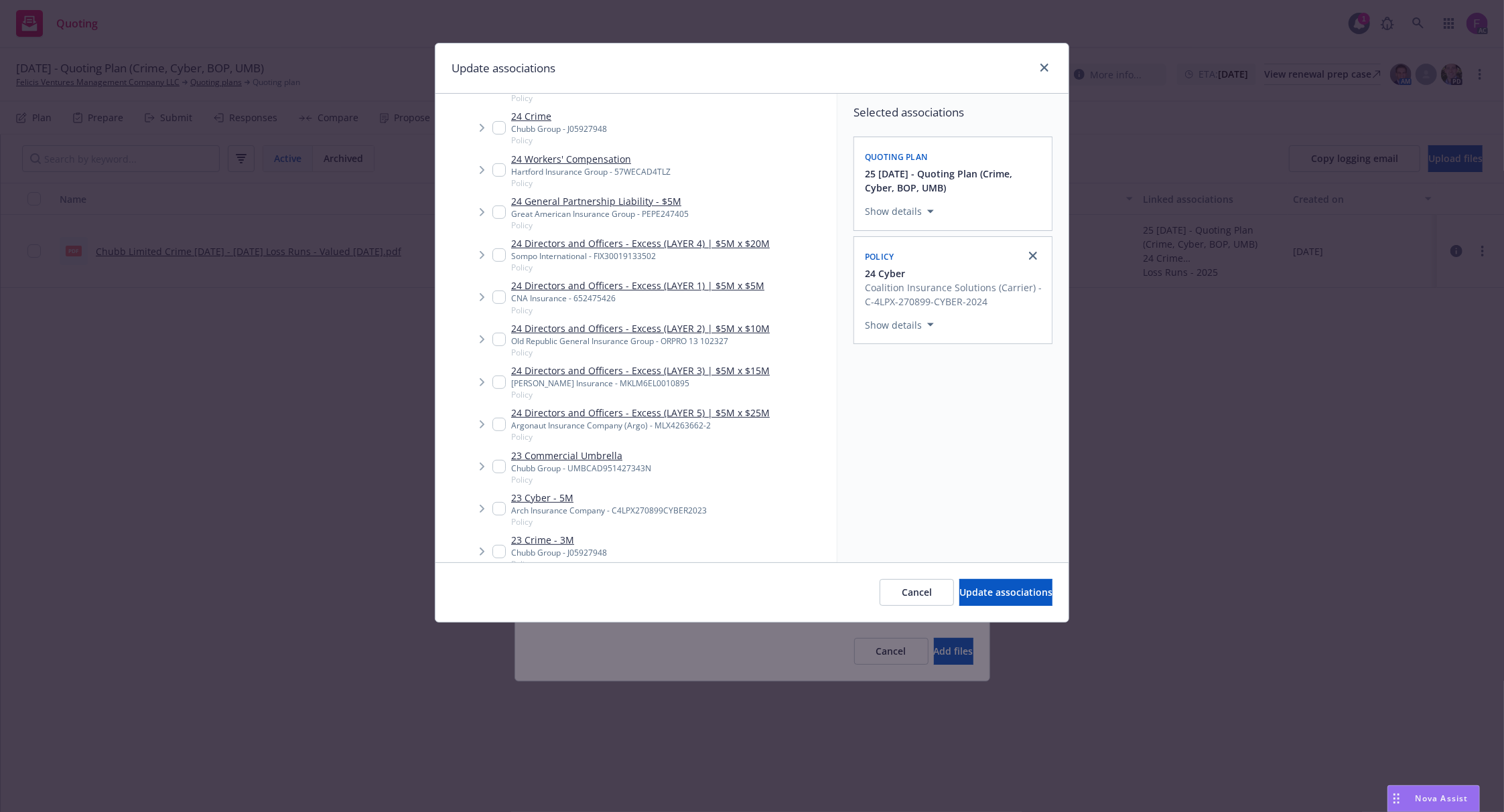
click at [502, 507] on input "Tree Example" at bounding box center [499, 509] width 13 height 13
checkbox input "true"
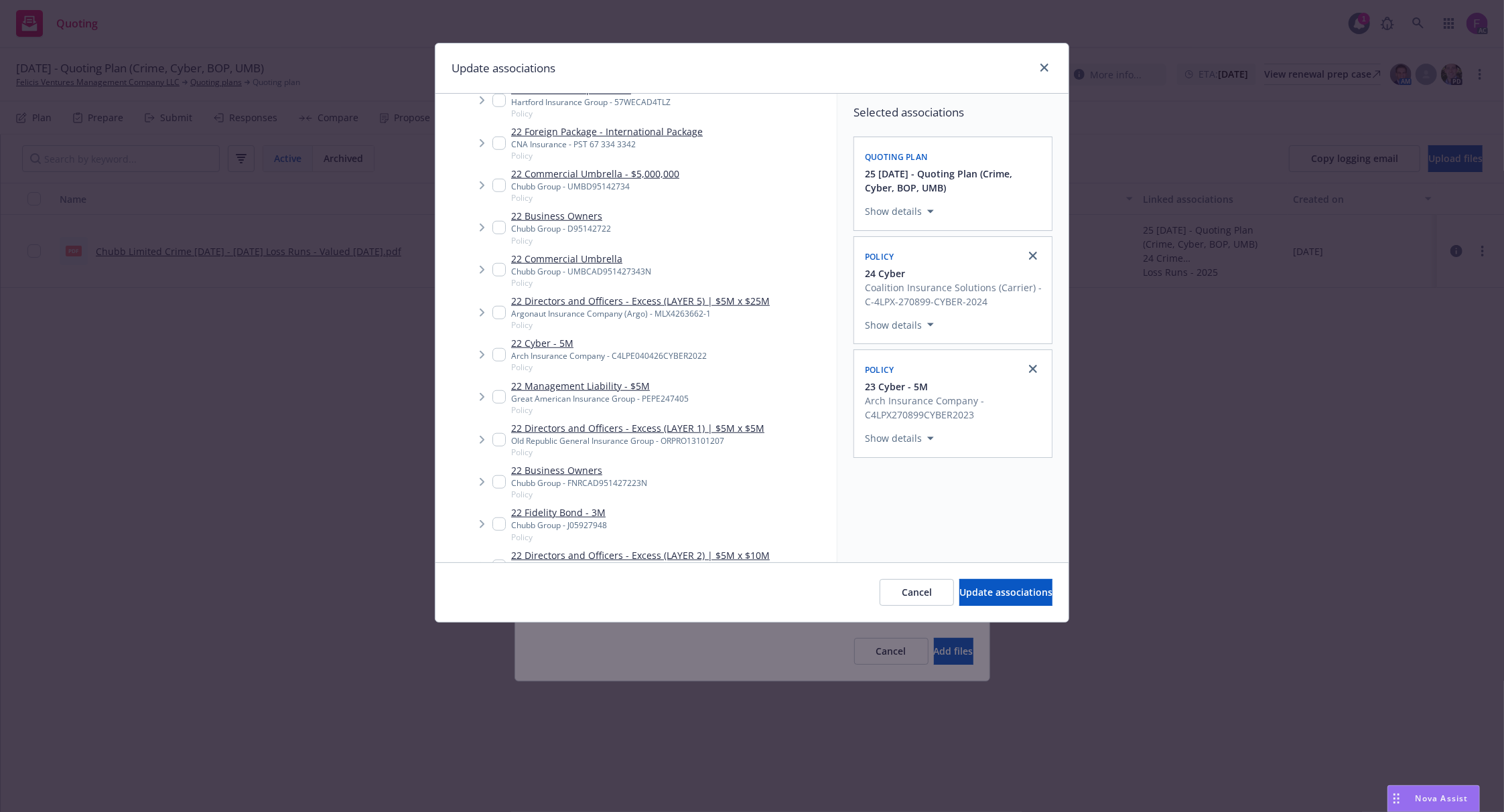
click at [494, 354] on input "Tree Example" at bounding box center [499, 354] width 13 height 13
checkbox input "true"
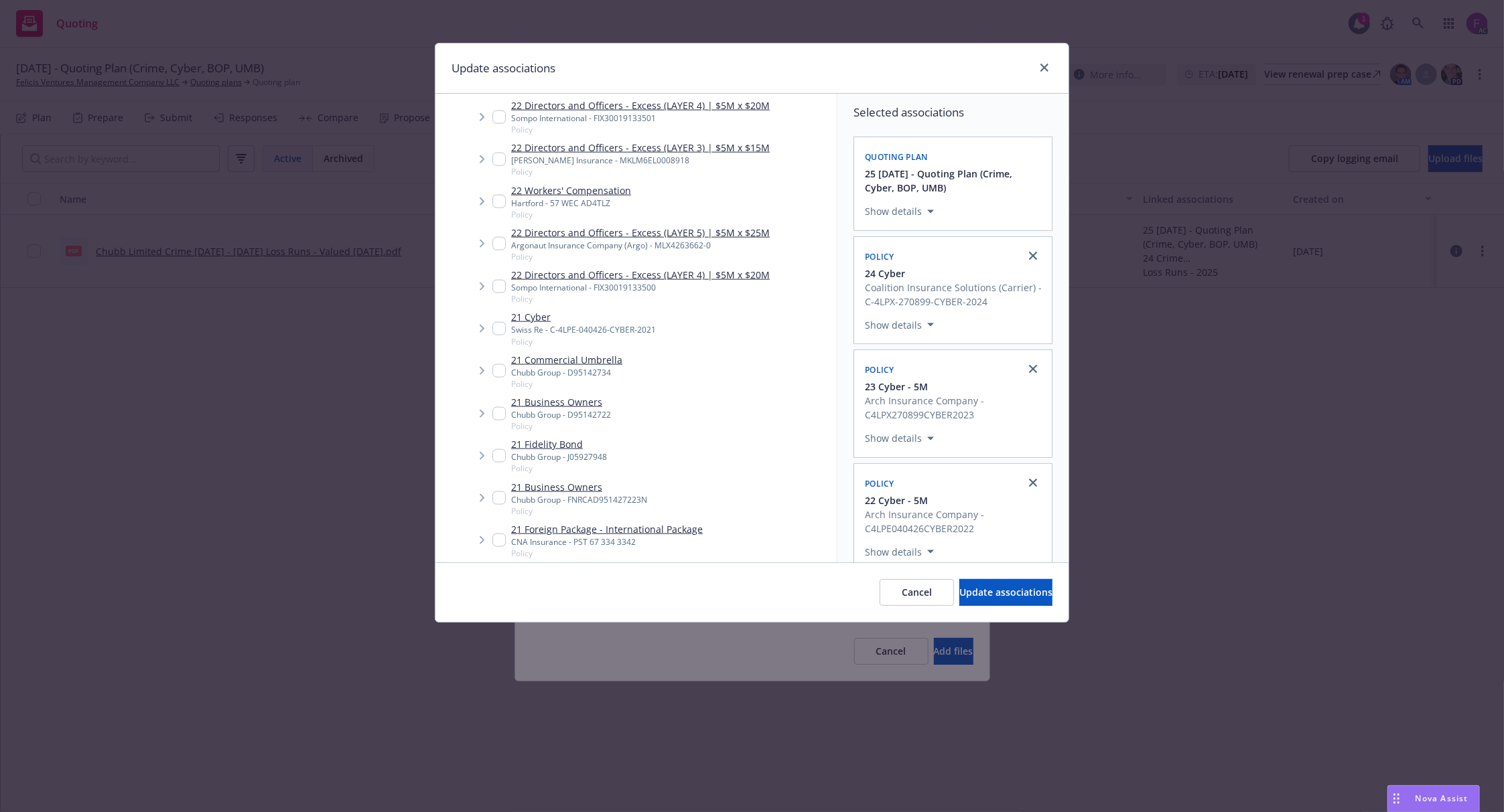
click at [503, 330] on input "Tree Example" at bounding box center [499, 328] width 13 height 13
checkbox input "true"
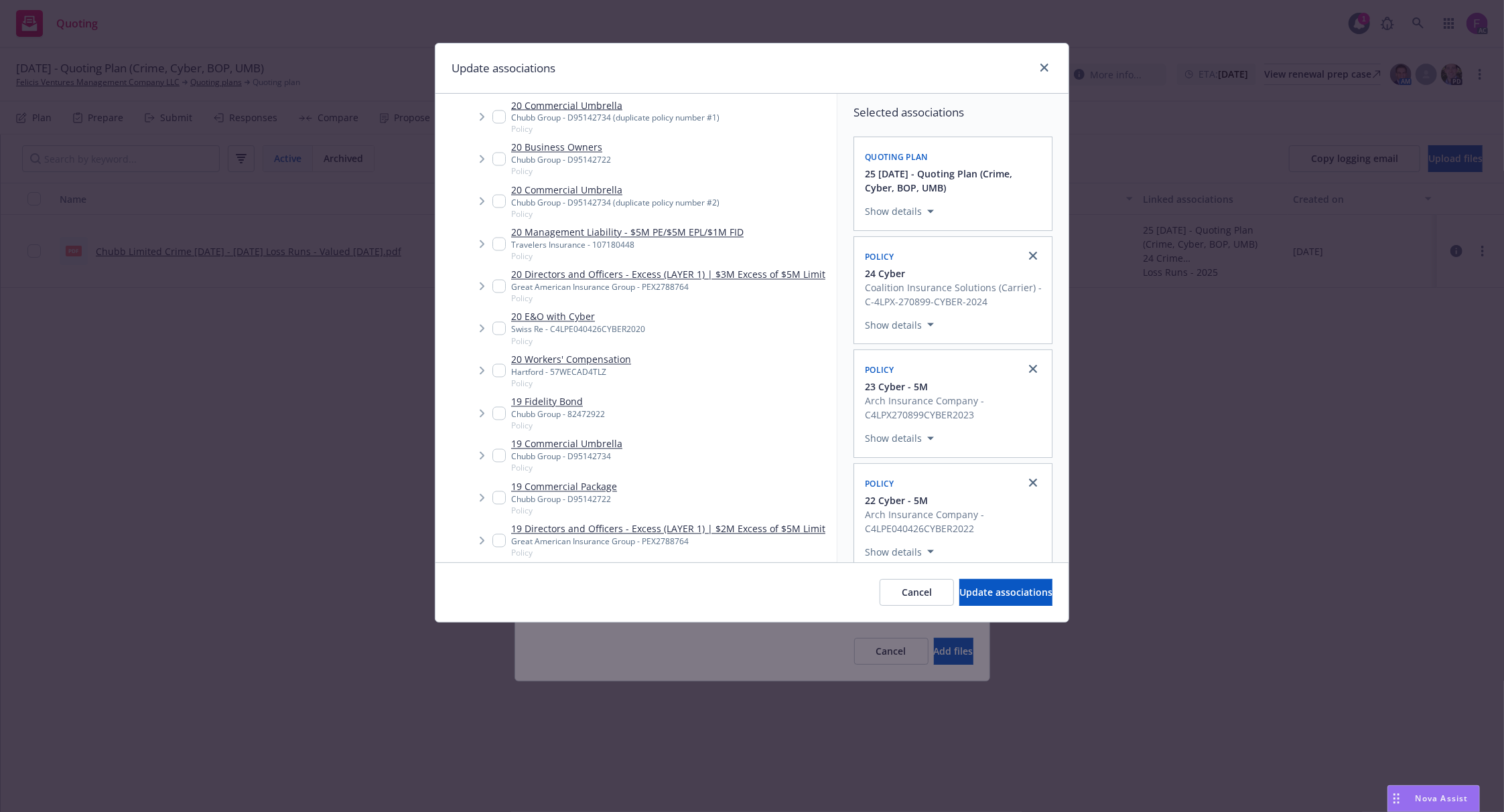
click at [501, 335] on div "20 E&O with Cyber Swiss Re - C4LPE040426CYBER2020 Policy" at bounding box center [569, 329] width 153 height 37
checkbox input "true"
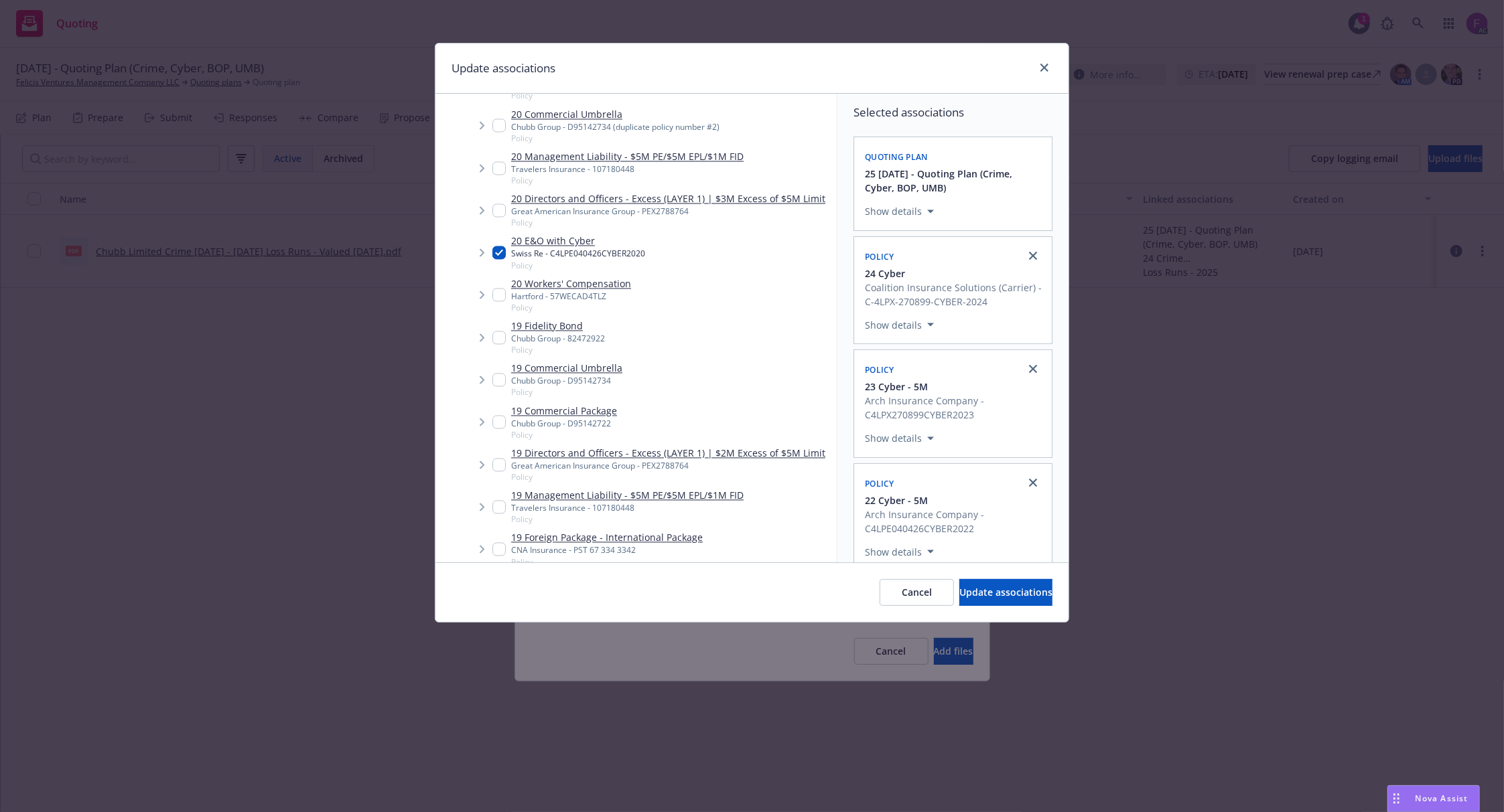
scroll to position [2593, 0]
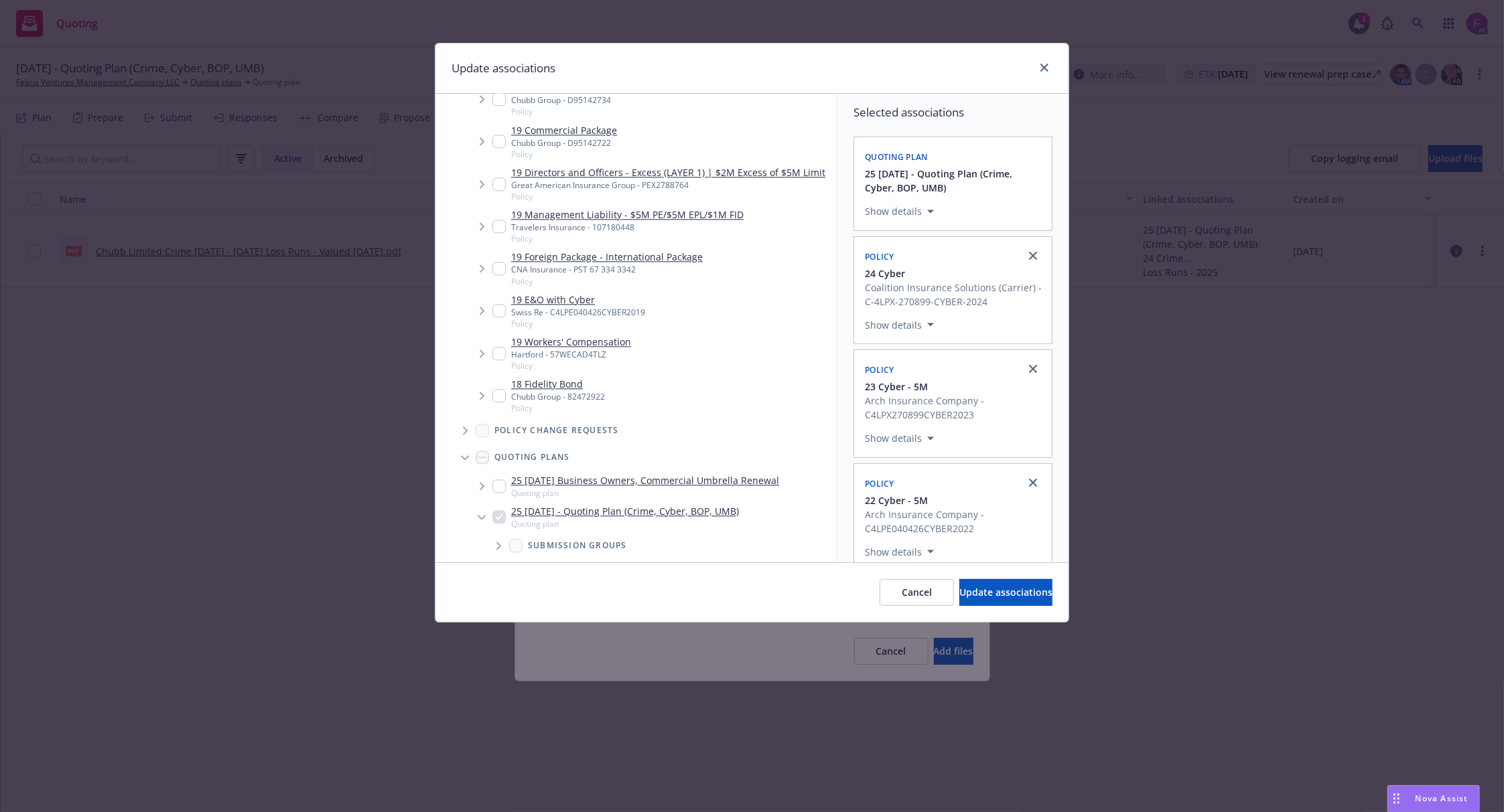
click at [497, 310] on input "Tree Example" at bounding box center [499, 310] width 13 height 13
checkbox input "true"
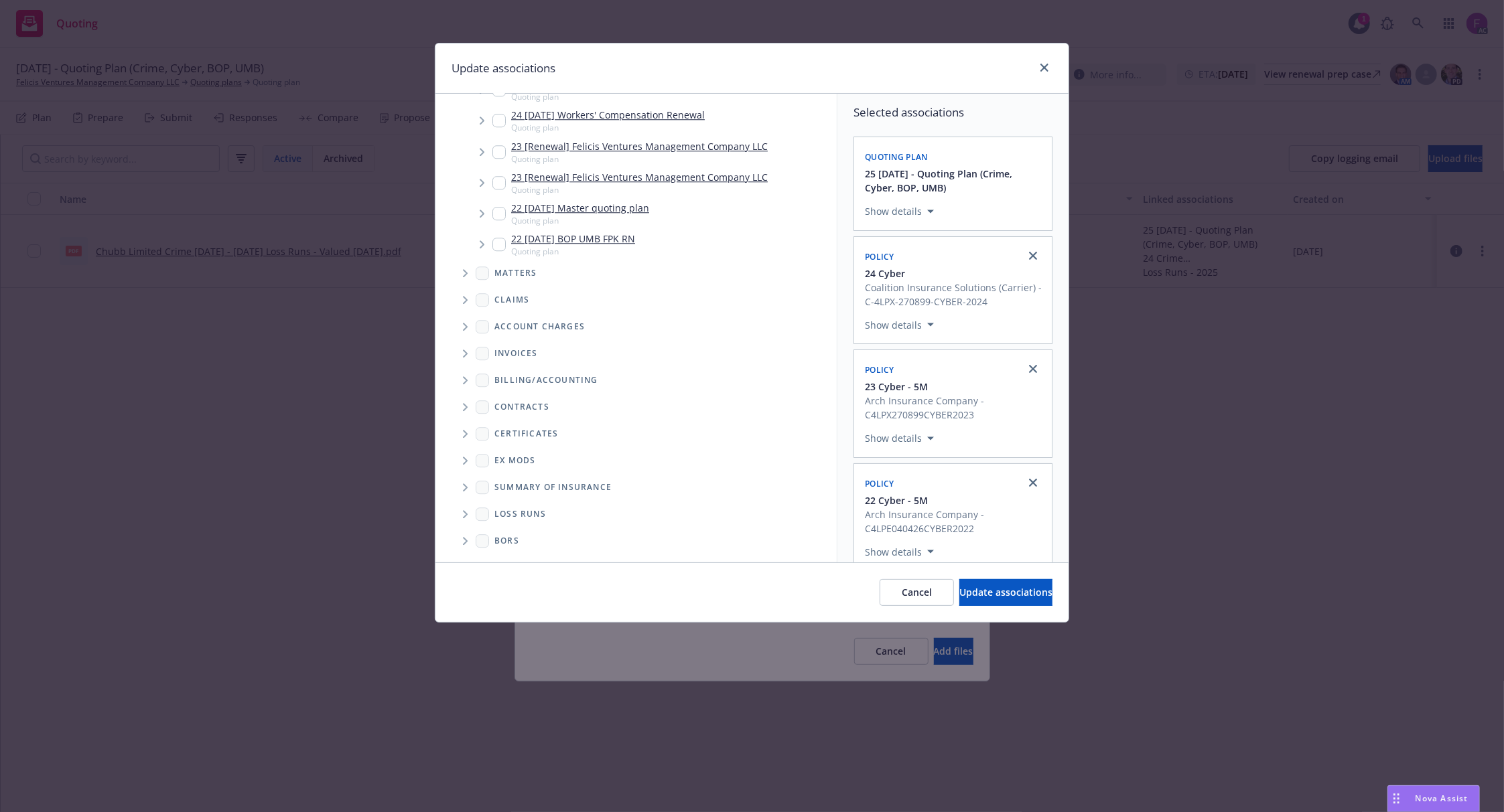
scroll to position [3223, 0]
click at [469, 515] on span "Folder Tree Example" at bounding box center [465, 514] width 22 height 22
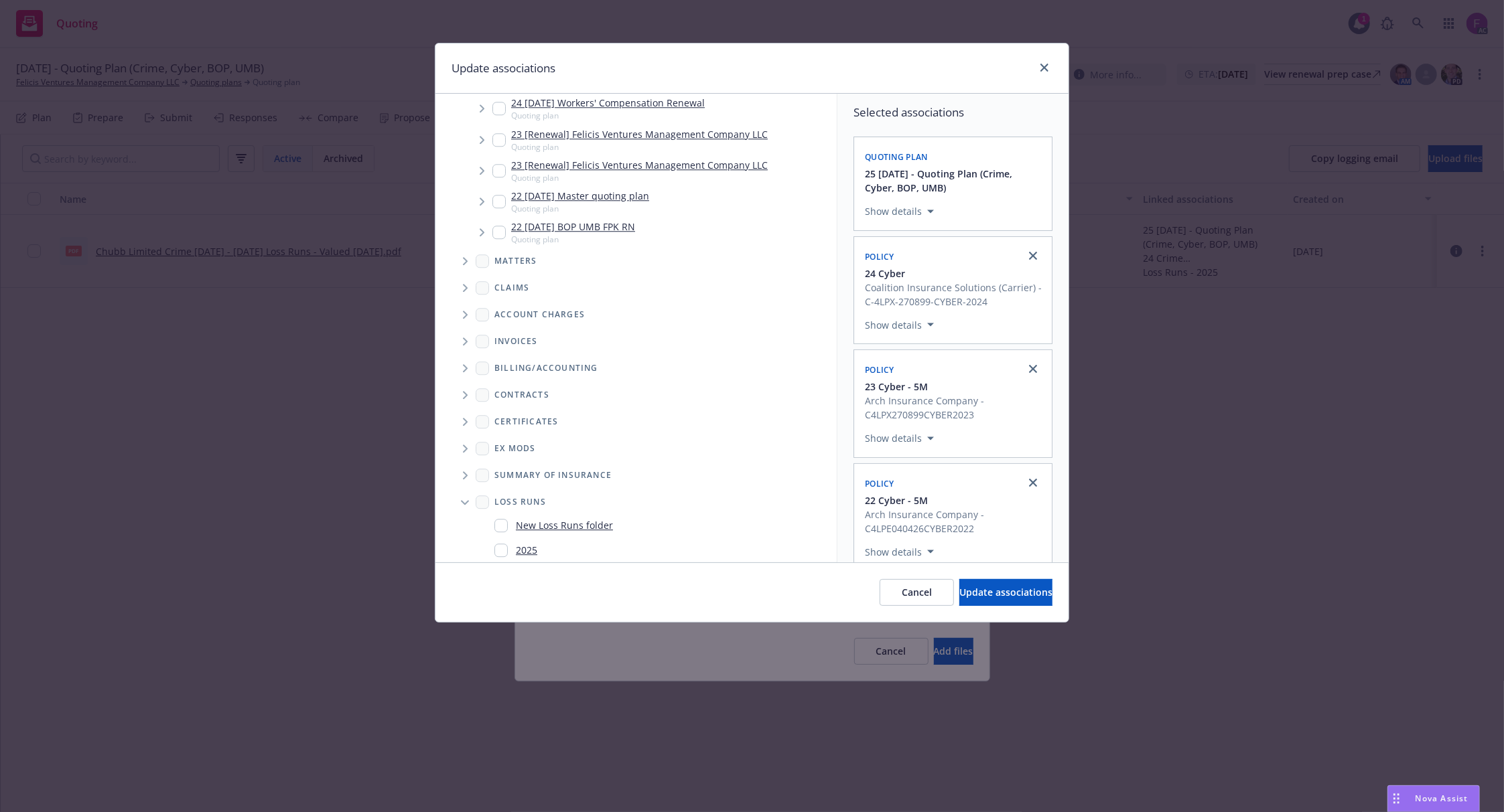
scroll to position [3273, 0]
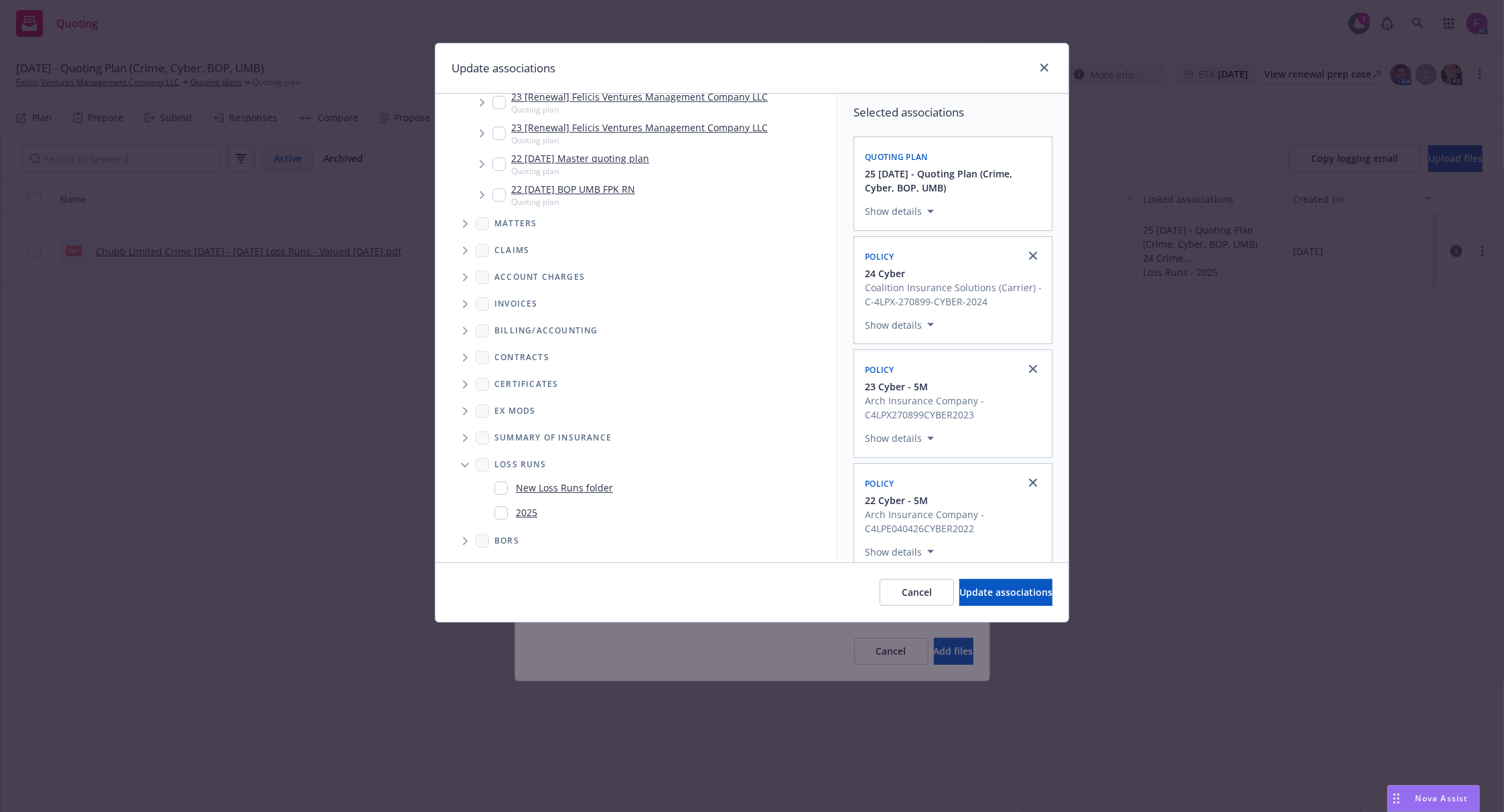
click at [503, 506] on input "Folder Tree Example" at bounding box center [500, 512] width 13 height 13
checkbox input "true"
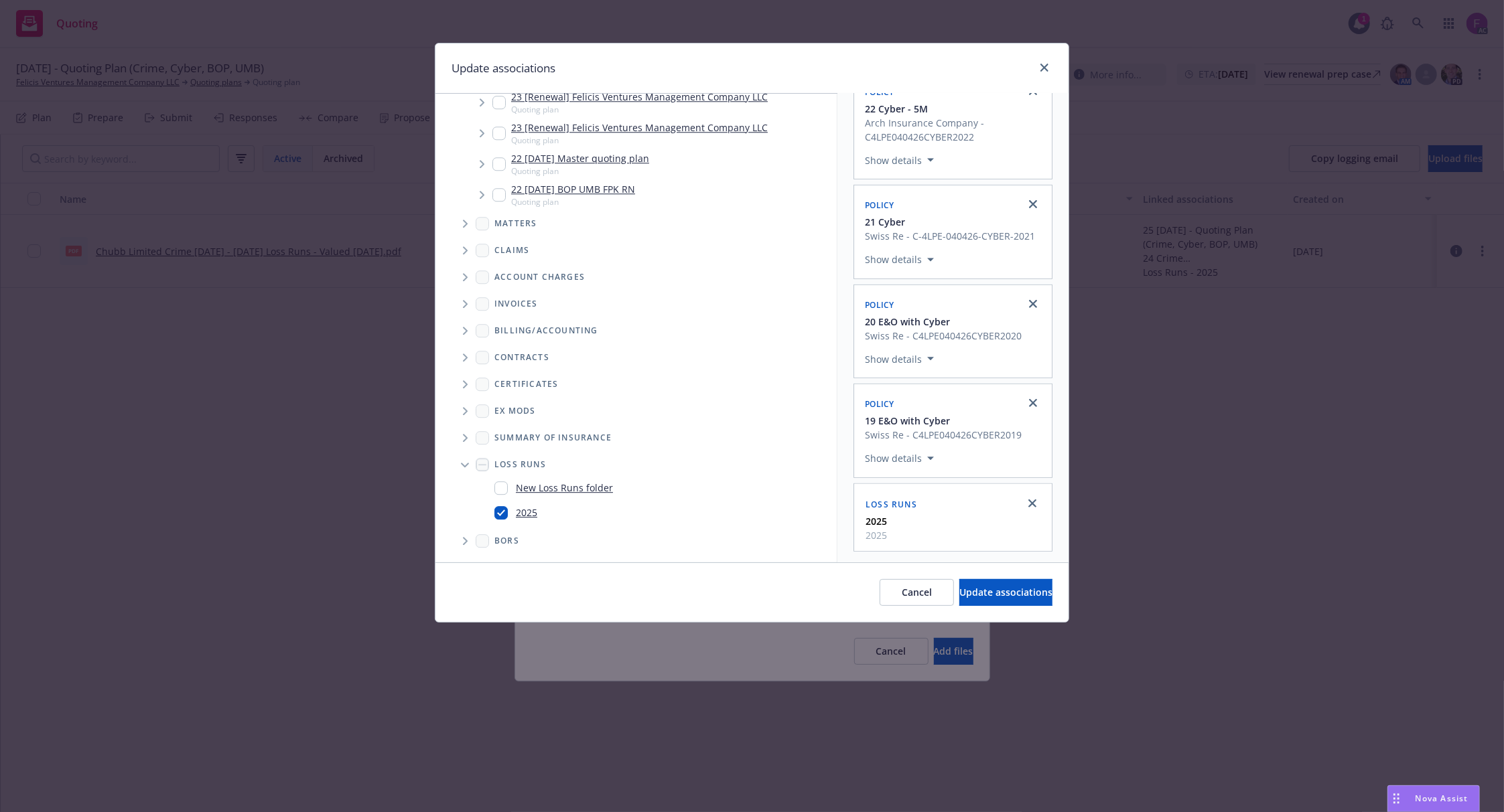
scroll to position [426, 0]
click at [959, 587] on span "Update associations" at bounding box center [1005, 592] width 93 height 13
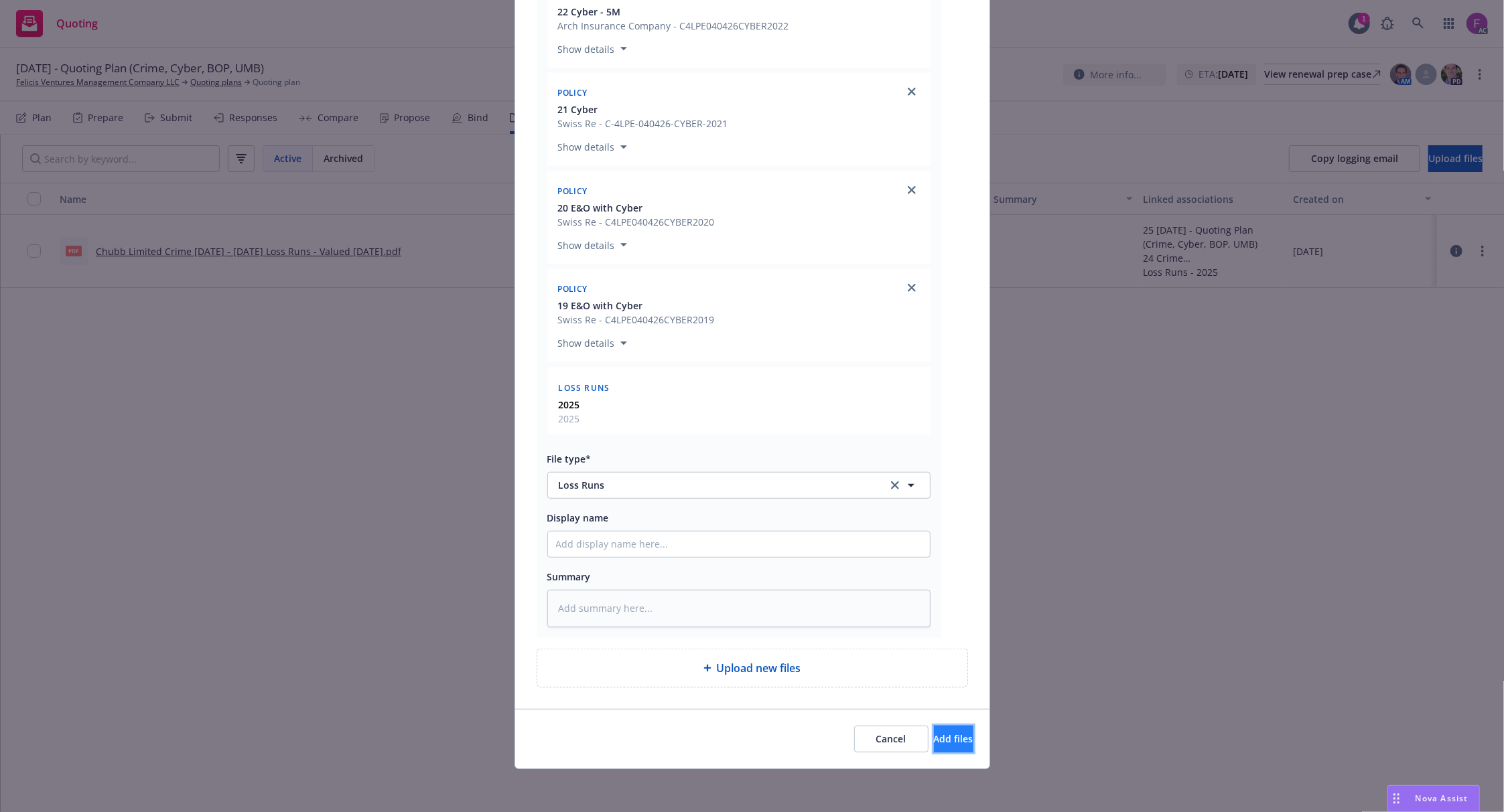
click at [934, 734] on span "Add files" at bounding box center [953, 739] width 39 height 13
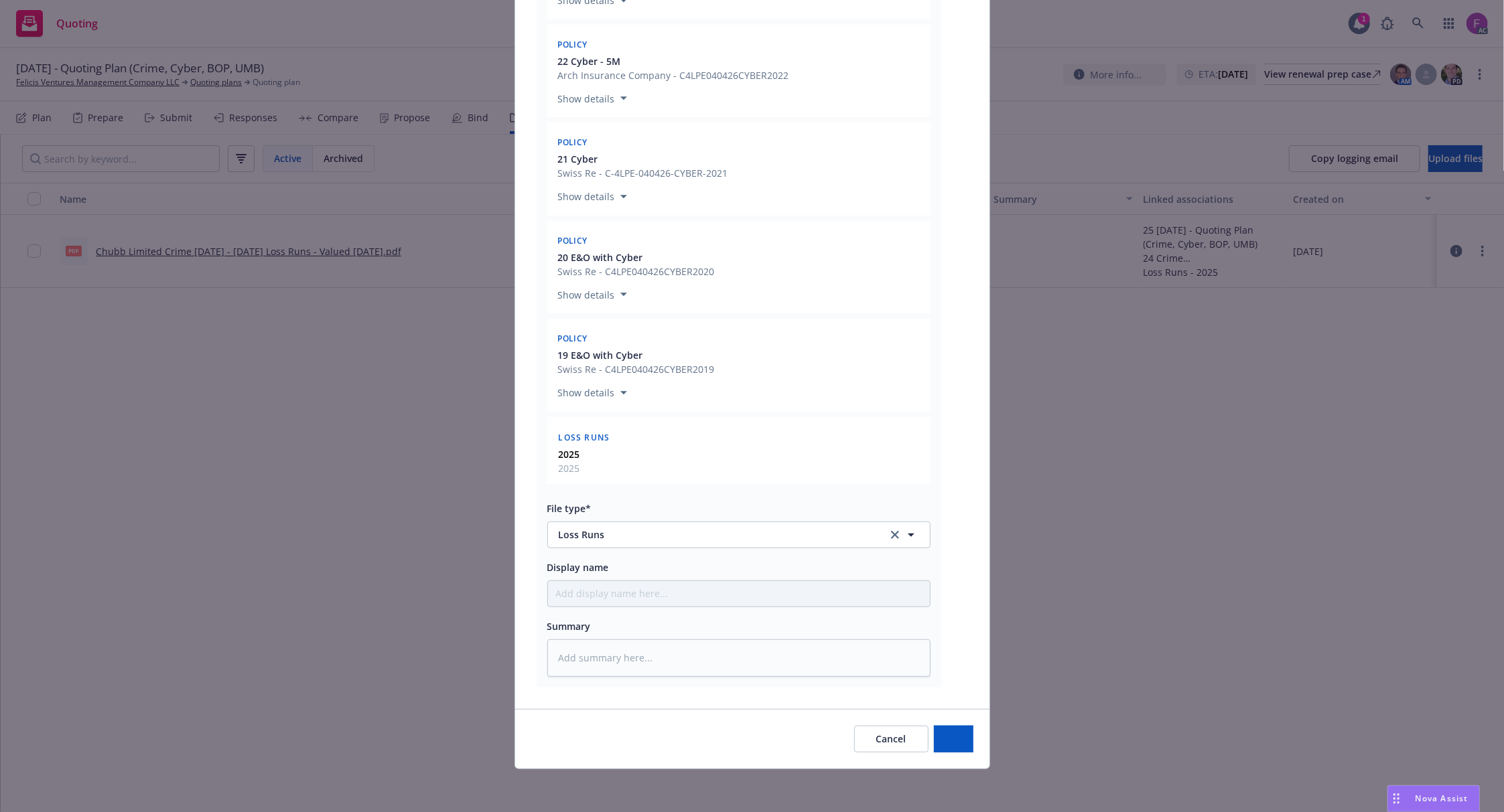
scroll to position [528, 0]
type textarea "x"
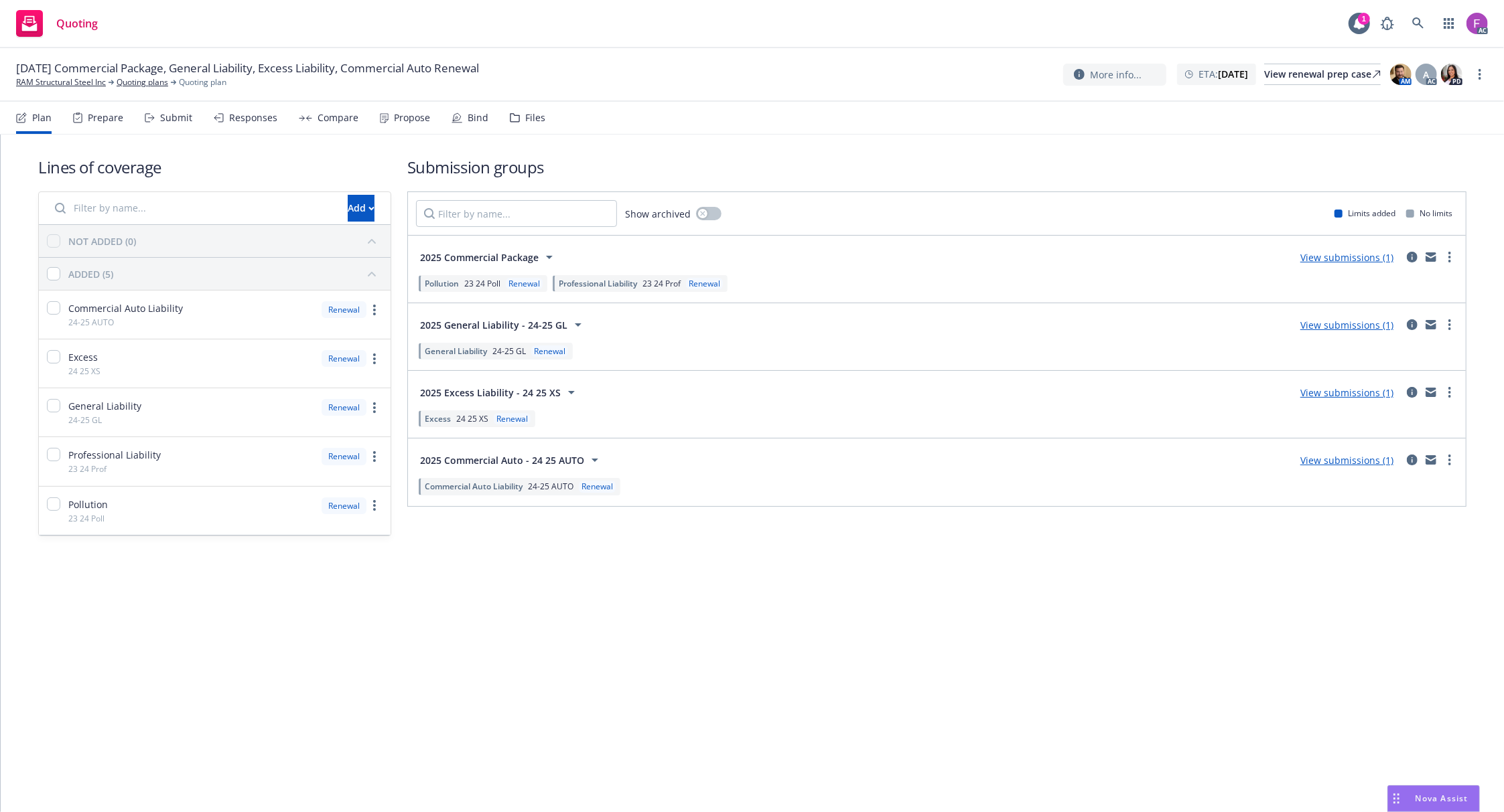
drag, startPoint x: 531, startPoint y: 114, endPoint x: 676, endPoint y: 177, distance: 158.1
click at [531, 114] on div "Files" at bounding box center [535, 118] width 20 height 11
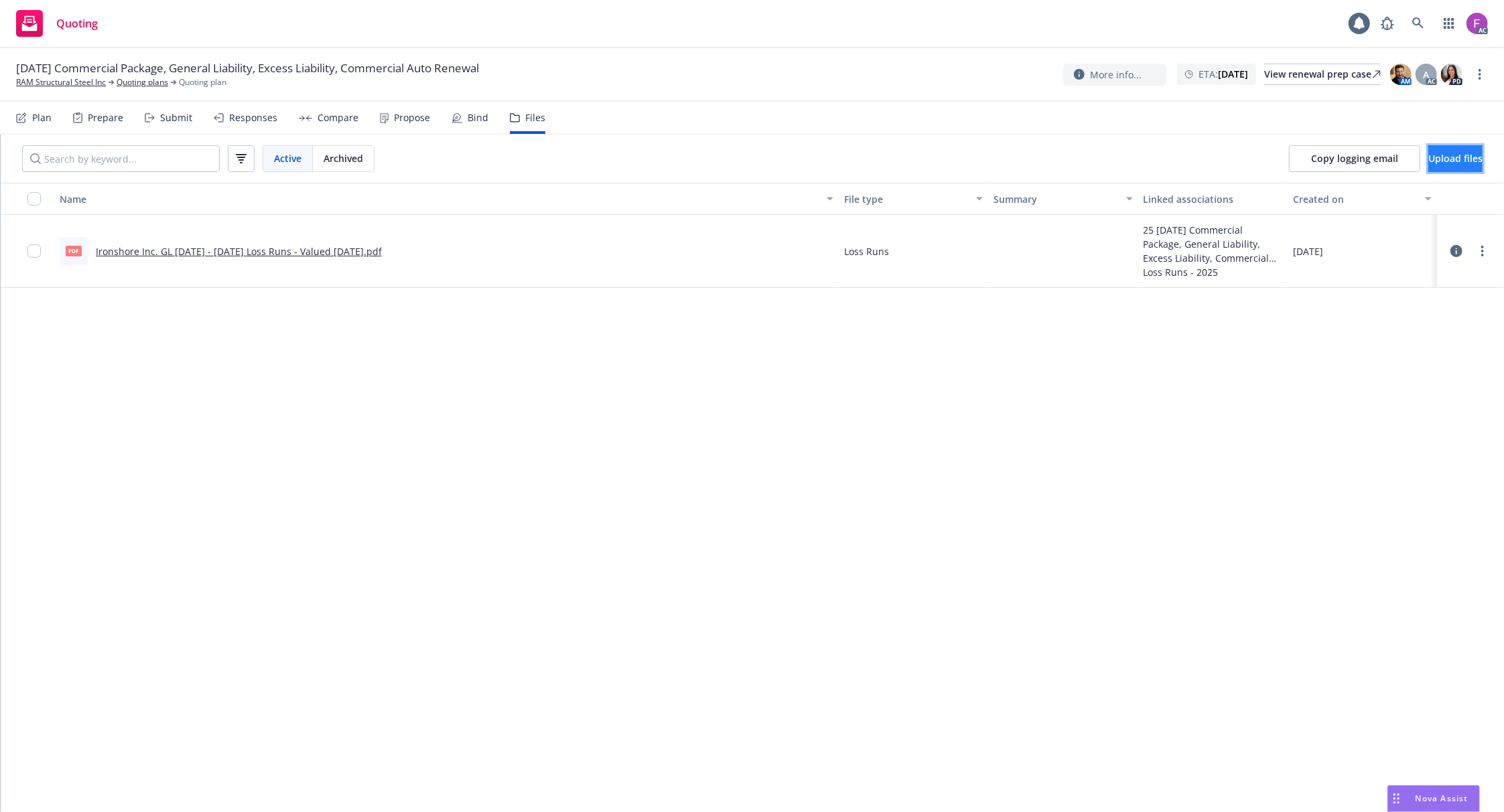
click at [1428, 167] on button "Upload files" at bounding box center [1455, 158] width 55 height 27
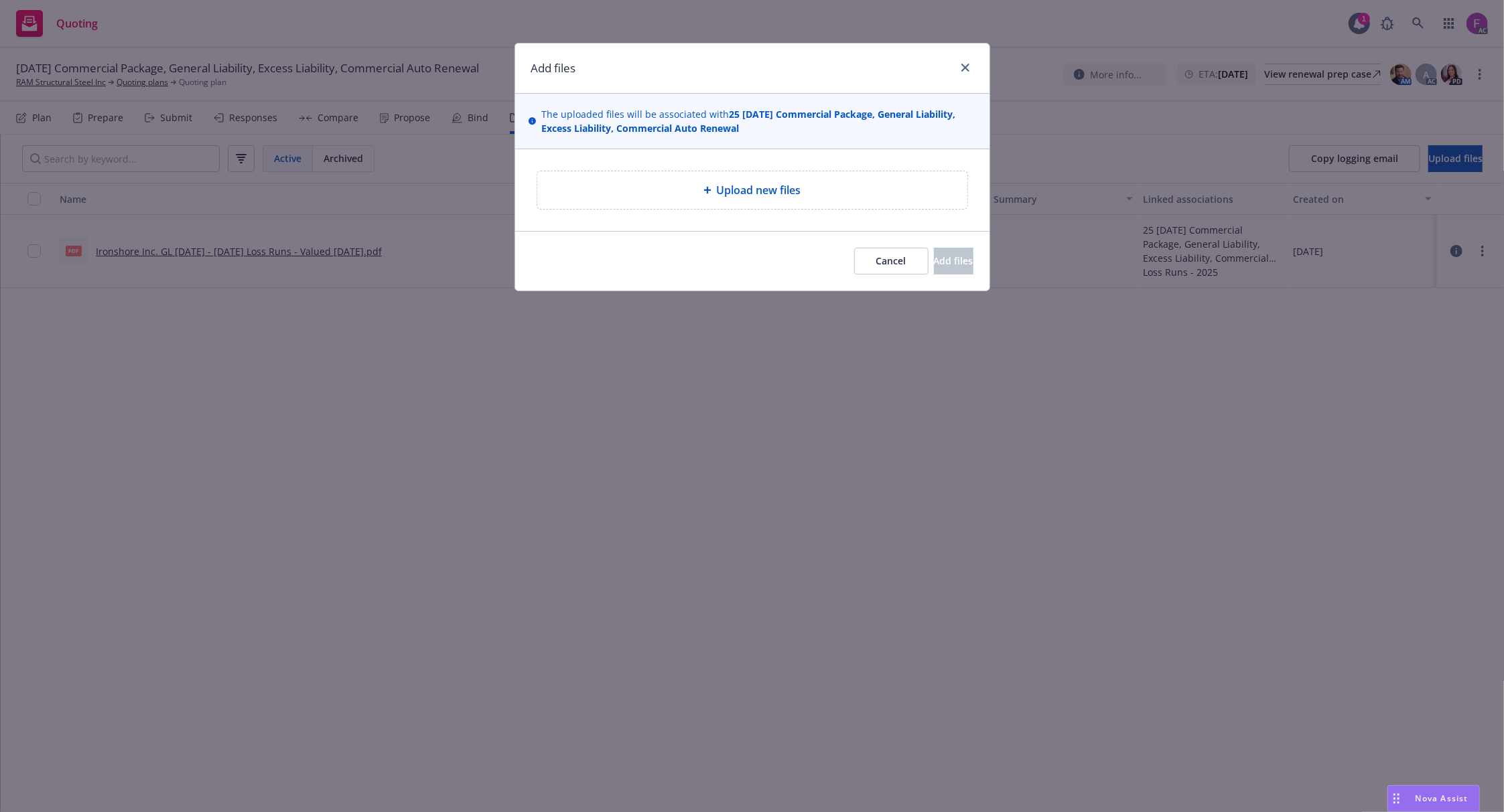
click at [717, 191] on span "Upload new files" at bounding box center [759, 190] width 85 height 16
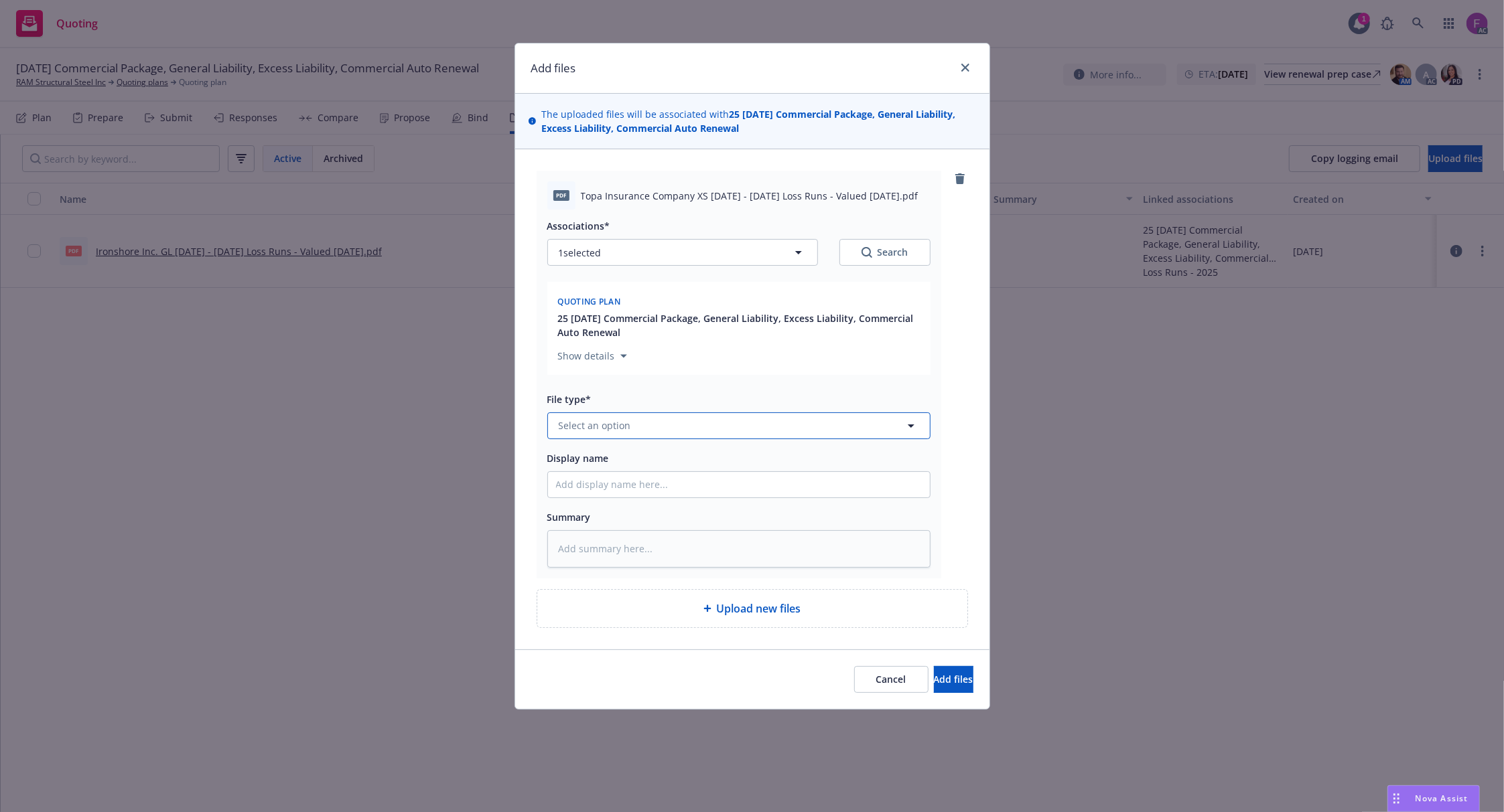
click at [673, 422] on button "Select an option" at bounding box center [739, 426] width 383 height 27
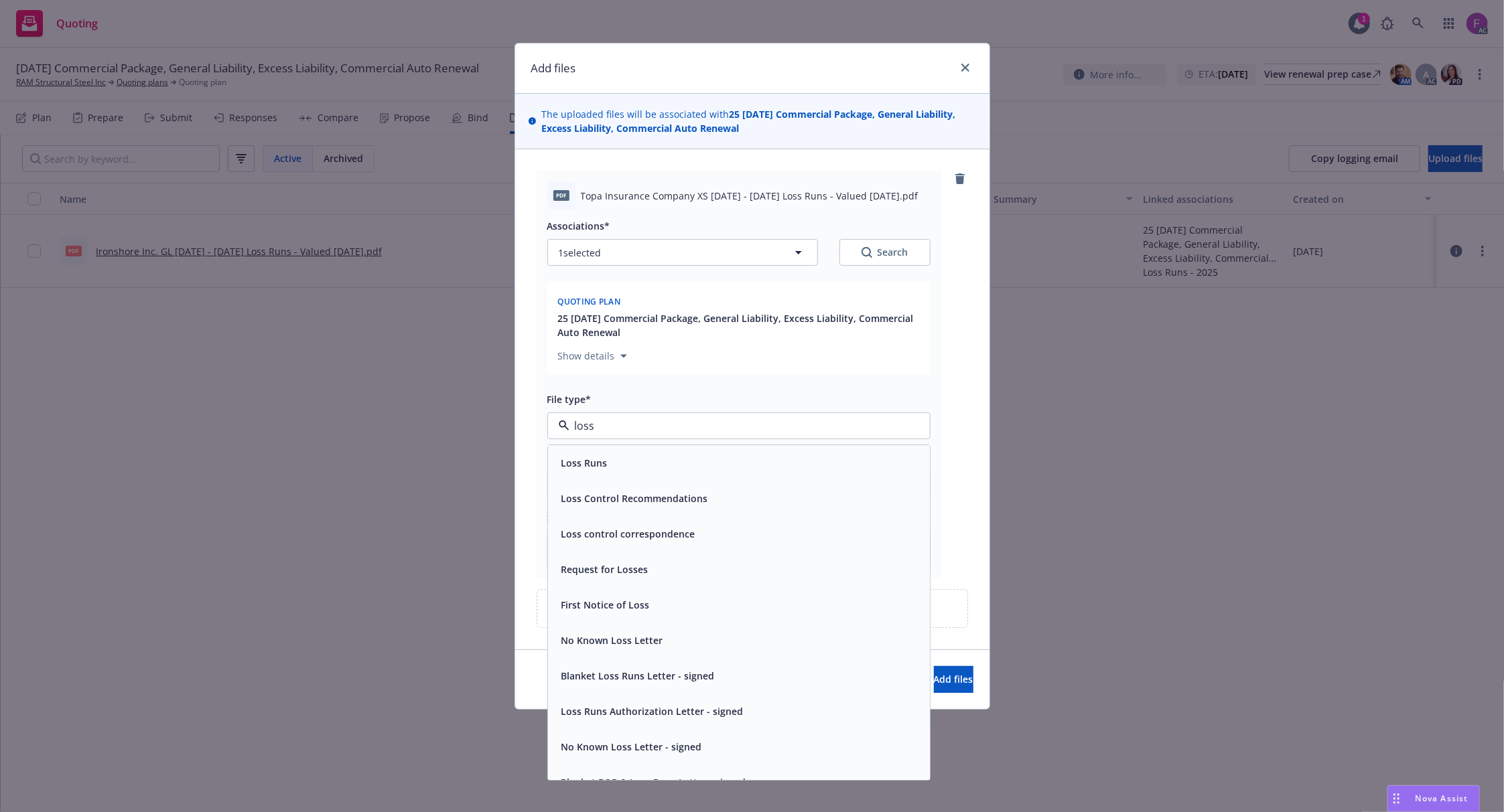
paste input "Loss Run"
type input "Loss Run"
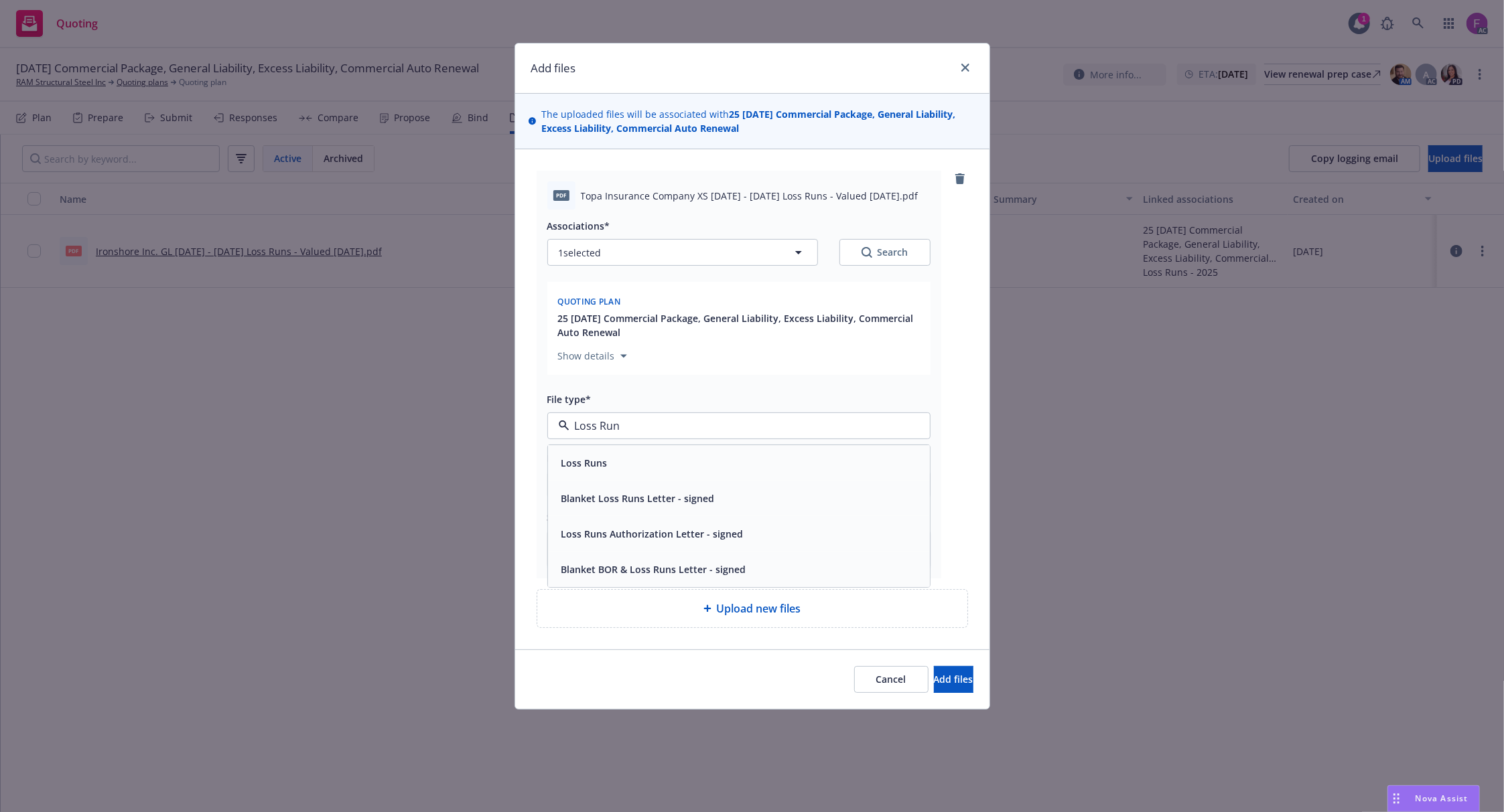
click at [646, 456] on div "Loss Runs" at bounding box center [739, 462] width 366 height 19
click at [689, 256] on button "1 selected" at bounding box center [682, 252] width 271 height 27
type textarea "x"
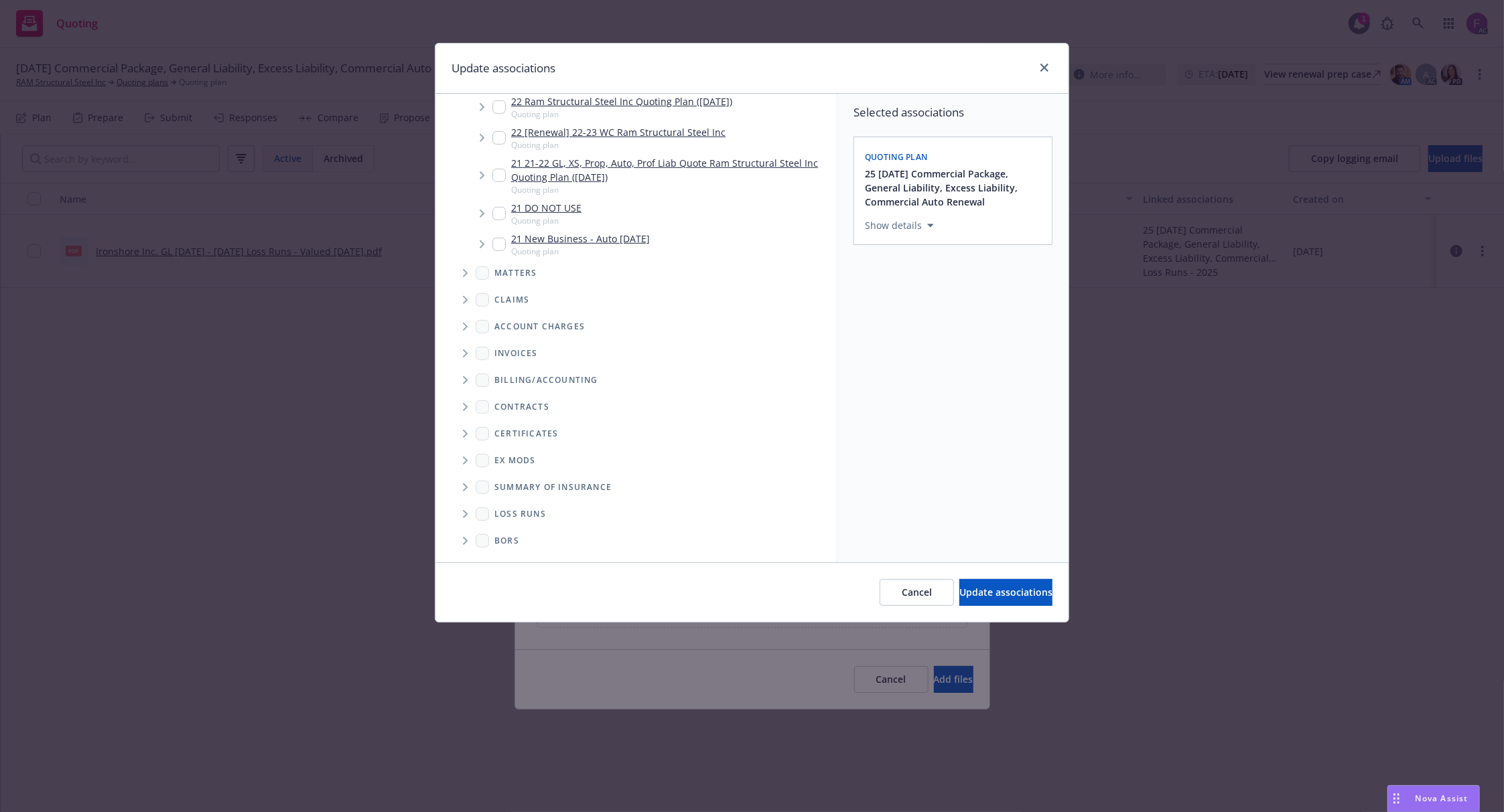
scroll to position [663, 0]
click at [463, 517] on icon "Folder Tree Example" at bounding box center [465, 514] width 5 height 8
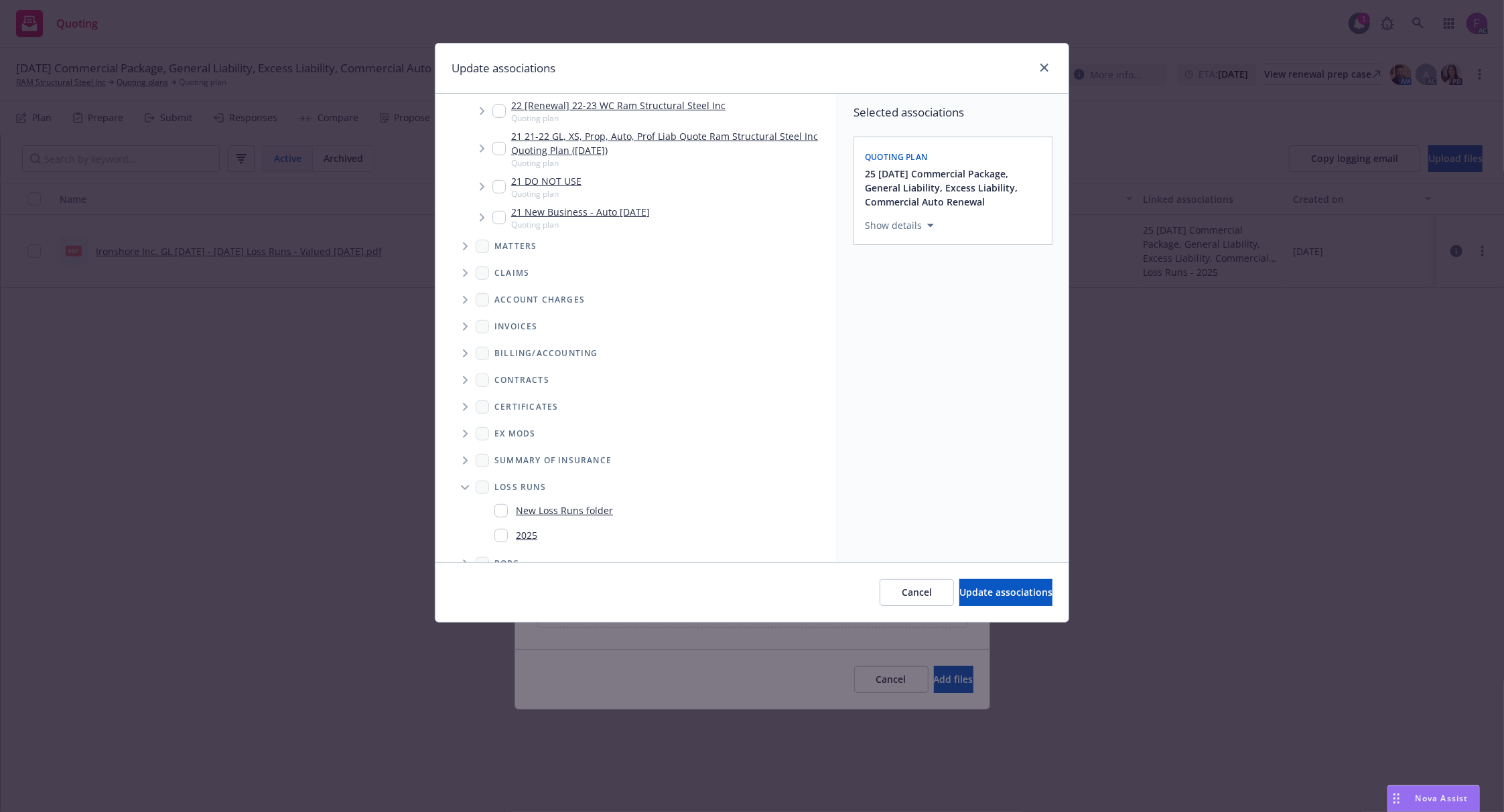
scroll to position [713, 0]
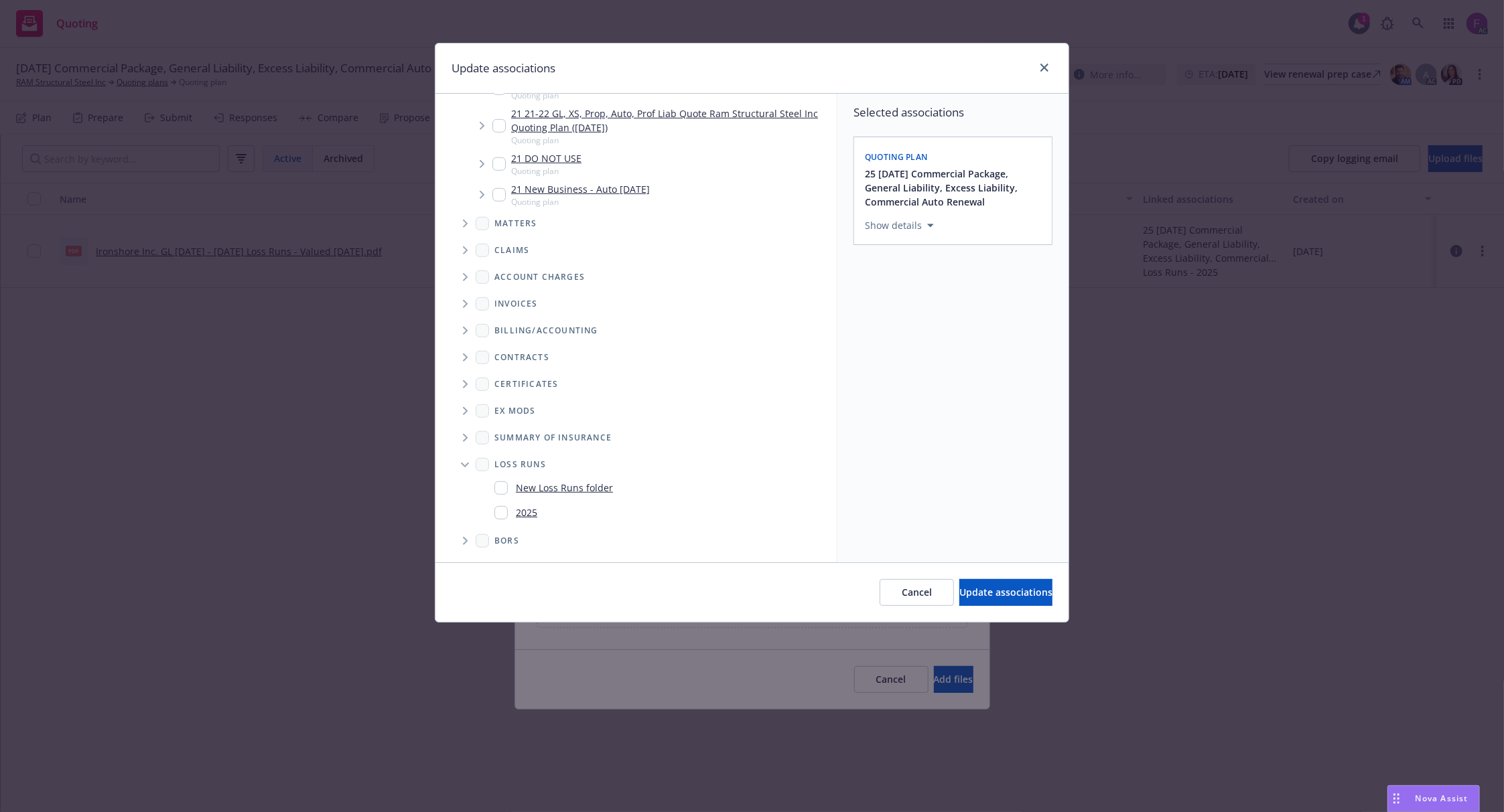
click at [504, 514] on input "Folder Tree Example" at bounding box center [500, 512] width 13 height 13
checkbox input "true"
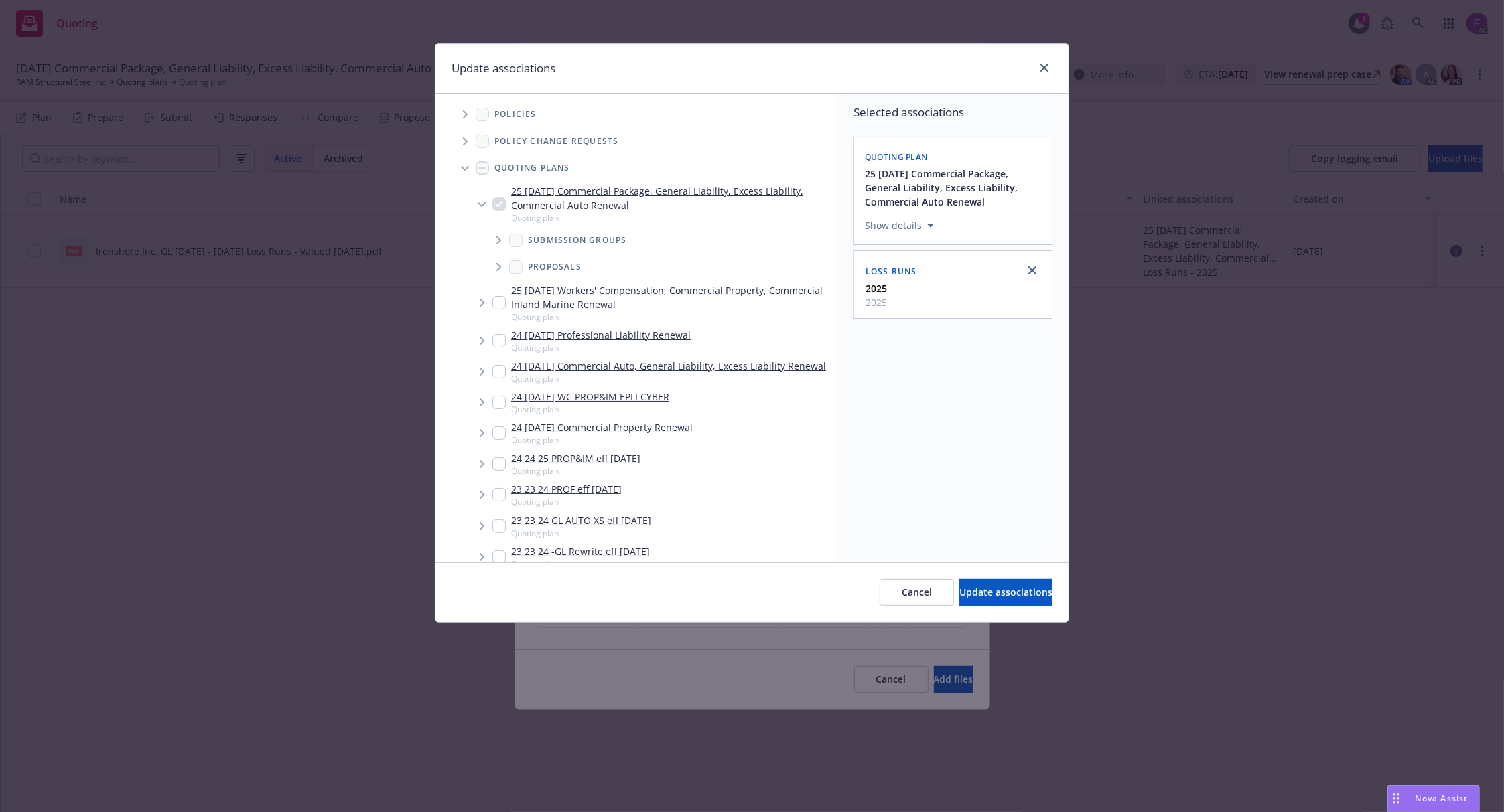
scroll to position [0, 0]
click at [466, 117] on icon "Tree Example" at bounding box center [465, 115] width 5 height 8
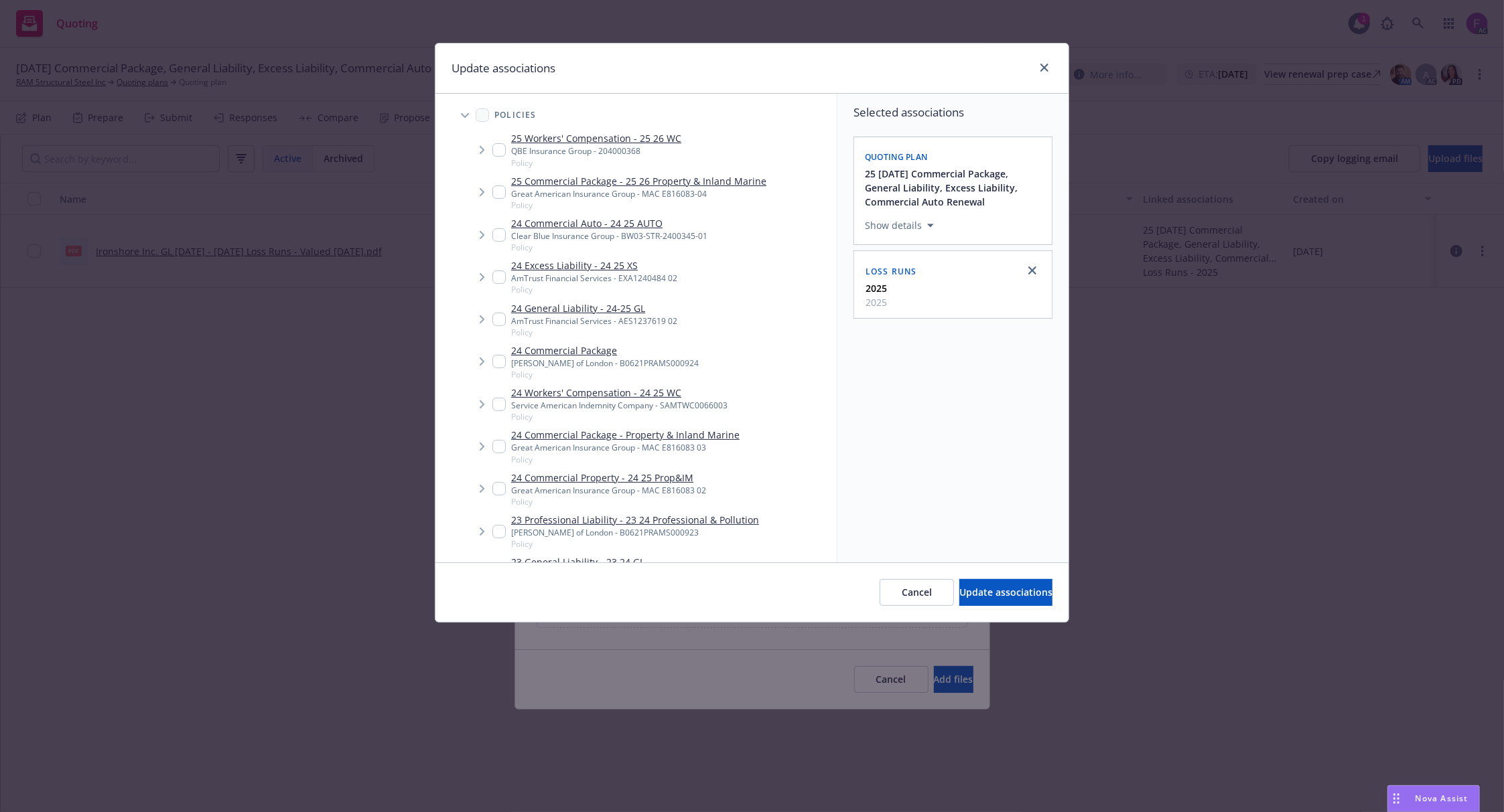
click at [762, 60] on div "Update associations" at bounding box center [752, 68] width 633 height 50
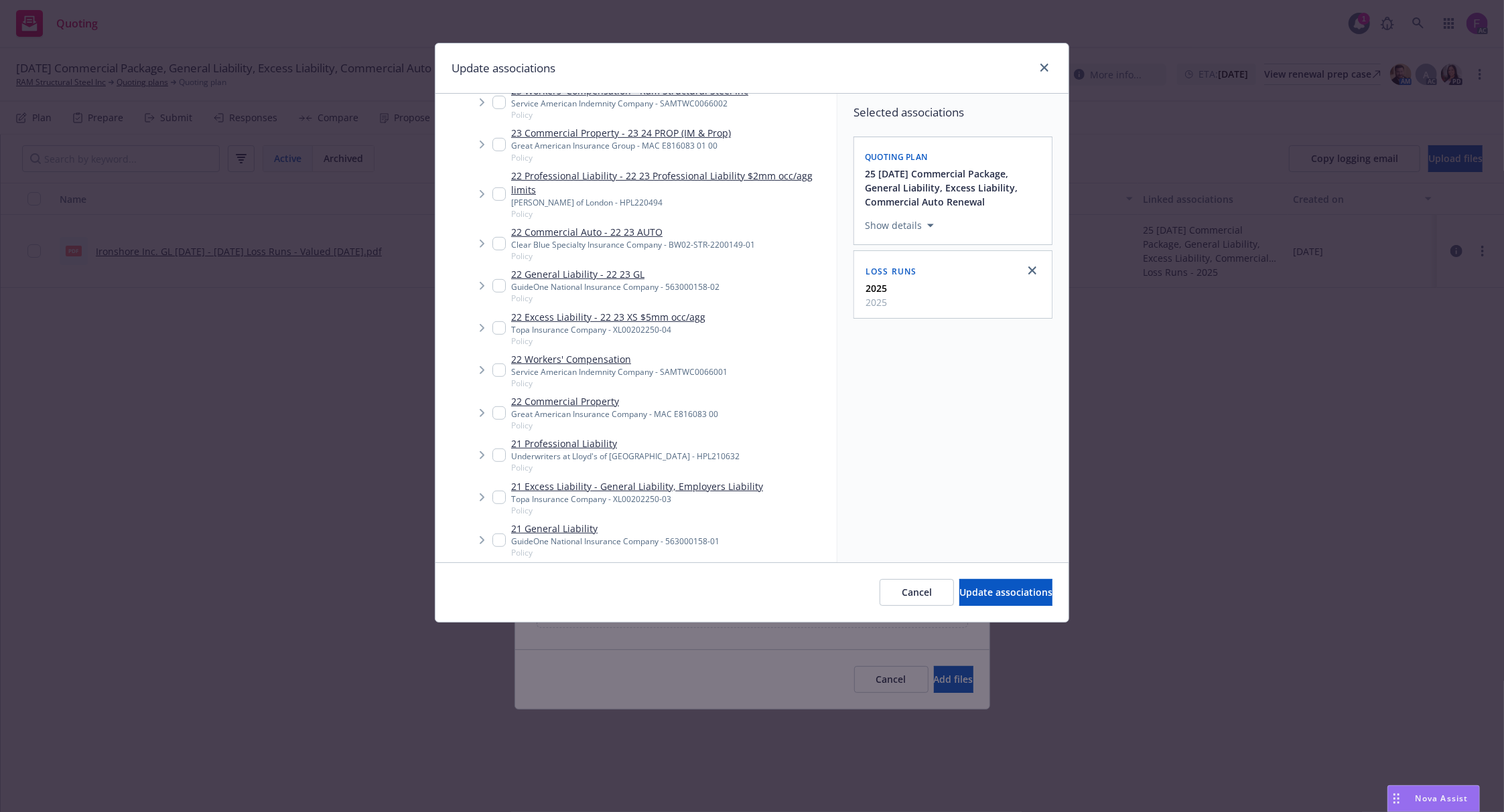
click at [493, 326] on input "Tree Example" at bounding box center [499, 327] width 13 height 13
checkbox input "true"
click at [501, 497] on input "Tree Example" at bounding box center [499, 497] width 13 height 13
checkbox input "true"
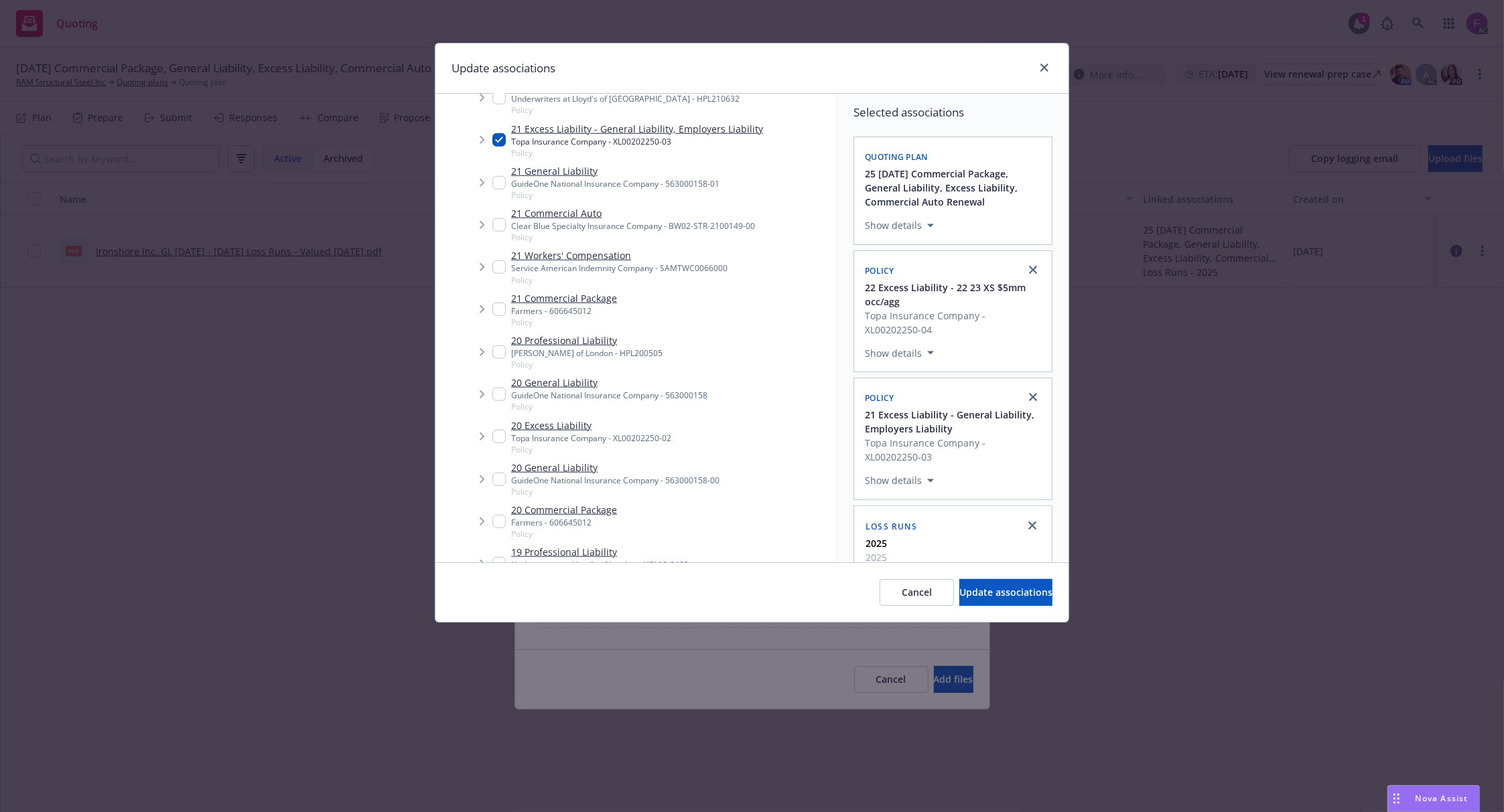
click at [503, 441] on input "Tree Example" at bounding box center [499, 436] width 13 height 13
checkbox input "true"
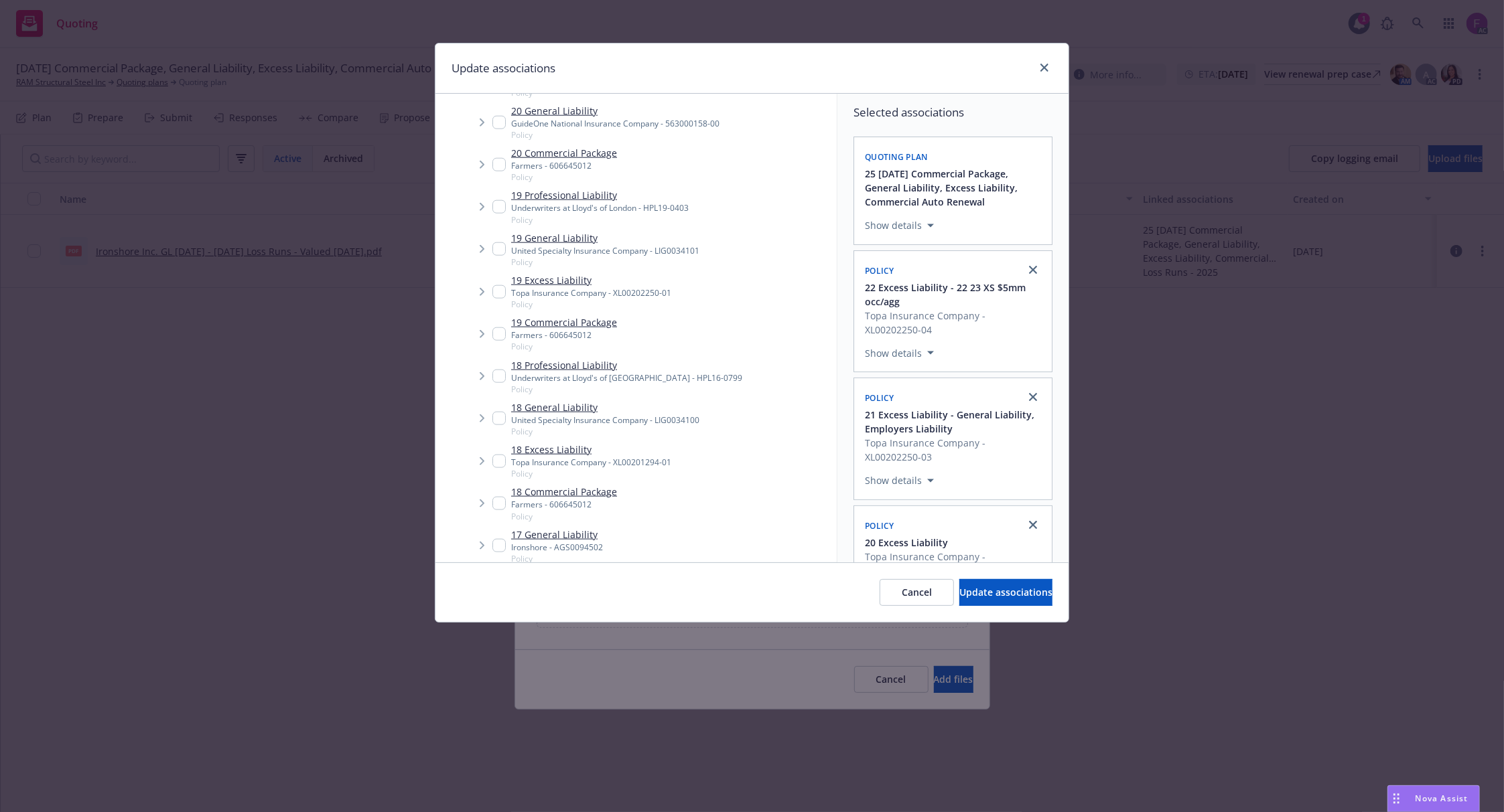
click at [499, 293] on input "Tree Example" at bounding box center [499, 291] width 13 height 13
checkbox input "true"
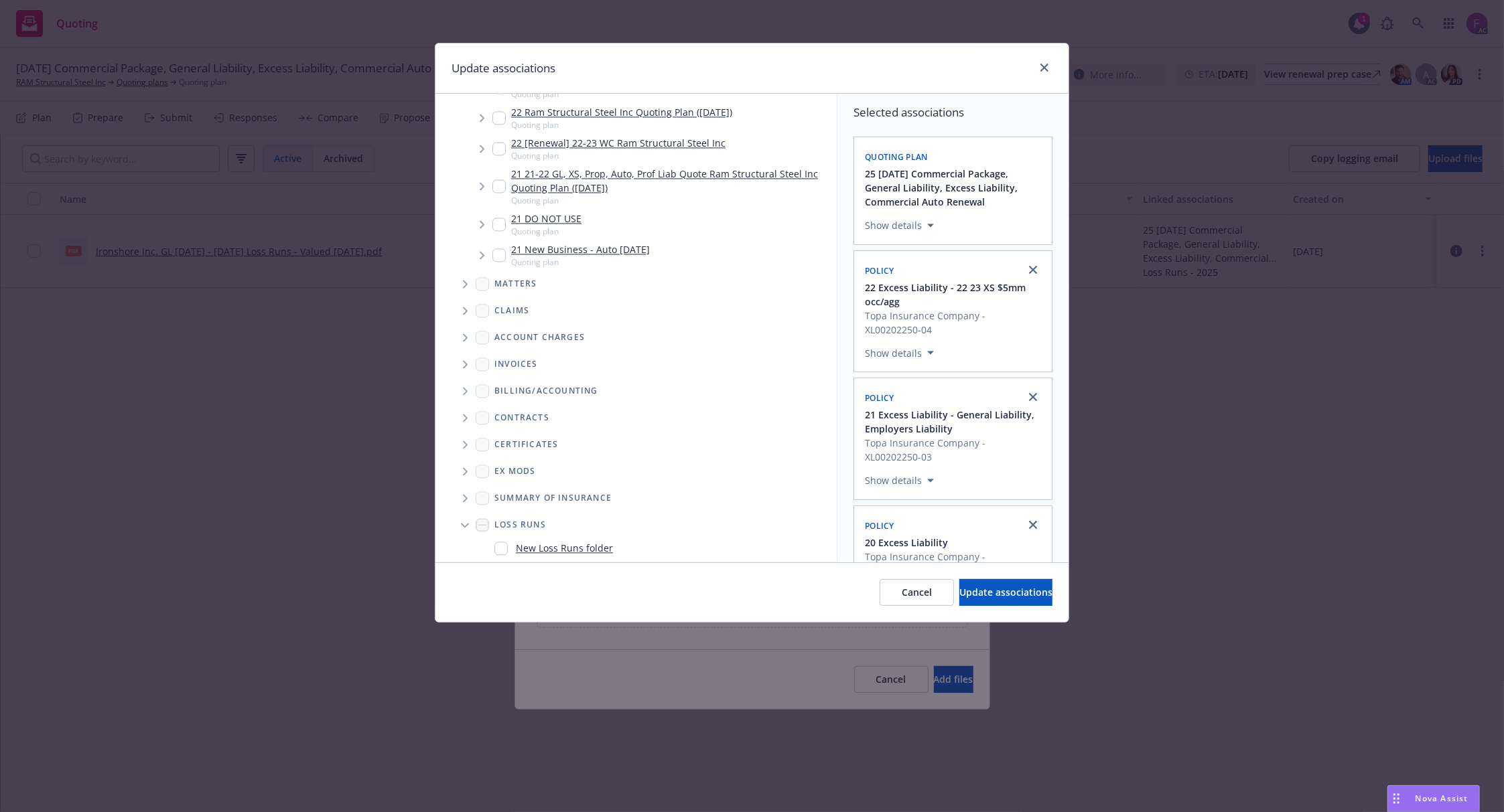
scroll to position [2548, 0]
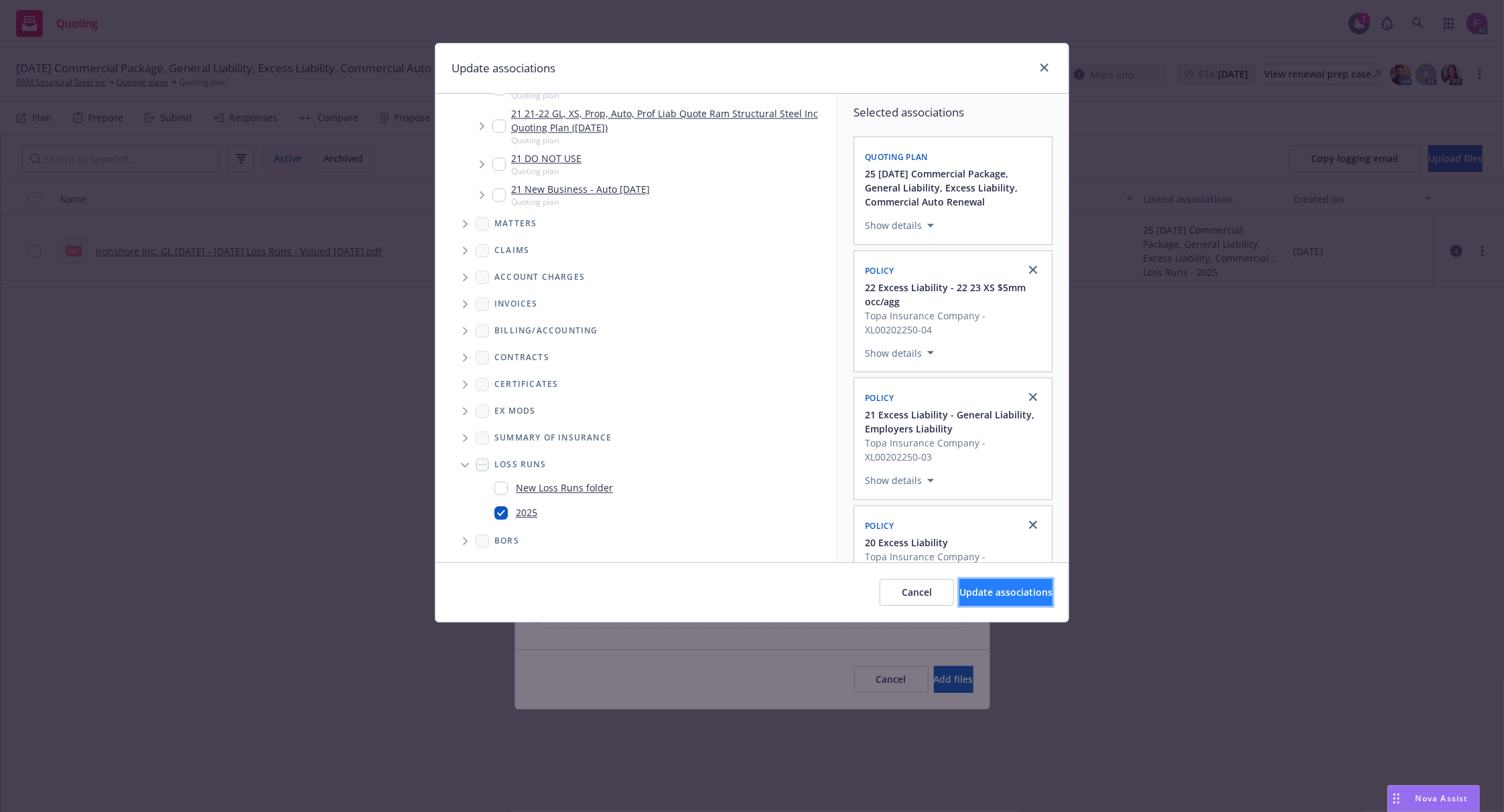
click at [968, 584] on button "Update associations" at bounding box center [1005, 592] width 93 height 27
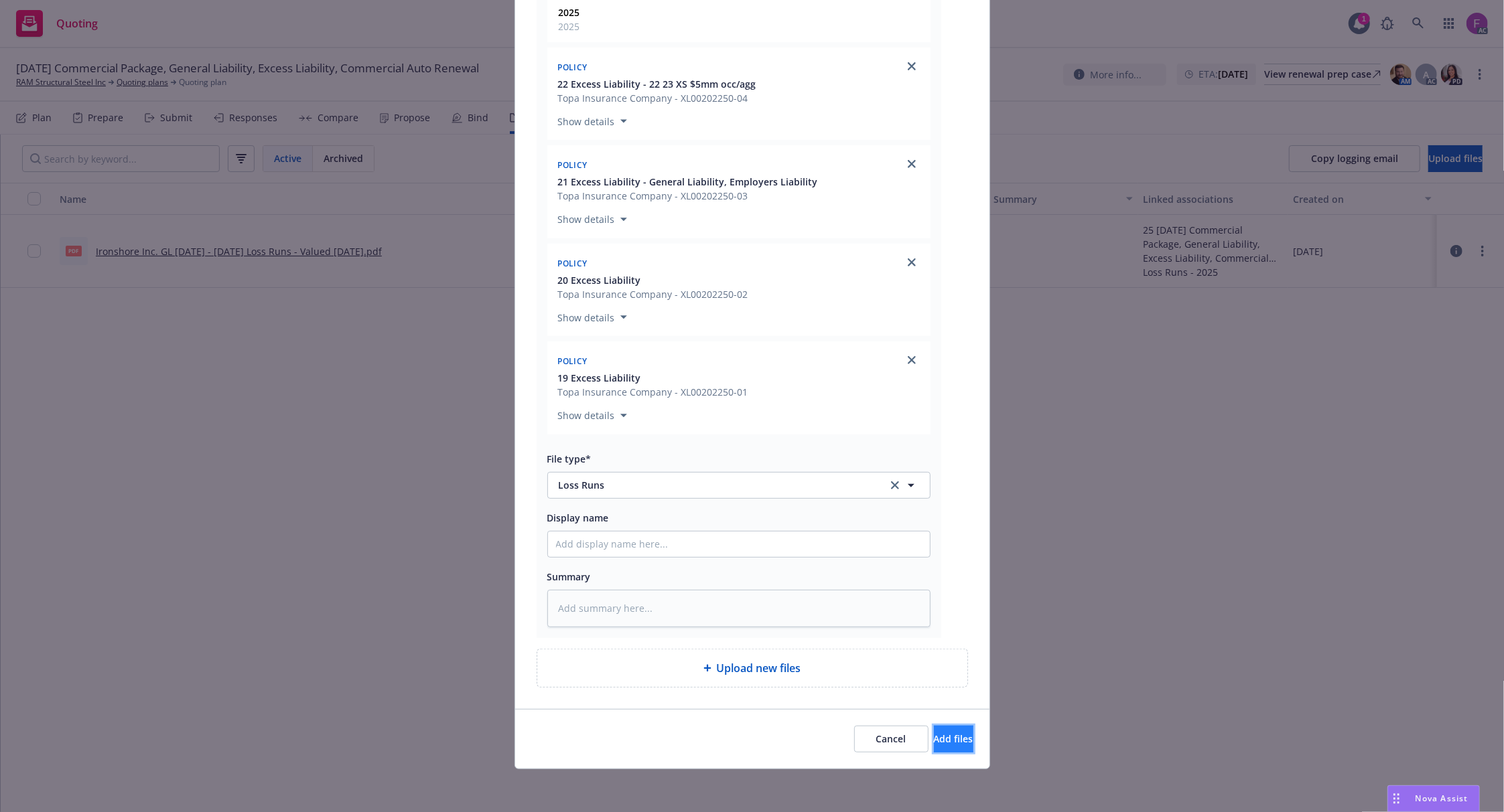
click at [937, 739] on span "Add files" at bounding box center [953, 739] width 39 height 13
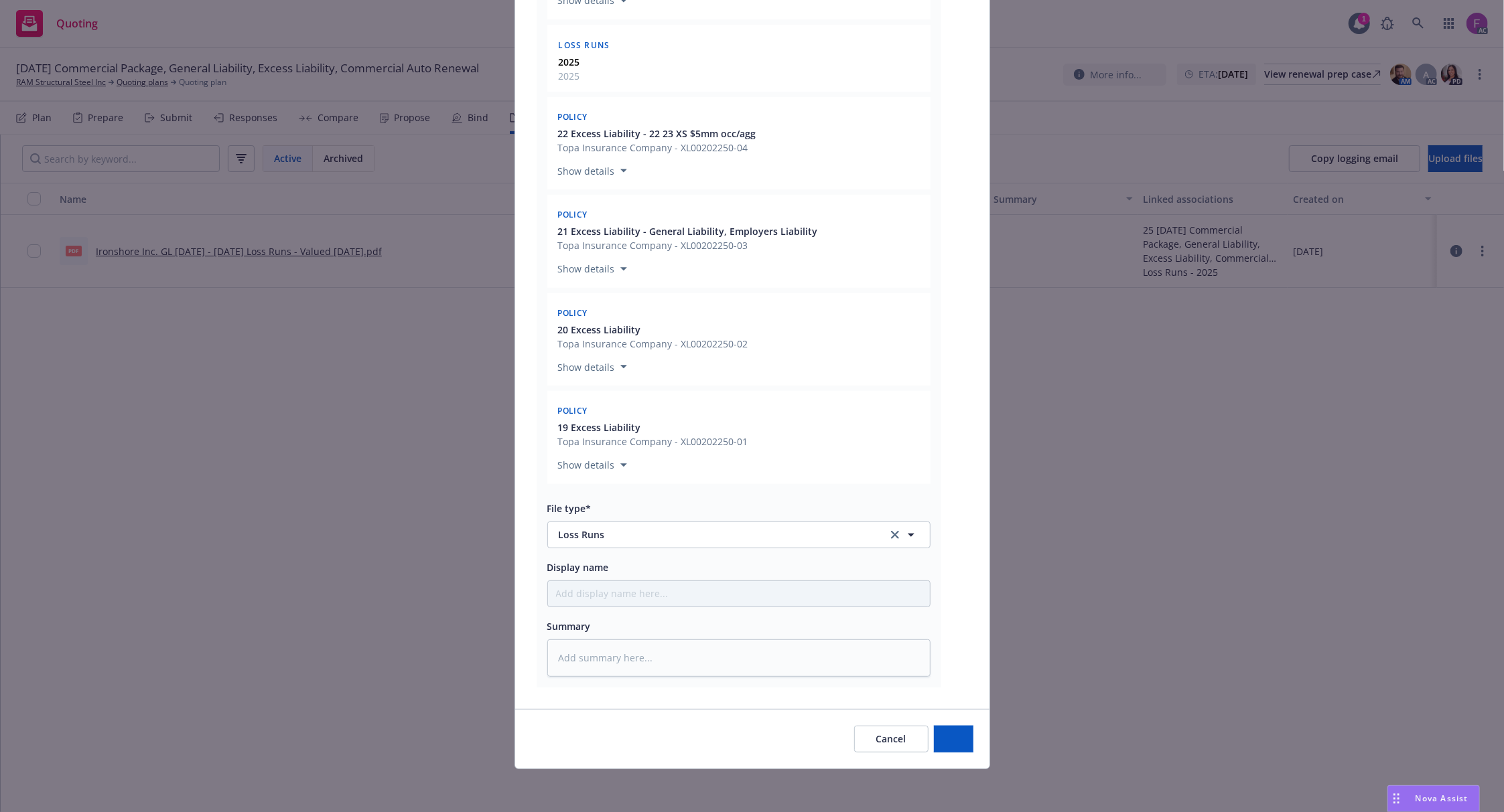
type textarea "x"
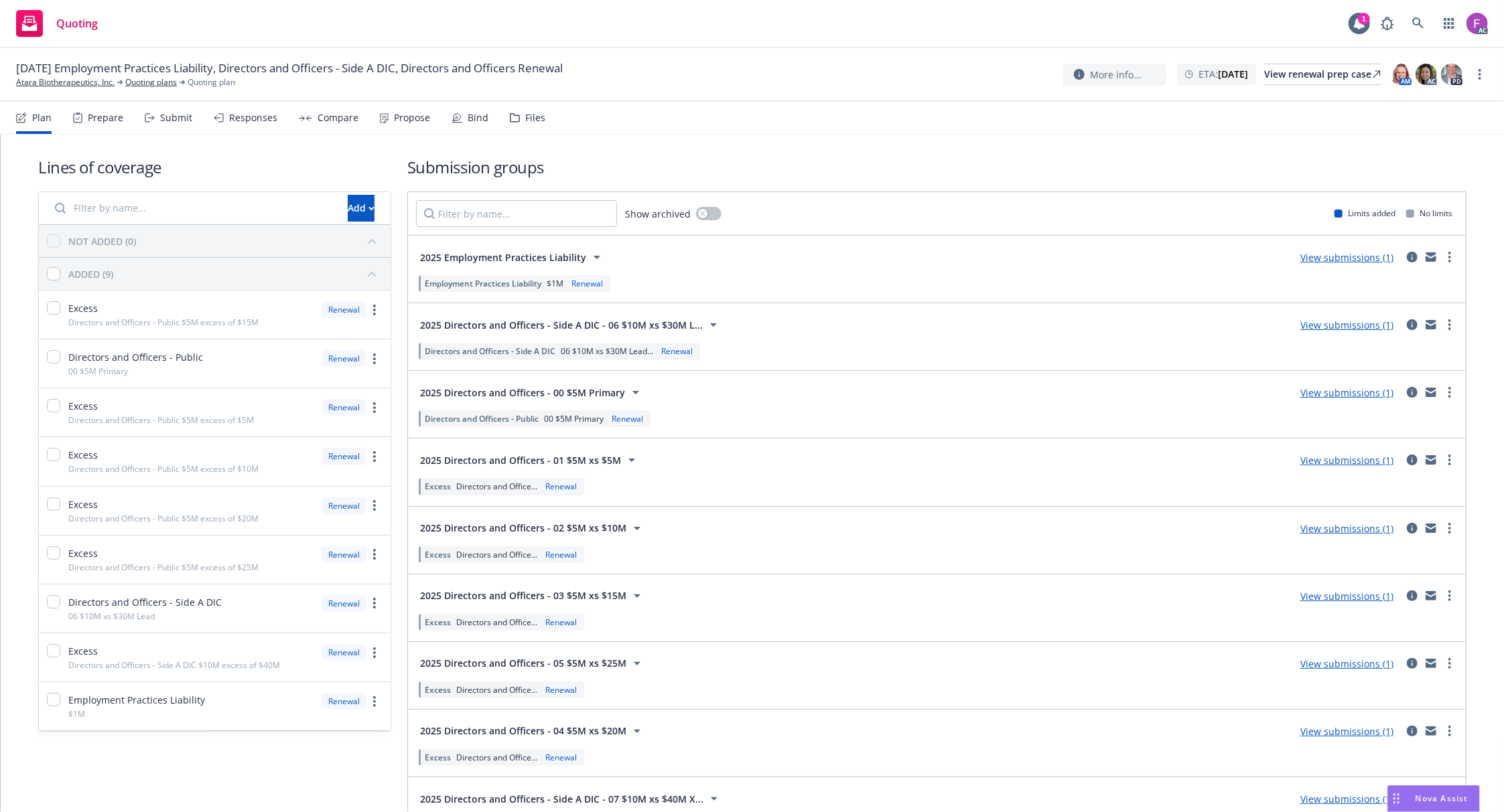
click at [525, 117] on div "Files" at bounding box center [535, 118] width 20 height 11
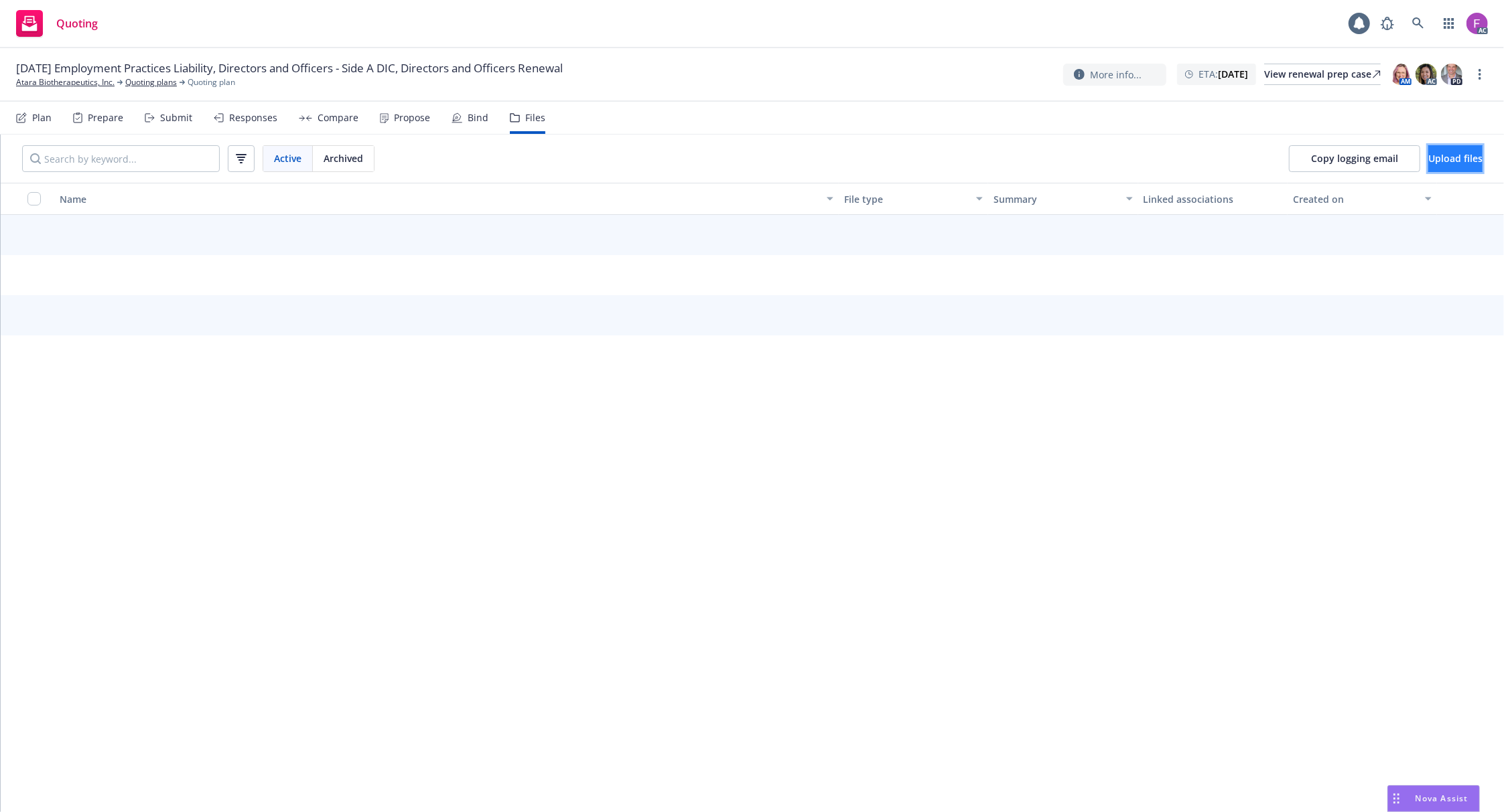
click at [1448, 161] on span "Upload files" at bounding box center [1455, 158] width 55 height 13
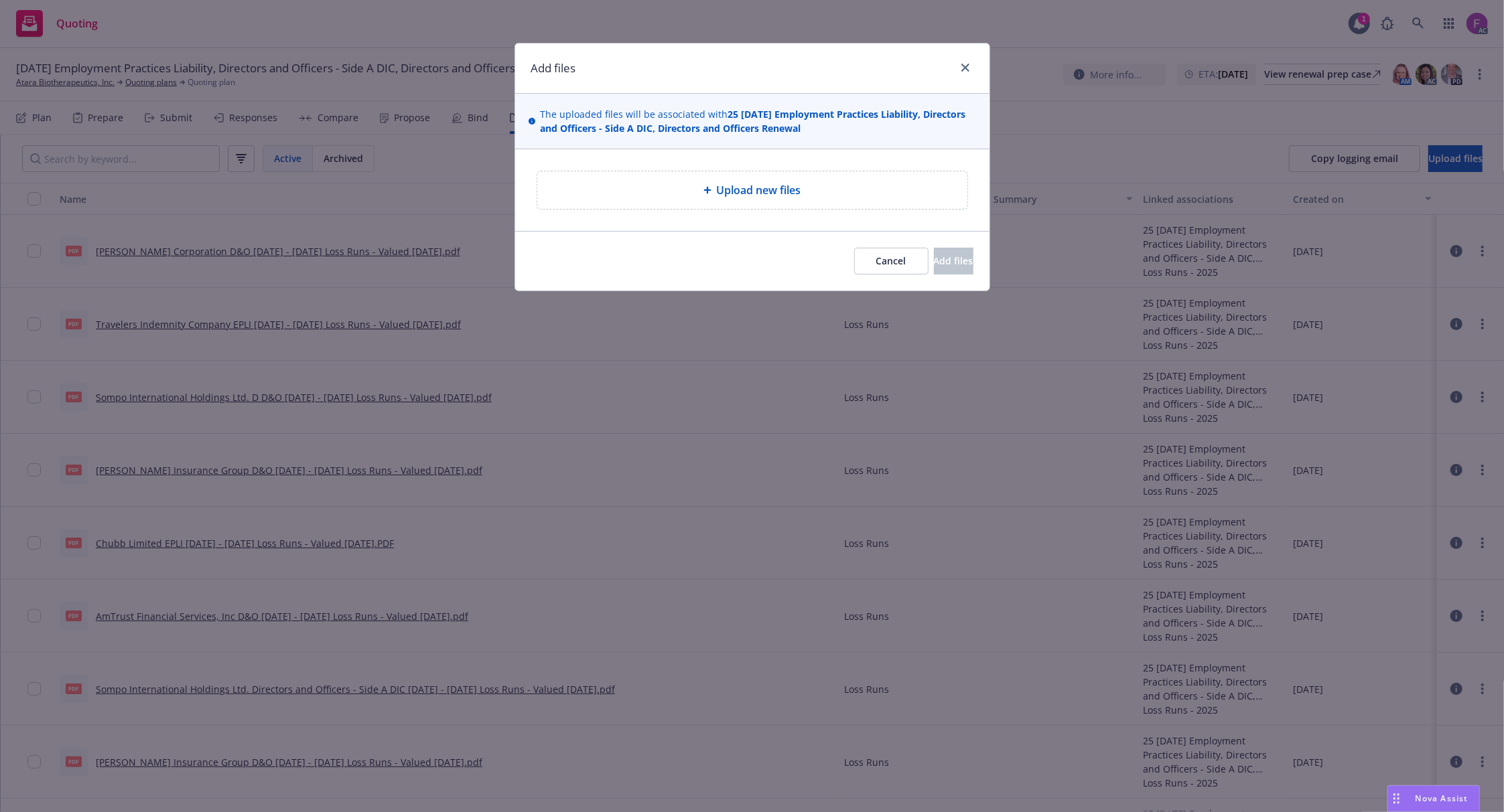
click at [749, 201] on div "Upload new files" at bounding box center [752, 190] width 430 height 38
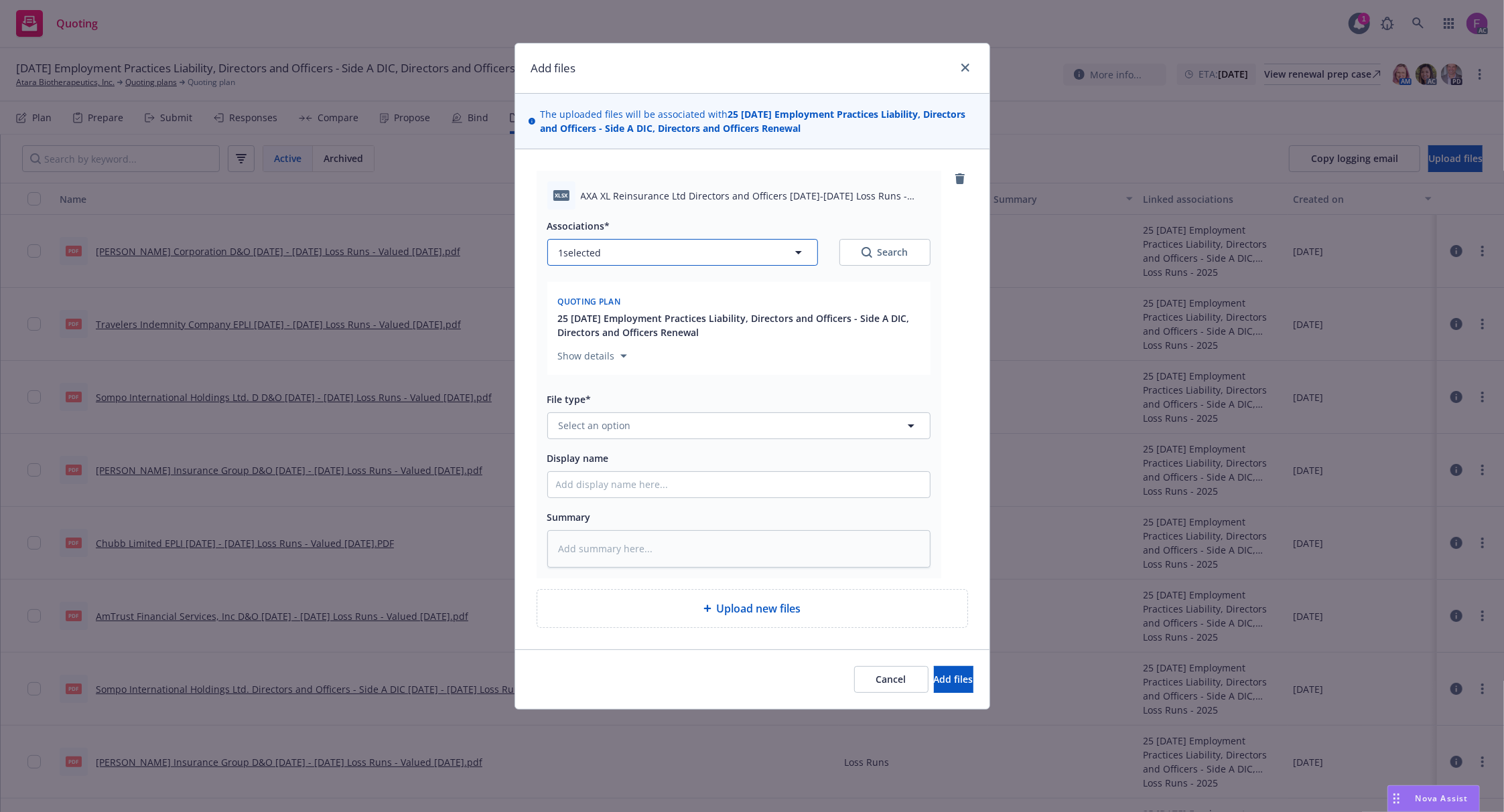
click at [683, 256] on button "1 selected" at bounding box center [682, 252] width 271 height 27
type textarea "x"
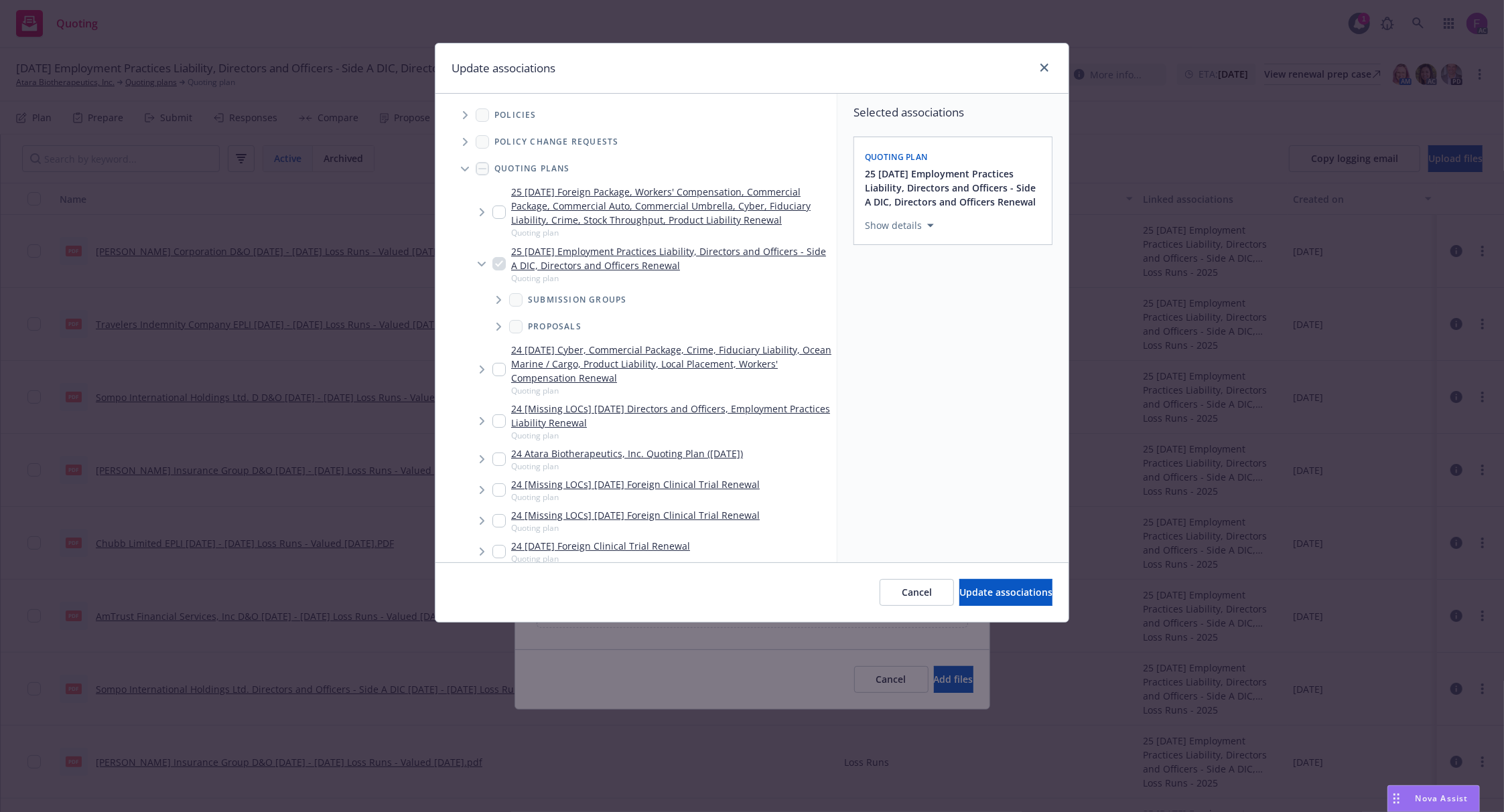
click at [467, 99] on div "Accessibility guide for tree Tree Example. Navigate the tree with the arrow key…" at bounding box center [636, 328] width 402 height 469
click at [466, 114] on icon "Tree Example" at bounding box center [465, 115] width 5 height 8
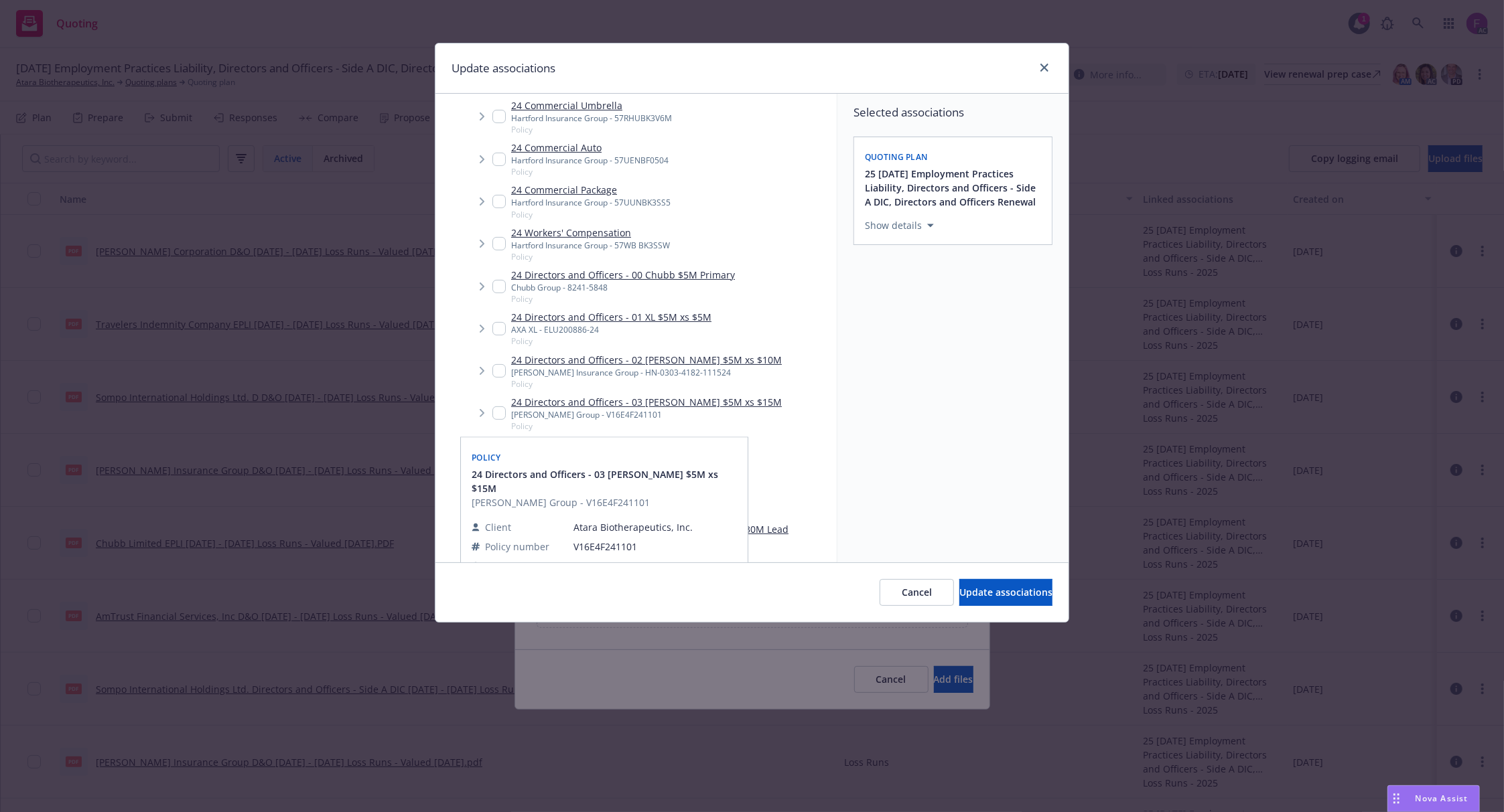
scroll to position [335, 0]
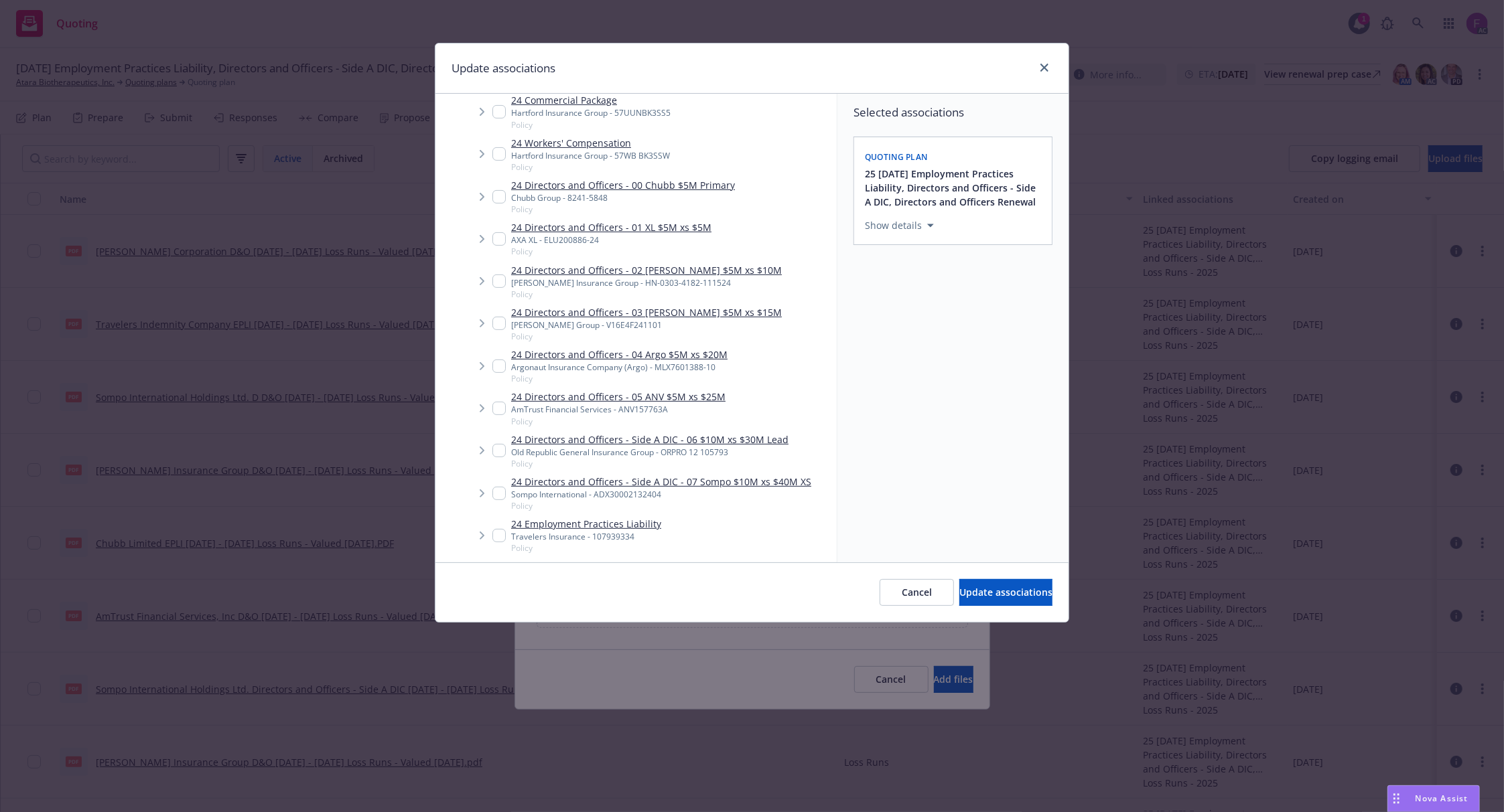
click at [503, 243] on input "Tree Example" at bounding box center [499, 238] width 13 height 13
checkbox input "true"
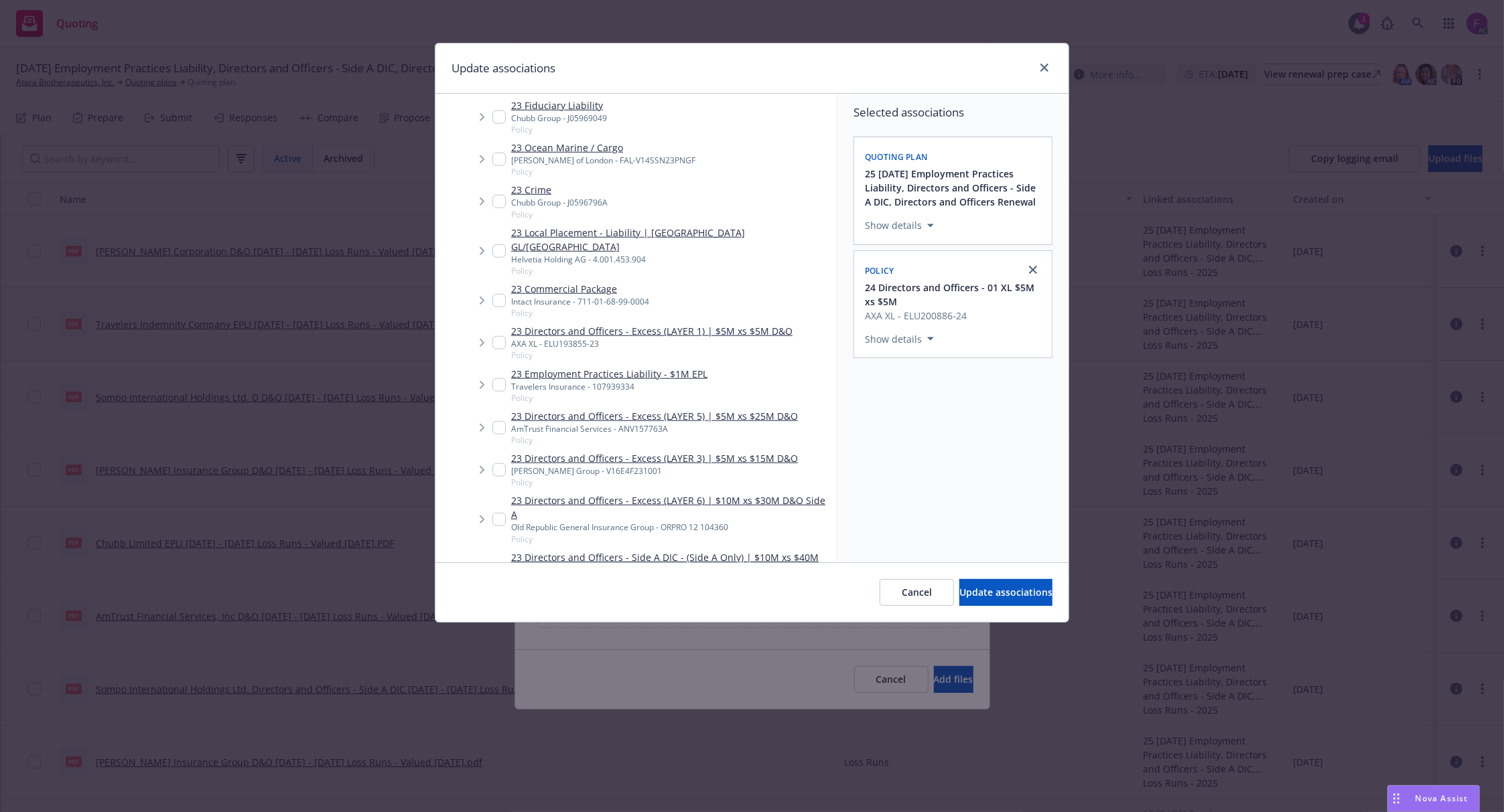
click at [503, 336] on input "Tree Example" at bounding box center [499, 343] width 13 height 13
checkbox input "true"
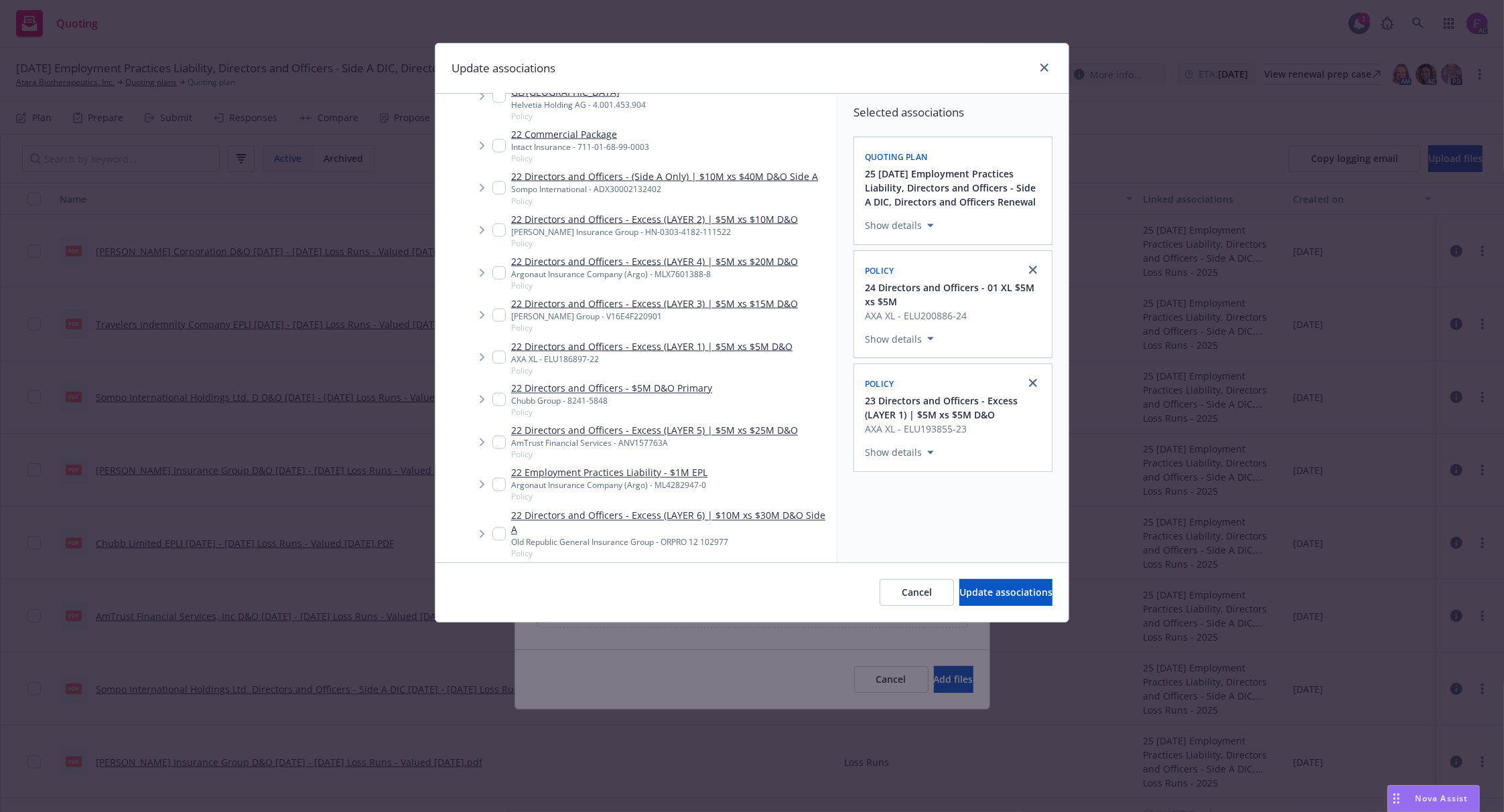
click at [497, 351] on input "Tree Example" at bounding box center [499, 357] width 13 height 13
checkbox input "true"
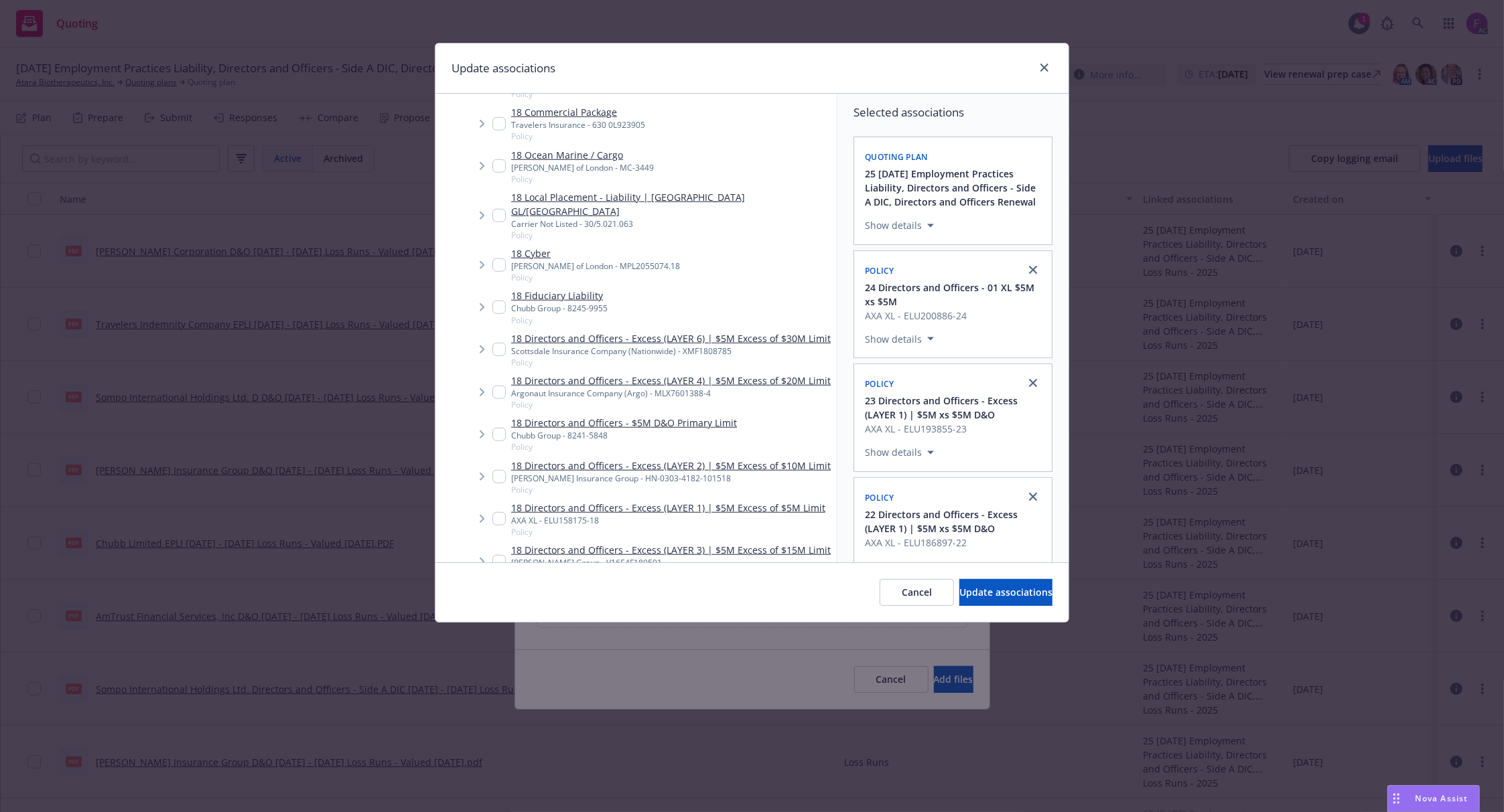
scroll to position [6342, 0]
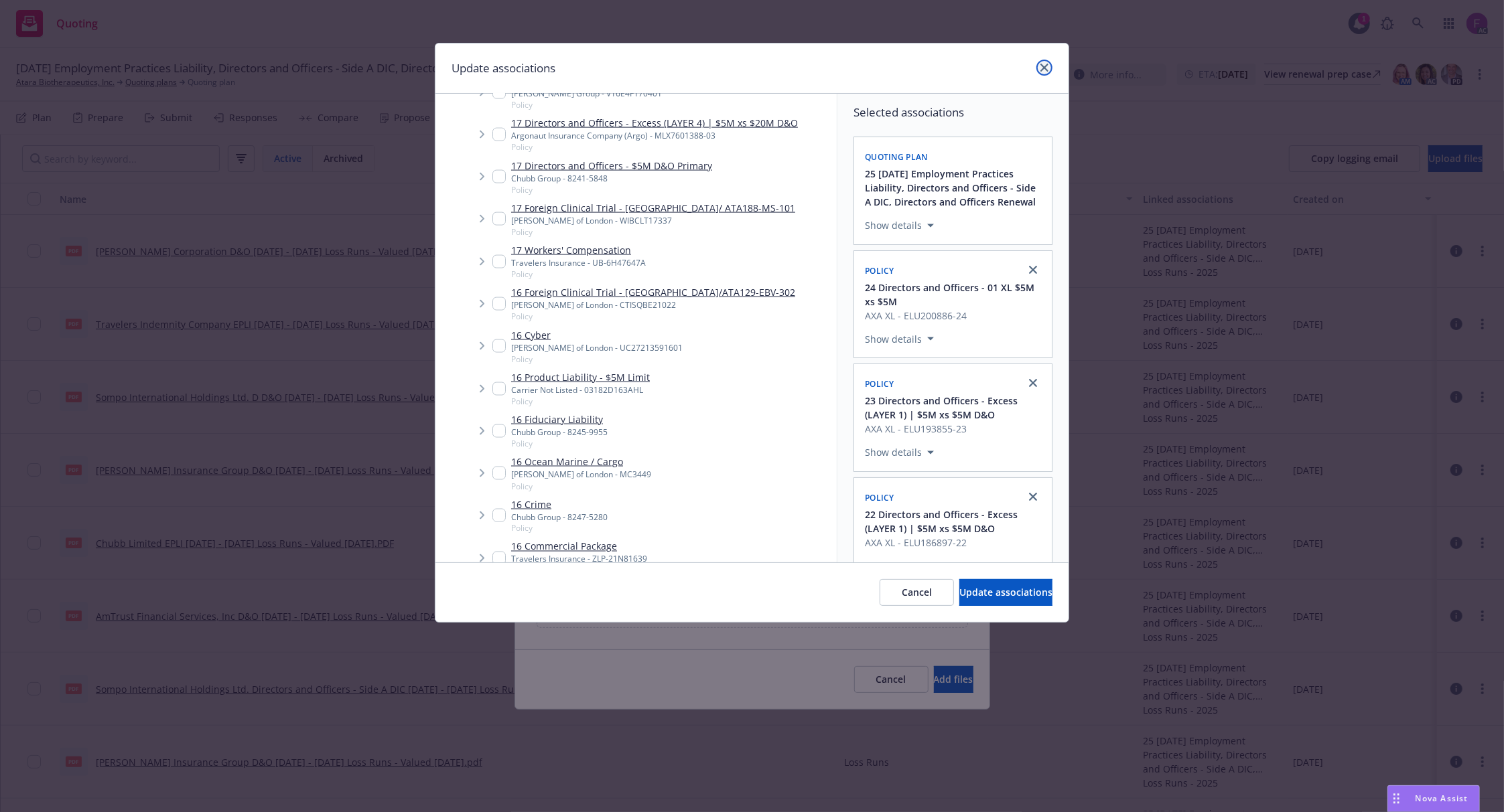
click at [1037, 65] on link "close" at bounding box center [1044, 68] width 16 height 16
type textarea "x"
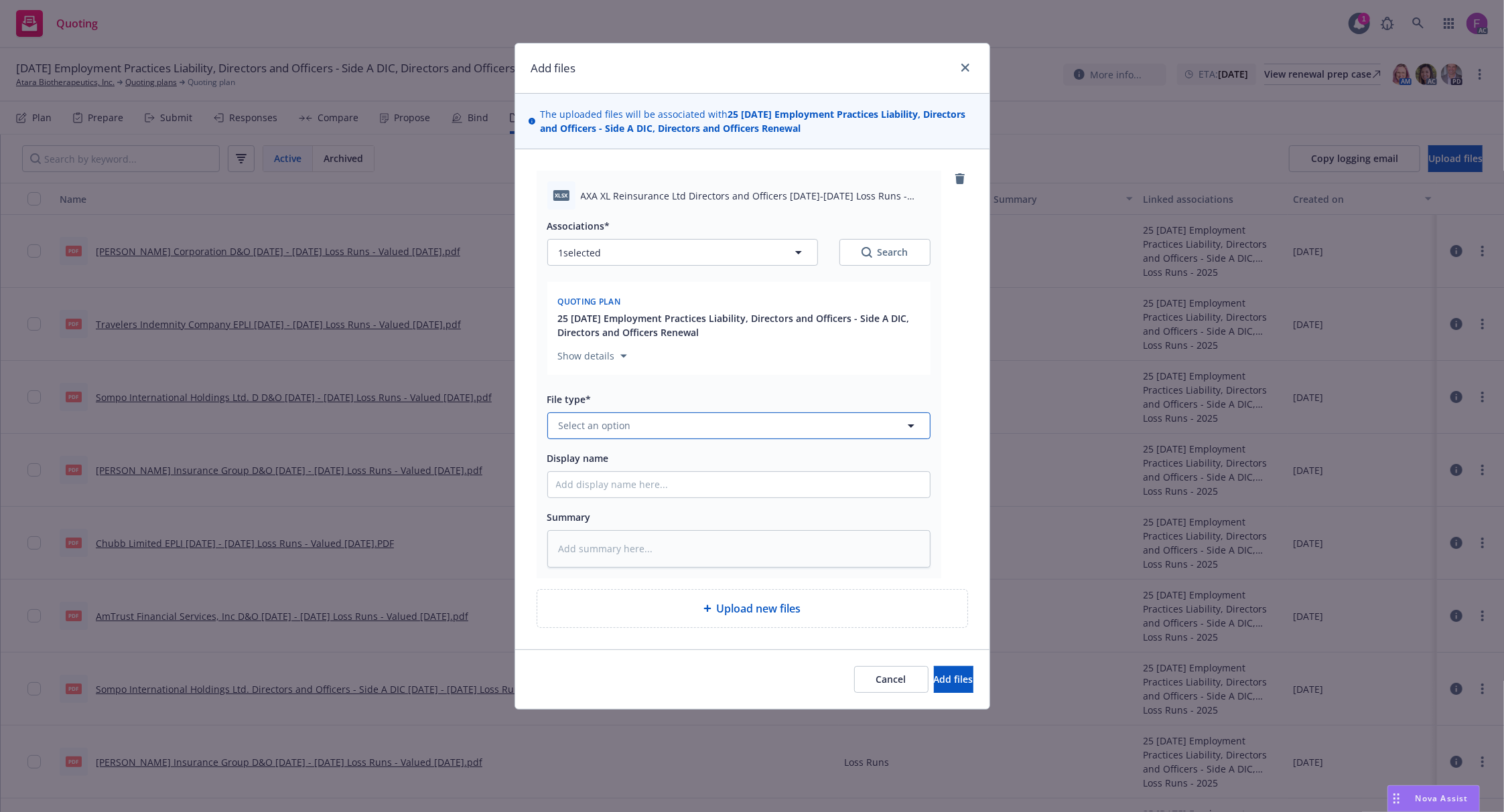
click at [609, 433] on span "Select an option" at bounding box center [595, 426] width 72 height 14
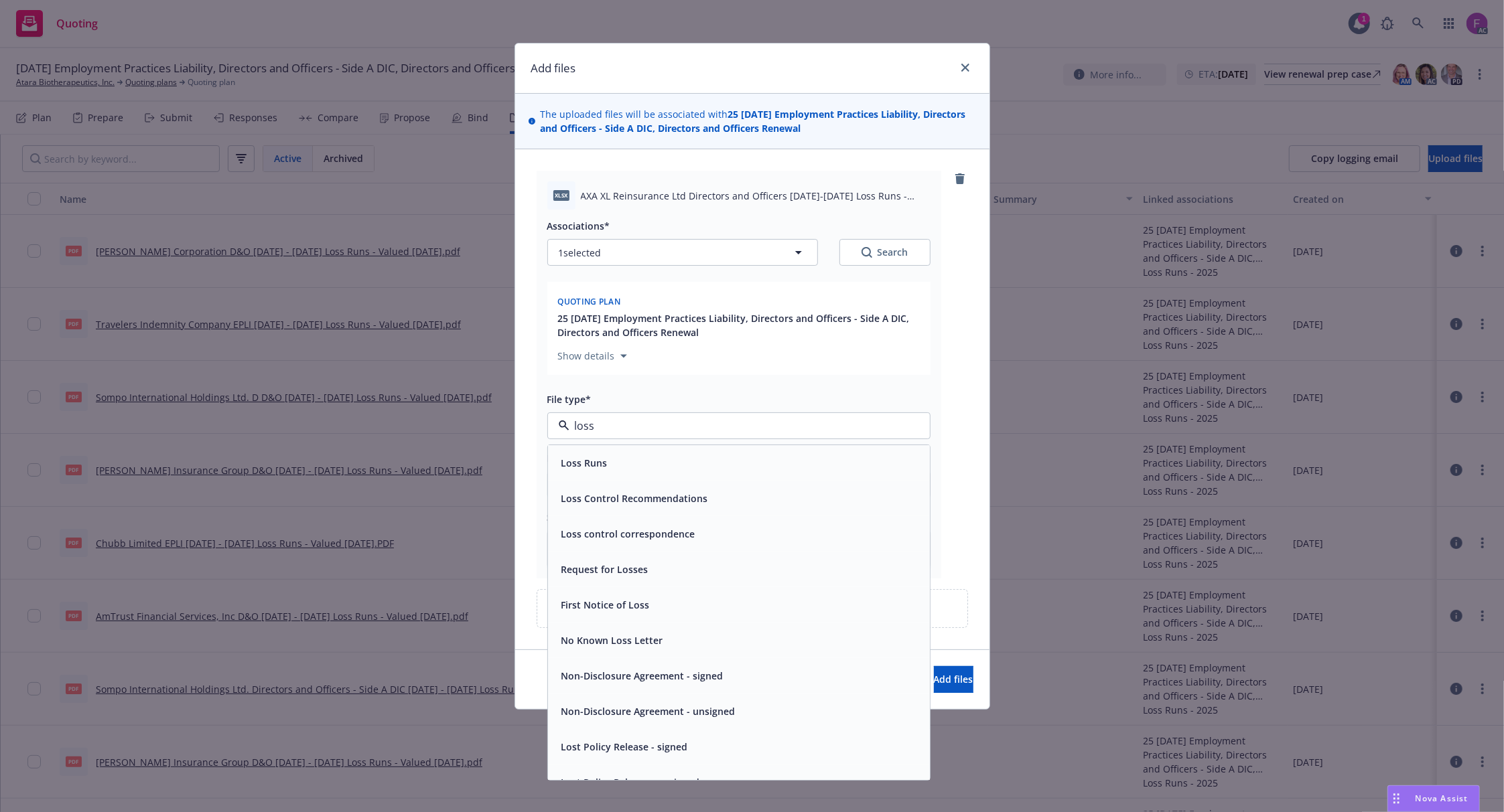
paste input "Loss Run"
type input "Loss Run"
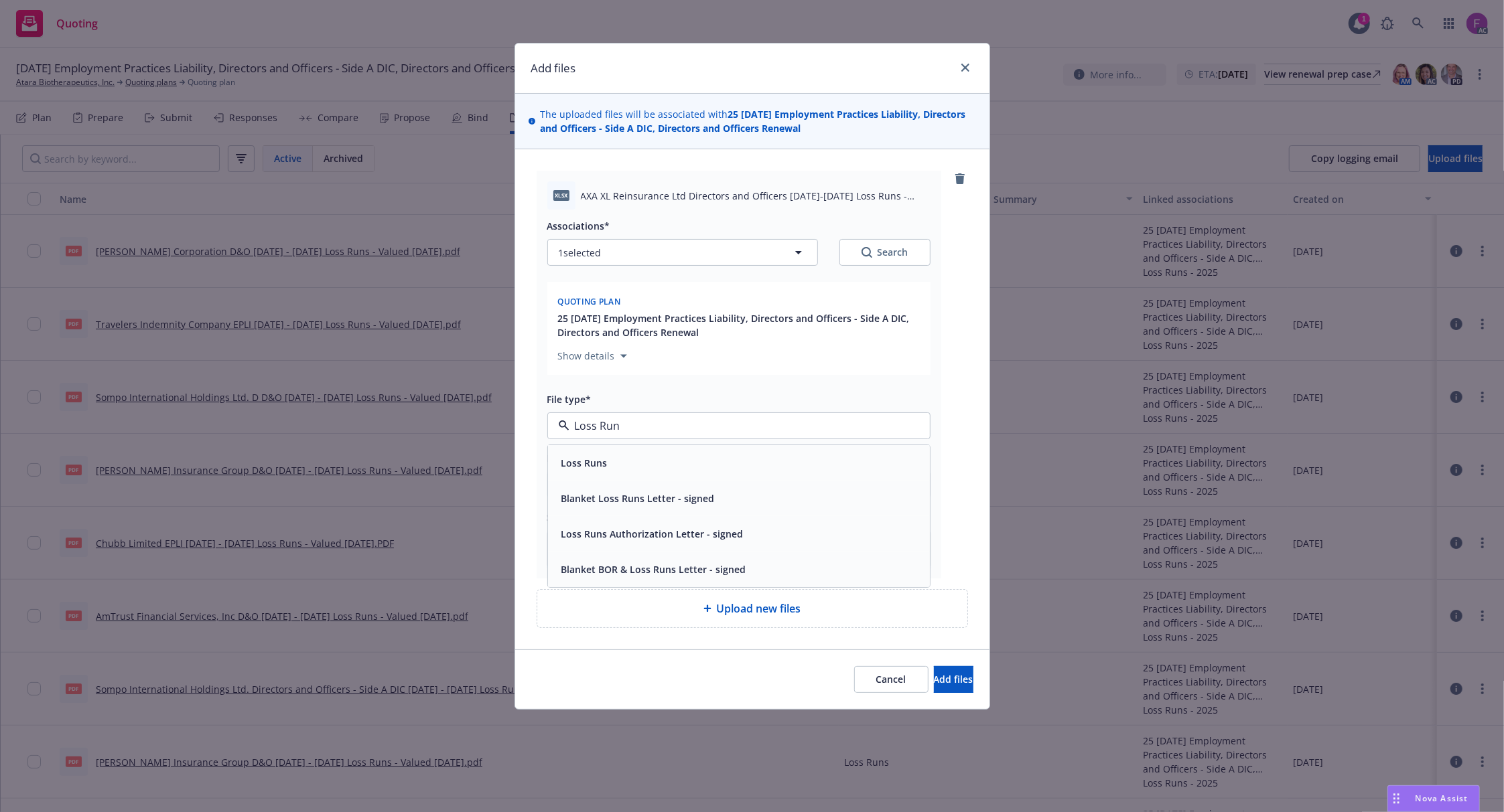
drag, startPoint x: 606, startPoint y: 467, endPoint x: 694, endPoint y: 509, distance: 97.5
click at [606, 466] on div "Loss Runs" at bounding box center [583, 462] width 55 height 19
click at [647, 257] on button "1 selected" at bounding box center [682, 252] width 271 height 27
type textarea "x"
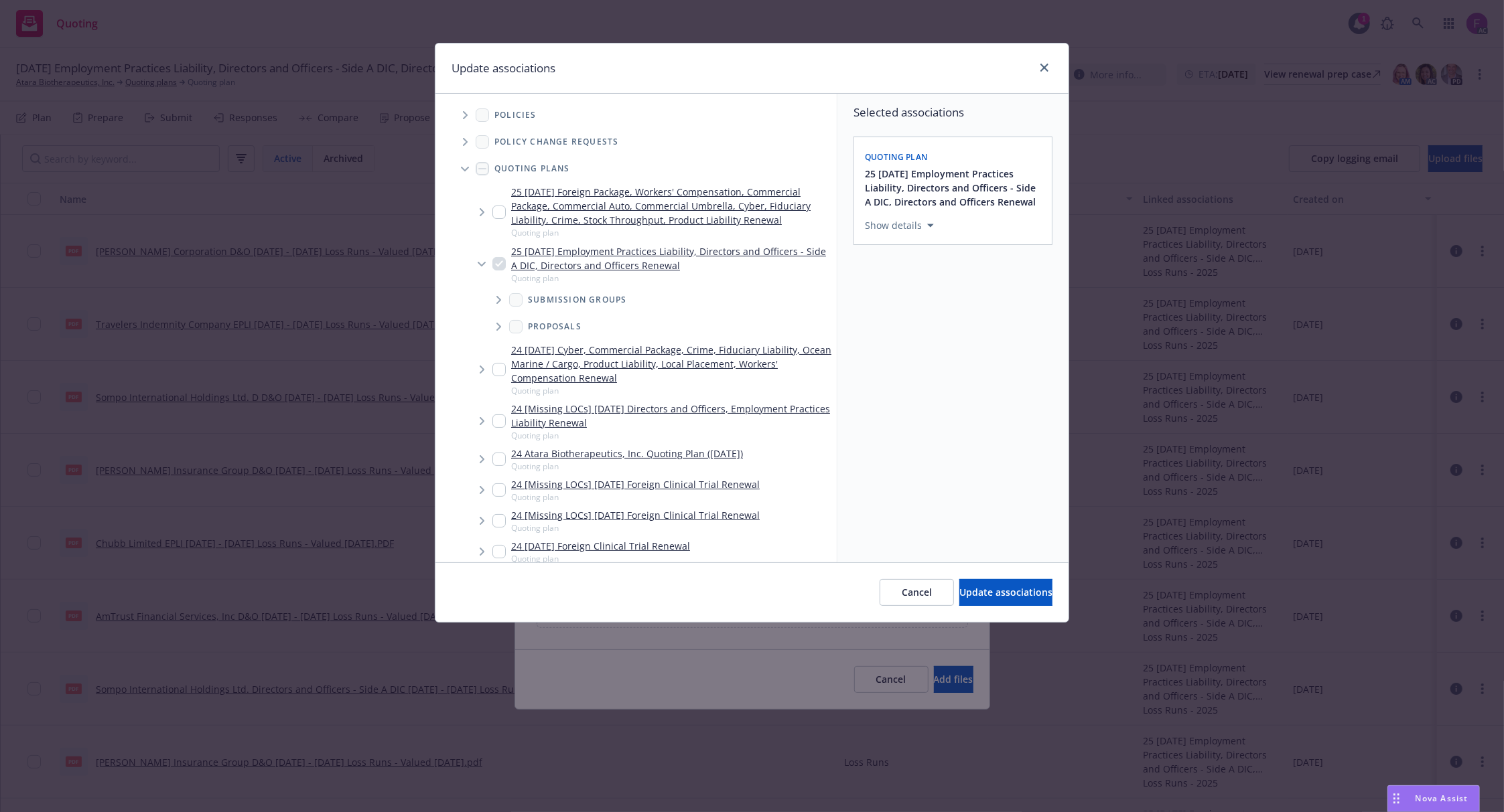
click at [470, 119] on span "Tree Example" at bounding box center [465, 115] width 22 height 22
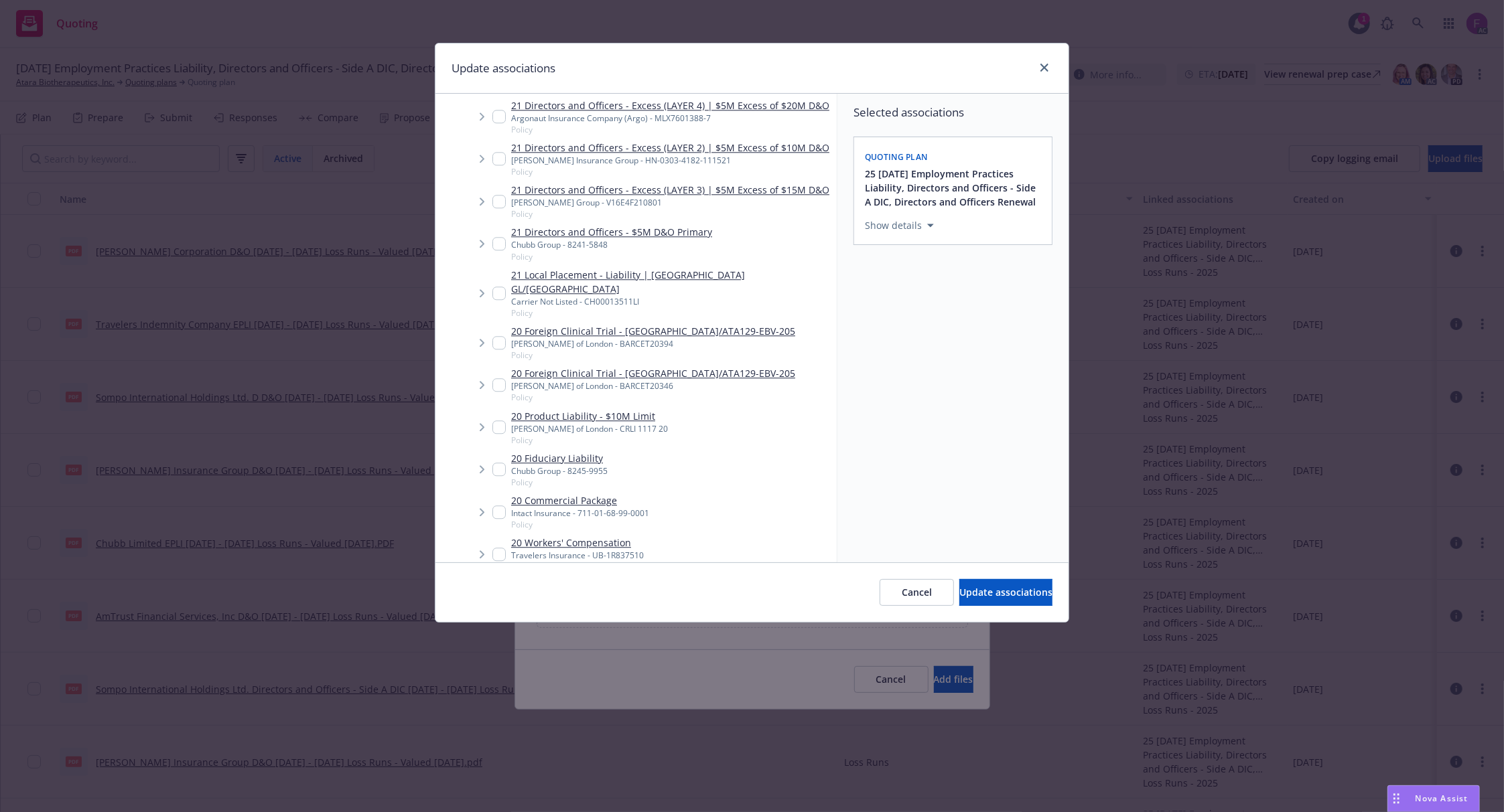
scroll to position [3534, 0]
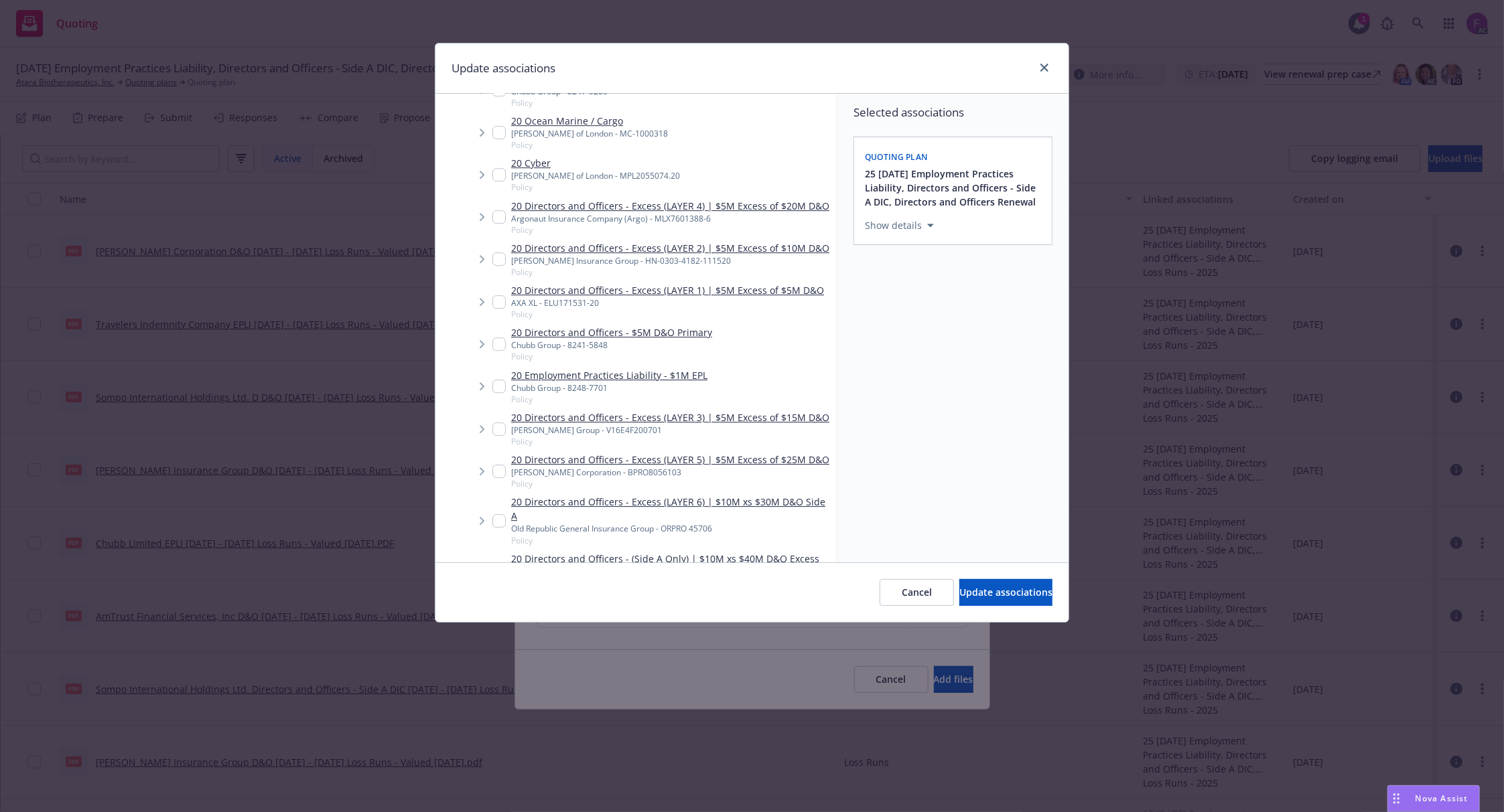
drag, startPoint x: 503, startPoint y: 326, endPoint x: 557, endPoint y: 301, distance: 59.5
click at [503, 309] on input "Tree Example" at bounding box center [499, 301] width 13 height 13
checkbox input "true"
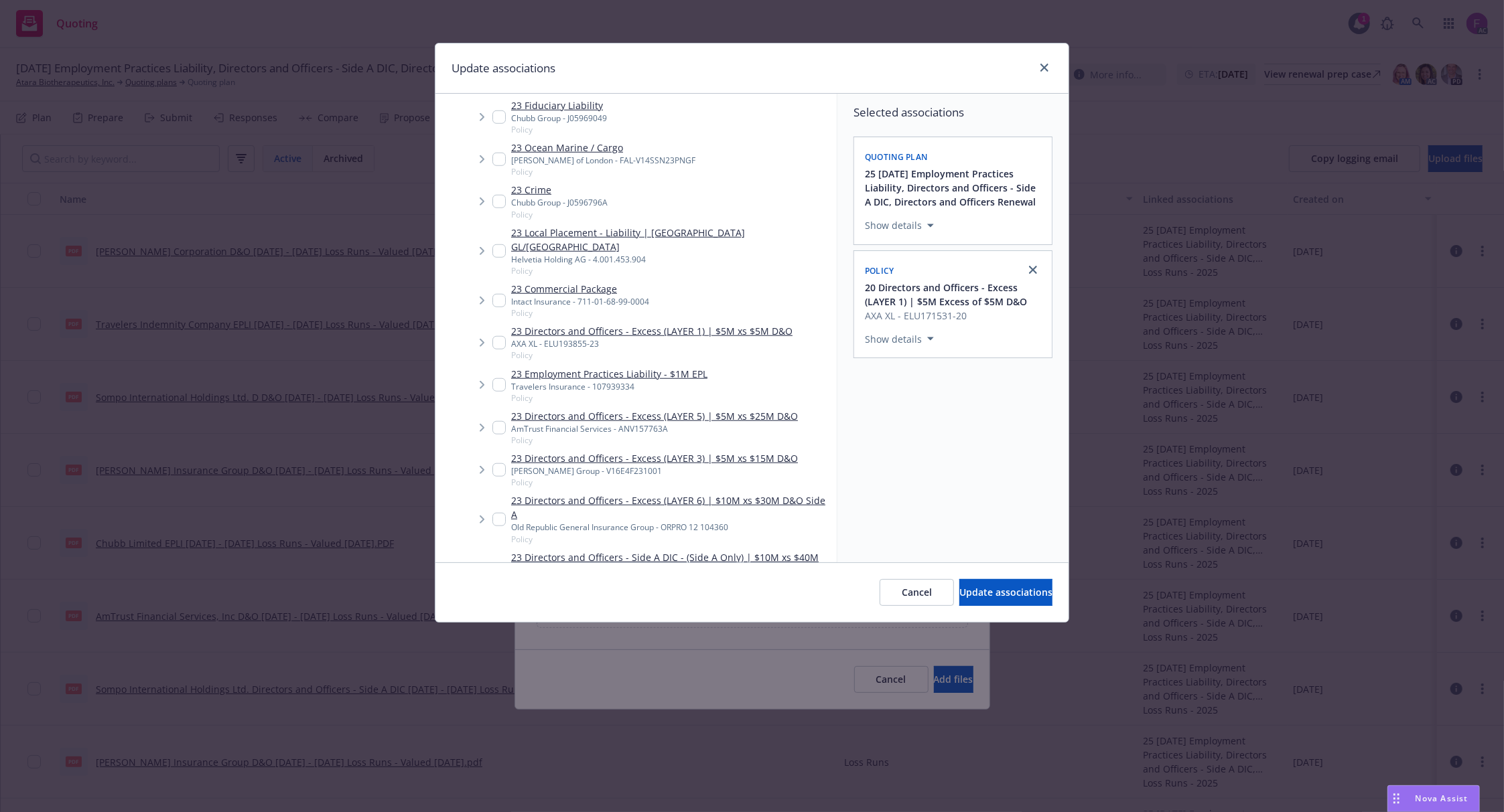
click at [498, 336] on input "Tree Example" at bounding box center [499, 343] width 13 height 13
checkbox input "true"
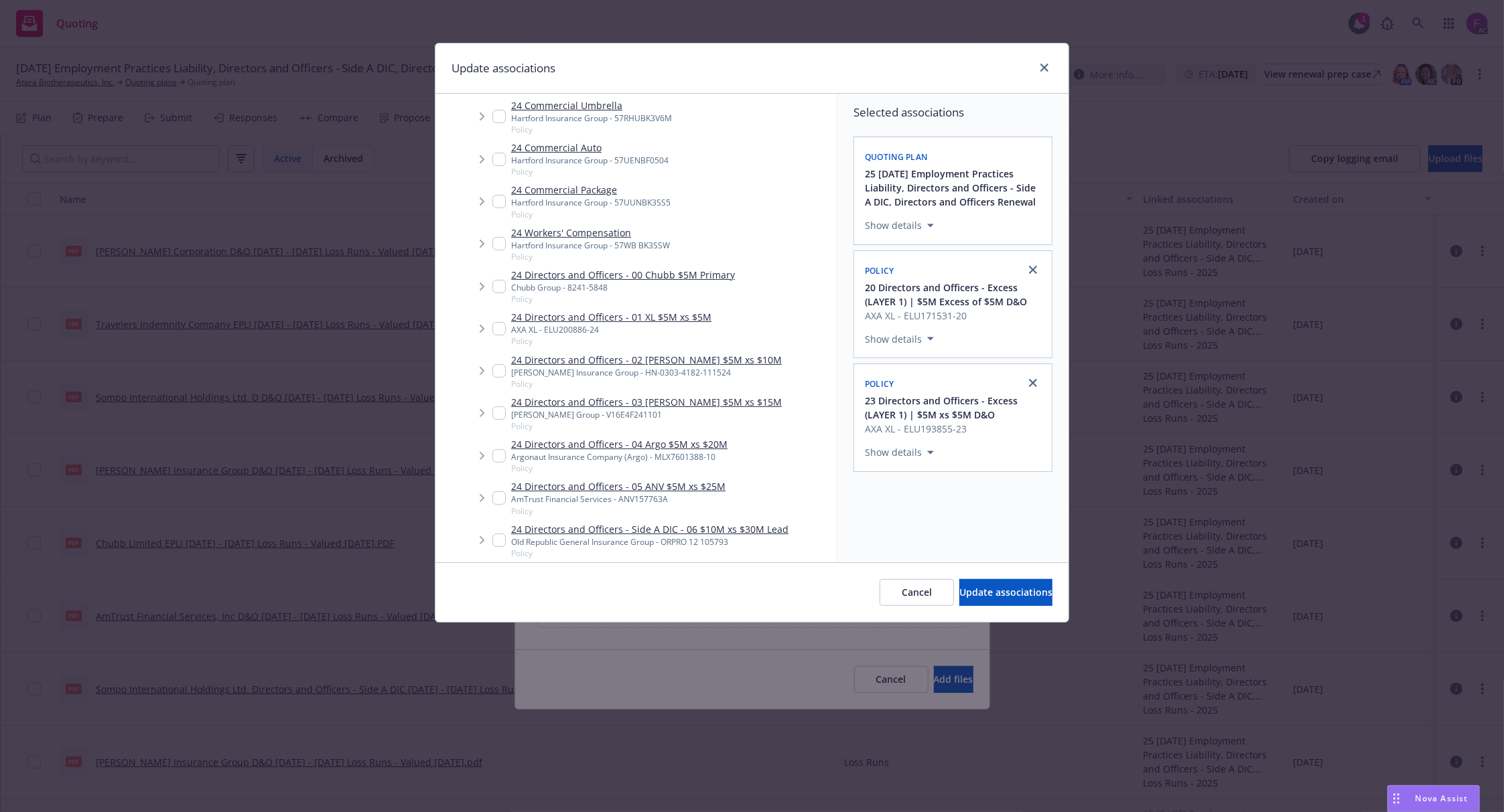
click at [498, 328] on input "Tree Example" at bounding box center [499, 328] width 13 height 13
checkbox input "true"
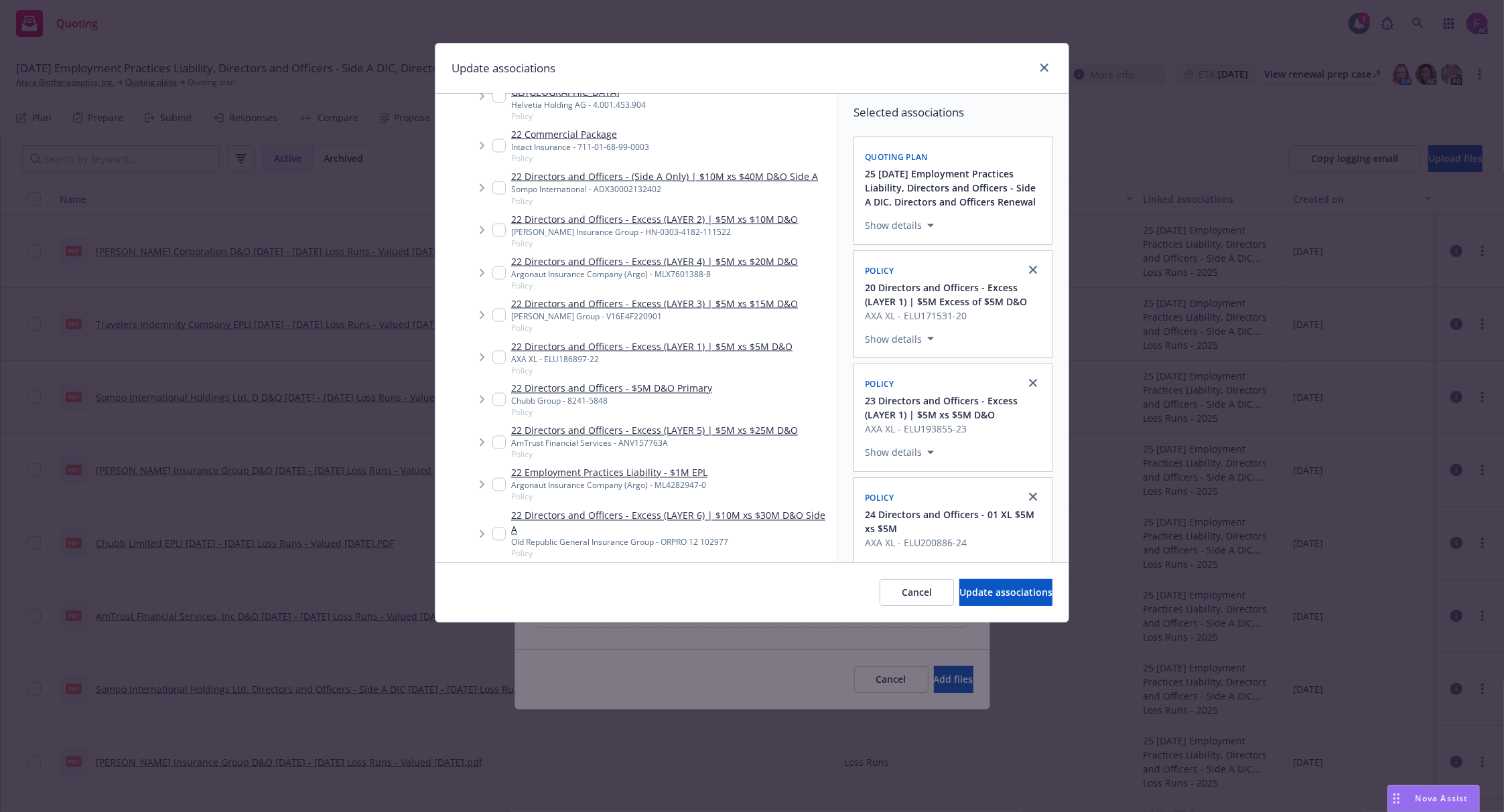
click at [501, 351] on input "Tree Example" at bounding box center [499, 357] width 13 height 13
checkbox input "true"
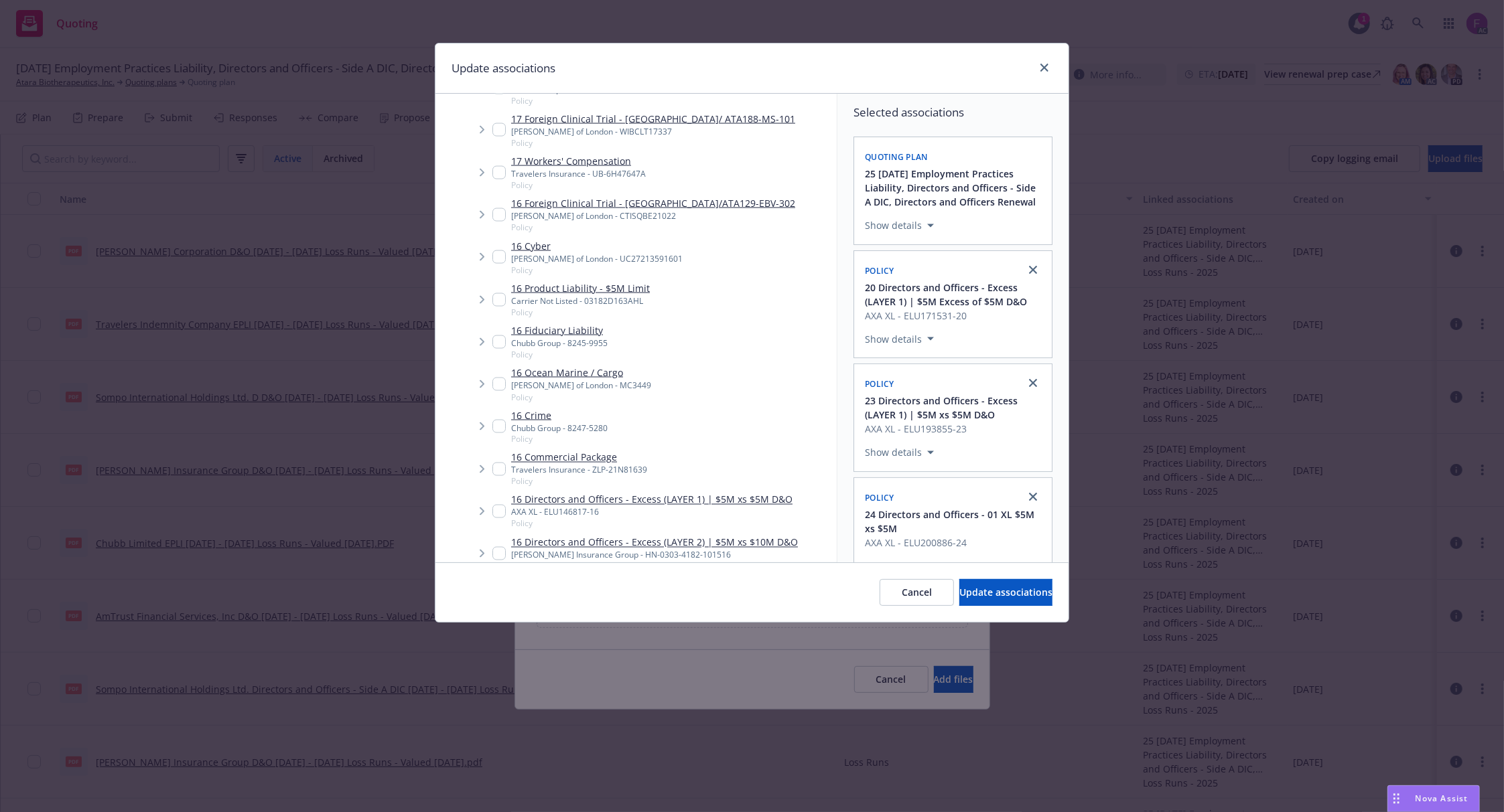
scroll to position [8588, 0]
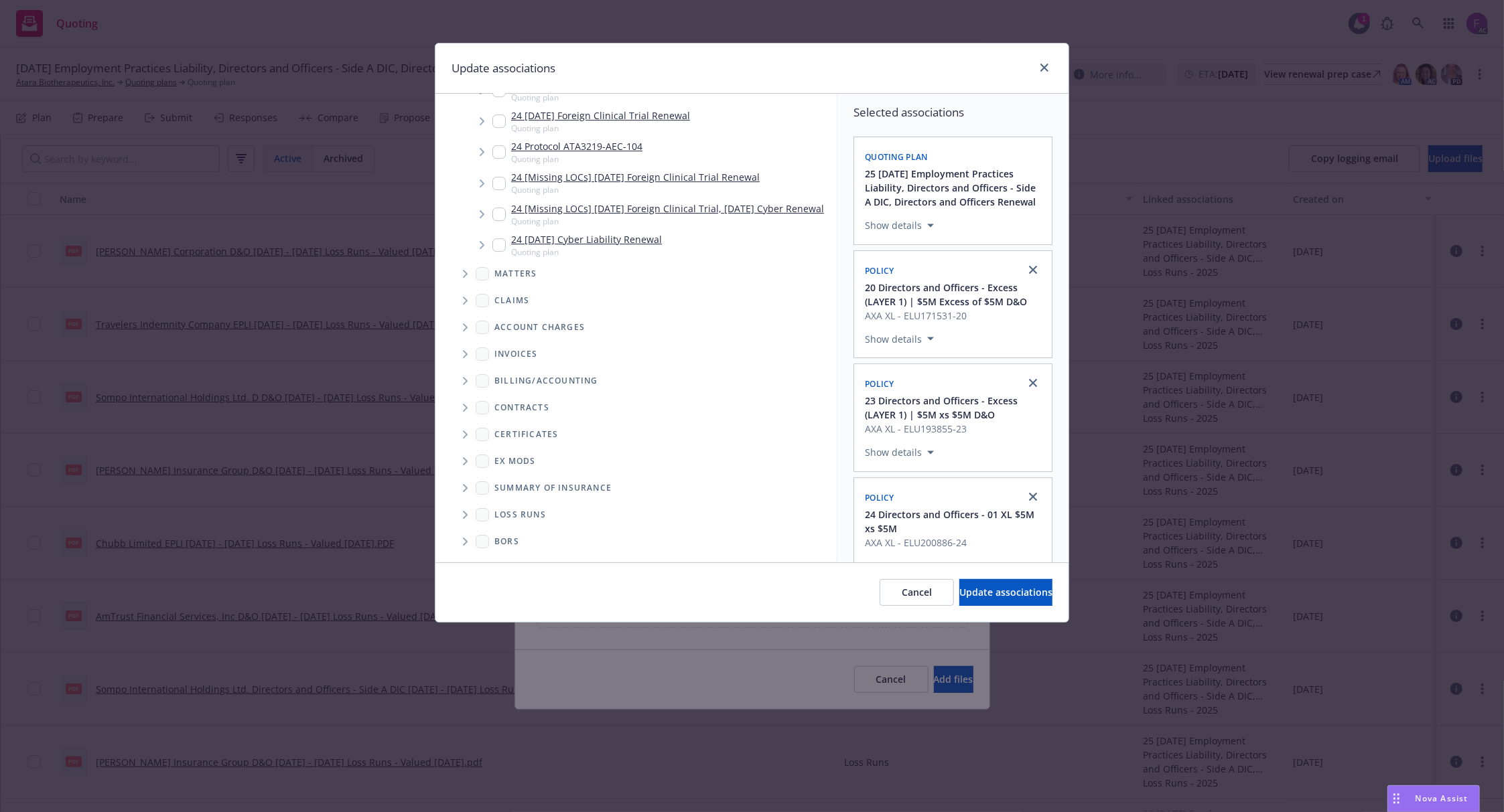
click at [470, 512] on span "Folder Tree Example" at bounding box center [465, 515] width 22 height 22
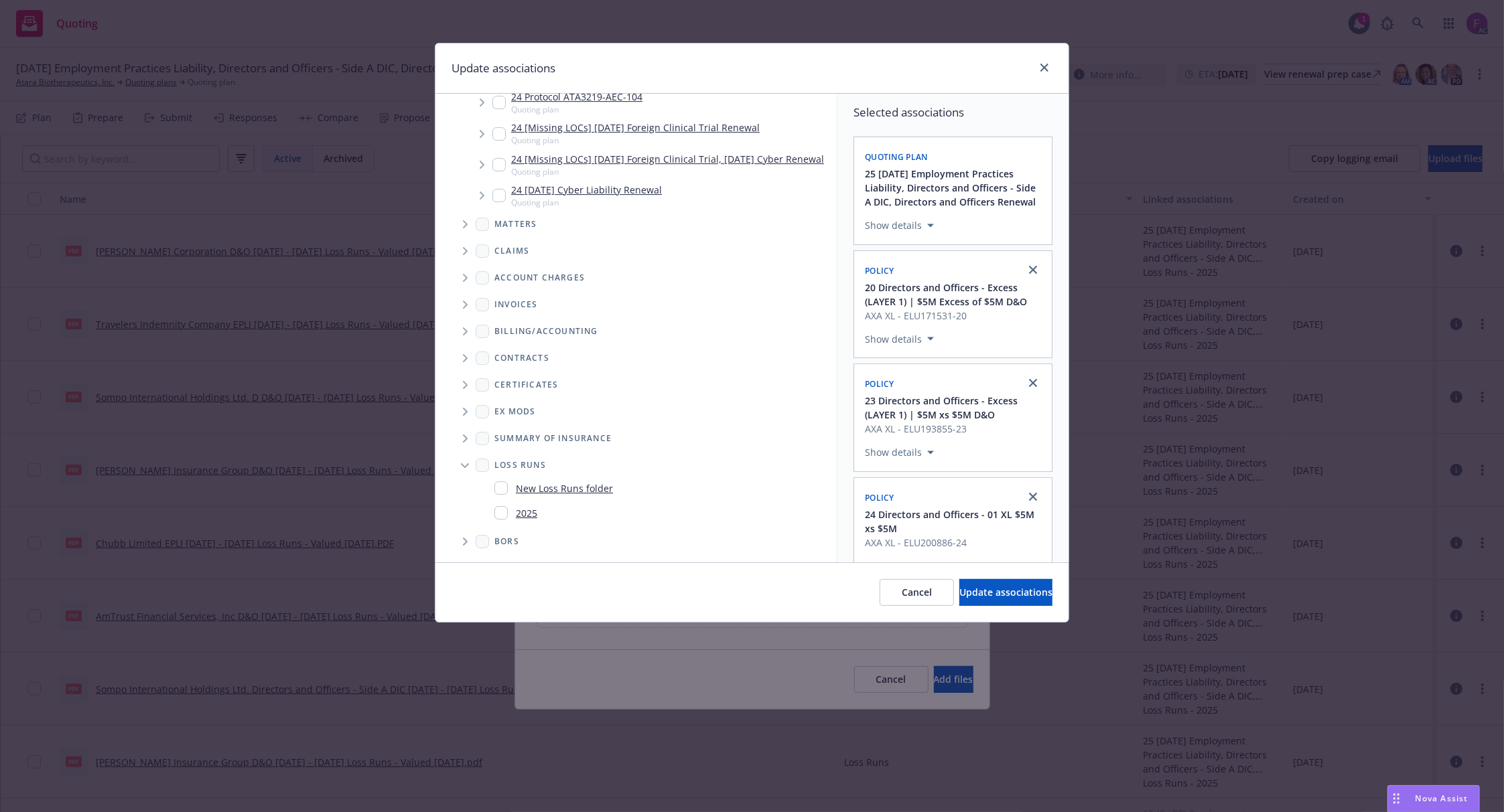
scroll to position [8639, 0]
click at [496, 517] on input "Folder Tree Example" at bounding box center [500, 512] width 13 height 13
checkbox input "true"
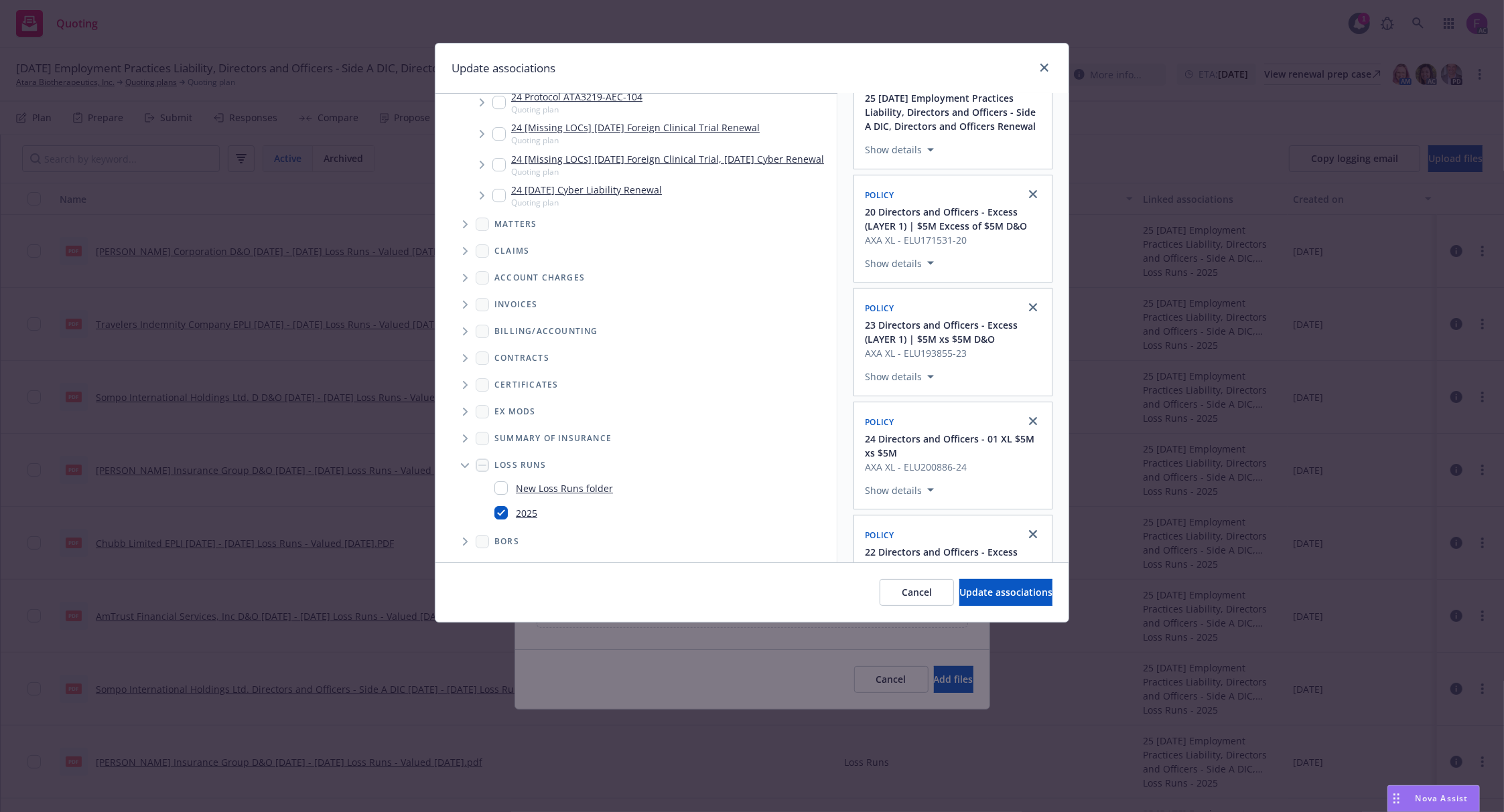
scroll to position [240, 0]
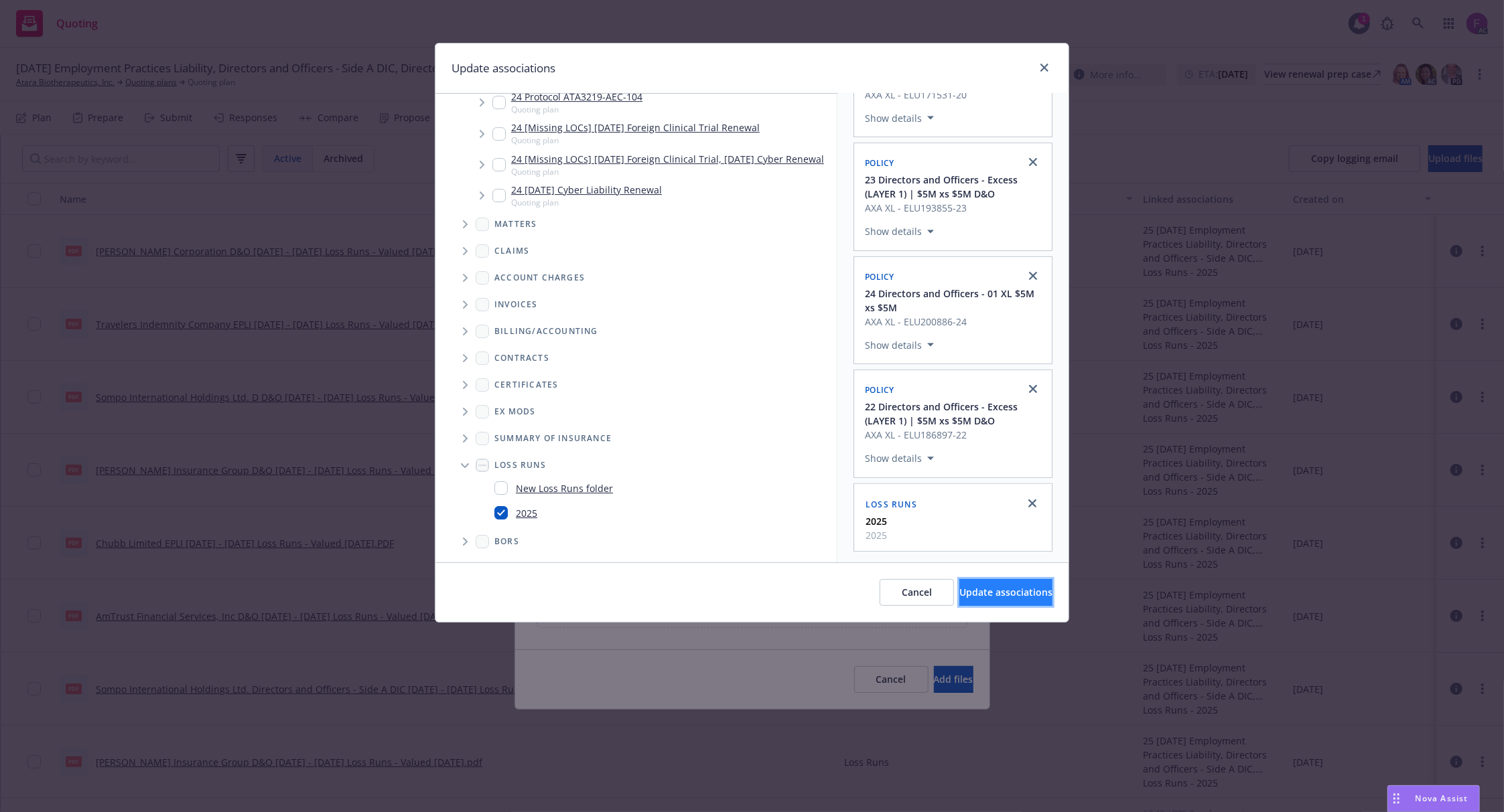
click at [968, 585] on button "Update associations" at bounding box center [1005, 592] width 93 height 27
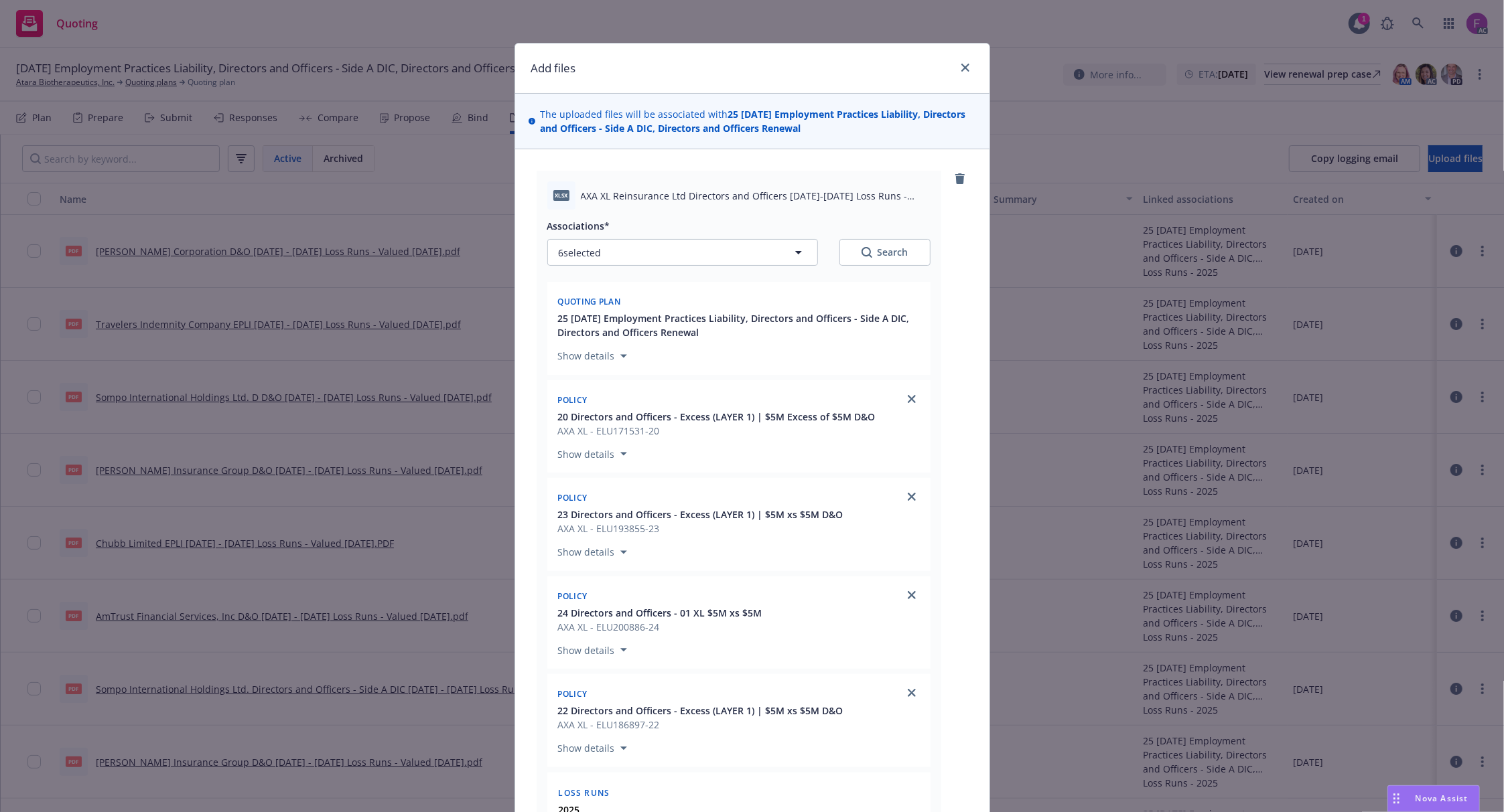
scroll to position [409, 0]
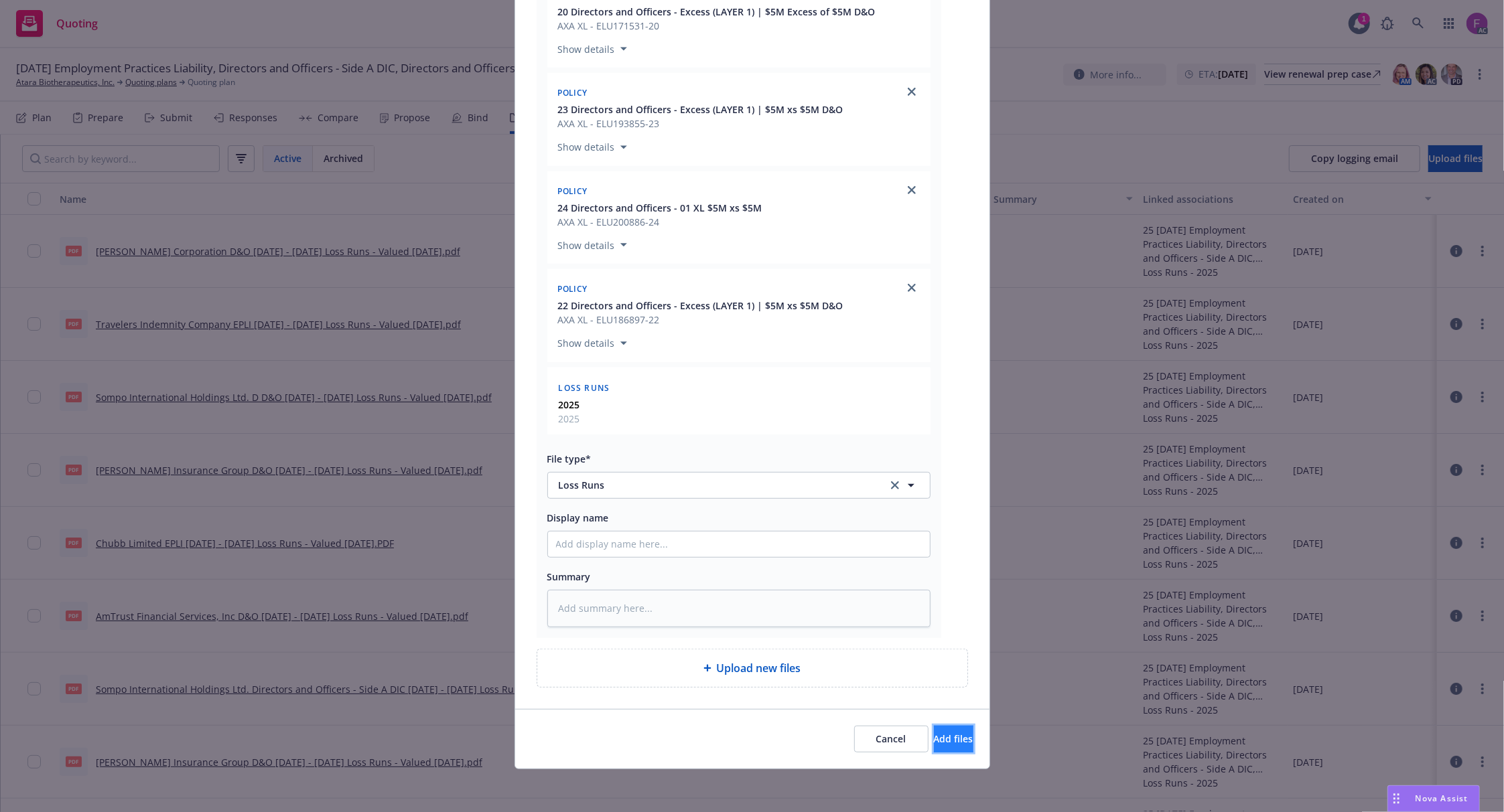
click at [937, 743] on span "Add files" at bounding box center [953, 739] width 39 height 13
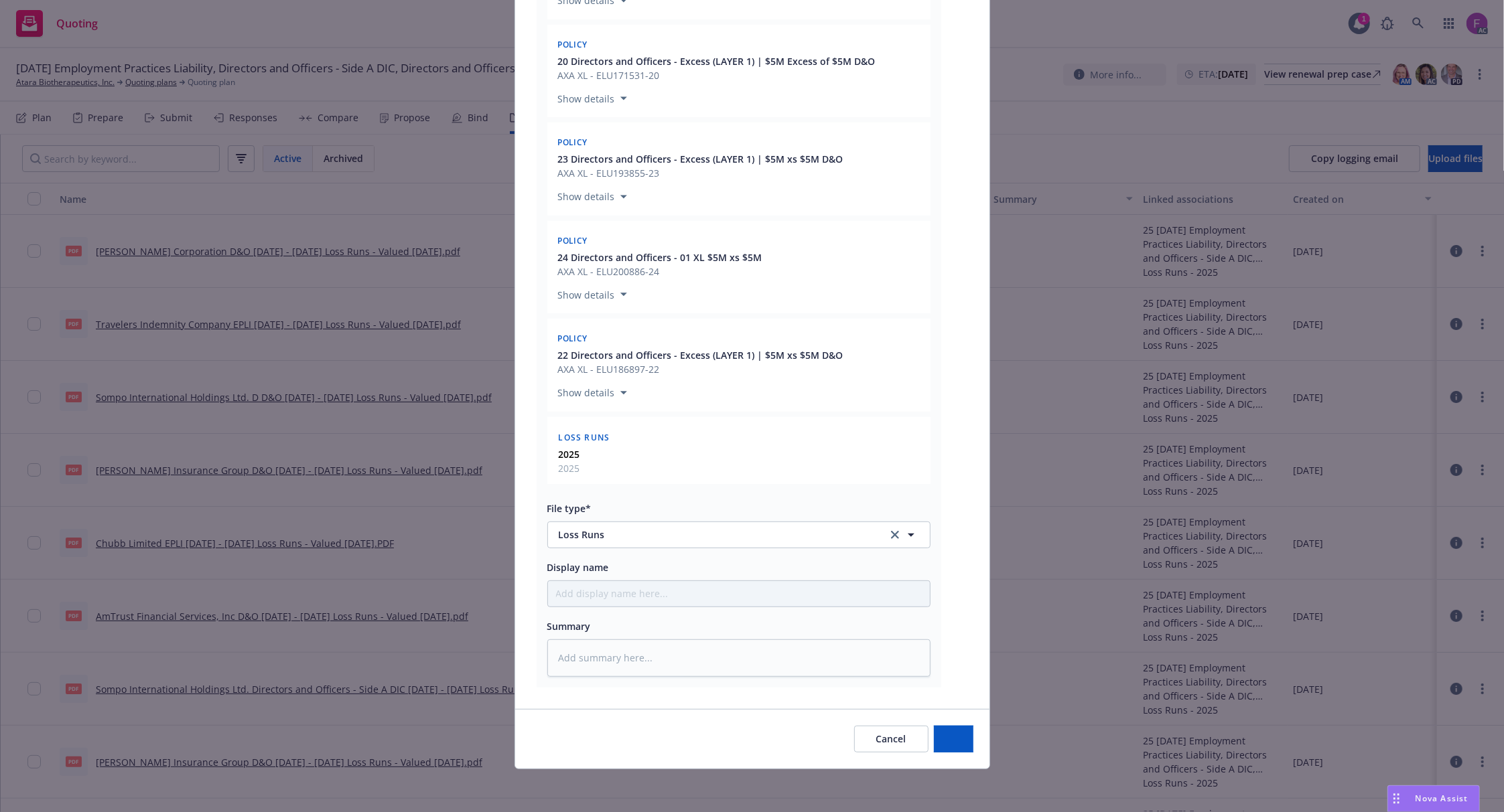
type textarea "x"
